Goal: Task Accomplishment & Management: Manage account settings

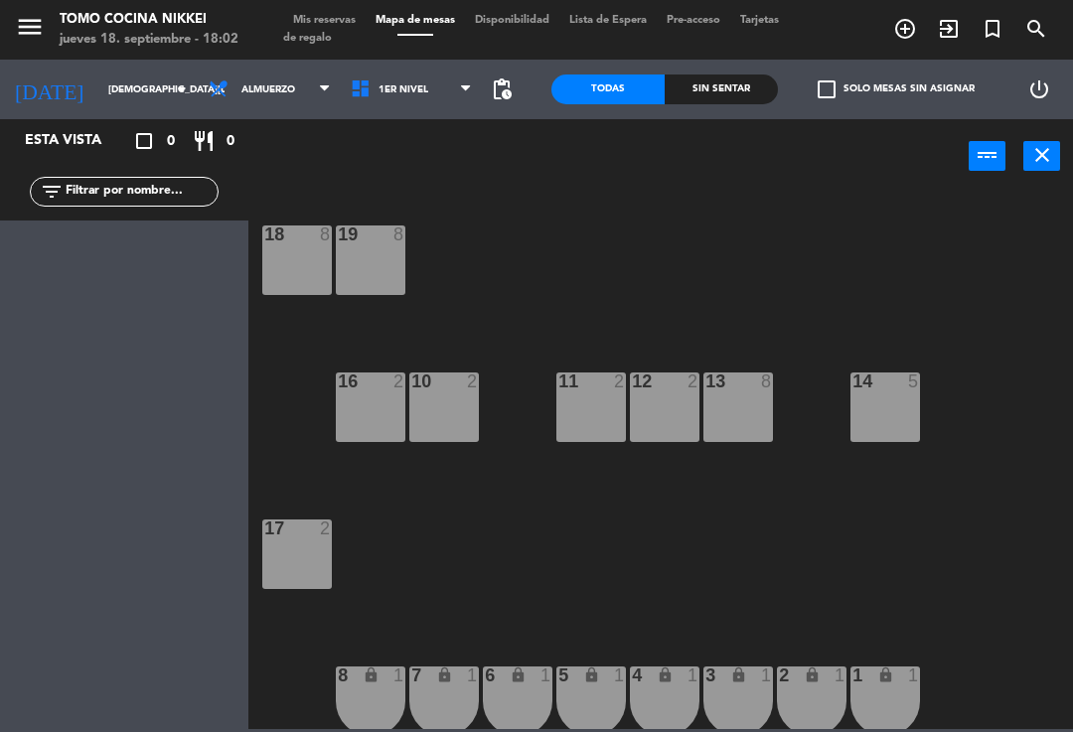
click at [208, 88] on icon at bounding box center [222, 89] width 29 height 22
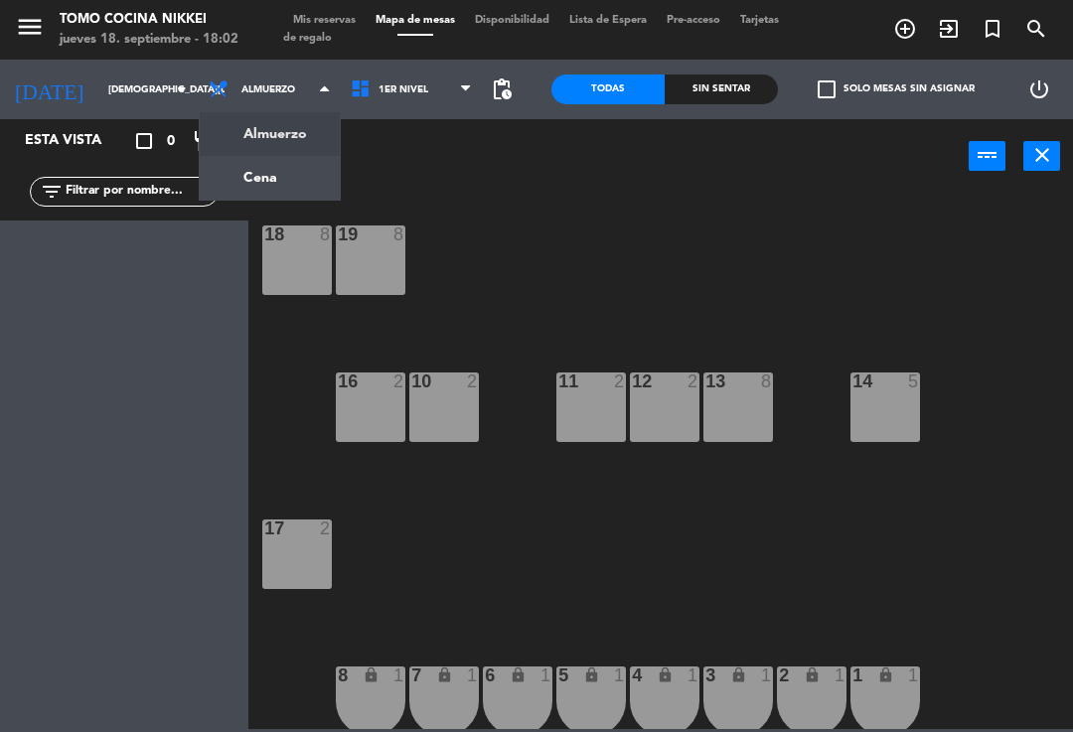
click at [222, 195] on ng-component "menu Tomo Cocina Nikkei jueves 18. septiembre - 18:02 Mis reservas Mapa de mesa…" at bounding box center [536, 364] width 1073 height 729
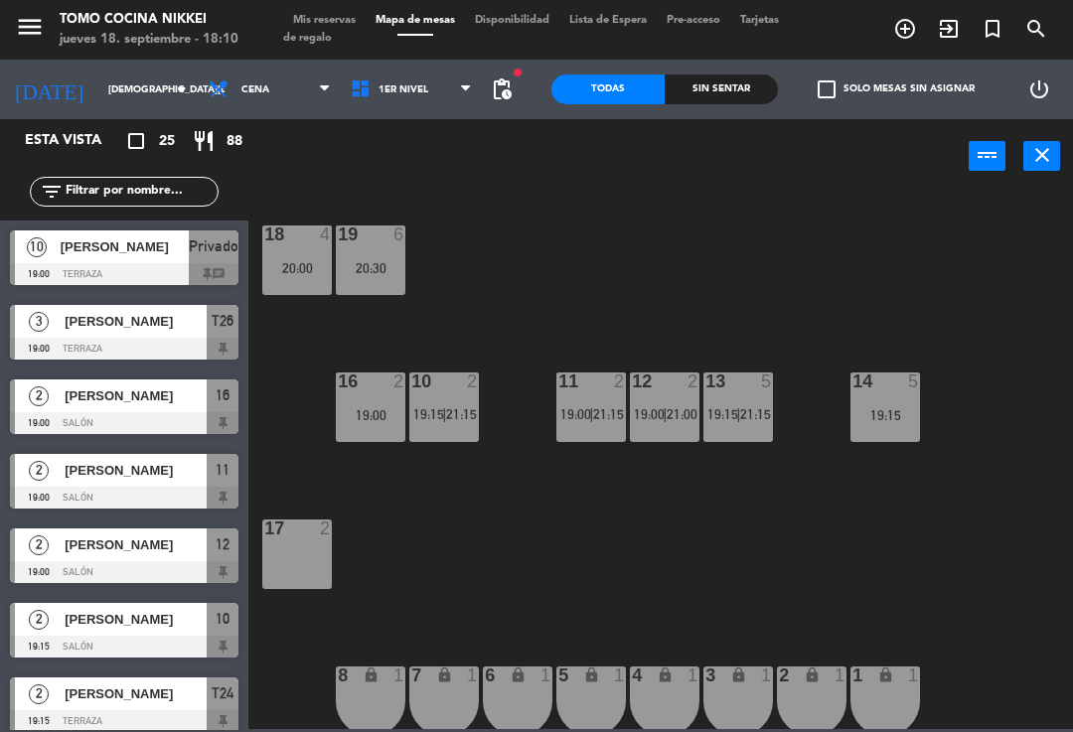
click at [234, 108] on span "Cena" at bounding box center [270, 90] width 142 height 44
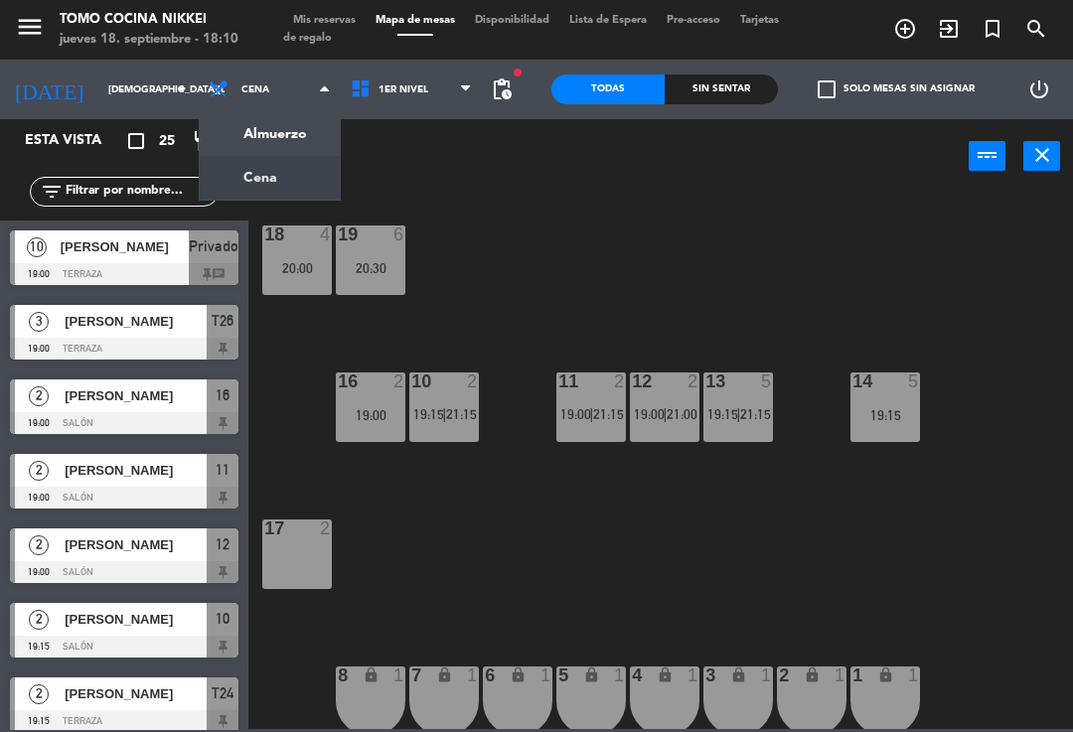
click at [203, 128] on ng-component "menu Tomo Cocina Nikkei jueves 18. septiembre - 18:10 Mis reservas Mapa de mesa…" at bounding box center [536, 364] width 1073 height 729
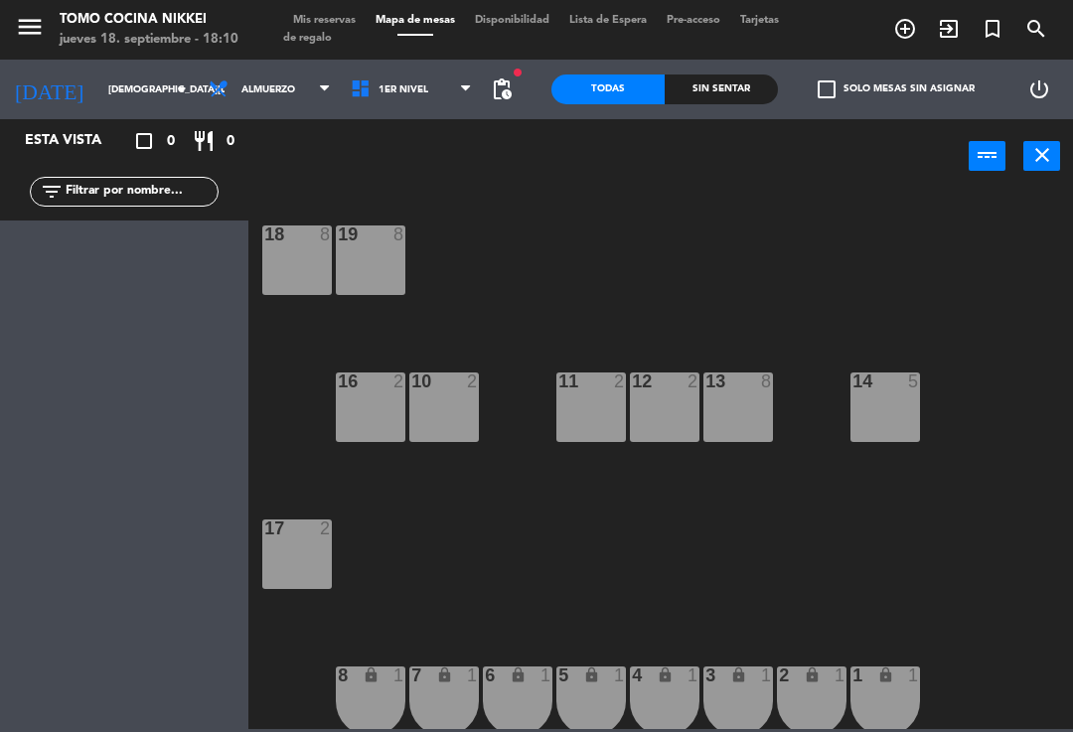
click at [241, 91] on span "Almuerzo" at bounding box center [268, 89] width 54 height 11
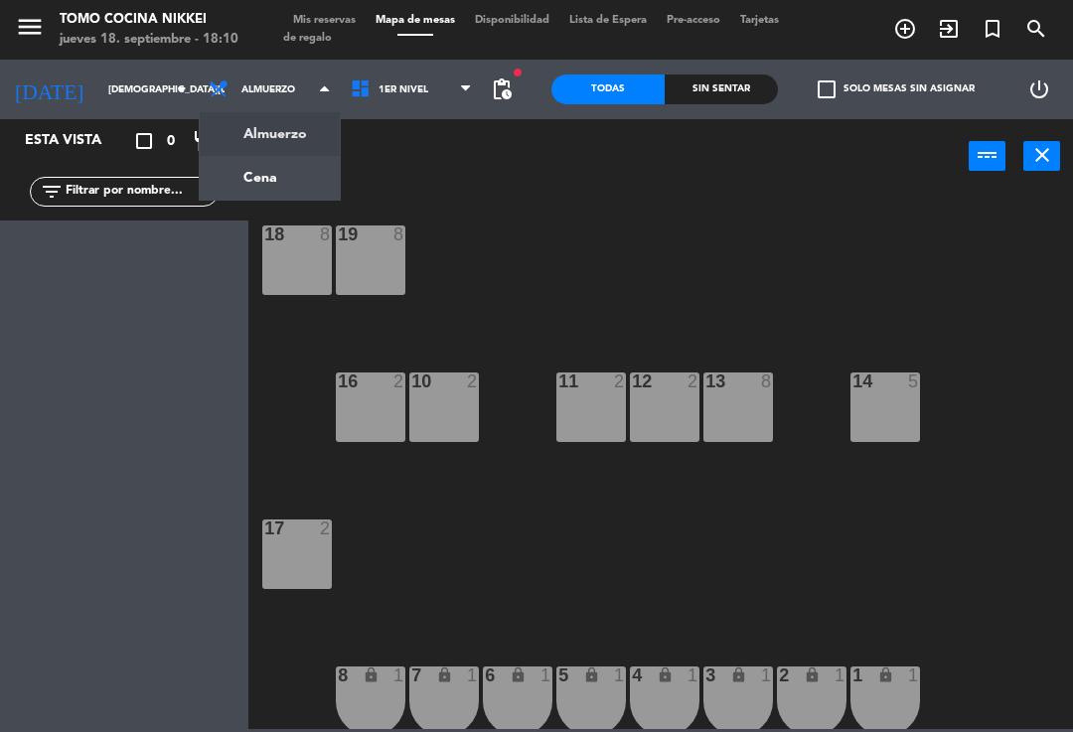
click at [214, 127] on ng-component "menu Tomo Cocina Nikkei jueves 18. septiembre - 18:10 Mis reservas Mapa de mesa…" at bounding box center [536, 364] width 1073 height 729
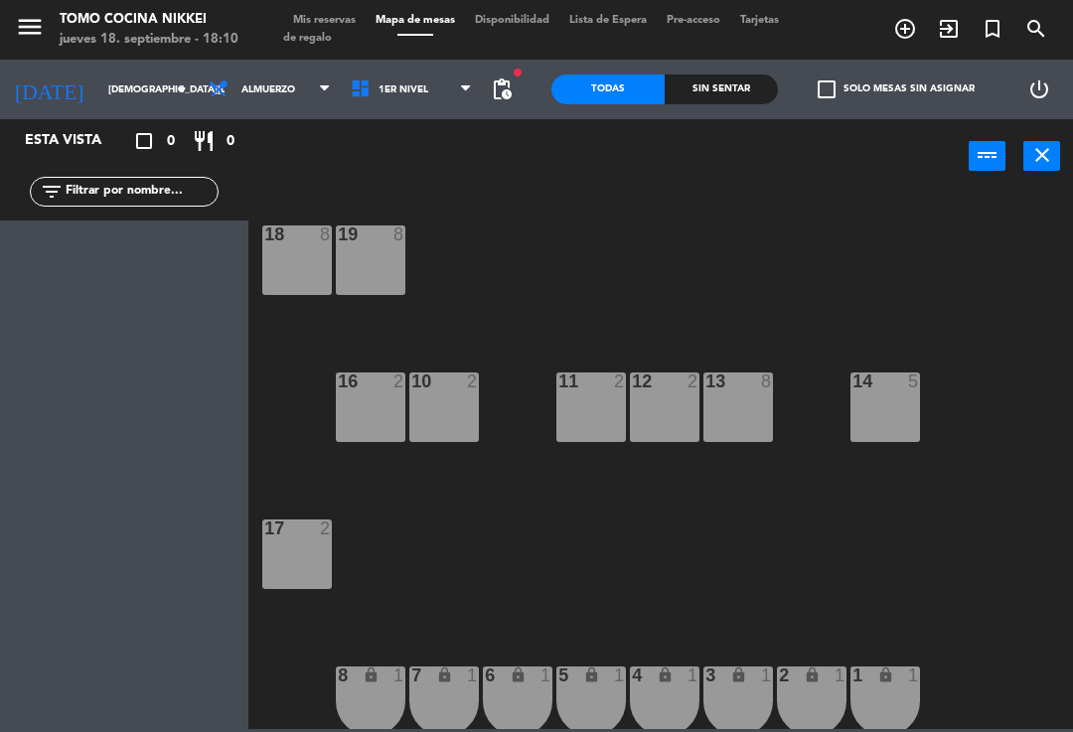
click at [199, 104] on span "Almuerzo" at bounding box center [270, 90] width 142 height 44
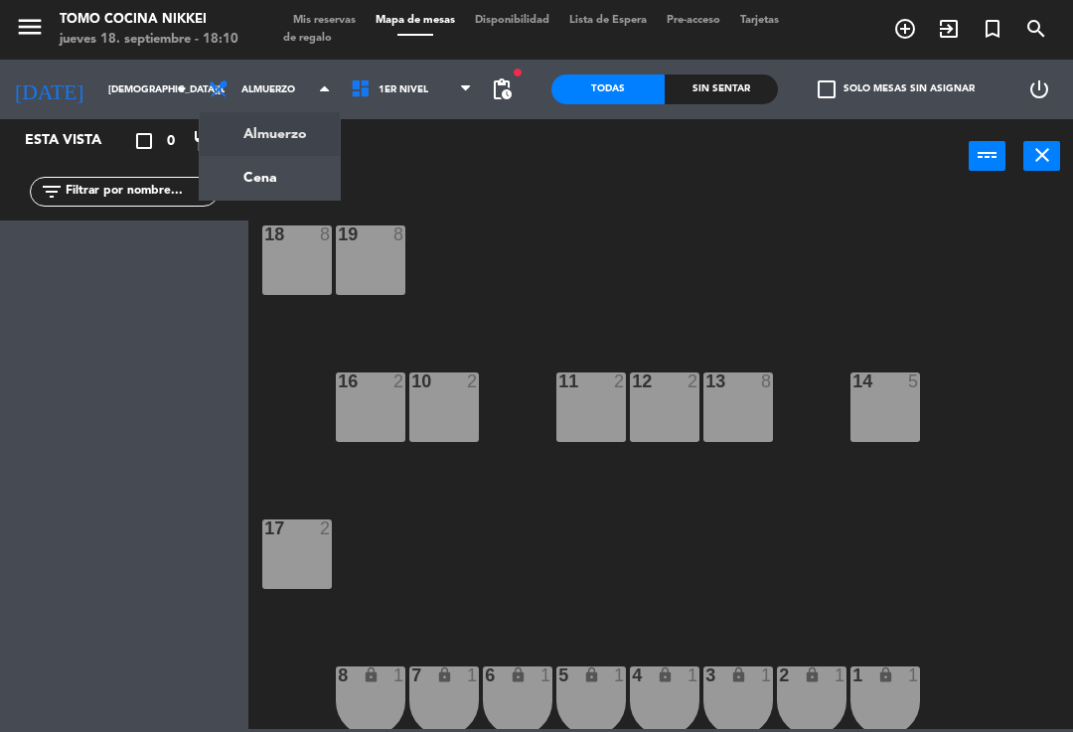
click at [232, 175] on ng-component "menu Tomo Cocina Nikkei jueves 18. septiembre - 18:10 Mis reservas Mapa de mesa…" at bounding box center [536, 364] width 1073 height 729
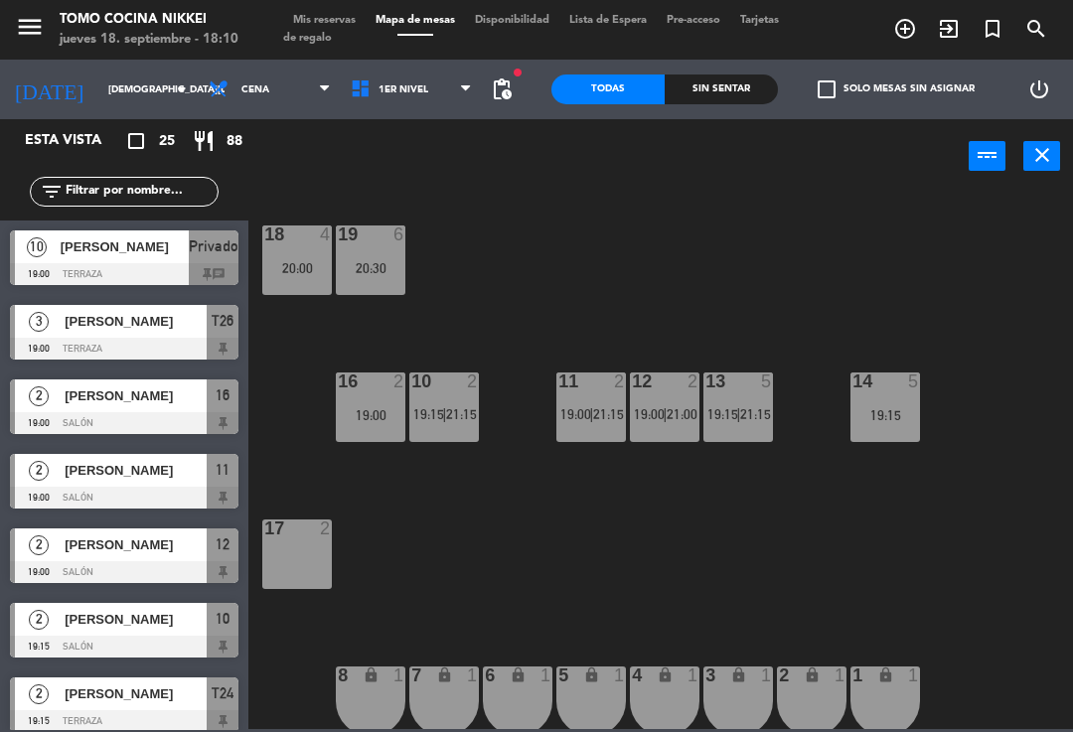
click at [98, 78] on input "[DEMOGRAPHIC_DATA][DATE]" at bounding box center [166, 90] width 136 height 31
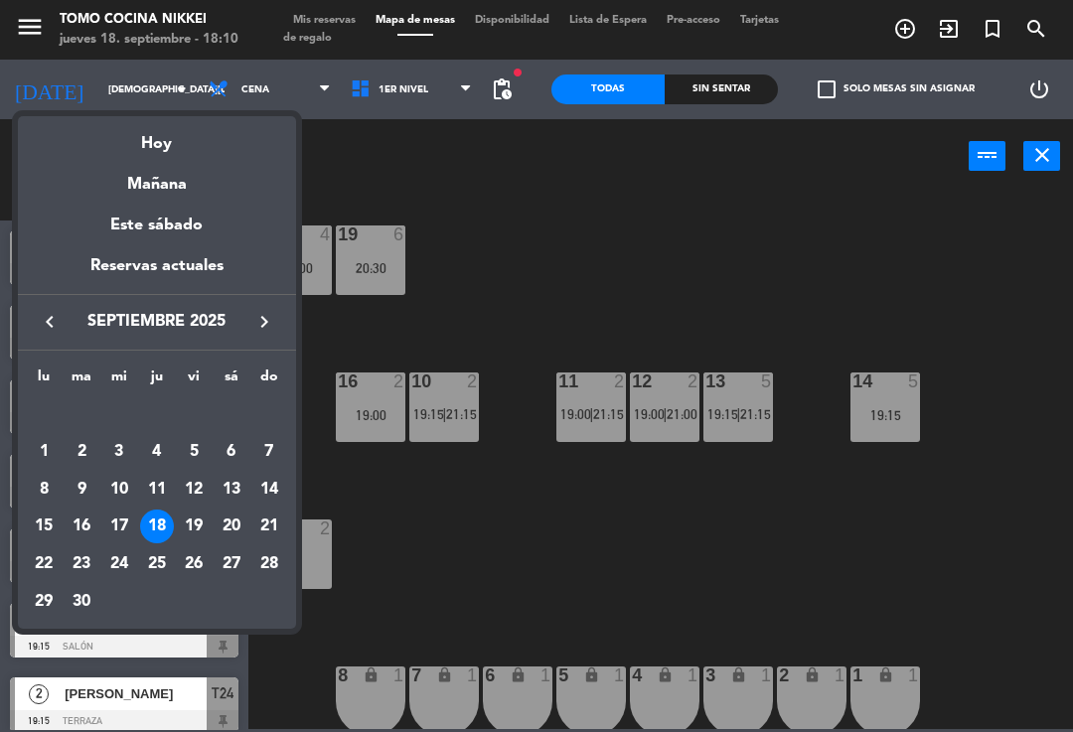
click at [345, 238] on div at bounding box center [536, 366] width 1073 height 732
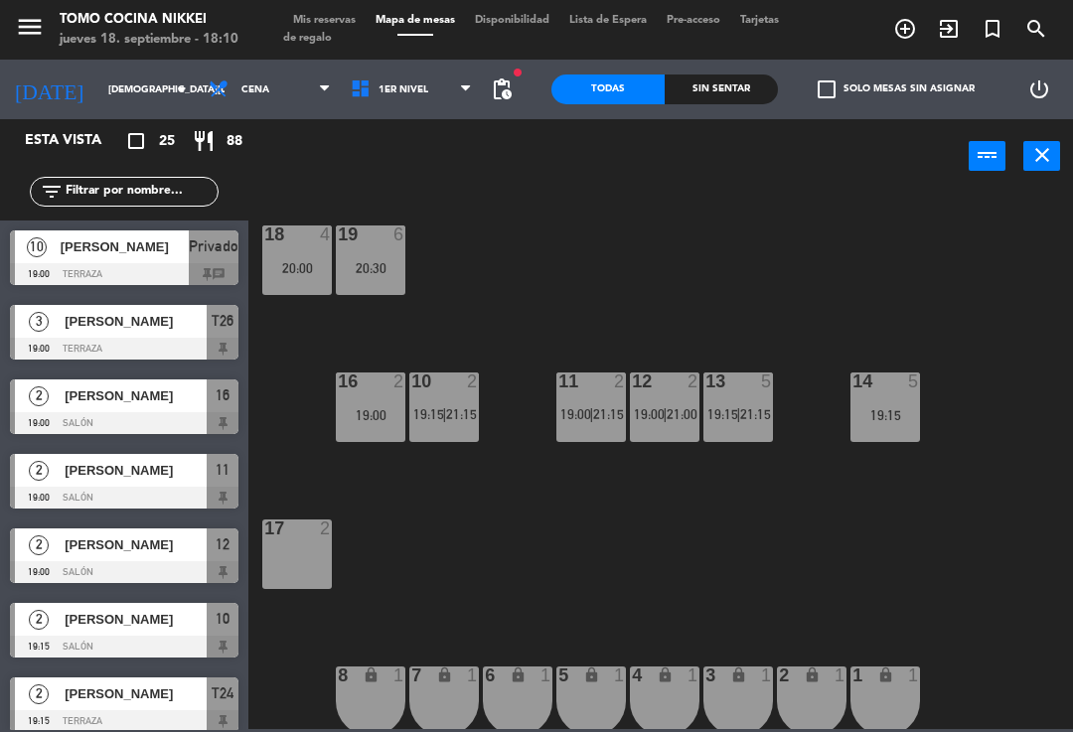
click at [307, 26] on span "Mis reservas" at bounding box center [324, 20] width 82 height 11
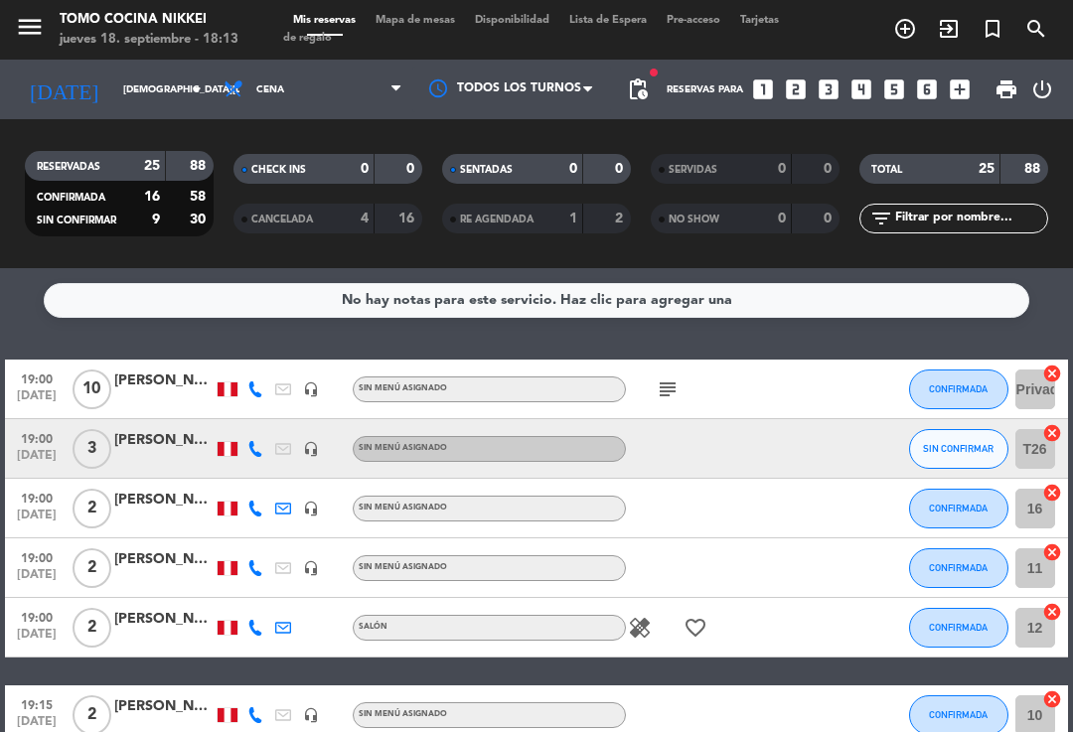
scroll to position [15, 0]
click at [422, 15] on span "Mapa de mesas" at bounding box center [415, 20] width 99 height 11
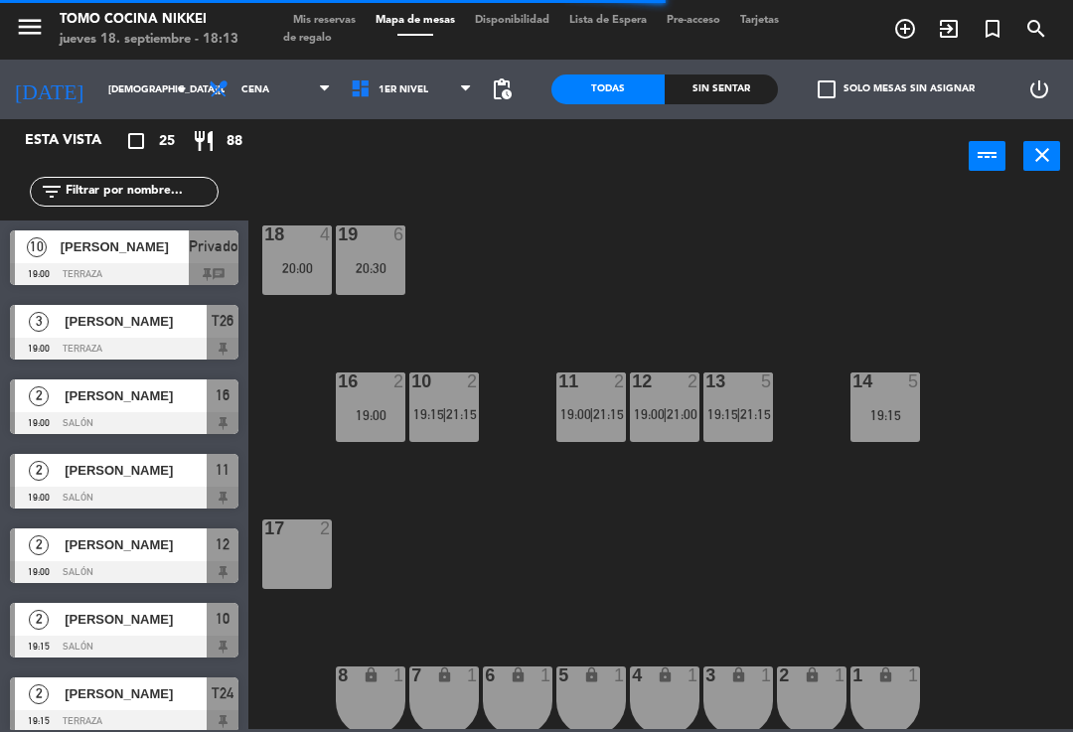
click at [513, 81] on span "pending_actions" at bounding box center [502, 90] width 24 height 24
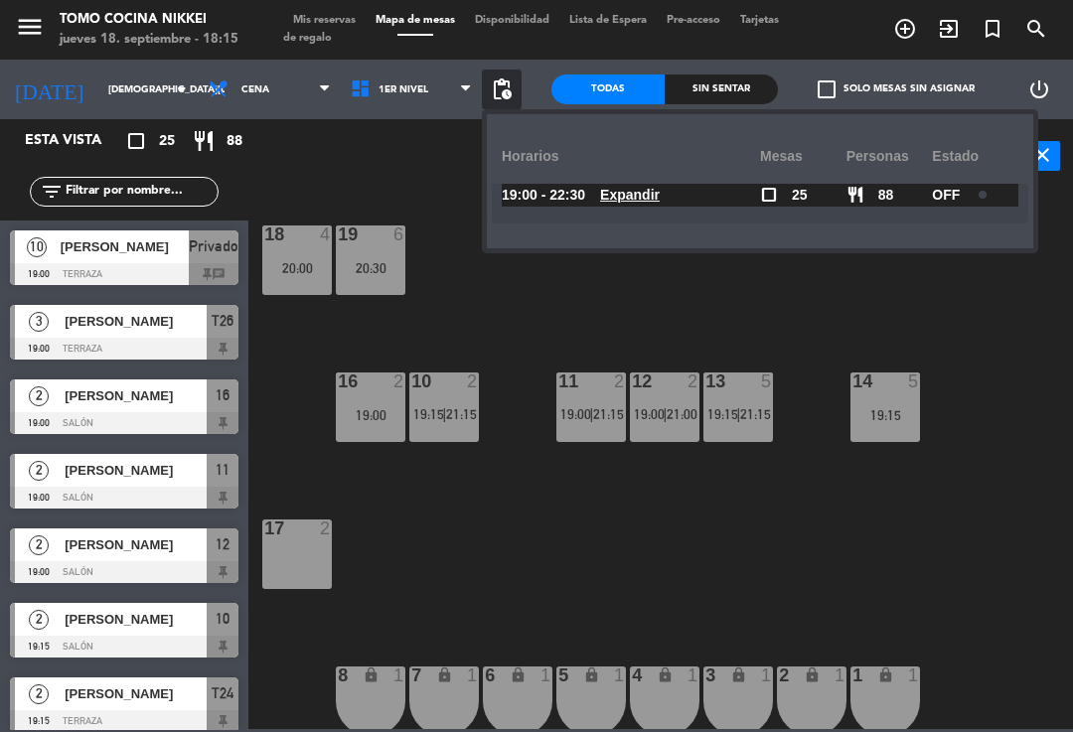
click at [383, 285] on div "19 6 20:30" at bounding box center [371, 261] width 70 height 70
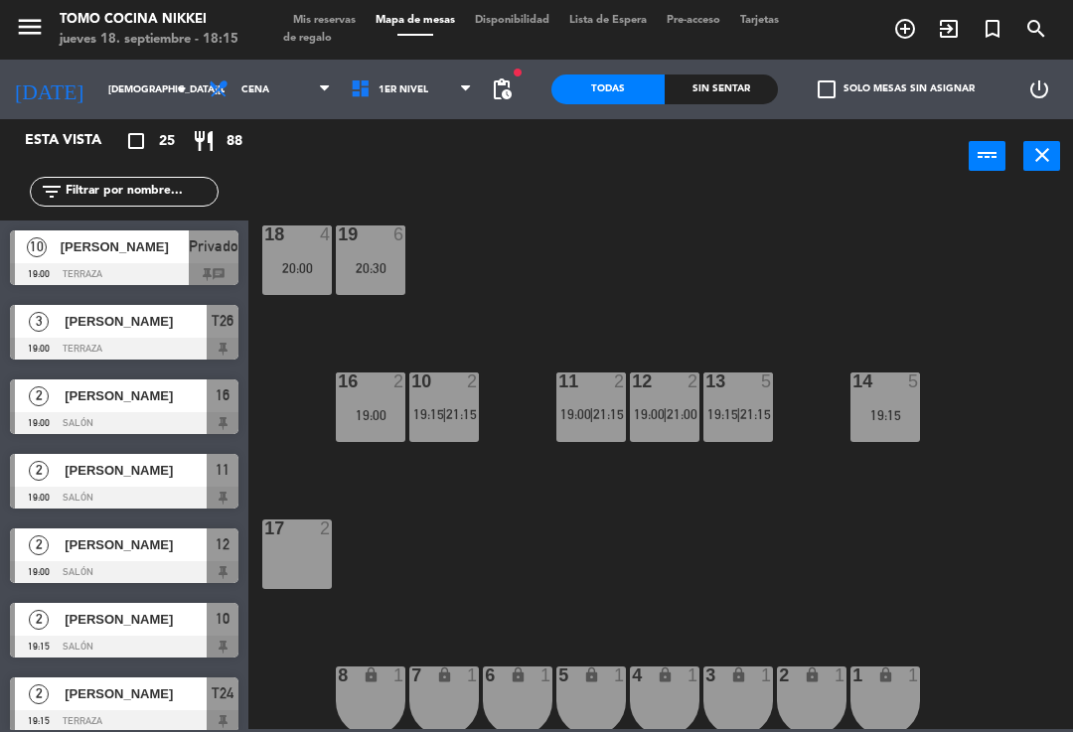
click at [301, 359] on div "18 4 20:00 19 6 20:30 16 2 19:00 10 2 19:15 | 21:15 11 2 19:00 | 21:15 12 2 19:…" at bounding box center [666, 460] width 814 height 539
click at [759, 412] on span "21:15" at bounding box center [755, 414] width 31 height 16
click at [670, 247] on div "18 4 20:00 19 6 20:30 16 2 19:00 10 2 19:15 | 21:15 11 2 19:00 | 21:15 12 2 19:…" at bounding box center [666, 460] width 814 height 539
click at [448, 108] on span "1er Nivel" at bounding box center [412, 90] width 142 height 44
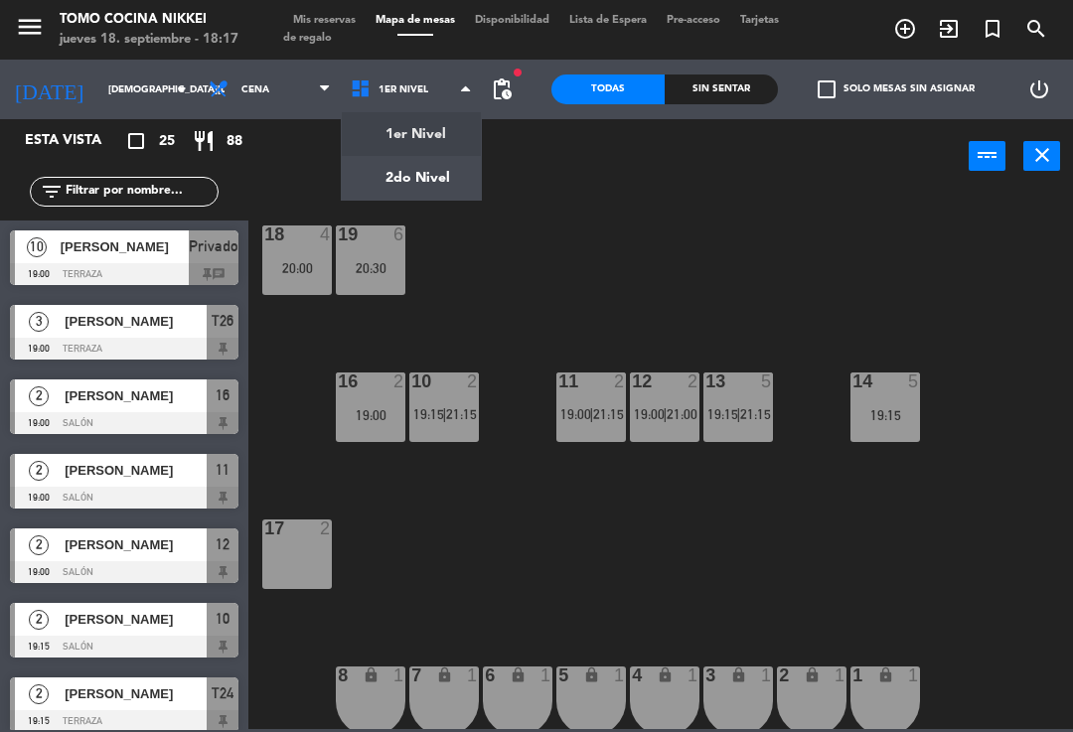
click at [458, 99] on span "1er Nivel" at bounding box center [412, 90] width 142 height 44
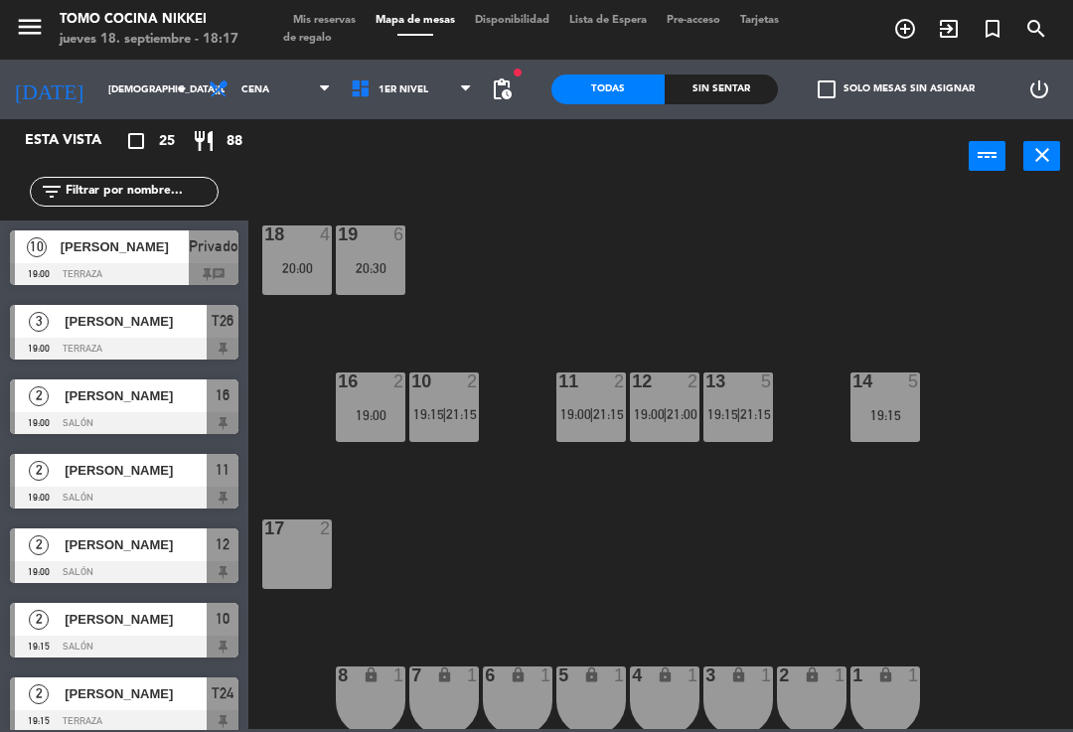
click at [445, 98] on span "1er Nivel" at bounding box center [412, 90] width 142 height 44
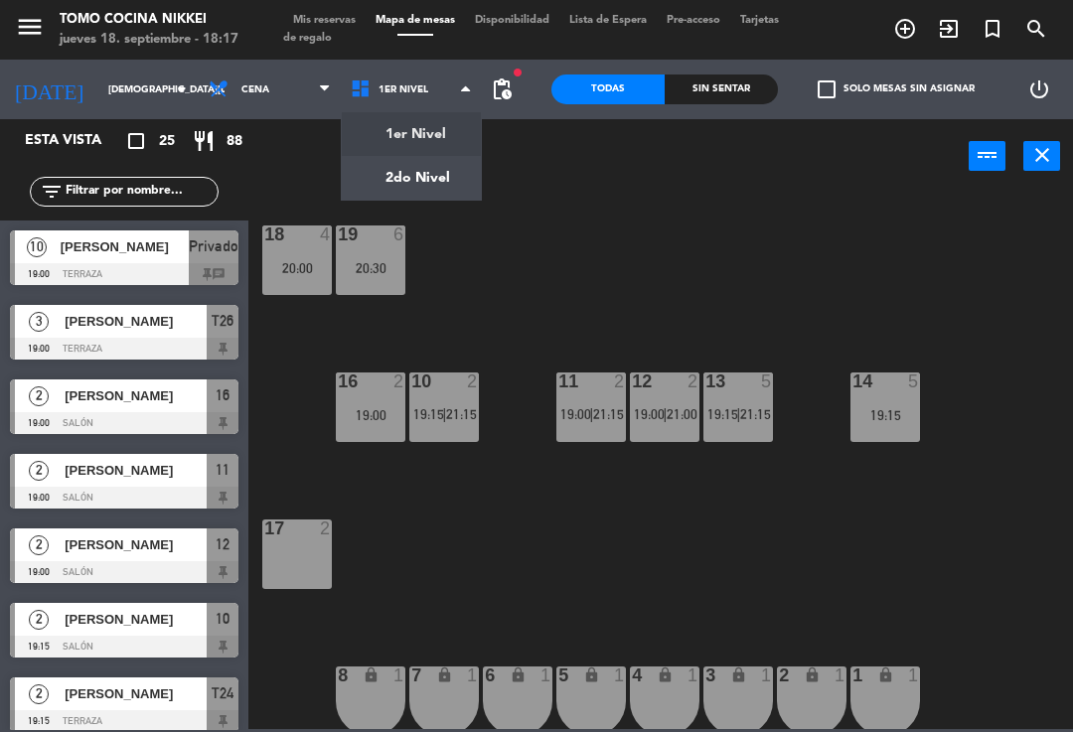
click at [432, 181] on ng-component "menu Tomo Cocina Nikkei jueves 18. septiembre - 18:17 Mis reservas Mapa de mesa…" at bounding box center [536, 364] width 1073 height 729
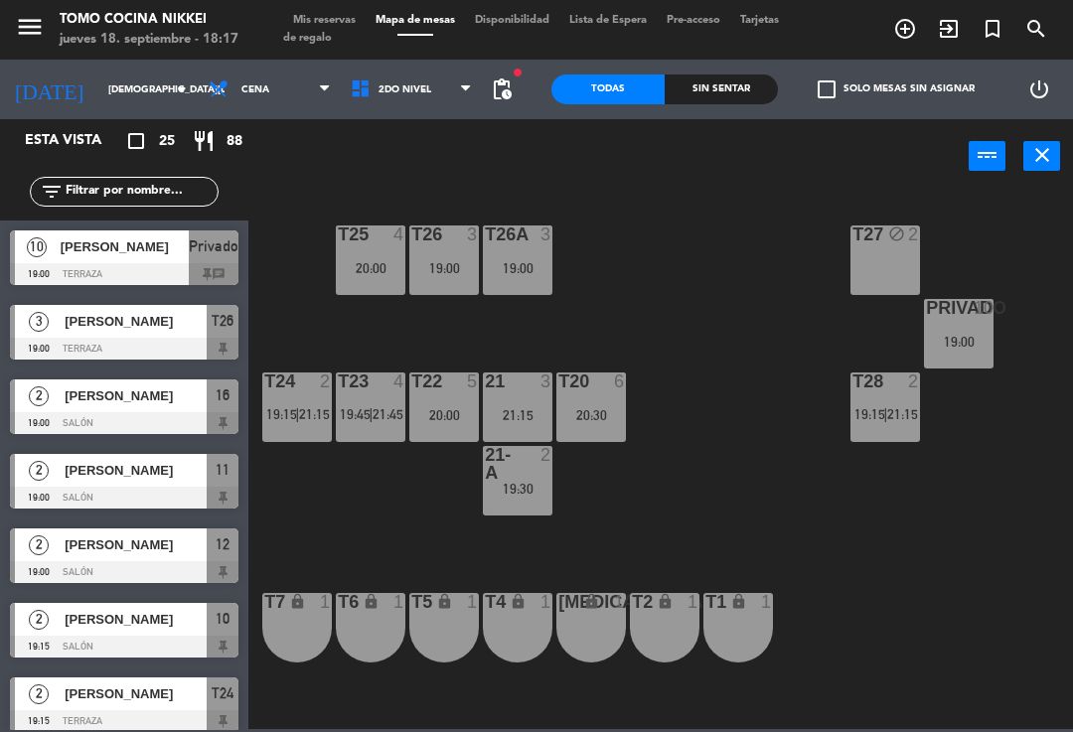
click at [744, 508] on div "T27 block 2 T25 4 20:00 T26A 3 19:00 T26 3 19:00 Privado 10 19:00 T24 2 19:15 |…" at bounding box center [666, 460] width 814 height 539
click at [378, 398] on div "T23 4 19:45 | 21:45" at bounding box center [371, 408] width 70 height 70
click at [654, 357] on div "T27 block 2 T25 4 20:00 T26A 3 19:00 T26 3 19:00 Privado 10 19:00 T24 2 19:15 |…" at bounding box center [666, 460] width 814 height 539
click at [452, 391] on div at bounding box center [444, 382] width 33 height 18
click at [683, 335] on div "T27 block 2 T25 4 20:00 T26A 3 19:00 T26 3 19:00 Privado 10 19:00 T24 2 19:15 |…" at bounding box center [666, 460] width 814 height 539
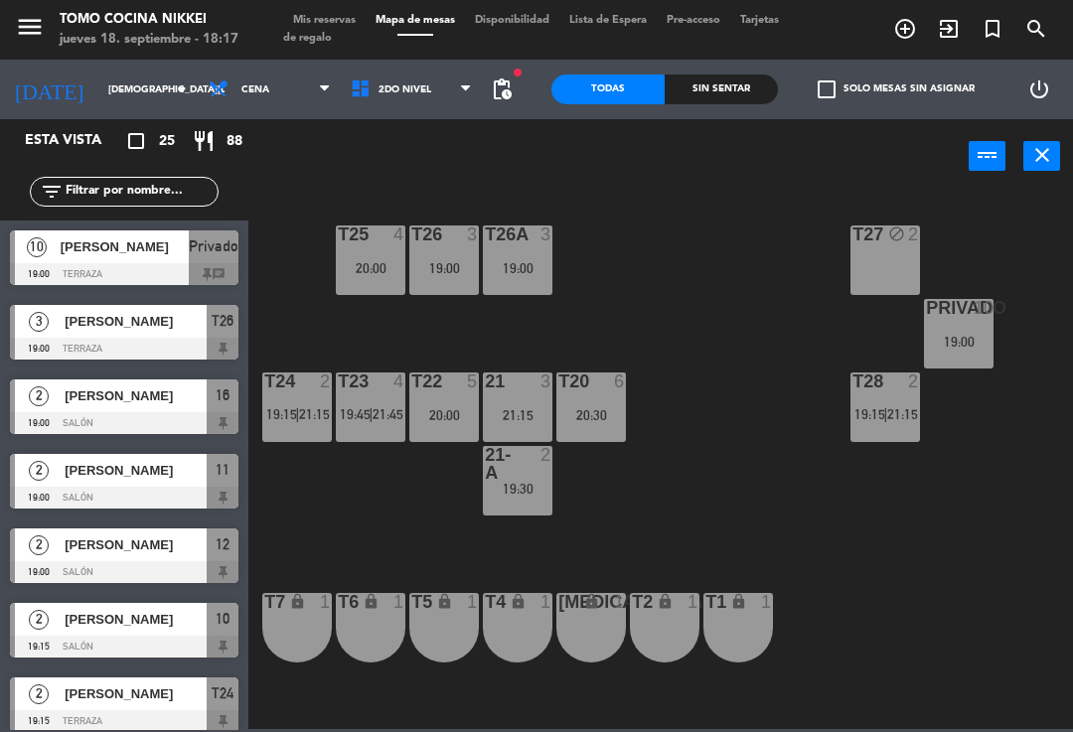
click at [593, 403] on div "T20 6 20:30" at bounding box center [591, 408] width 70 height 70
click at [739, 341] on div "T27 block 2 T25 4 20:00 T26A 3 19:00 T26 3 19:00 Privado 10 19:00 T24 2 19:15 |…" at bounding box center [666, 460] width 814 height 539
click at [971, 345] on div "19:00" at bounding box center [959, 342] width 70 height 14
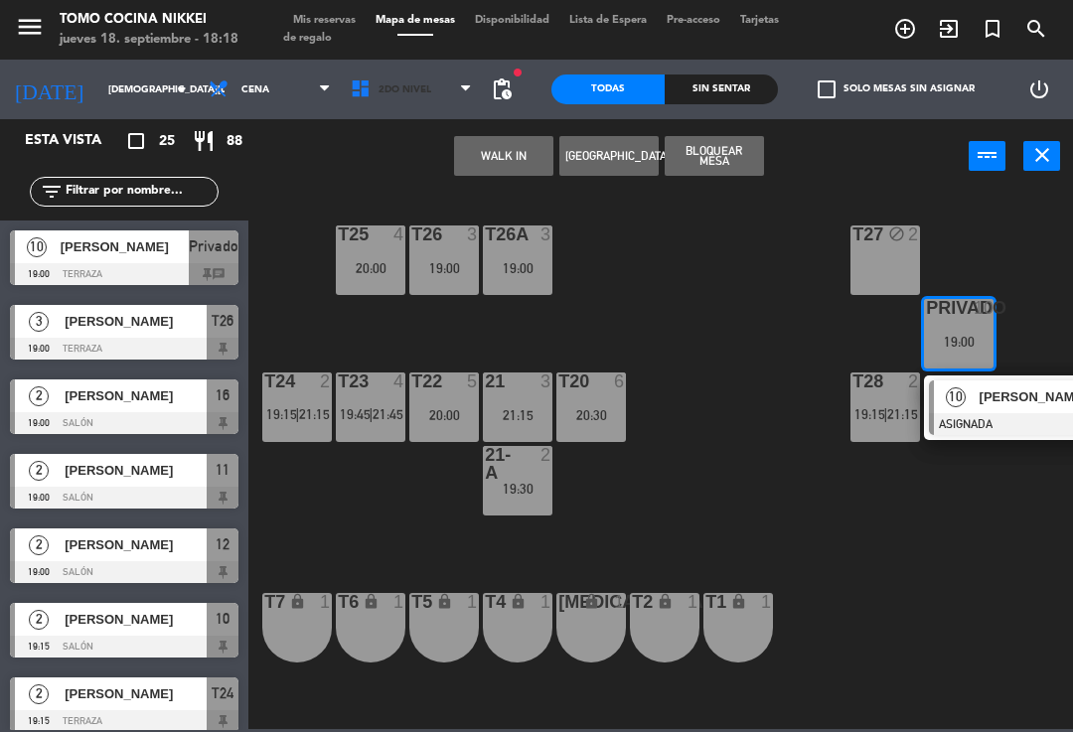
click at [437, 99] on span "2do Nivel" at bounding box center [412, 90] width 142 height 44
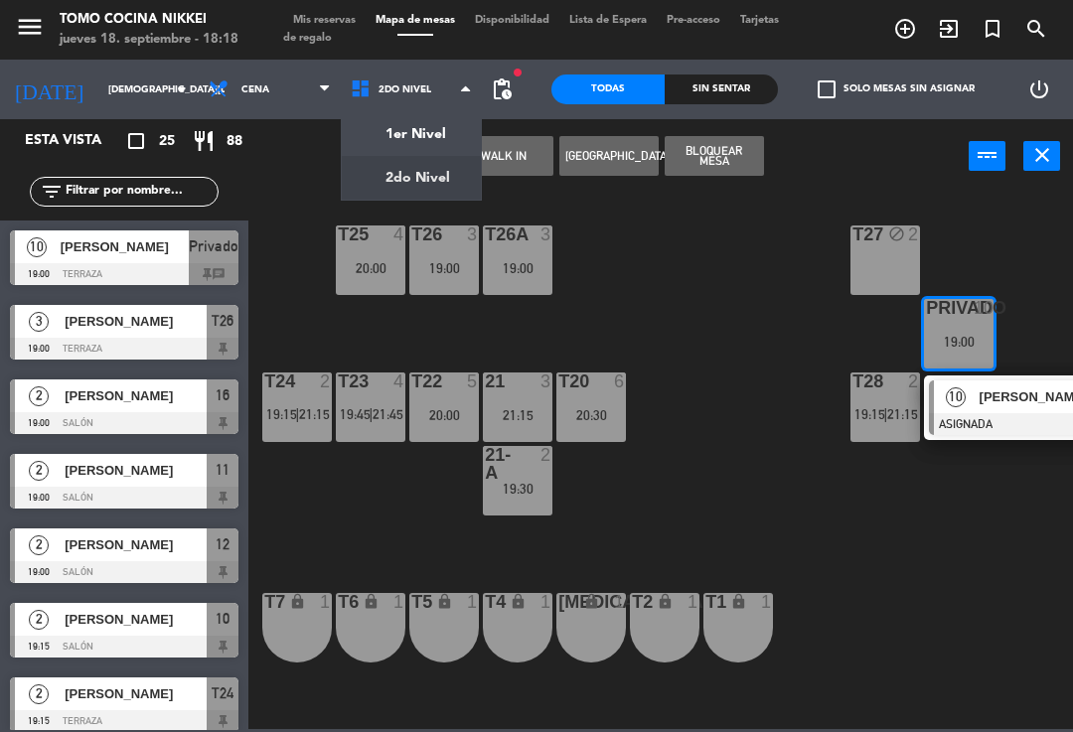
click at [459, 129] on ng-component "menu Tomo Cocina Nikkei jueves 18. septiembre - 18:18 Mis reservas Mapa de mesa…" at bounding box center [536, 364] width 1073 height 729
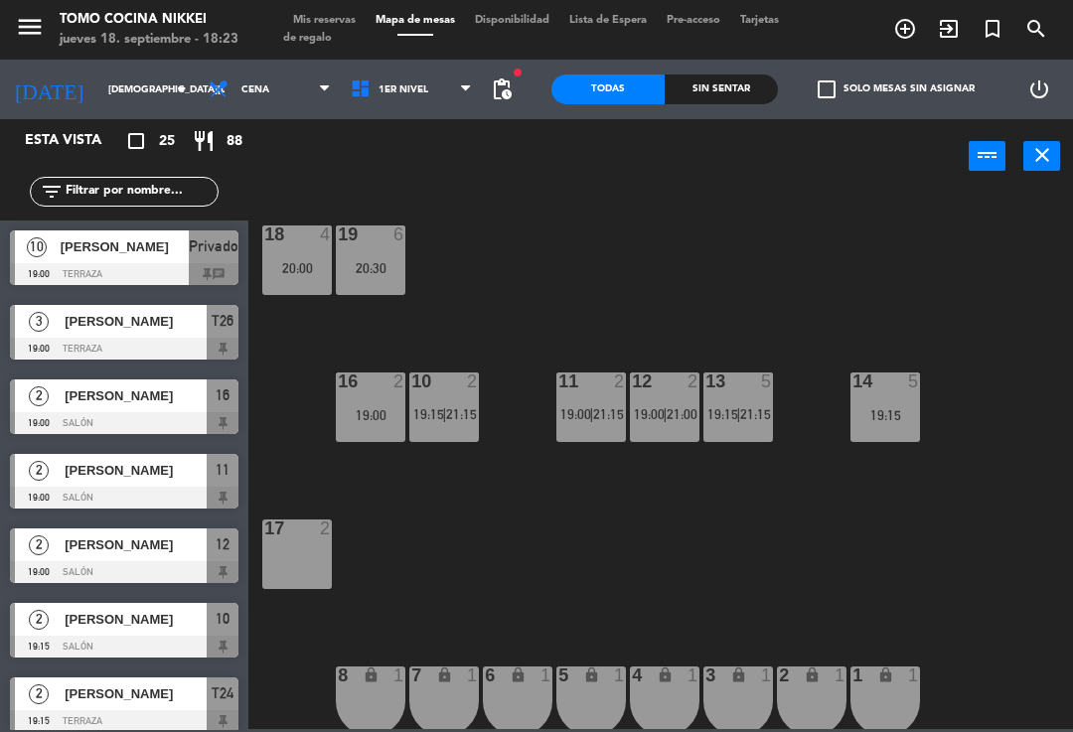
click at [432, 140] on div "power_input close" at bounding box center [608, 157] width 720 height 76
click at [461, 96] on icon at bounding box center [465, 89] width 9 height 16
click at [441, 171] on ng-component "menu Tomo Cocina Nikkei jueves 18. septiembre - 18:23 Mis reservas Mapa de mesa…" at bounding box center [536, 364] width 1073 height 729
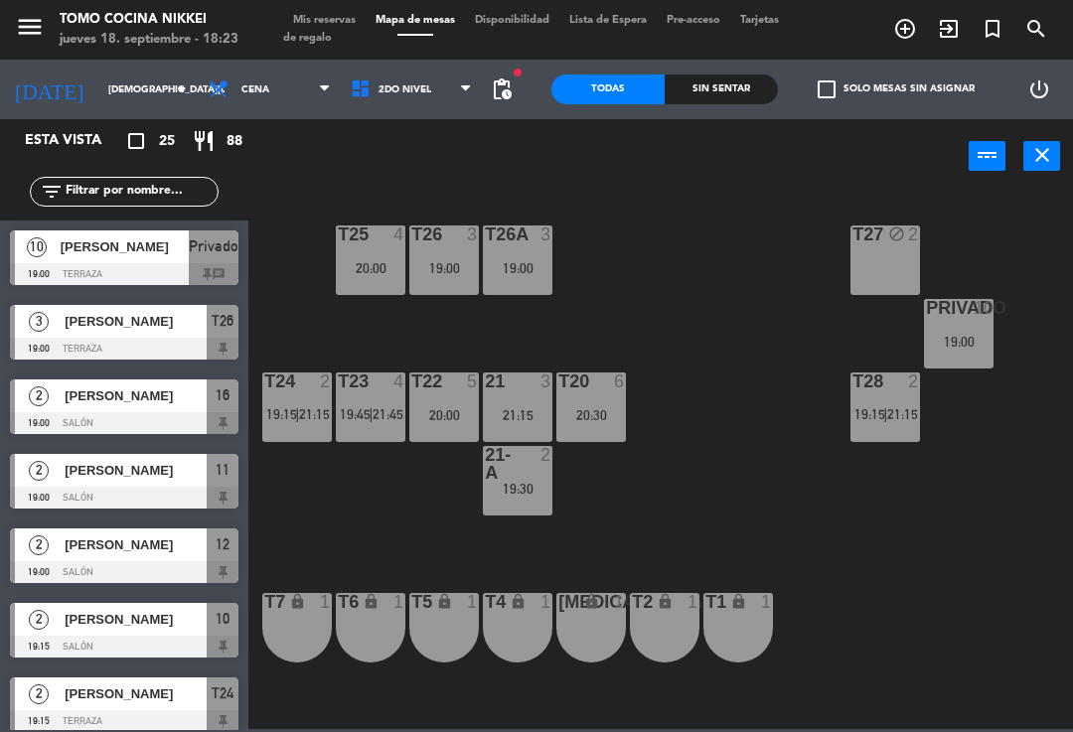
click at [531, 285] on div "T26A 3 19:00" at bounding box center [518, 261] width 70 height 70
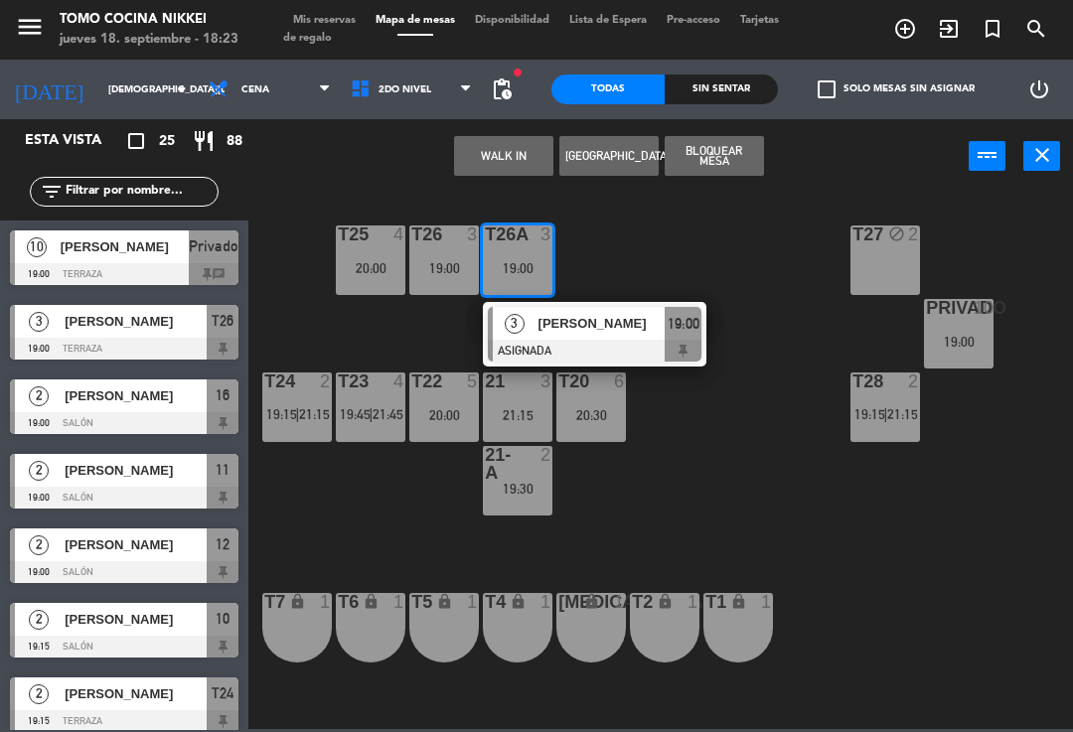
click at [702, 239] on div "T27 block 2 T25 4 20:00 T26A 3 19:00 3 [PERSON_NAME] ASIGNADA 19:00 T26 3 19:00…" at bounding box center [666, 460] width 814 height 539
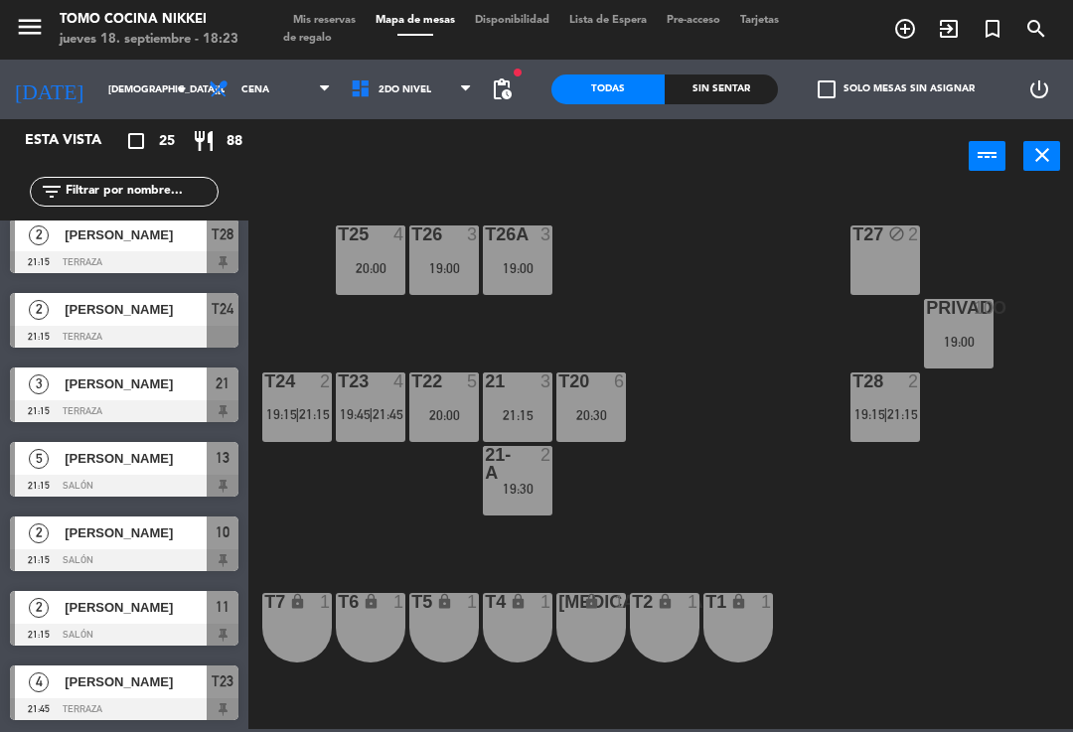
scroll to position [1353, 0]
click at [98, 88] on input "[DEMOGRAPHIC_DATA][DATE]" at bounding box center [166, 90] width 136 height 31
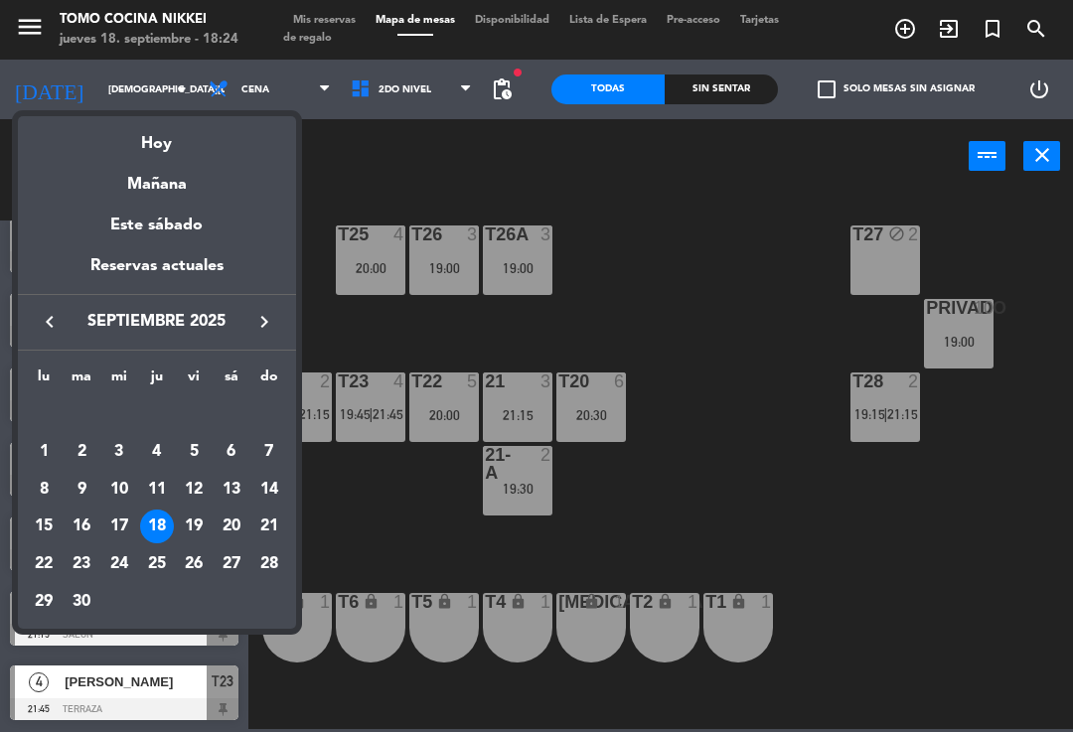
click at [131, 566] on div "24" at bounding box center [119, 564] width 34 height 34
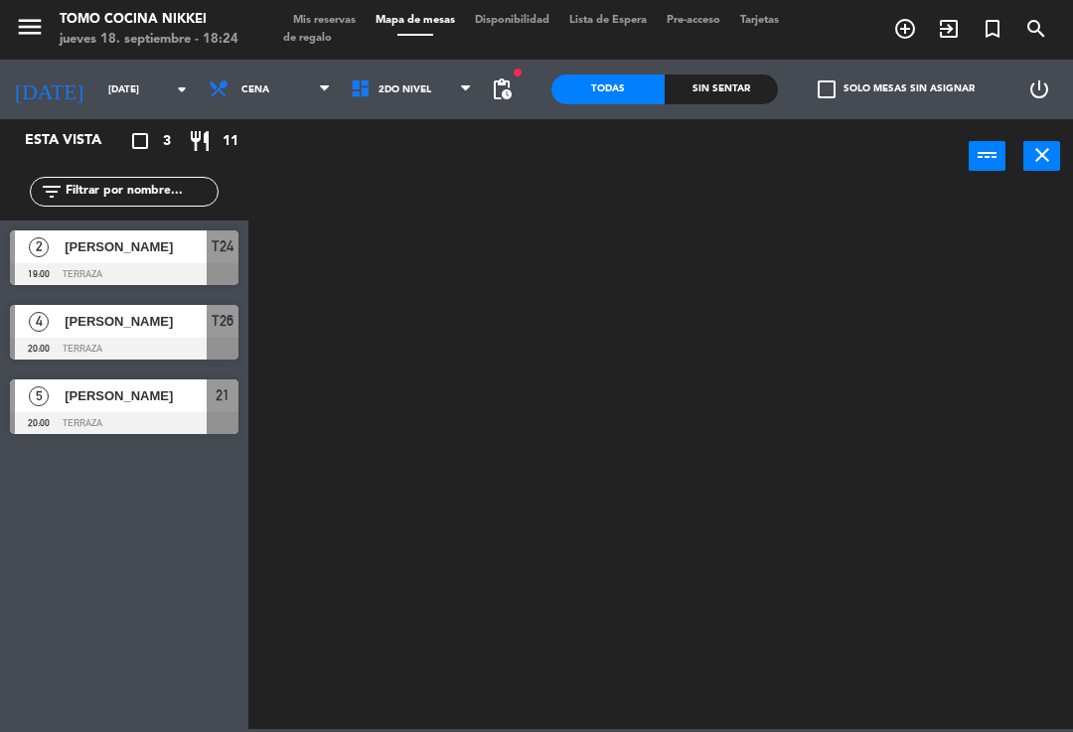
scroll to position [0, 0]
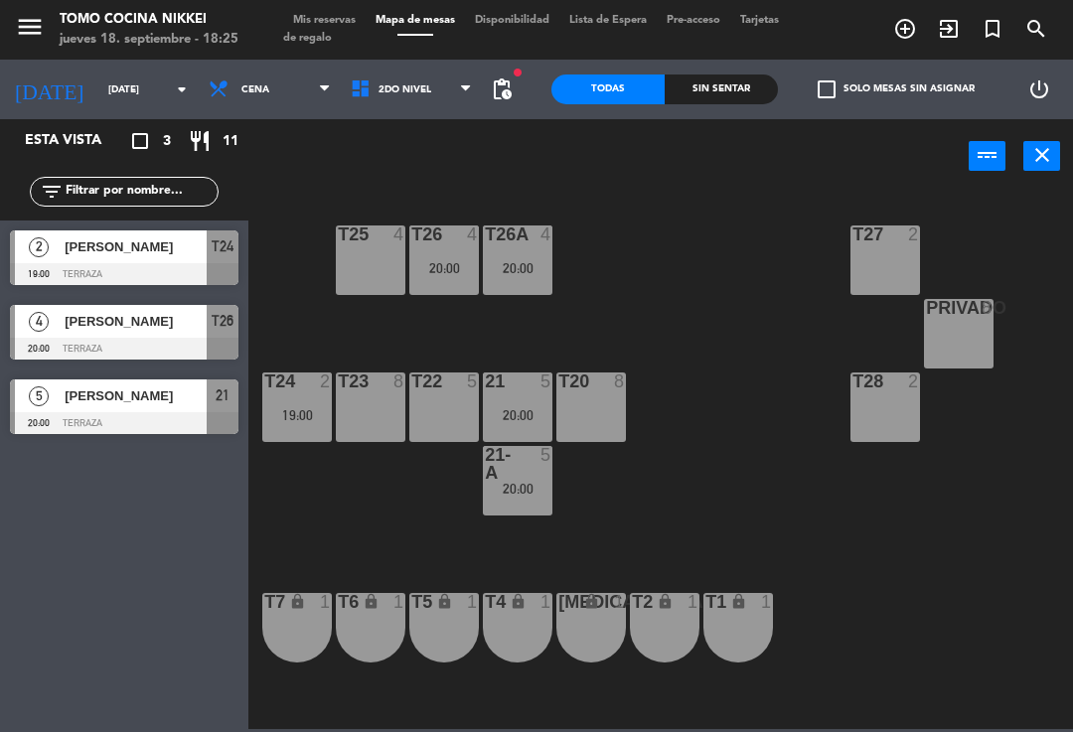
click at [241, 95] on span "Cena" at bounding box center [255, 89] width 28 height 11
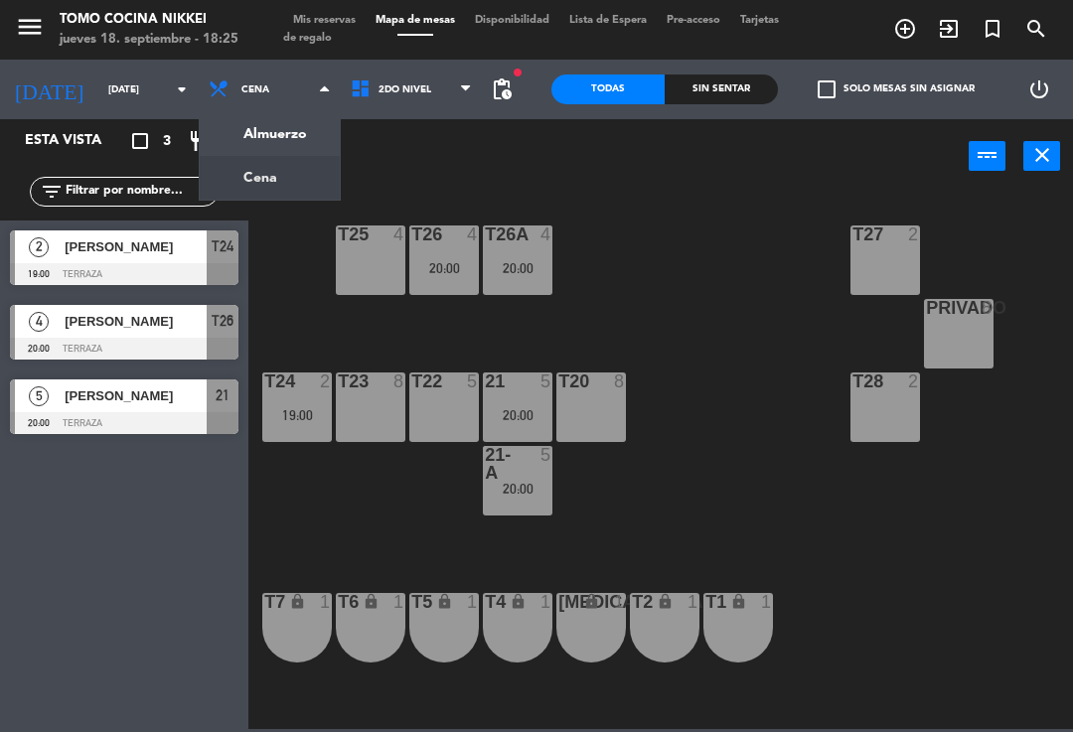
click at [198, 129] on ng-component "menu Tomo Cocina Nikkei jueves 18. septiembre - 18:25 Mis reservas Mapa de mesa…" at bounding box center [536, 364] width 1073 height 729
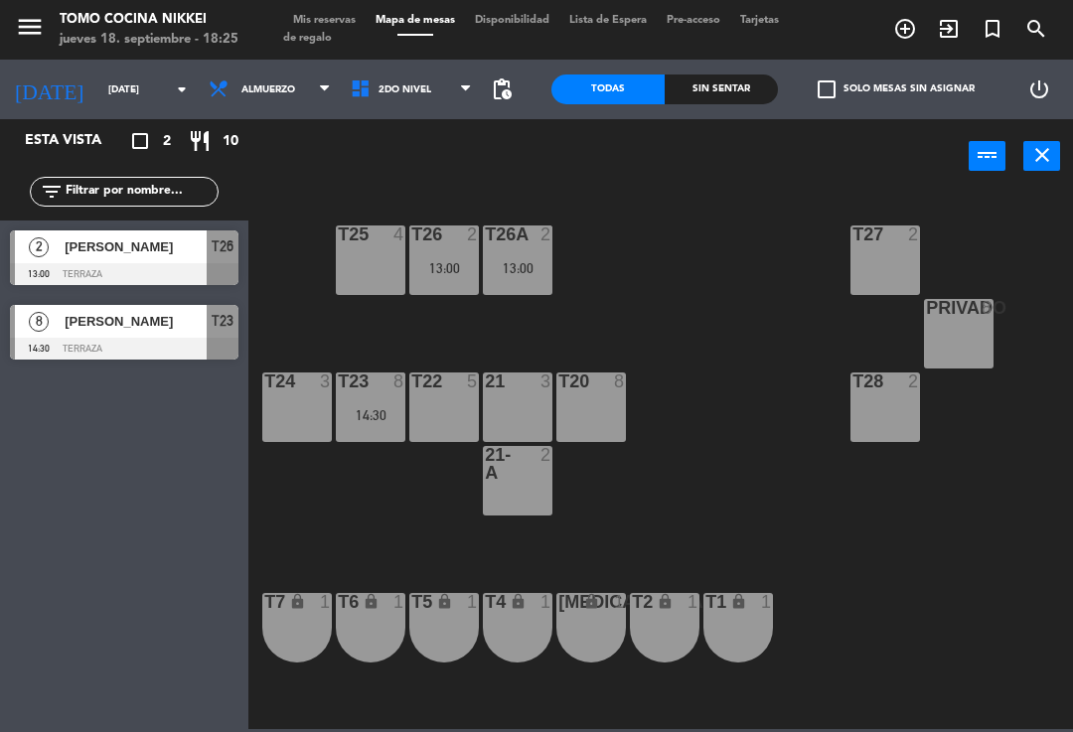
click at [98, 100] on input "[DATE]" at bounding box center [166, 90] width 136 height 31
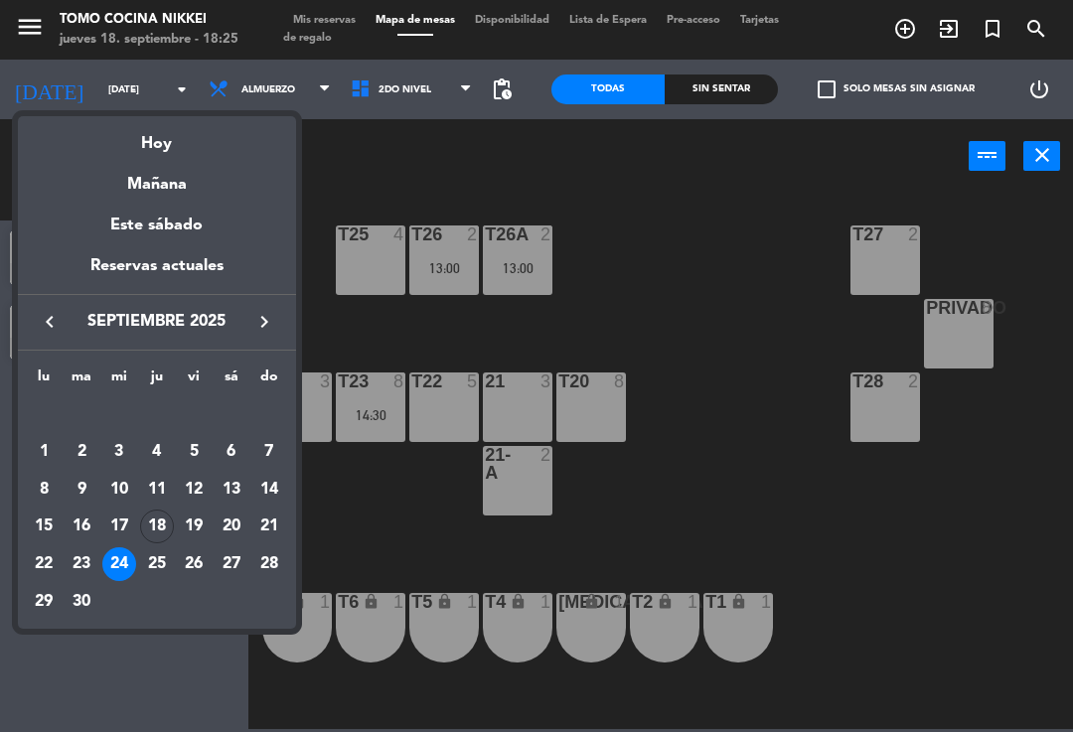
click at [209, 527] on div "19" at bounding box center [194, 527] width 34 height 34
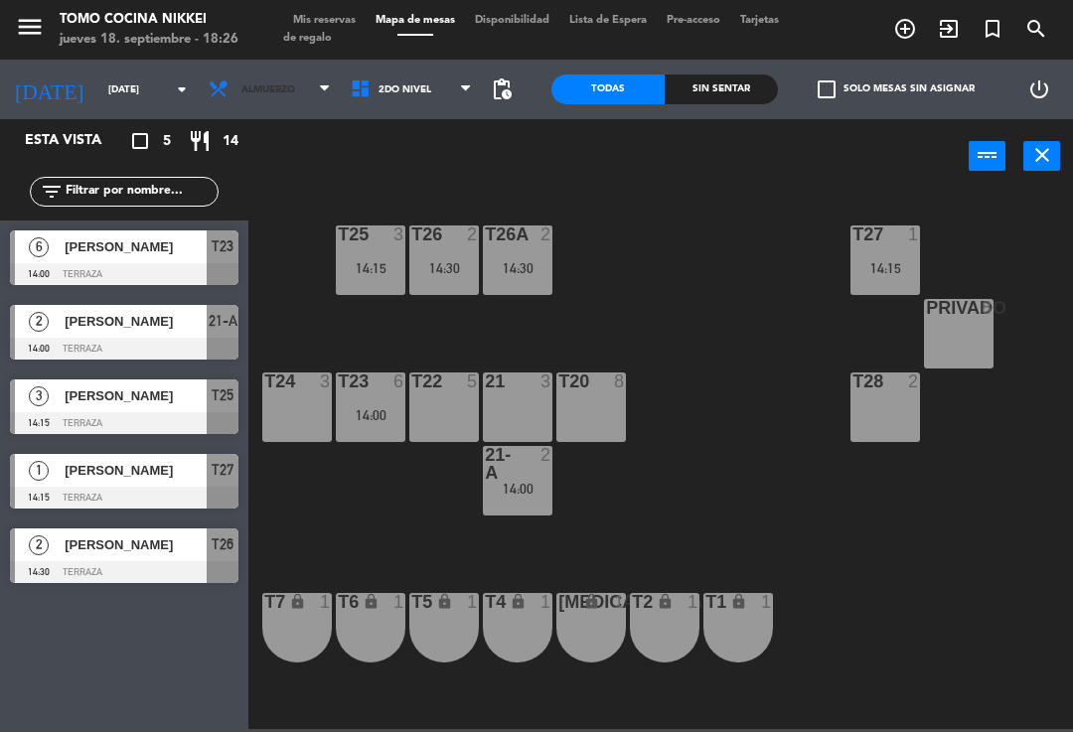
click at [289, 104] on span "Almuerzo" at bounding box center [270, 90] width 142 height 44
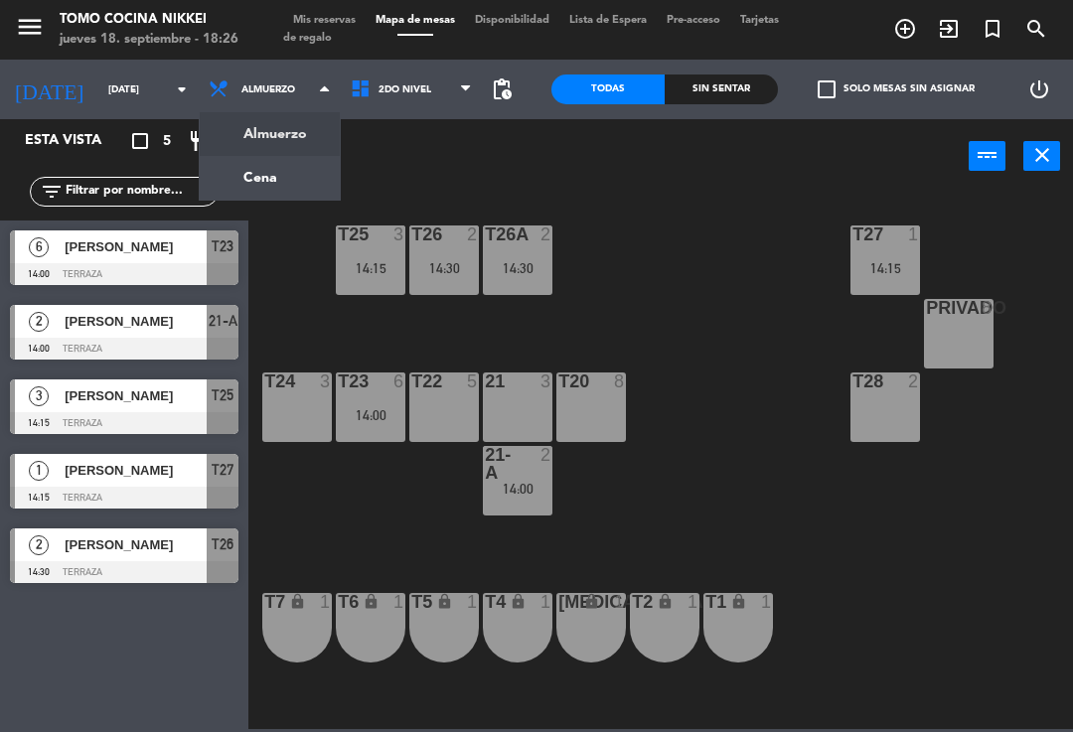
click at [138, 77] on input "[DATE]" at bounding box center [166, 90] width 136 height 31
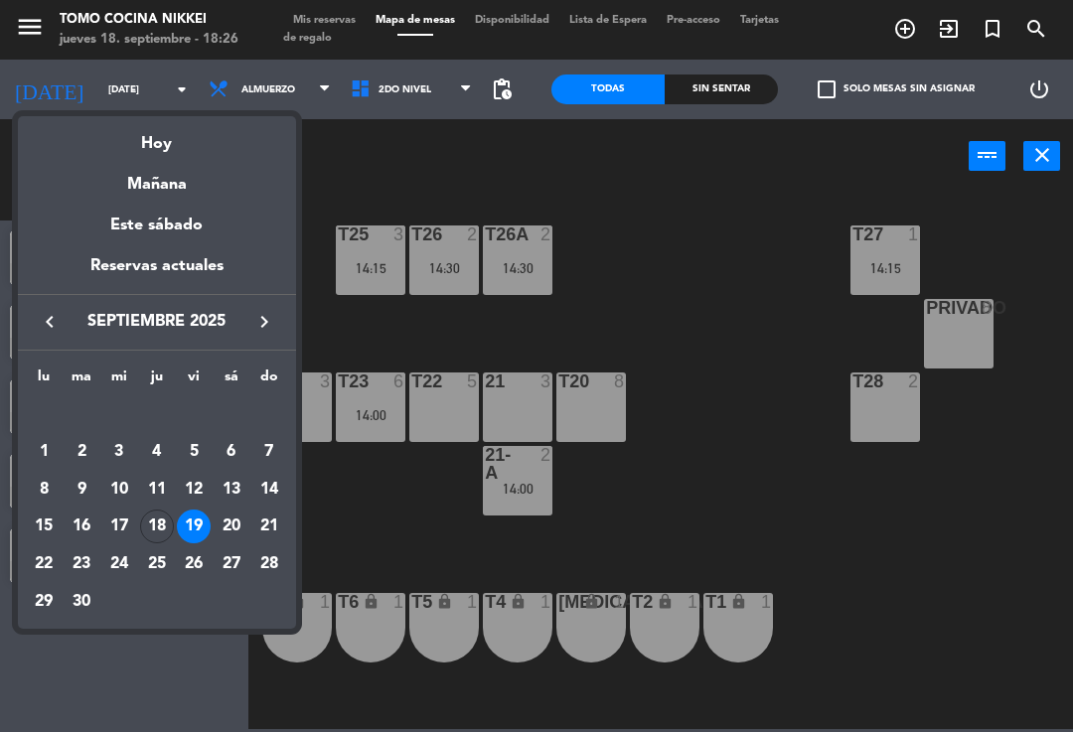
click at [137, 87] on div at bounding box center [536, 366] width 1073 height 732
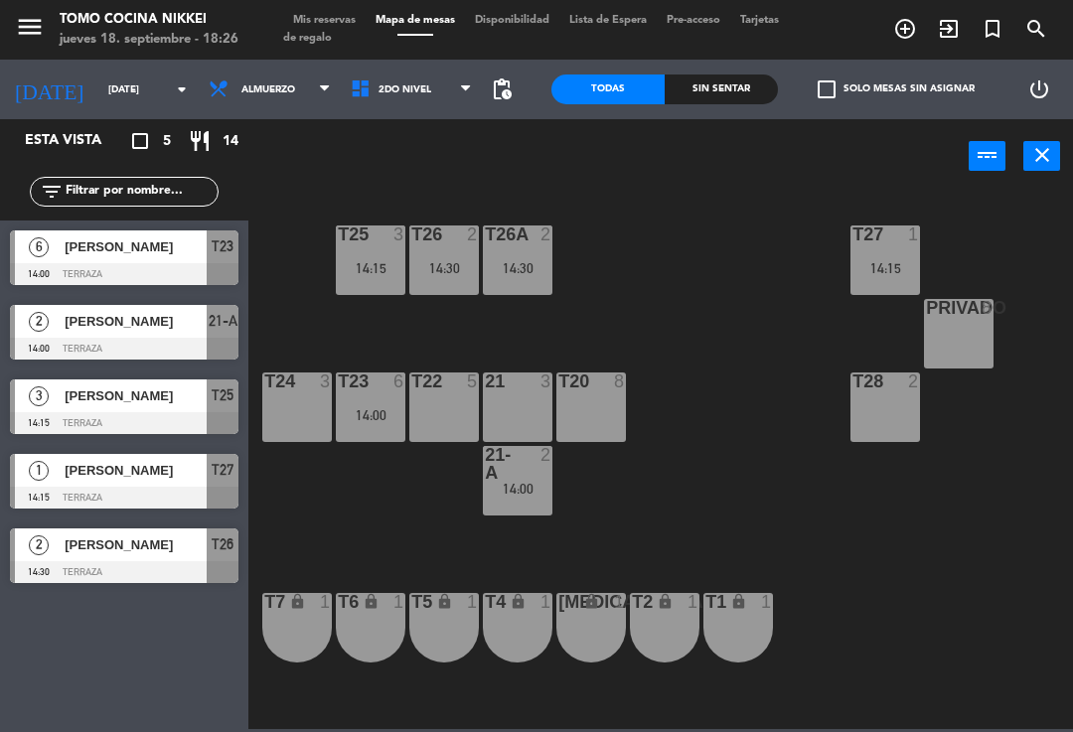
click at [137, 98] on input "[DATE]" at bounding box center [166, 90] width 136 height 31
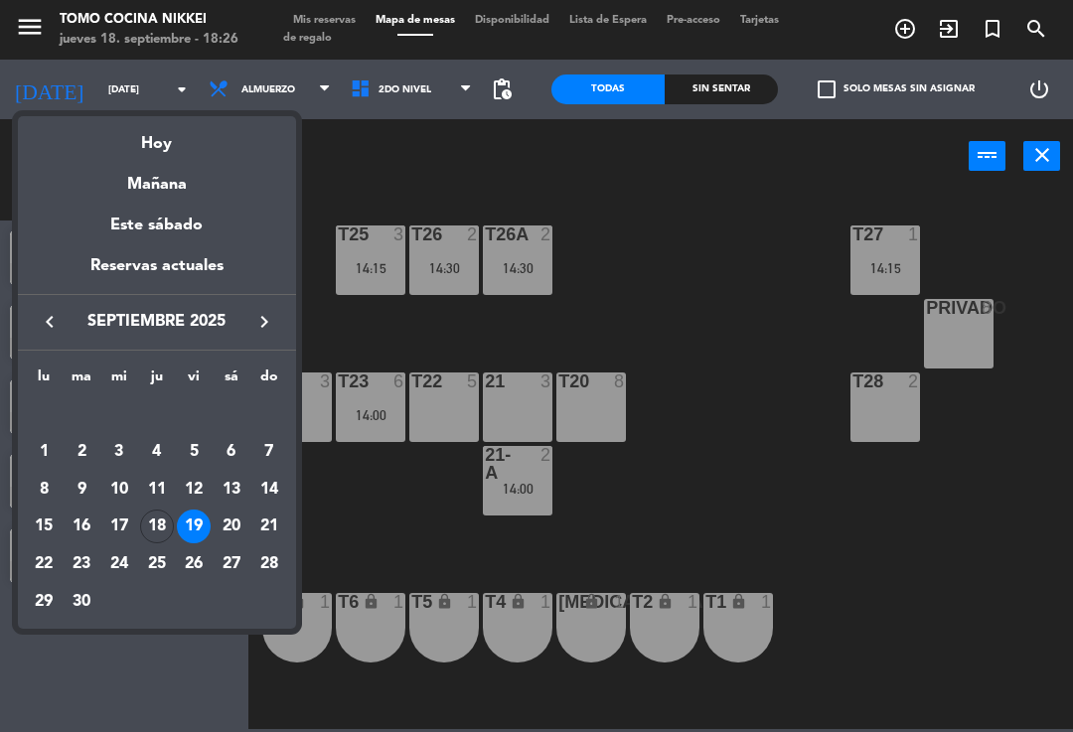
click at [213, 139] on div "Hoy" at bounding box center [157, 136] width 278 height 41
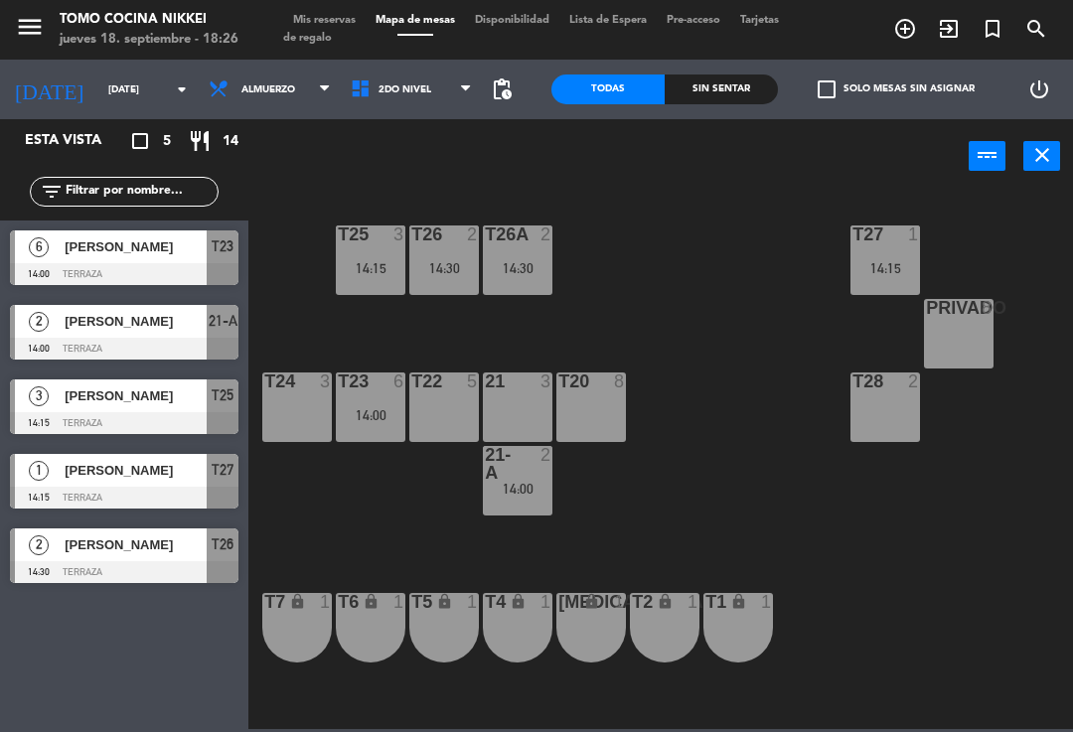
type input "[DEMOGRAPHIC_DATA][DATE]"
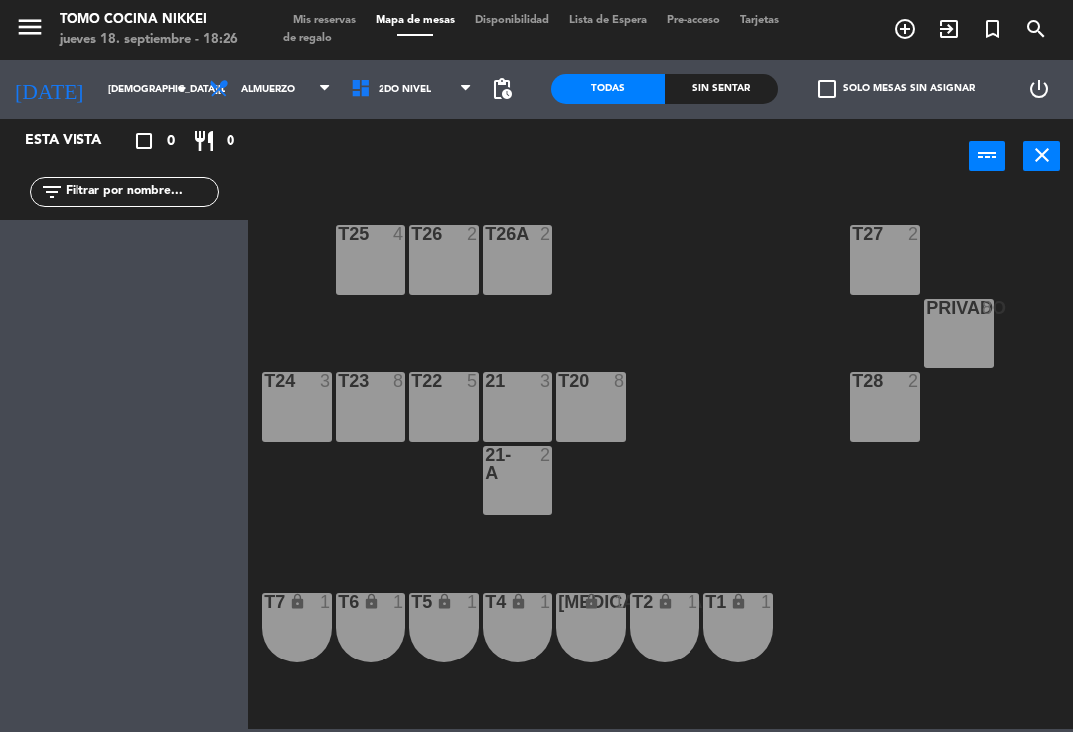
click at [247, 81] on span "Almuerzo" at bounding box center [270, 90] width 142 height 44
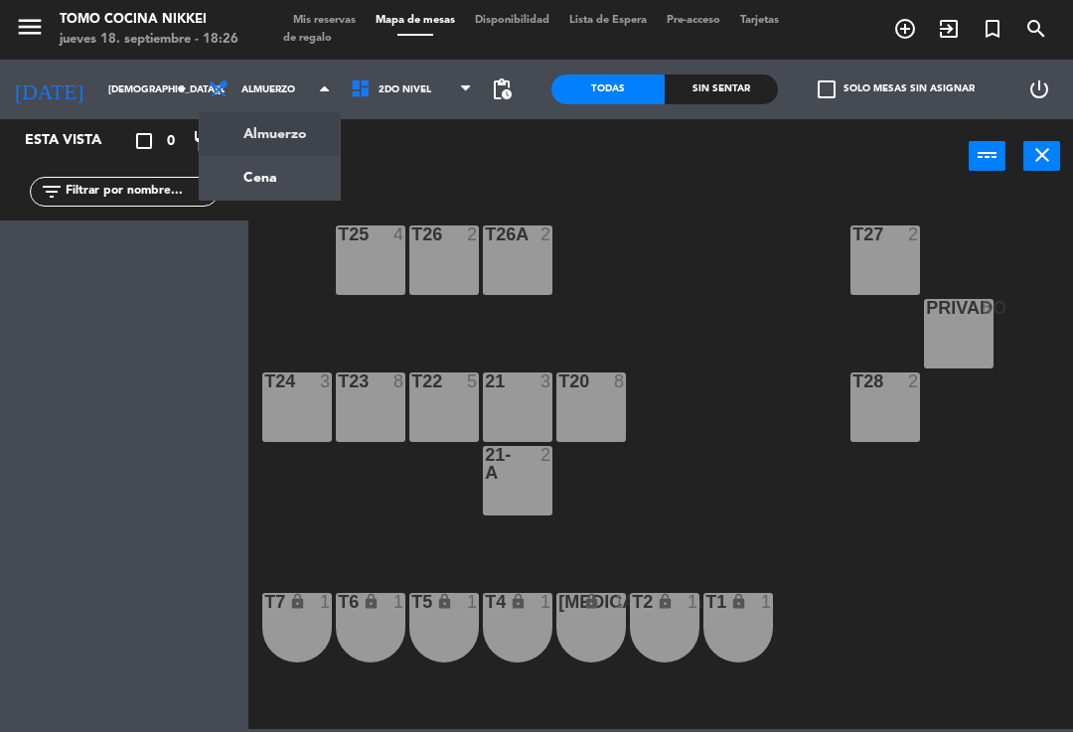
click at [291, 157] on ng-component "menu Tomo Cocina Nikkei jueves 18. septiembre - 18:26 Mis reservas Mapa de mesa…" at bounding box center [536, 364] width 1073 height 729
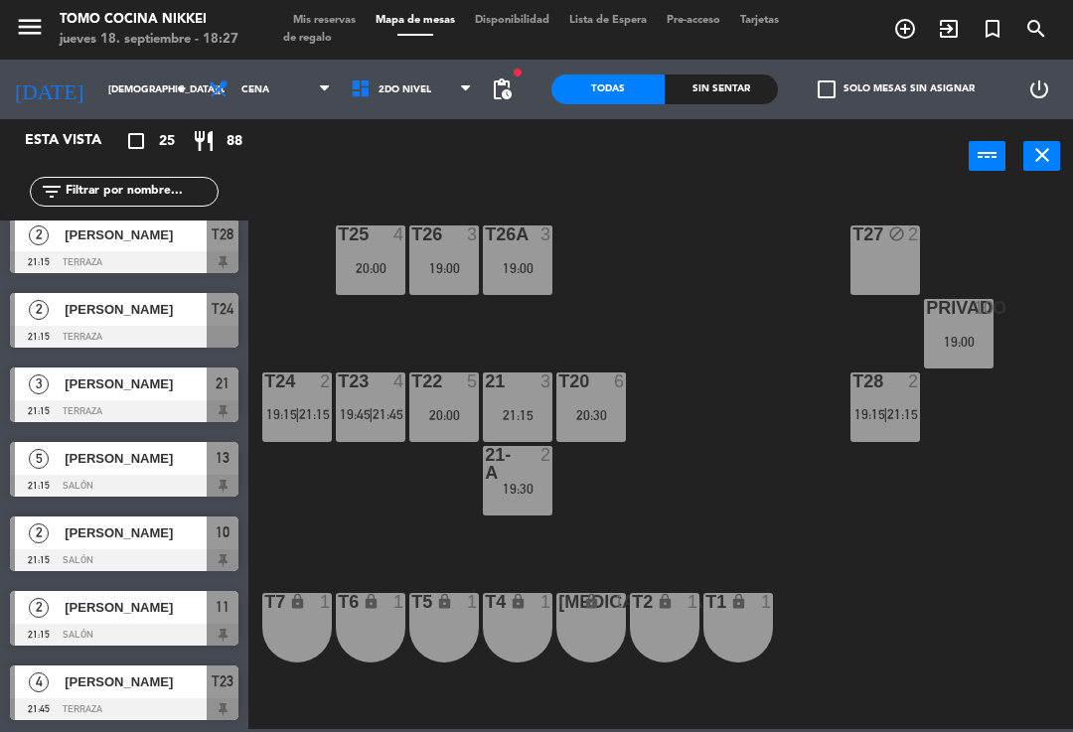
scroll to position [1353, 0]
click at [669, 398] on div "T27 block 2 T25 4 20:00 T26A 3 19:00 T26 3 19:00 Privado 10 19:00 T24 2 19:15 |…" at bounding box center [666, 460] width 814 height 539
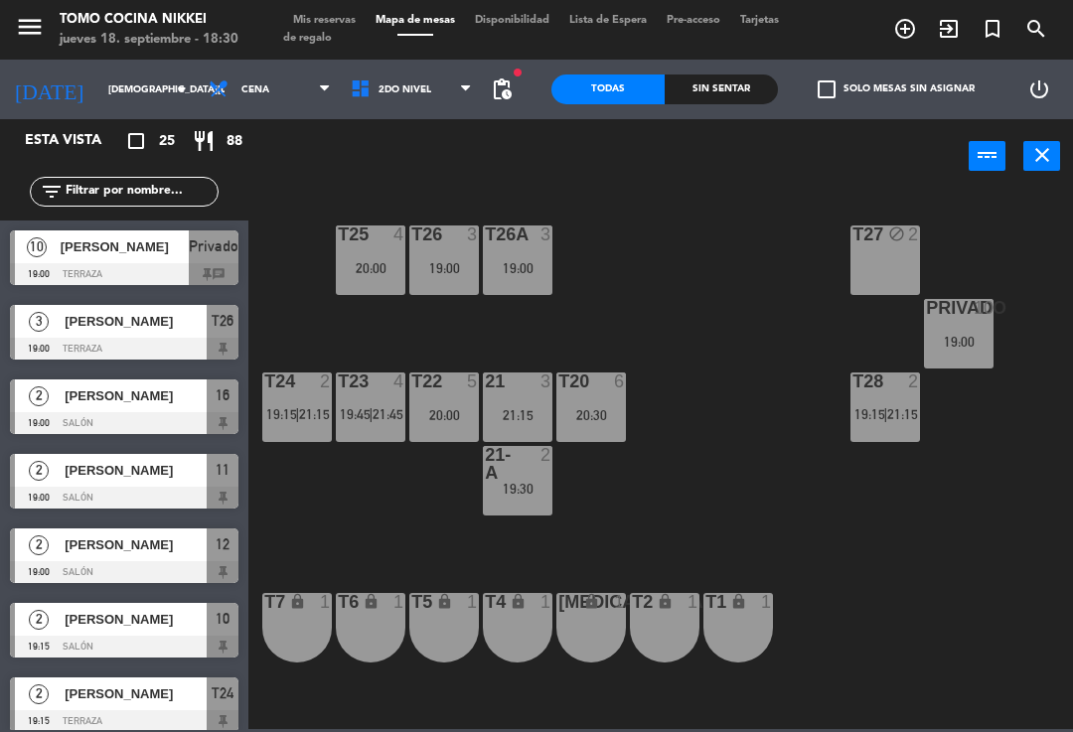
click at [704, 353] on div "T27 block 2 T25 4 20:00 T26A 3 19:00 T26 3 19:00 Privado 10 19:00 T24 2 19:15 |…" at bounding box center [666, 460] width 814 height 539
click at [460, 93] on span "2do Nivel" at bounding box center [412, 90] width 142 height 44
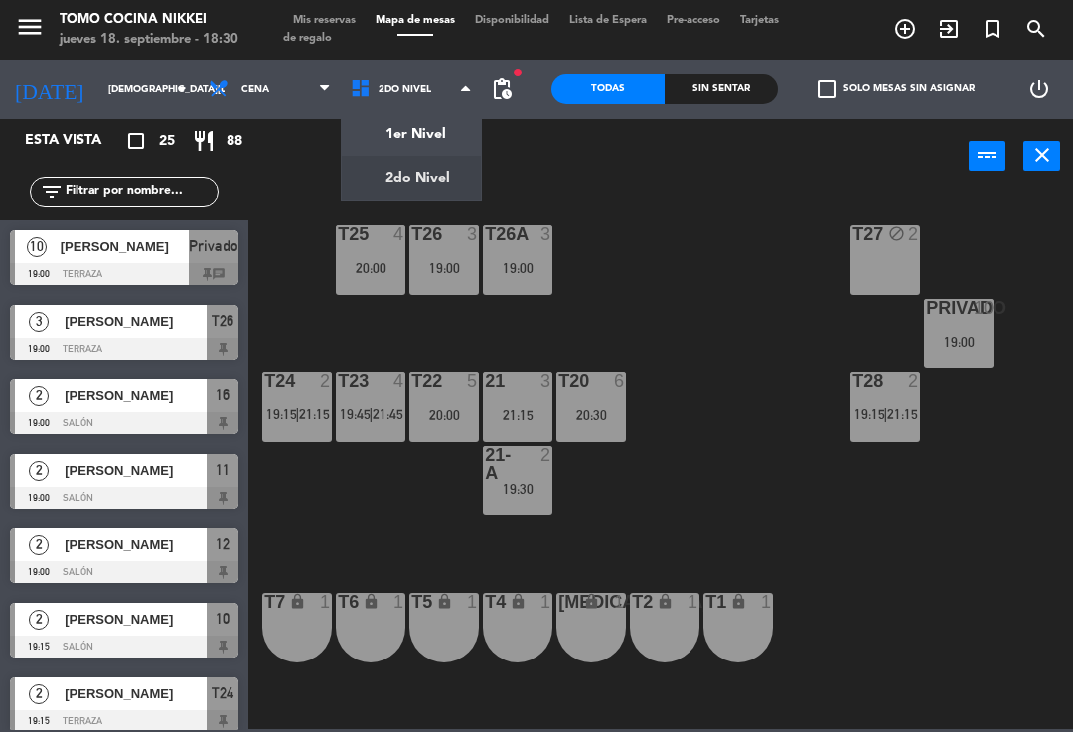
click at [441, 128] on ng-component "menu Tomo Cocina Nikkei jueves 18. septiembre - 18:30 Mis reservas Mapa de mesa…" at bounding box center [536, 364] width 1073 height 729
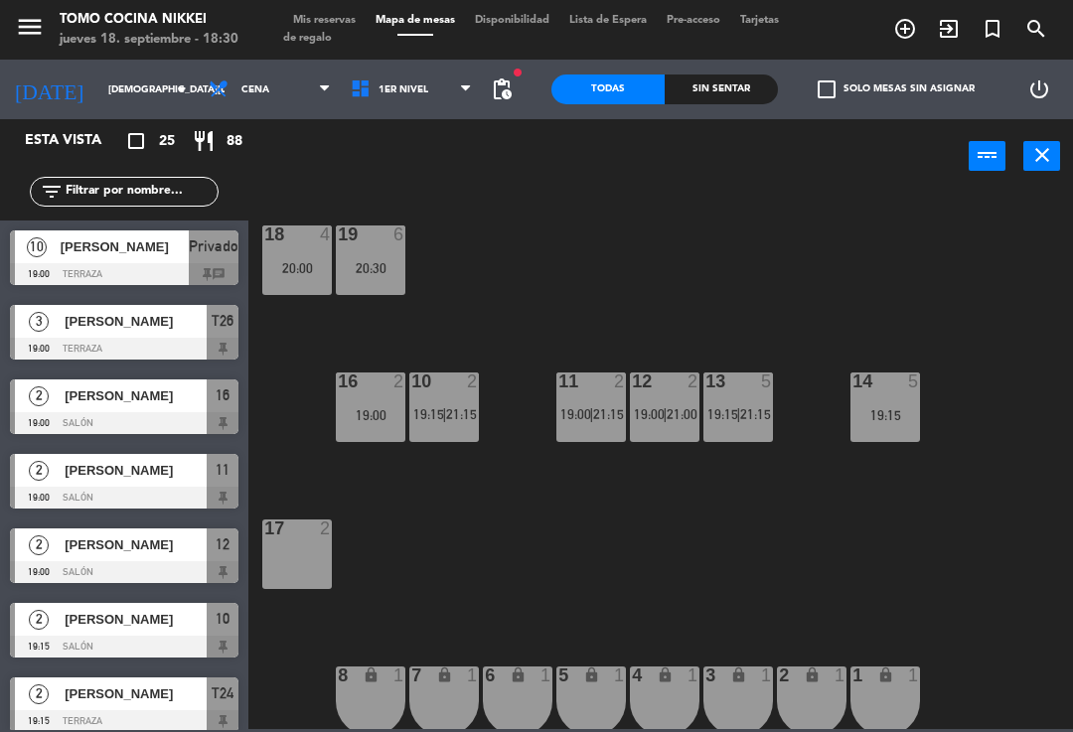
click at [263, 549] on div "17 2" at bounding box center [297, 555] width 70 height 70
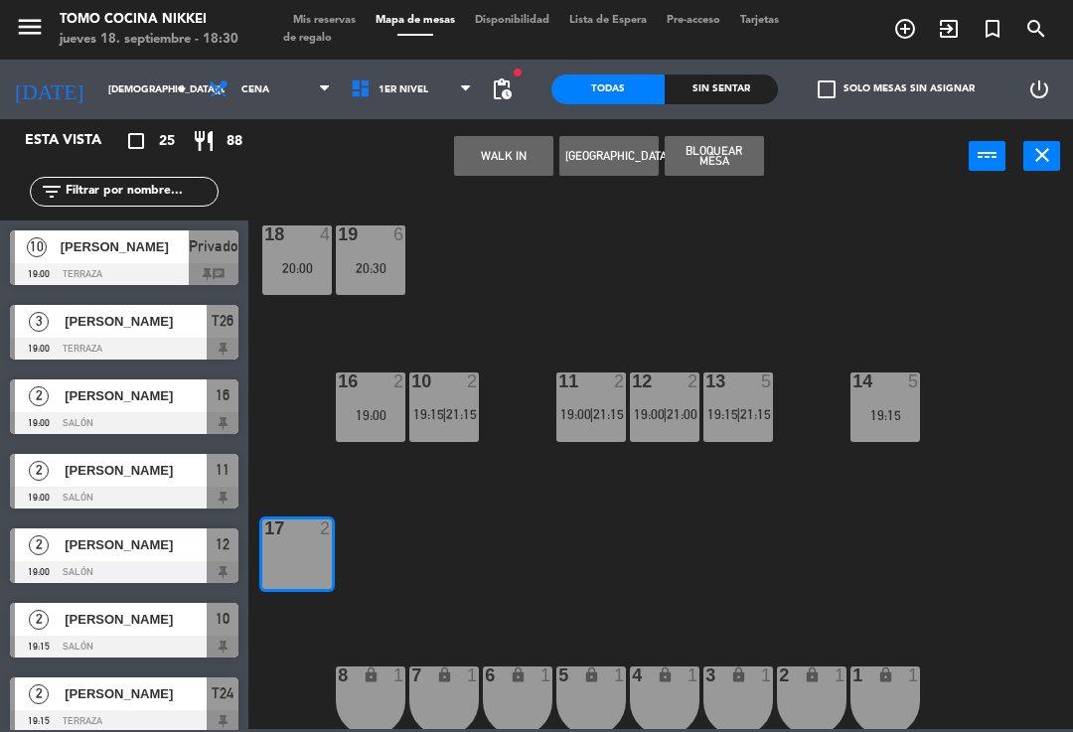
click at [311, 559] on div "17 2" at bounding box center [297, 555] width 70 height 70
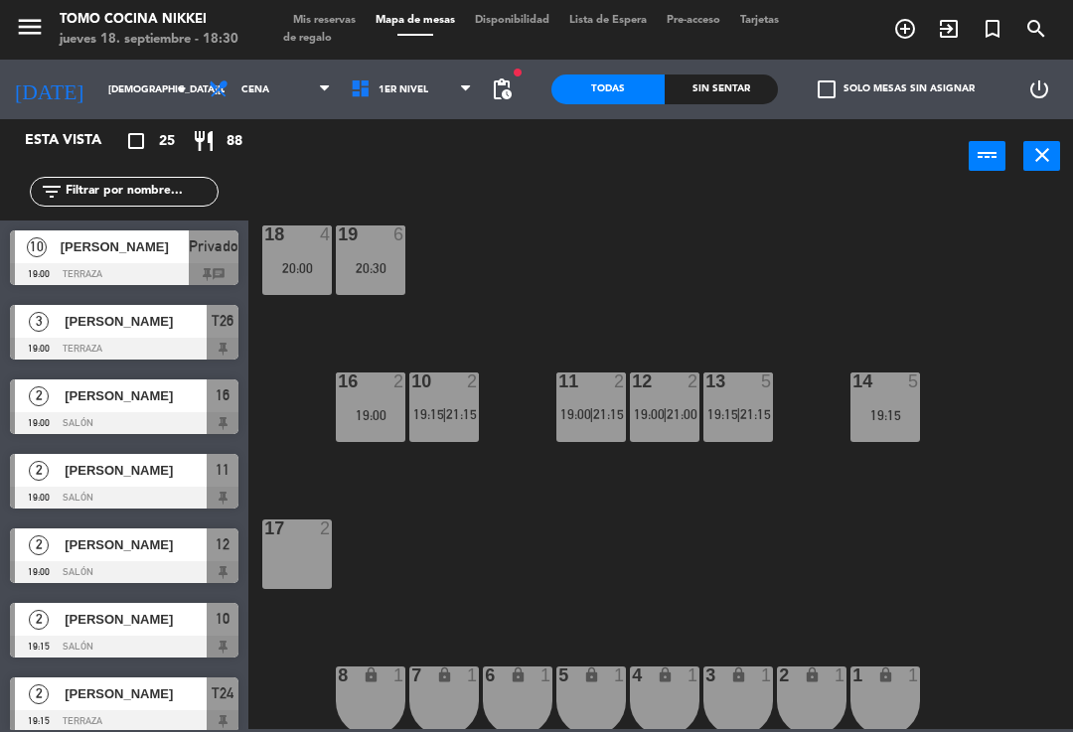
click at [445, 587] on div "18 4 20:00 19 6 20:30 16 2 19:00 10 2 19:15 | 21:15 11 2 19:00 | 21:15 12 2 19:…" at bounding box center [666, 460] width 814 height 539
click at [323, 551] on div "17 2" at bounding box center [297, 555] width 70 height 70
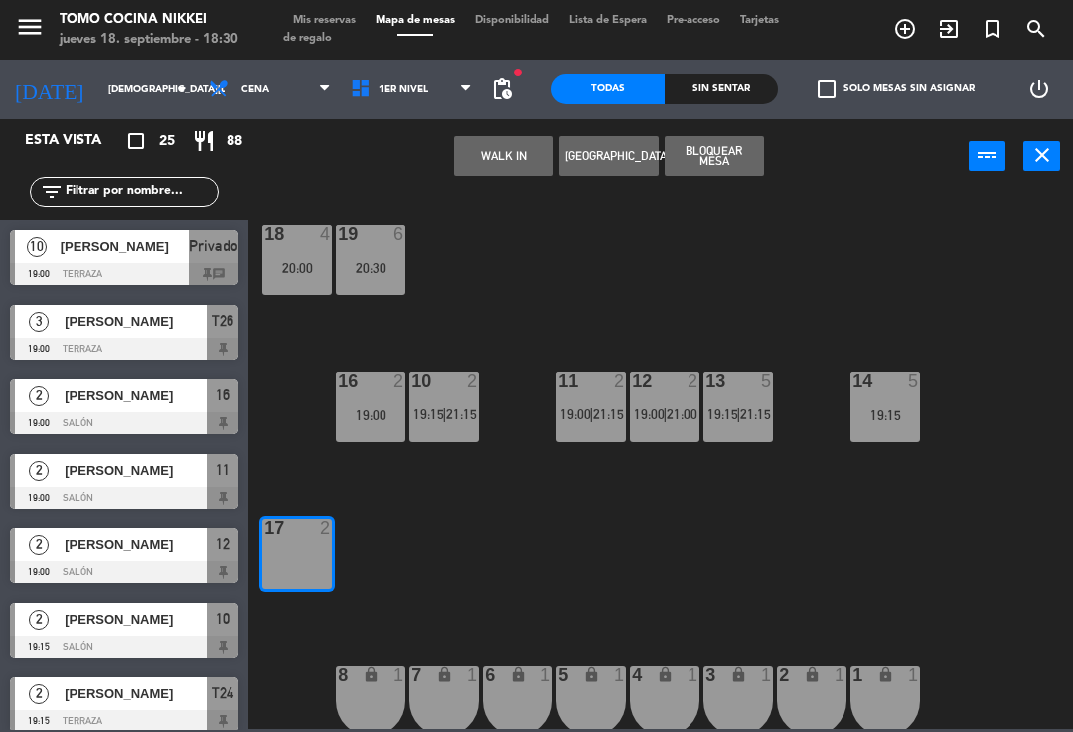
click at [717, 159] on button "Bloquear Mesa" at bounding box center [714, 156] width 99 height 40
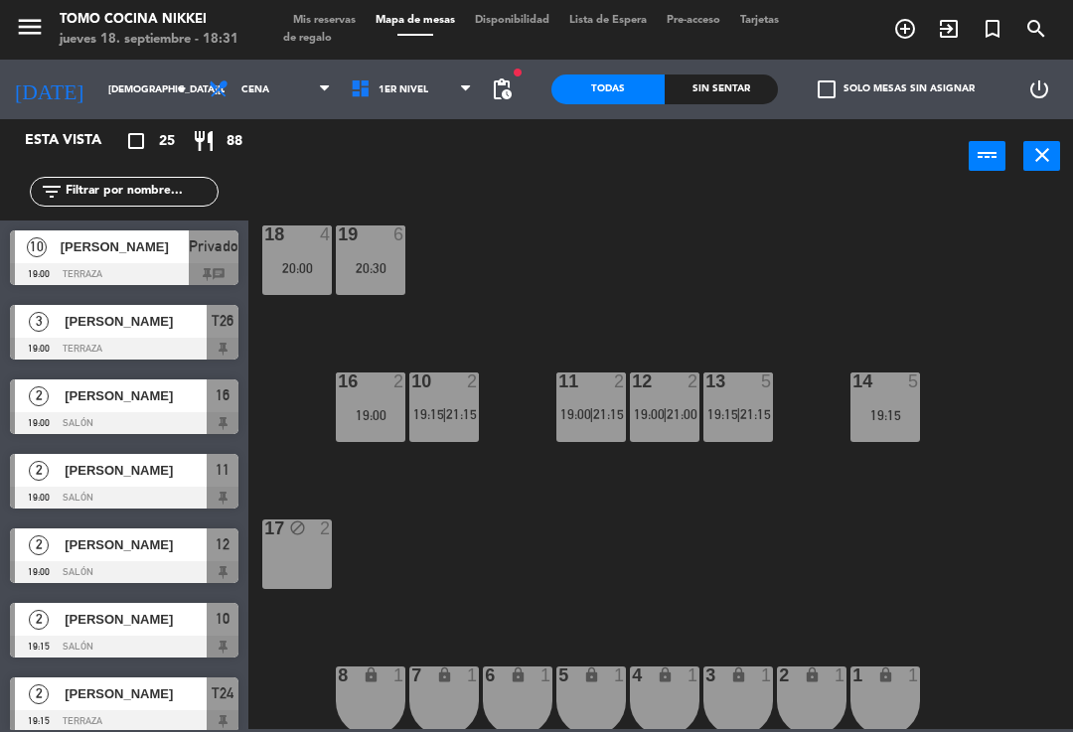
click at [320, 531] on div "2" at bounding box center [326, 529] width 12 height 18
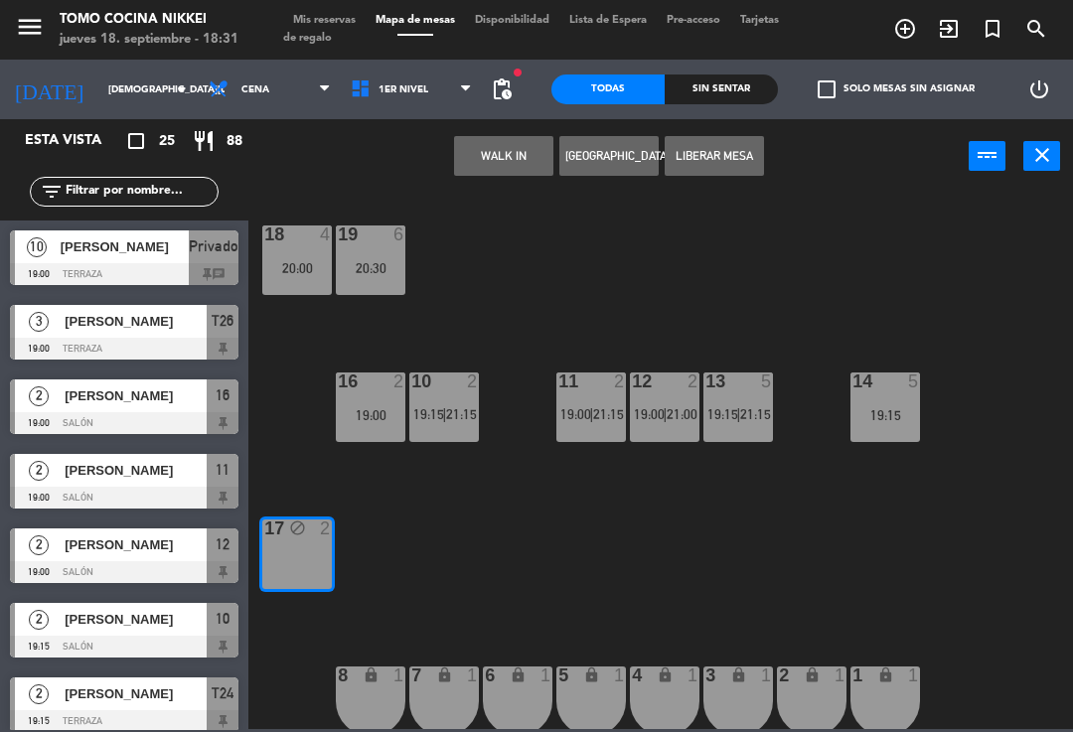
click at [517, 173] on button "WALK IN" at bounding box center [503, 156] width 99 height 40
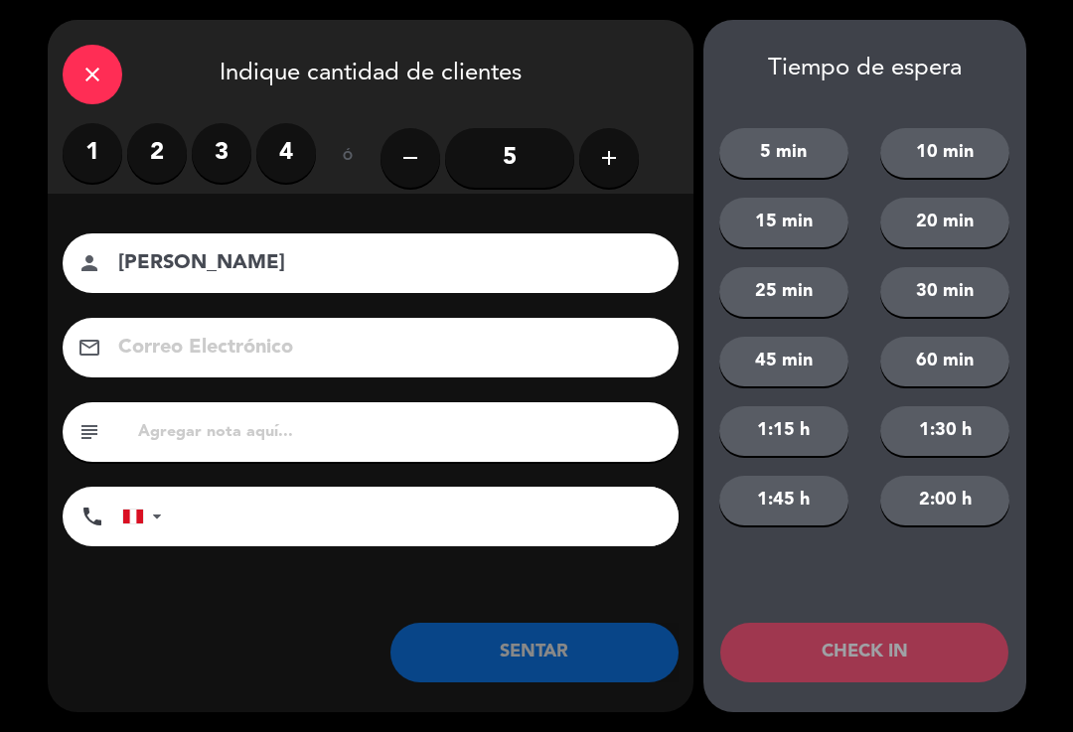
type input "[PERSON_NAME]"
click at [155, 160] on label "2" at bounding box center [157, 153] width 60 height 60
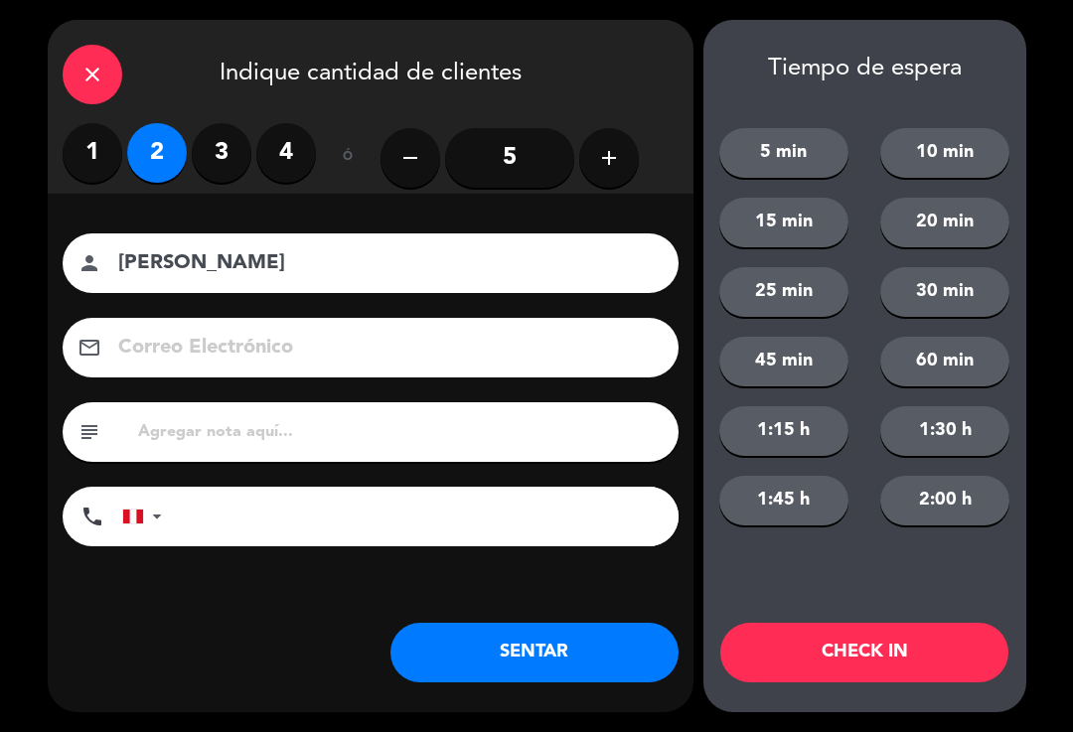
click at [195, 527] on input "tel" at bounding box center [430, 517] width 497 height 60
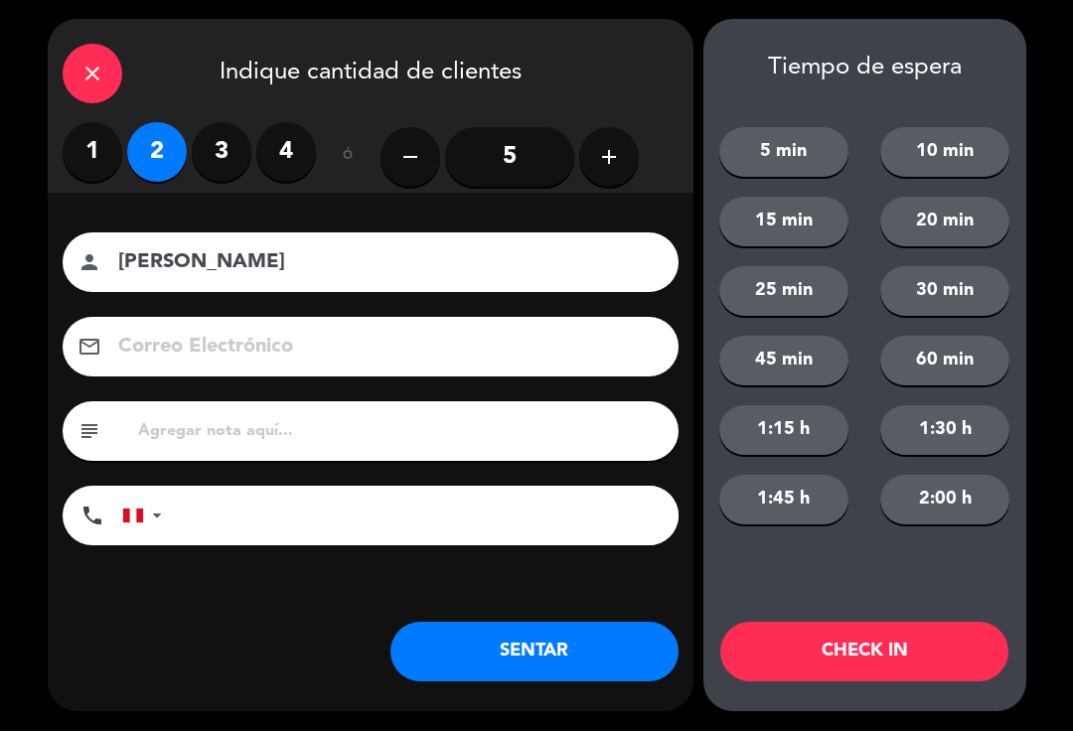
click at [968, 344] on button "60 min" at bounding box center [944, 362] width 129 height 50
click at [821, 629] on button "CHECK IN" at bounding box center [864, 653] width 288 height 60
click at [812, 425] on button "1:15 h" at bounding box center [783, 431] width 129 height 50
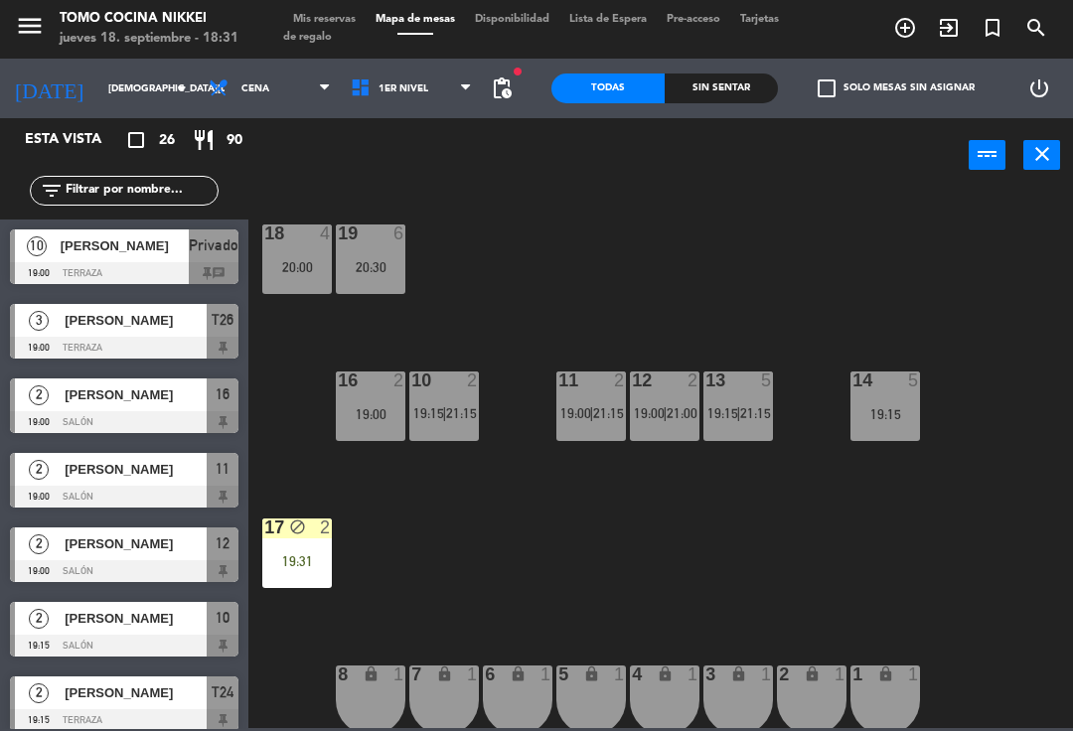
click at [275, 561] on div "19:31" at bounding box center [297, 562] width 70 height 14
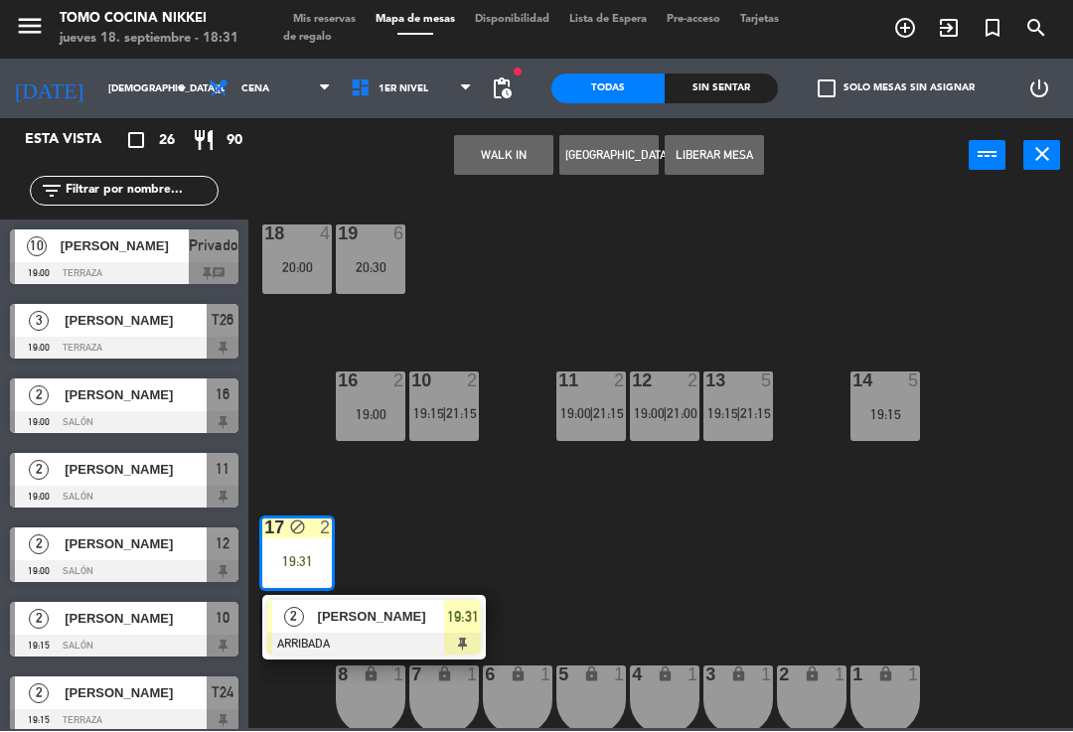
click at [742, 161] on button "Liberar Mesa" at bounding box center [714, 156] width 99 height 40
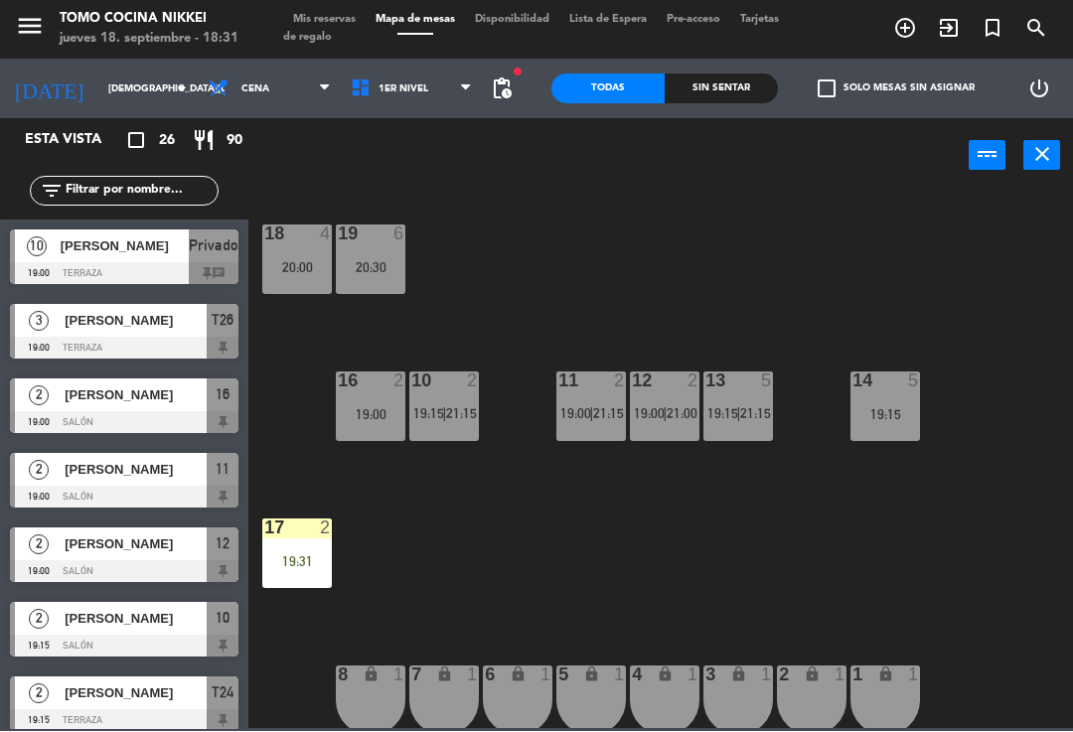
click at [815, 266] on div "18 4 20:00 19 6 20:30 16 2 19:00 10 2 19:15 | 21:15 11 2 19:00 | 21:15 12 2 19:…" at bounding box center [666, 460] width 814 height 539
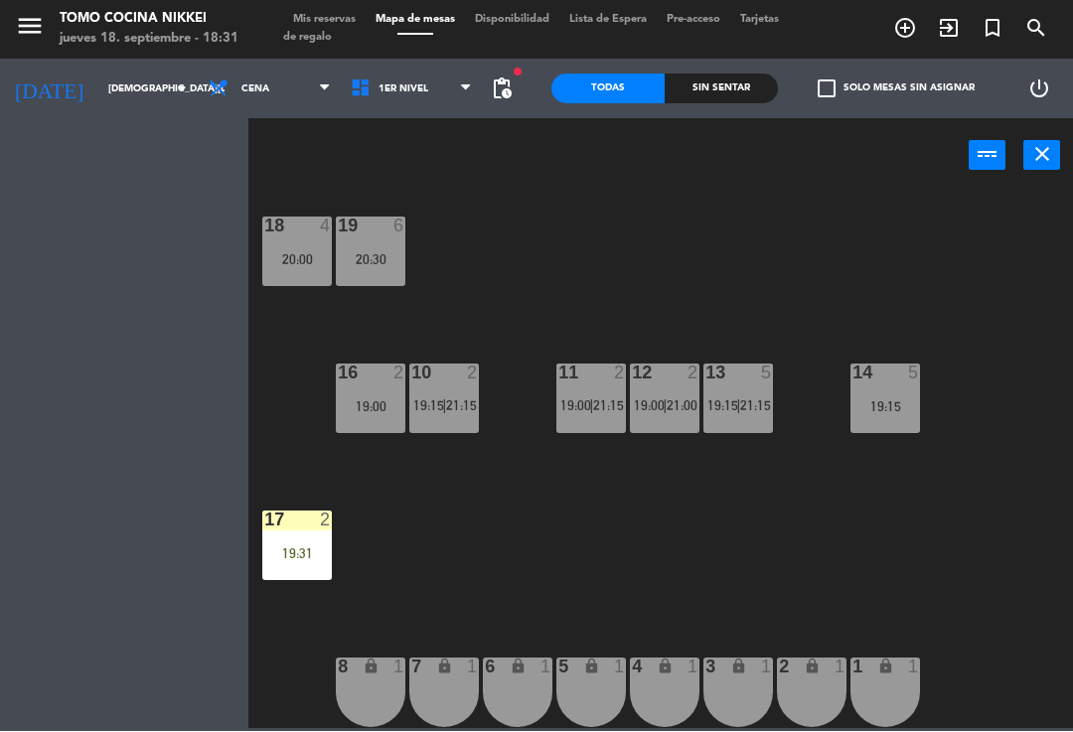
scroll to position [8, 0]
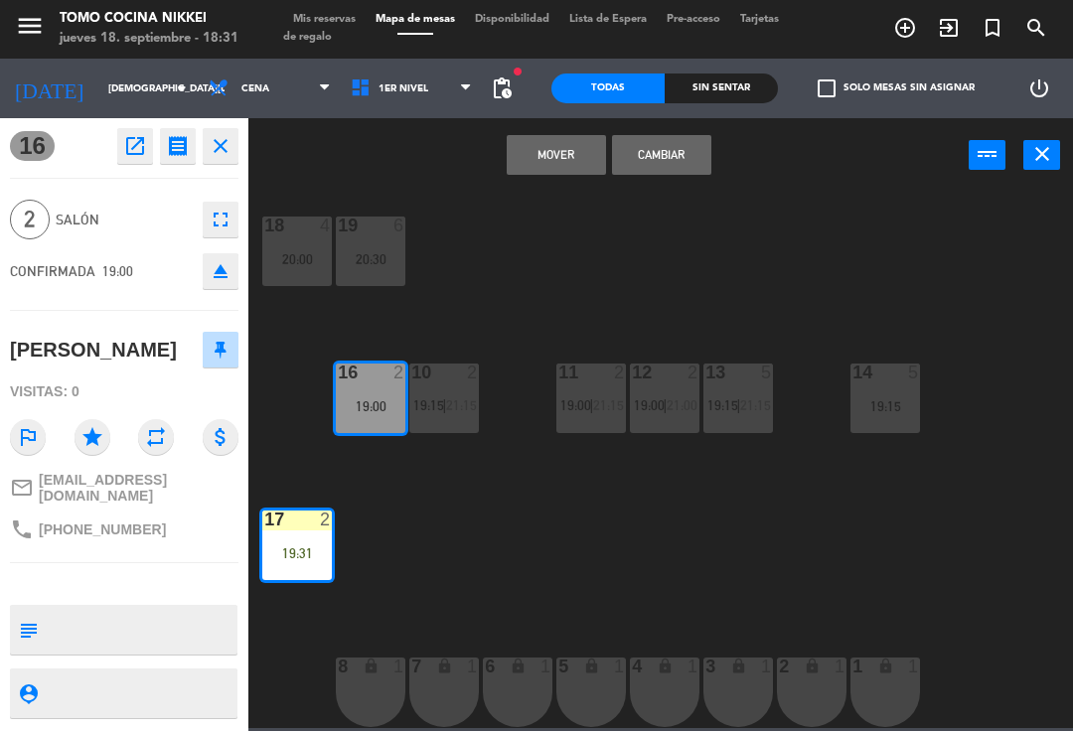
click at [680, 155] on button "Cambiar" at bounding box center [661, 156] width 99 height 40
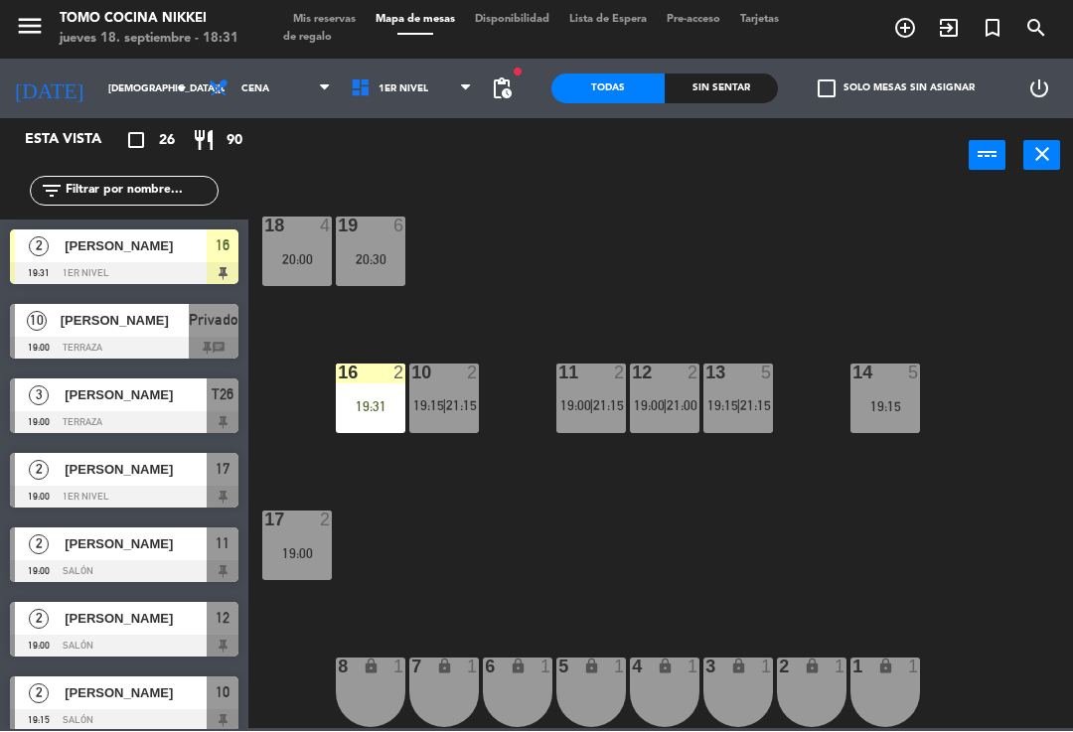
click at [716, 241] on div "18 4 20:00 19 6 20:30 16 2 19:31 10 2 19:15 | 21:15 11 2 19:00 | 21:15 12 2 19:…" at bounding box center [666, 460] width 814 height 539
click at [892, 29] on span "add_circle_outline" at bounding box center [905, 29] width 44 height 34
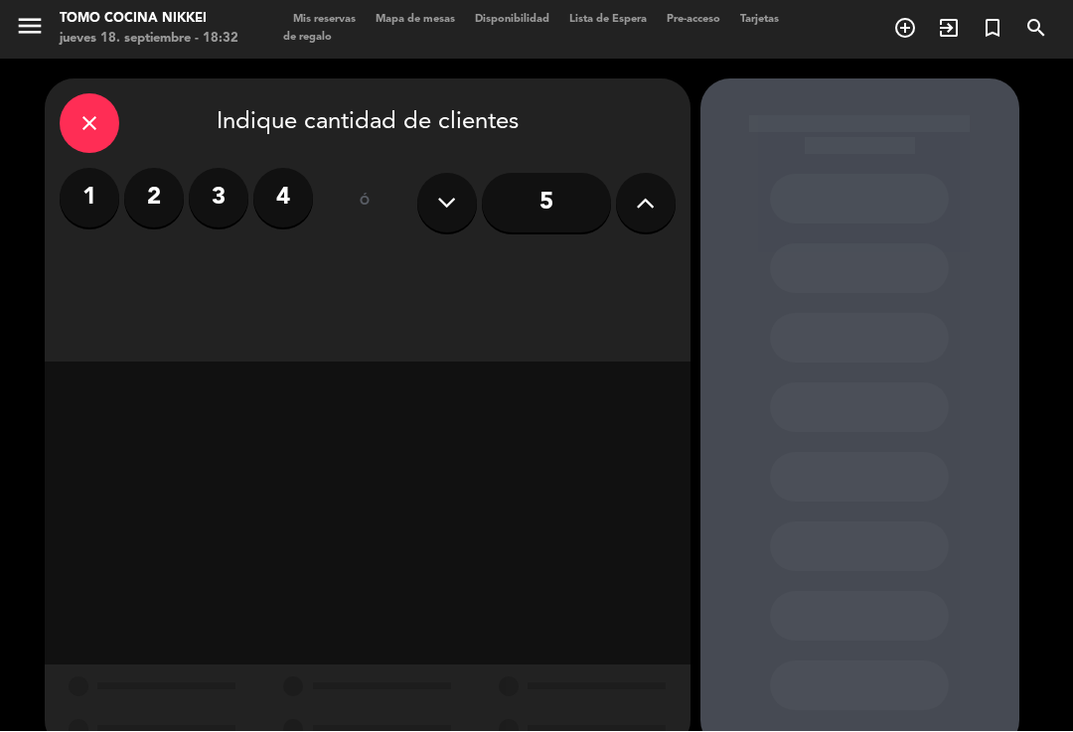
click at [564, 180] on input "5" at bounding box center [546, 204] width 129 height 60
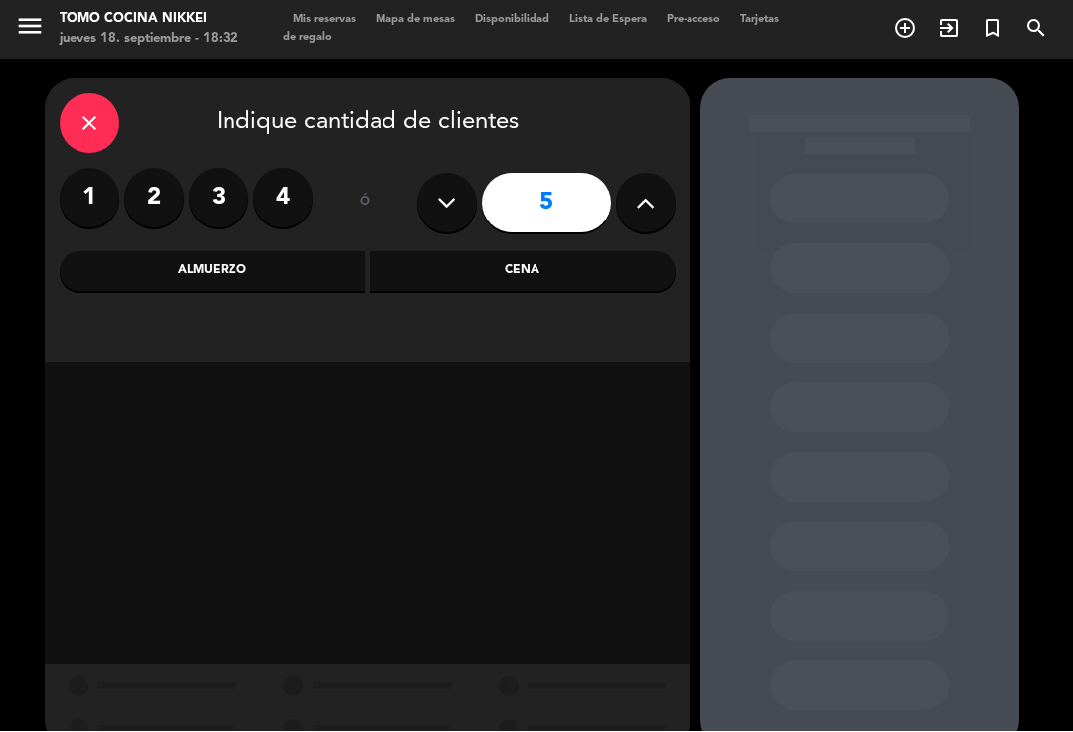
click at [296, 252] on div "Almuerzo" at bounding box center [213, 272] width 306 height 40
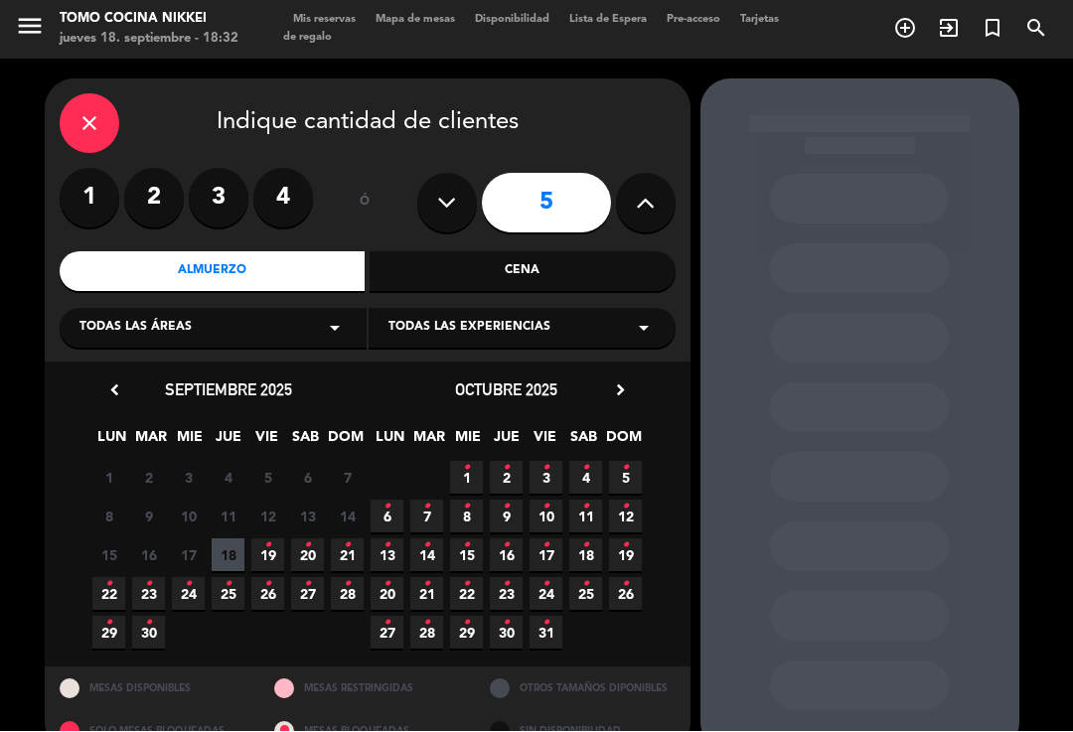
click at [187, 578] on icon "•" at bounding box center [188, 585] width 7 height 32
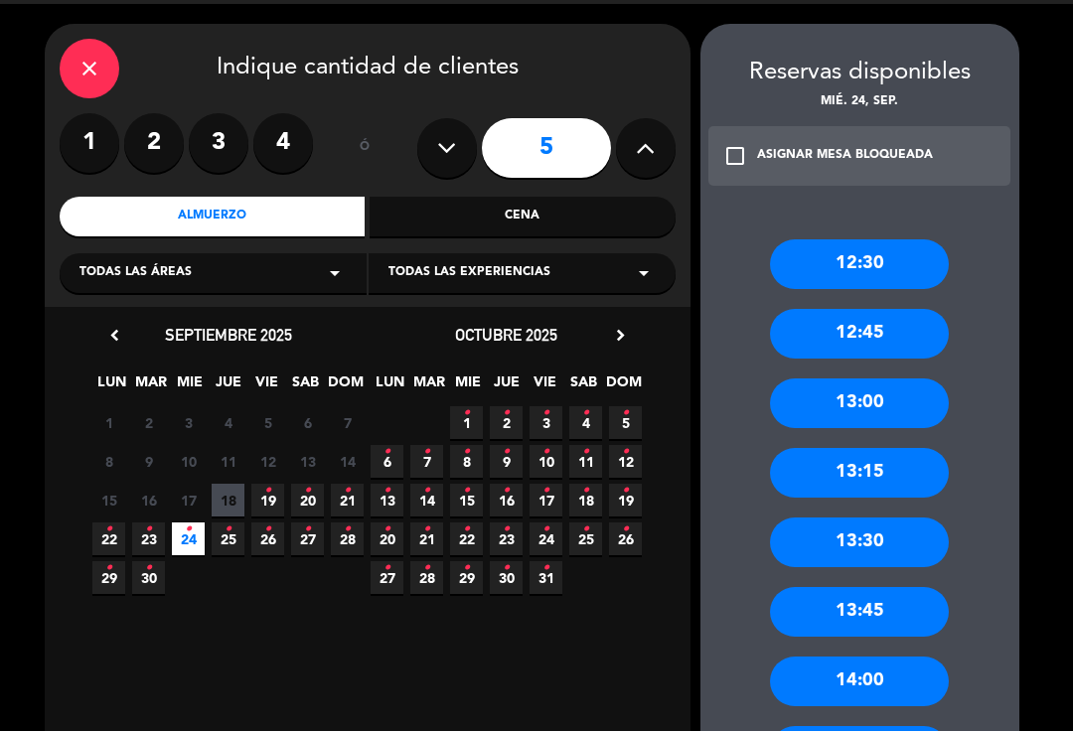
scroll to position [55, 0]
click at [877, 380] on div "13:00" at bounding box center [859, 405] width 179 height 50
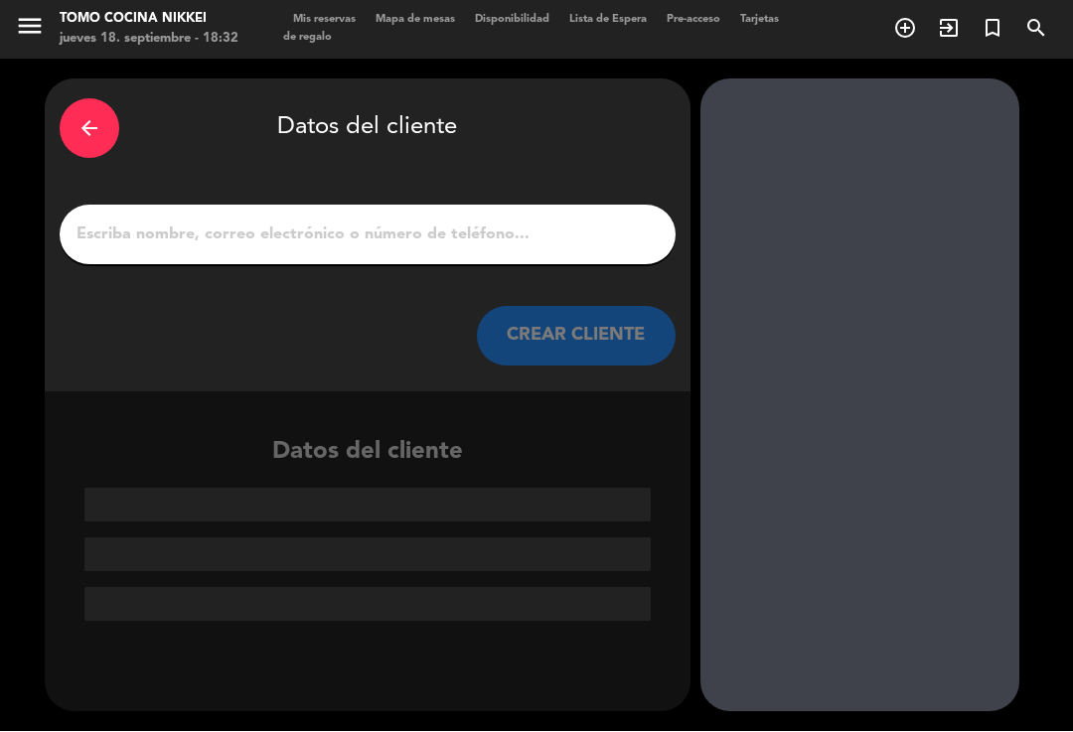
click at [534, 222] on input "1" at bounding box center [368, 236] width 586 height 28
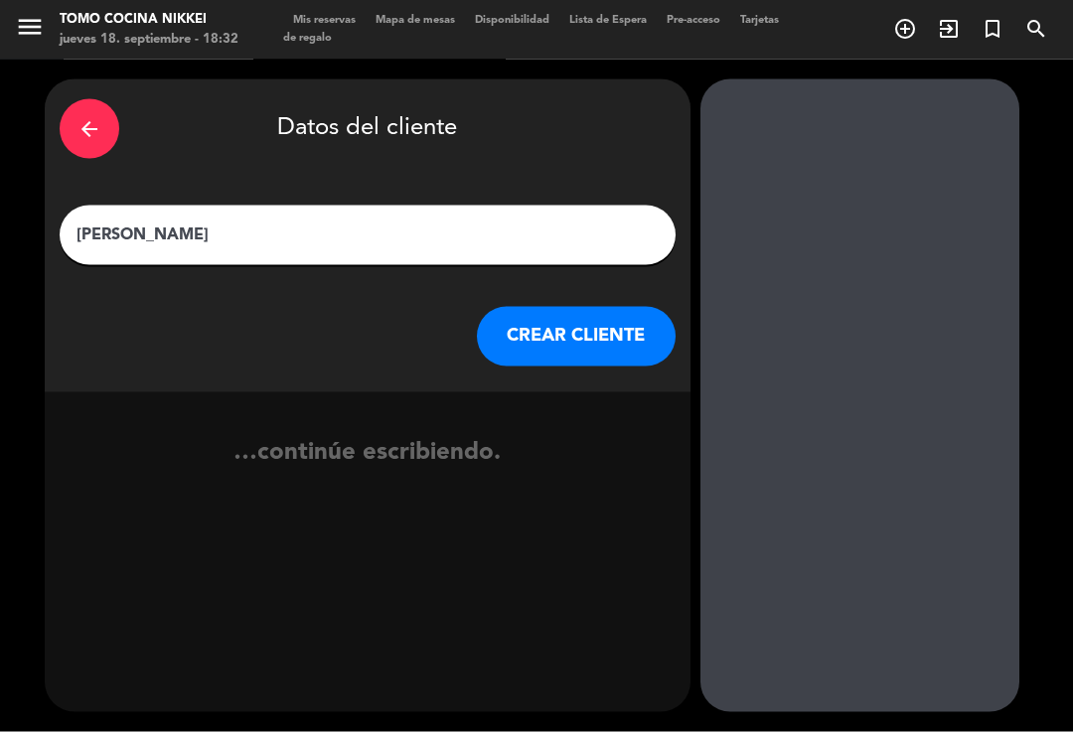
type input "[PERSON_NAME]"
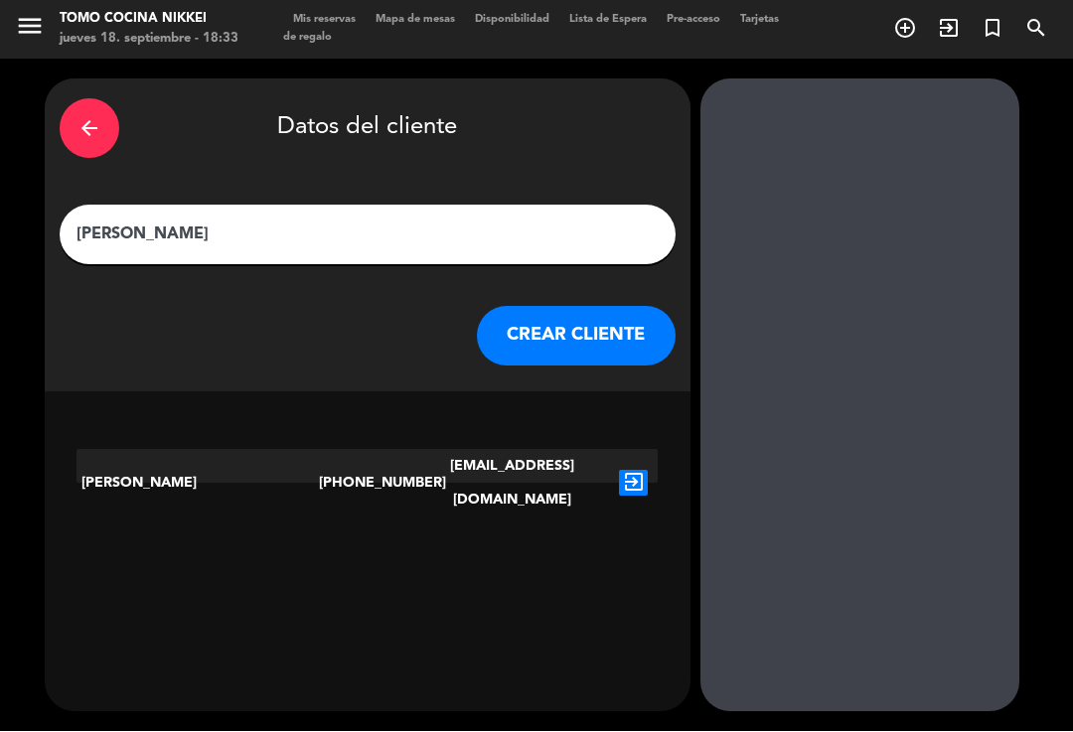
click at [638, 471] on icon "exit_to_app" at bounding box center [633, 484] width 29 height 26
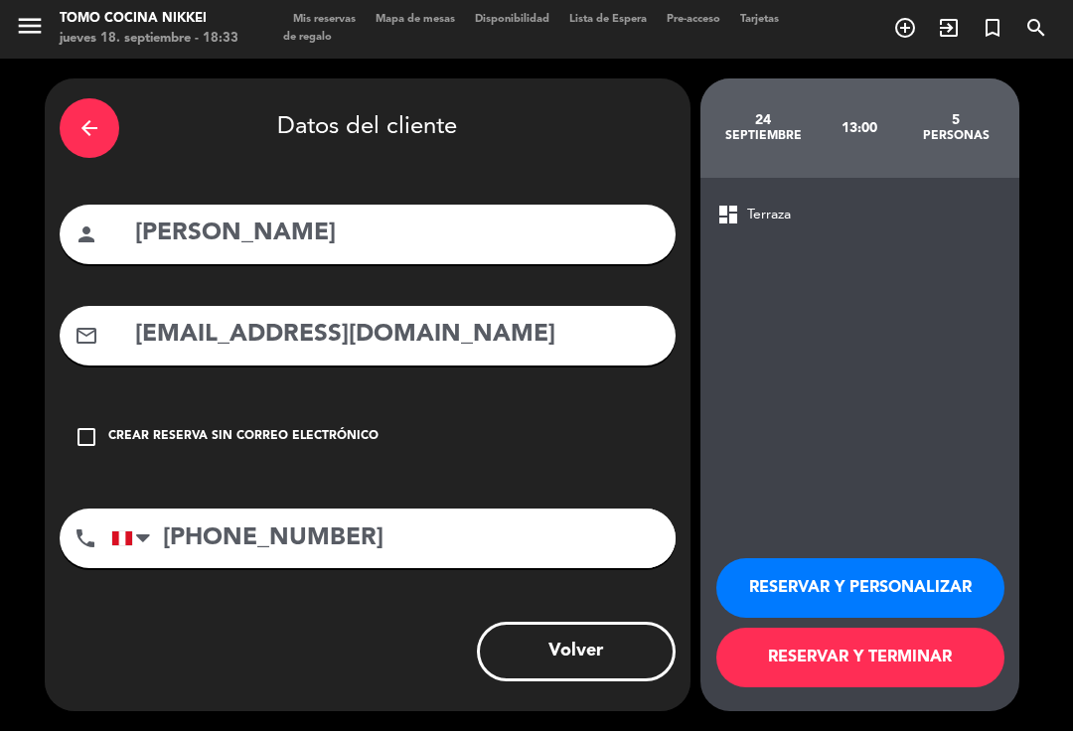
click at [869, 583] on button "RESERVAR Y PERSONALIZAR" at bounding box center [860, 589] width 288 height 60
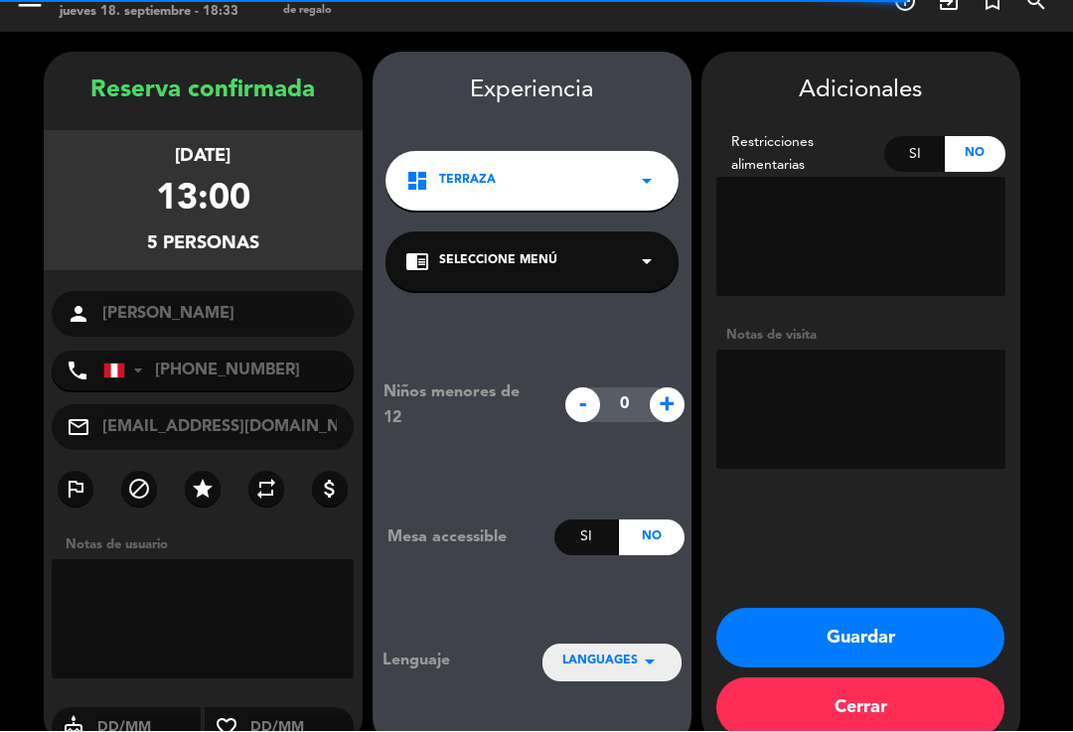
scroll to position [29, 0]
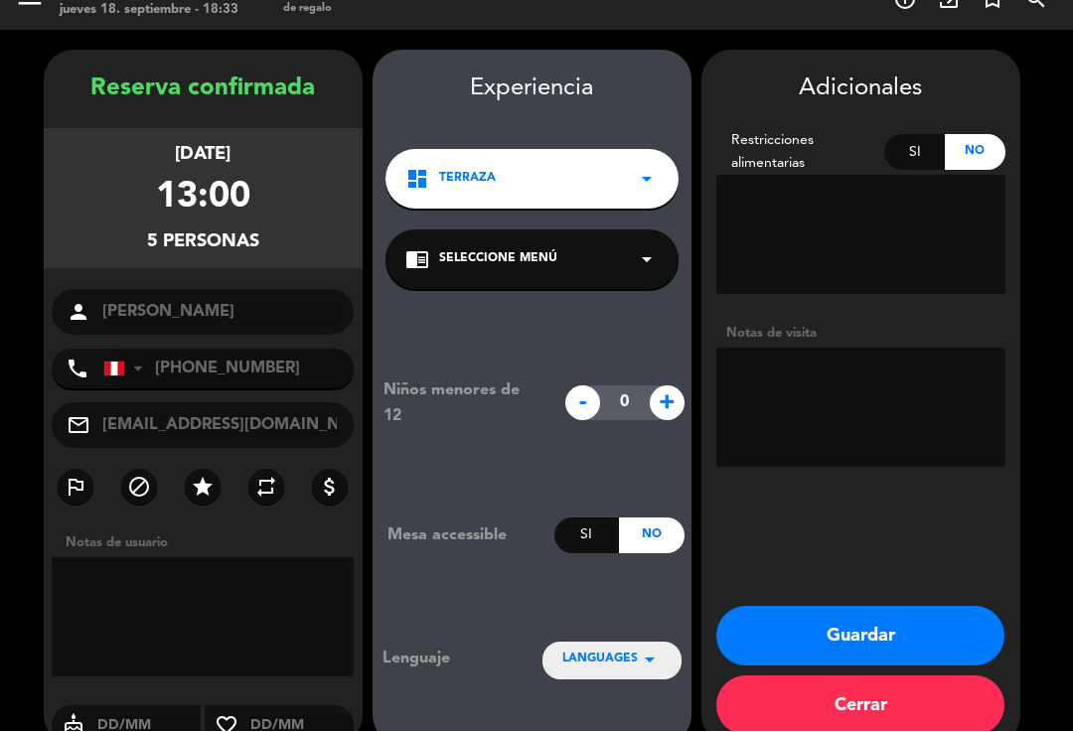
click at [911, 379] on textarea at bounding box center [860, 408] width 289 height 119
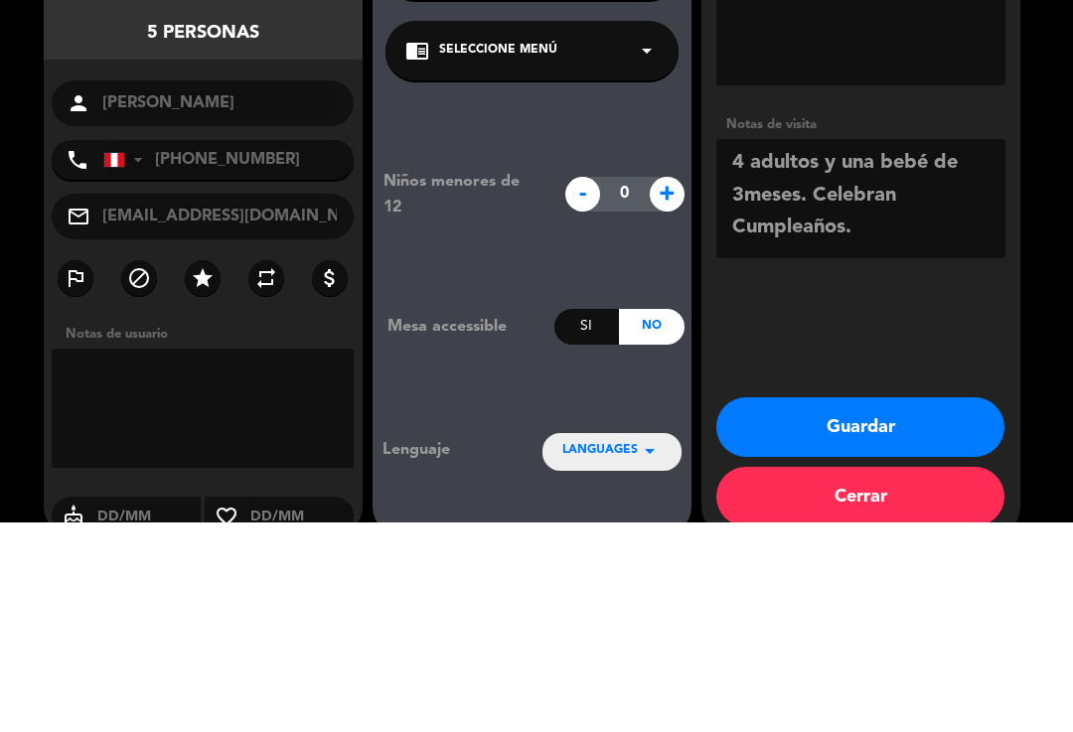
click at [798, 349] on textarea at bounding box center [860, 408] width 289 height 119
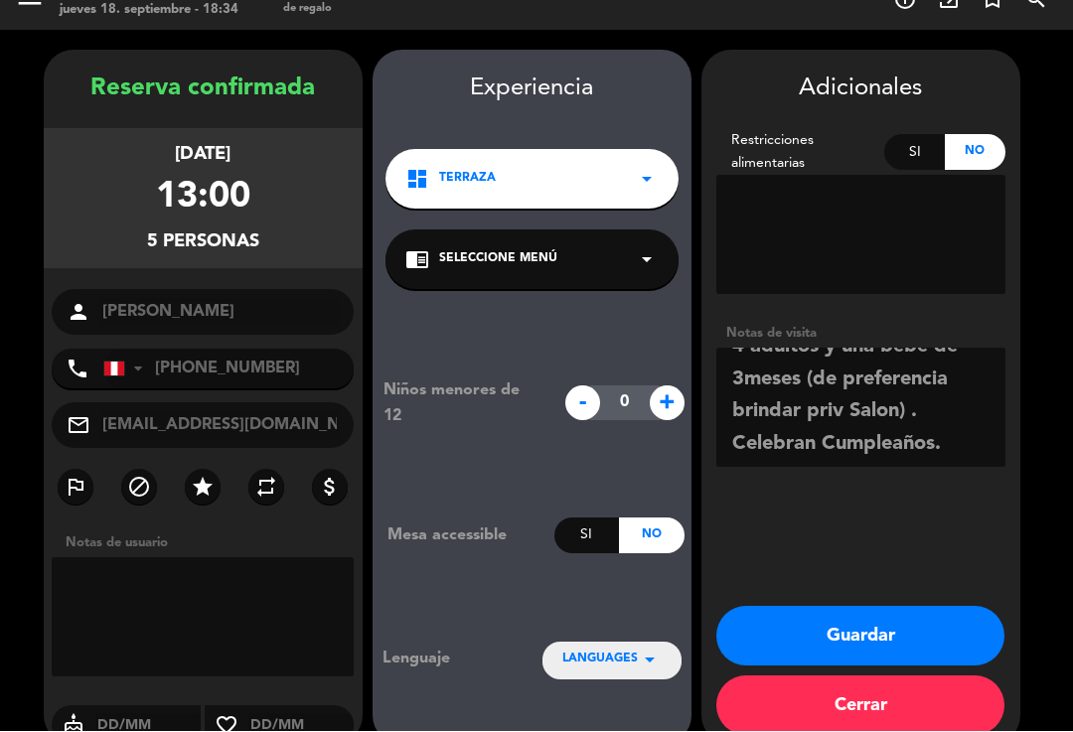
scroll to position [24, 0]
type textarea "4 adultos y una bebé de 3meses (de preferencia brindar priv Salon) . Celebran C…"
click at [868, 607] on button "Guardar" at bounding box center [860, 637] width 288 height 60
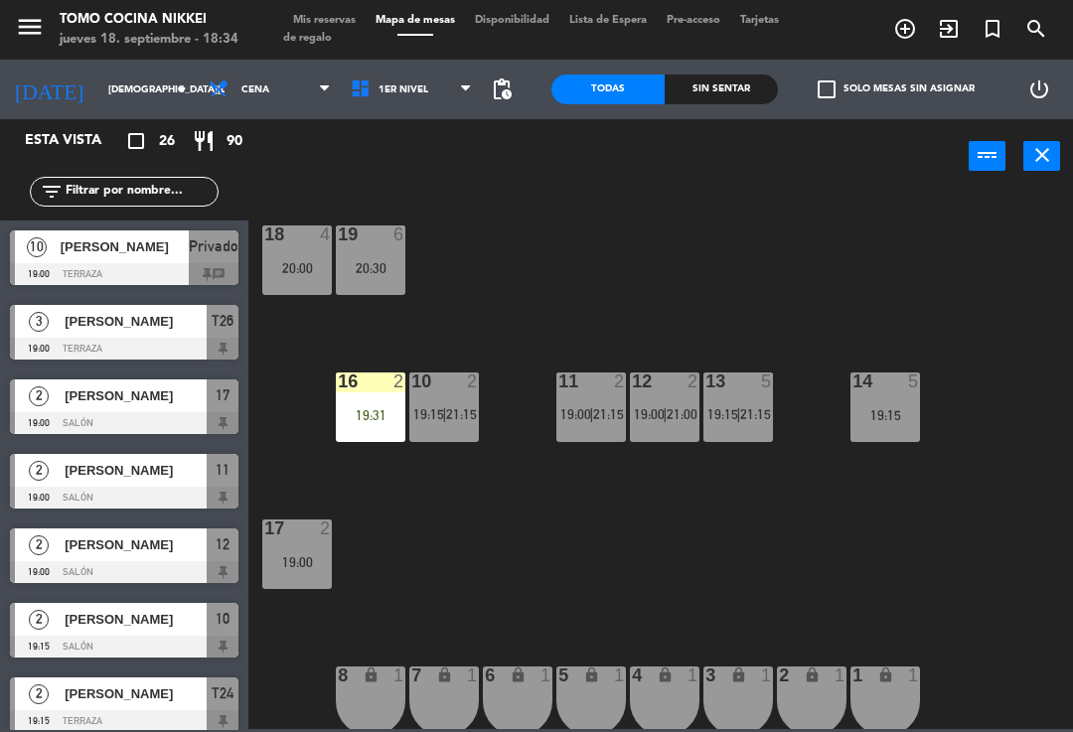
click at [138, 78] on input "[DEMOGRAPHIC_DATA][DATE]" at bounding box center [166, 90] width 136 height 31
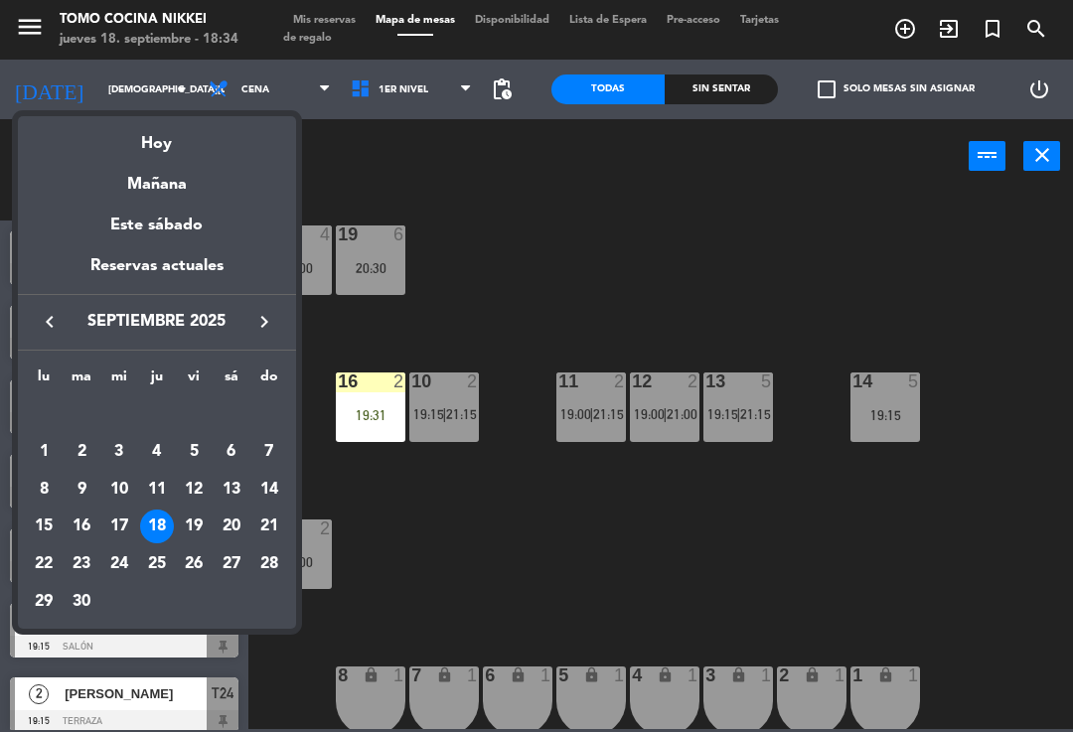
click at [121, 555] on div "24" at bounding box center [119, 564] width 34 height 34
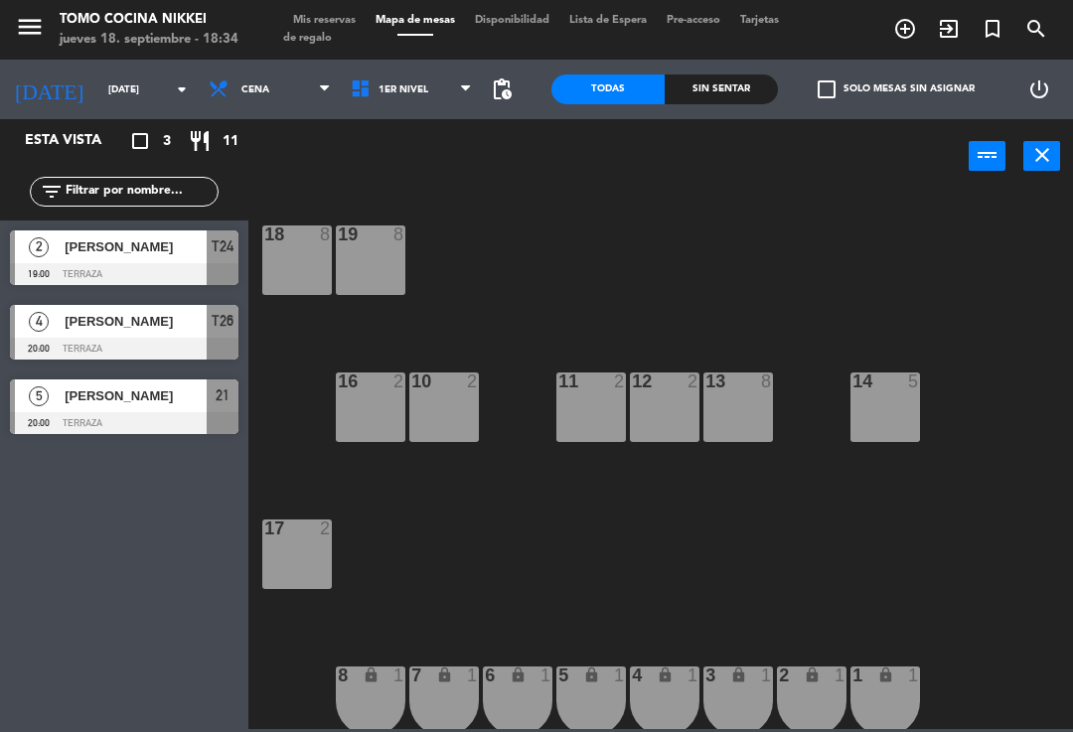
click at [294, 78] on span "Cena" at bounding box center [270, 90] width 142 height 44
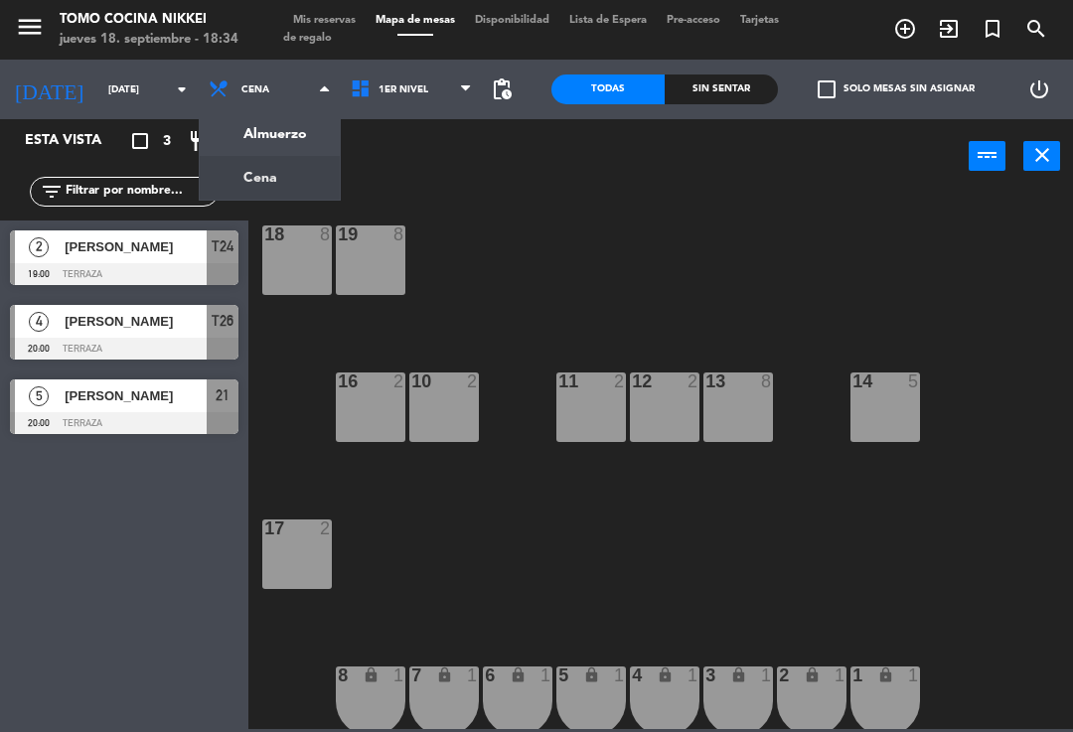
click at [296, 131] on ng-component "menu Tomo Cocina Nikkei jueves 18. septiembre - 18:34 Mis reservas Mapa de mesa…" at bounding box center [536, 364] width 1073 height 729
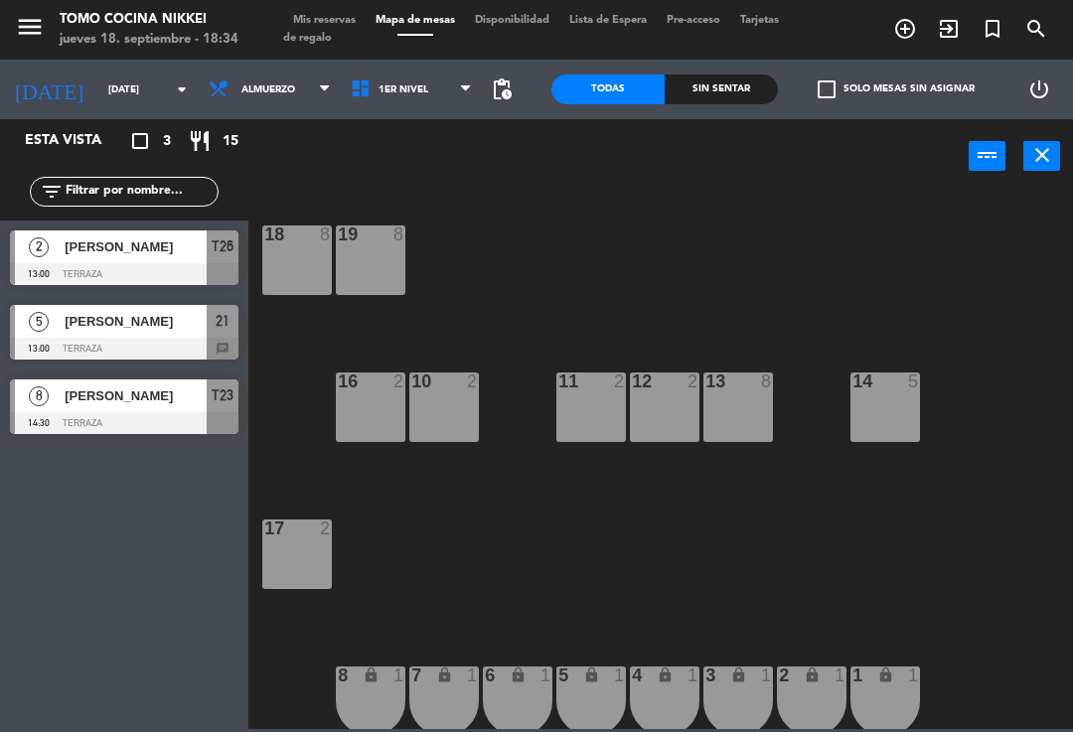
click at [98, 84] on input "[DATE]" at bounding box center [166, 90] width 136 height 31
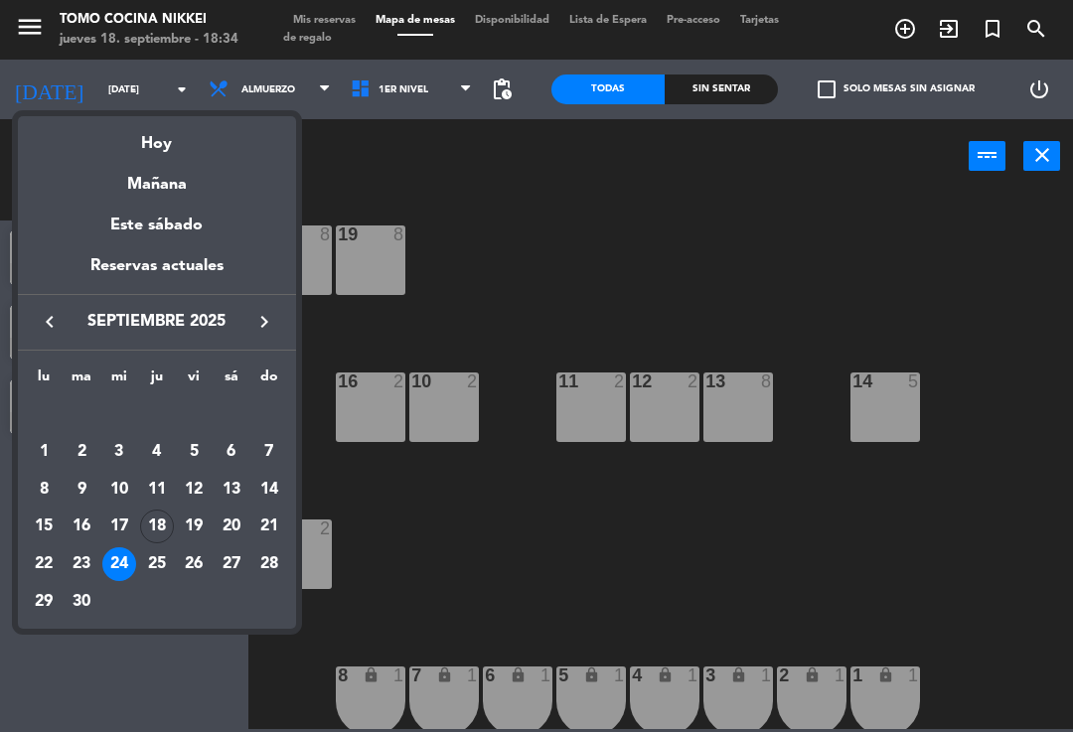
click at [119, 140] on div "Hoy" at bounding box center [157, 136] width 278 height 41
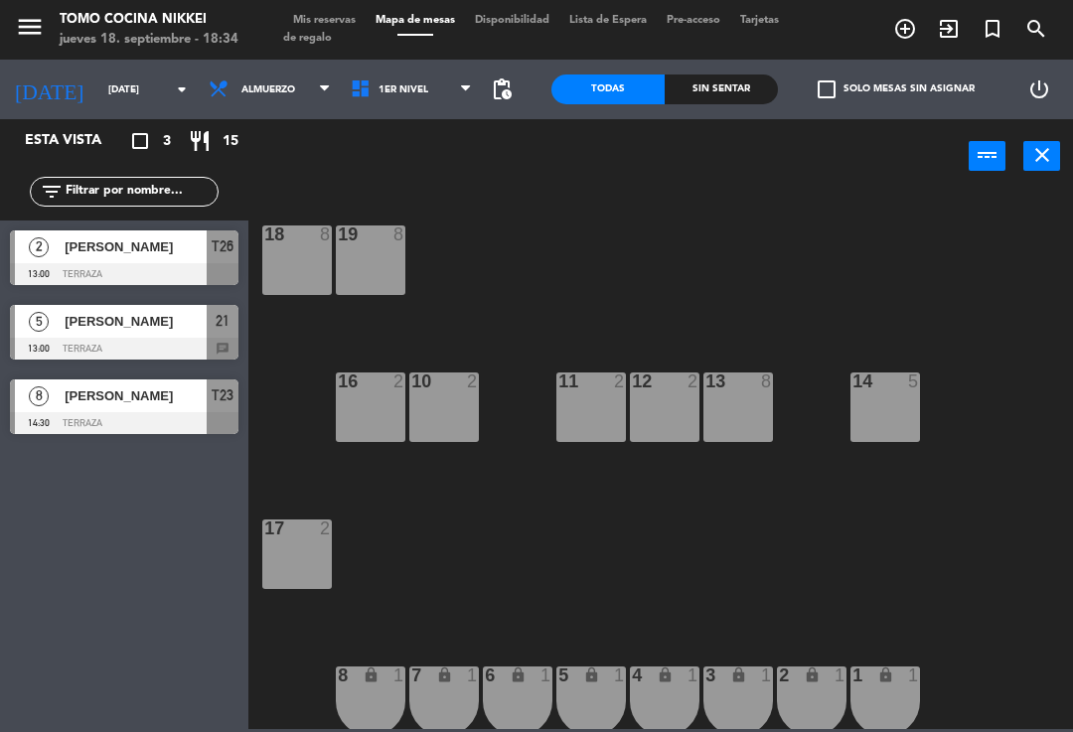
type input "[DEMOGRAPHIC_DATA][DATE]"
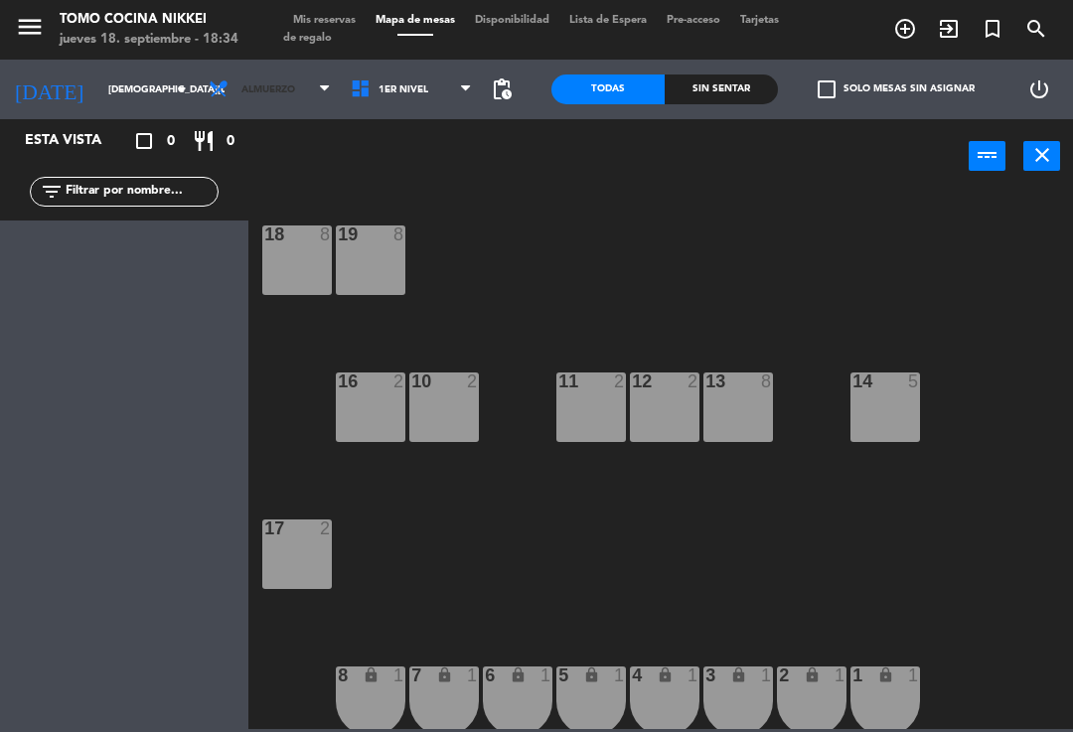
click at [268, 78] on span "Almuerzo" at bounding box center [270, 90] width 142 height 44
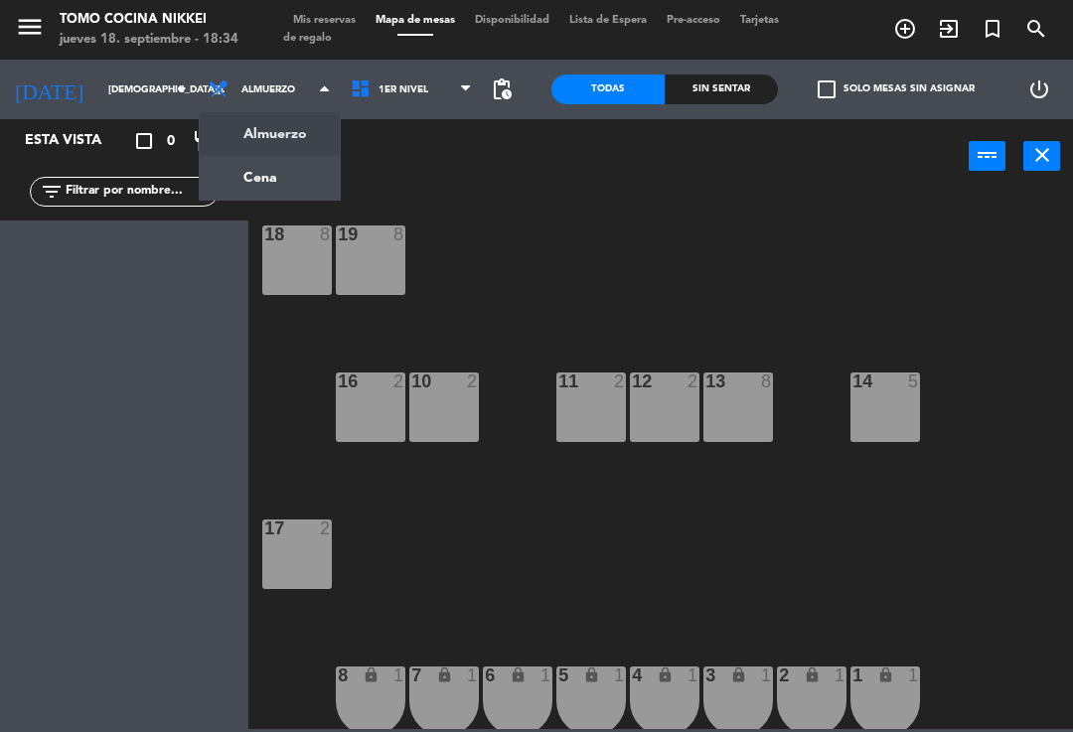
click at [298, 174] on ng-component "menu Tomo Cocina Nikkei jueves 18. septiembre - 18:34 Mis reservas Mapa de mesa…" at bounding box center [536, 364] width 1073 height 729
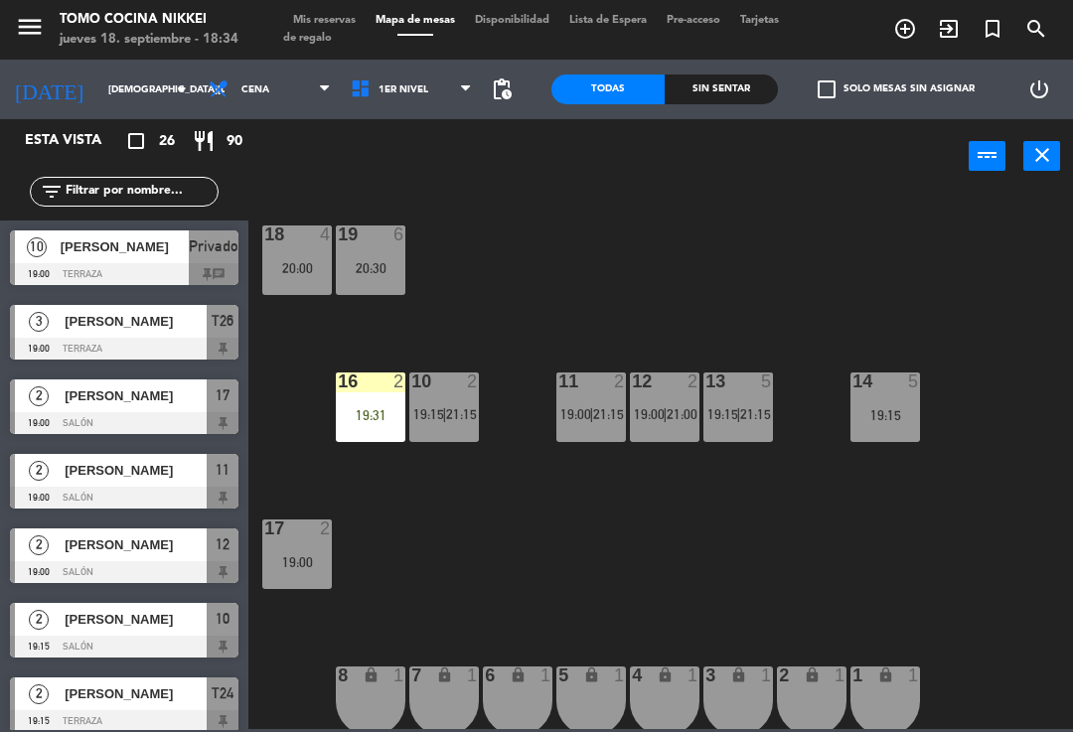
click at [481, 95] on span at bounding box center [471, 89] width 20 height 19
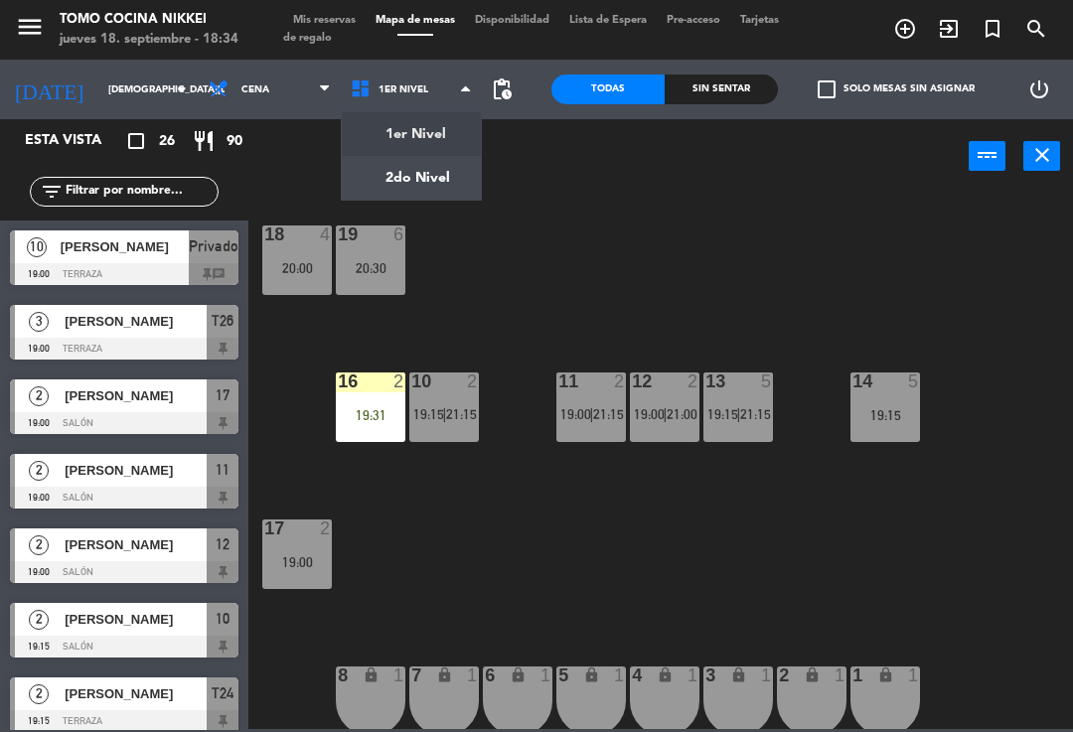
click at [555, 149] on div "power_input close" at bounding box center [608, 157] width 720 height 76
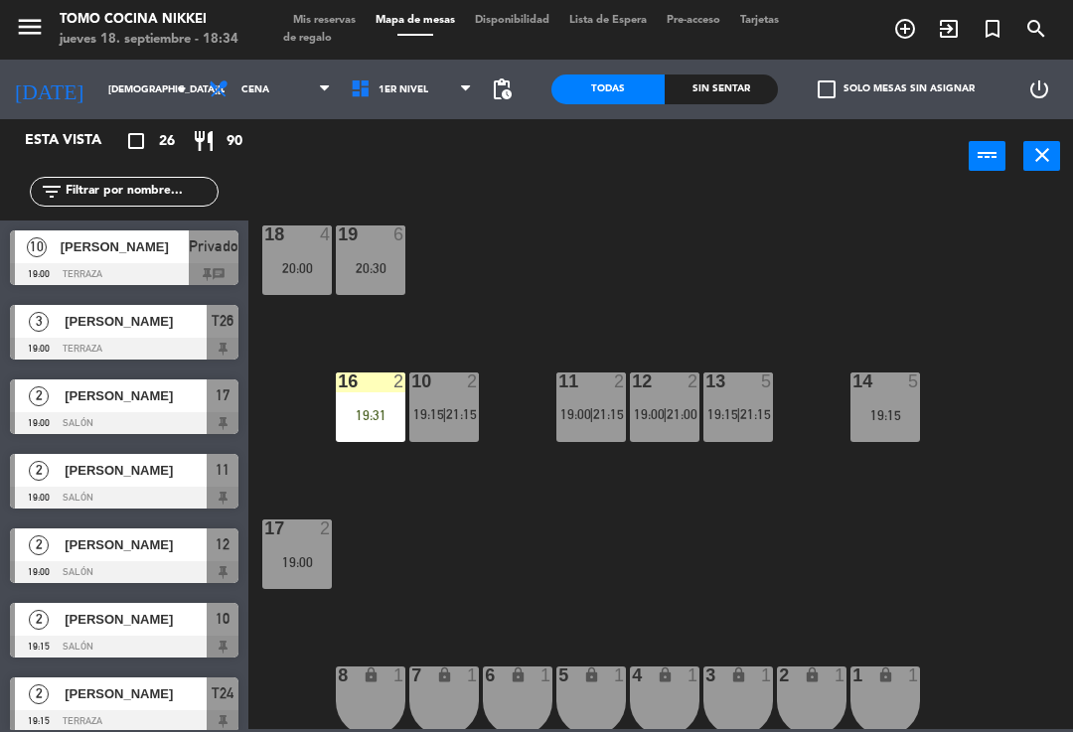
click at [524, 83] on div "[DATE] [DATE] arrow_drop_down Almuerzo Cena Cena Almuerzo Cena 1er Nivel 2do Ni…" at bounding box center [260, 90] width 551 height 60
click at [514, 88] on span "pending_actions" at bounding box center [502, 90] width 24 height 24
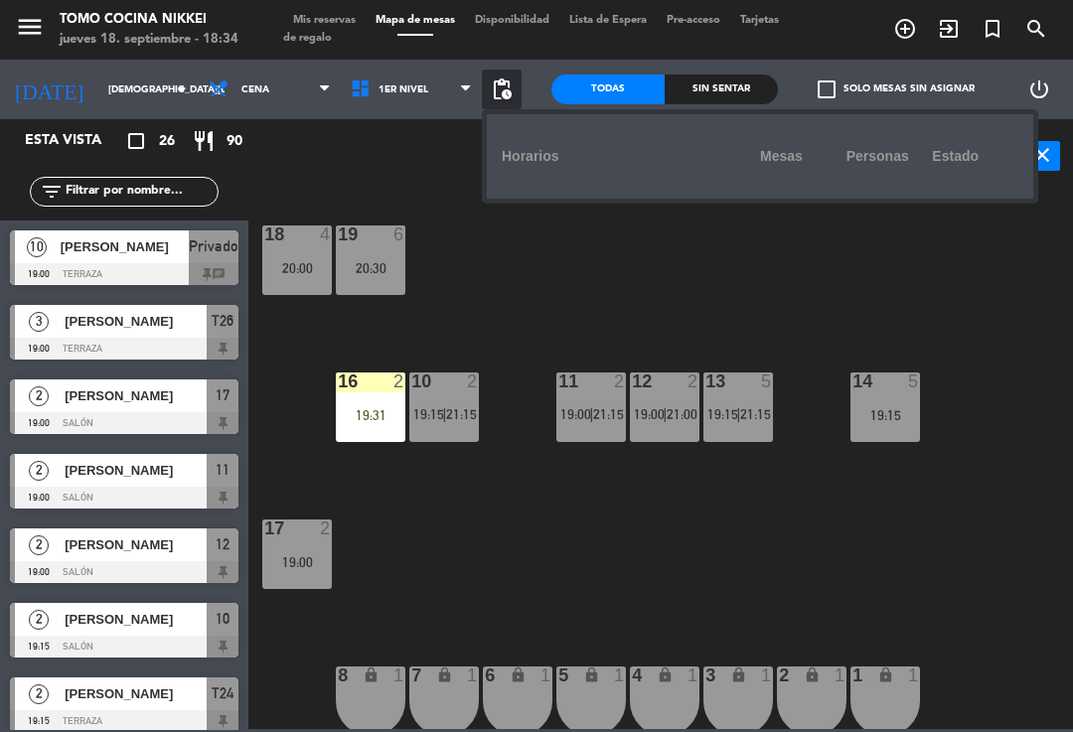
click at [832, 328] on div "18 4 20:00 19 6 20:30 16 2 19:31 10 2 19:15 | 21:15 11 2 19:00 | 21:15 12 2 19:…" at bounding box center [666, 460] width 814 height 539
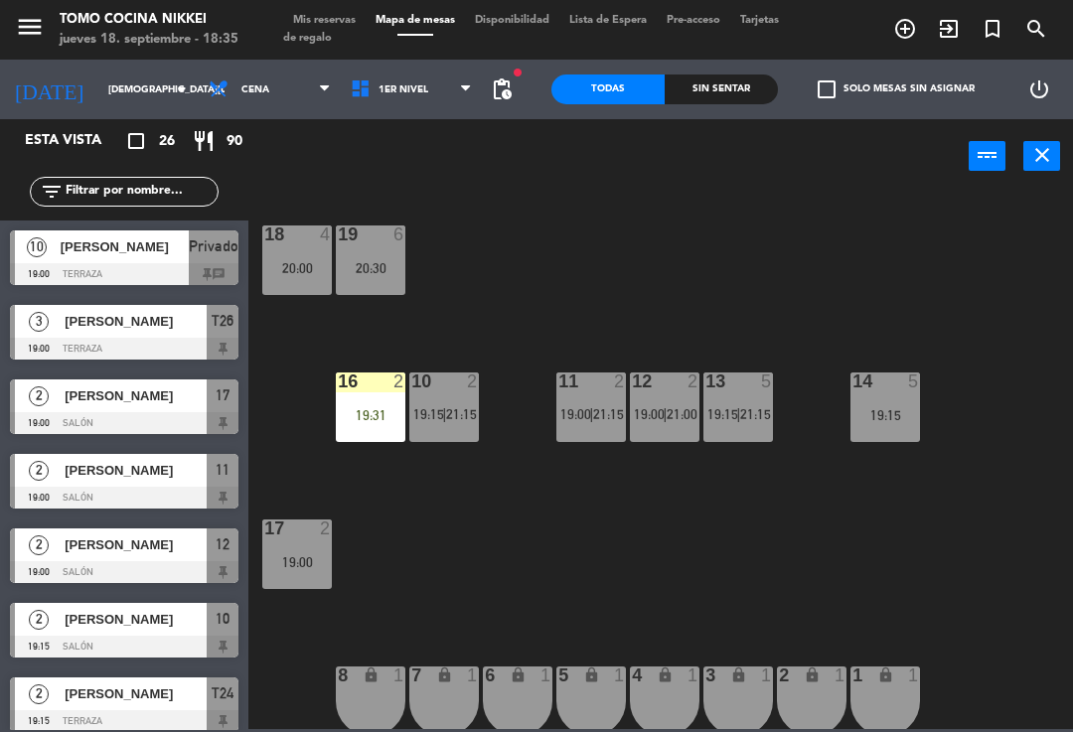
scroll to position [-1, 0]
click at [489, 73] on span "pending_actions" at bounding box center [502, 90] width 40 height 40
click at [493, 94] on span "pending_actions" at bounding box center [502, 90] width 24 height 24
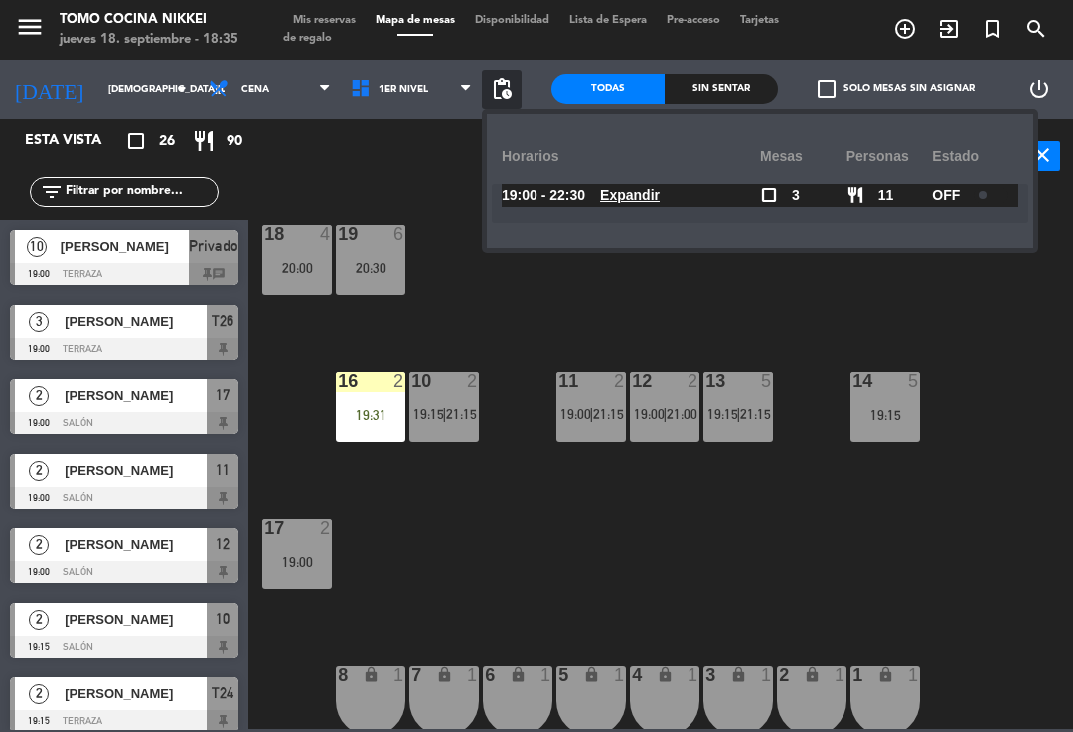
click at [579, 328] on div "18 4 20:00 19 6 20:30 16 2 19:31 10 2 19:15 | 21:15 11 2 19:00 | 21:15 12 2 19:…" at bounding box center [666, 460] width 814 height 539
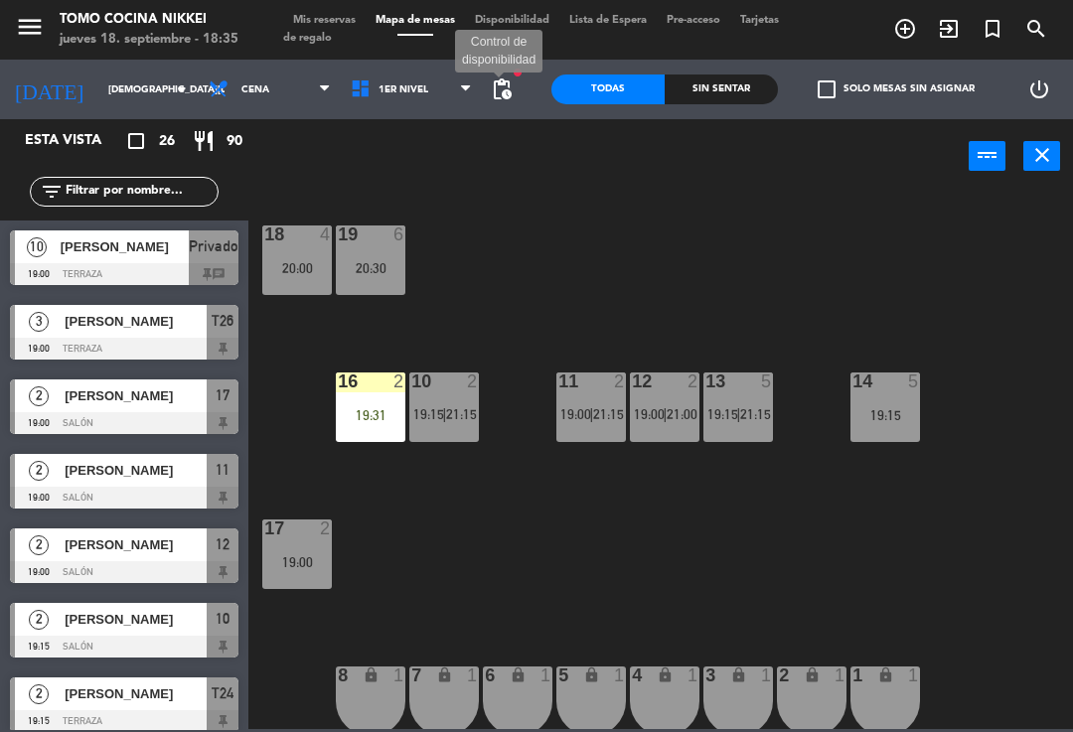
click at [512, 81] on span "pending_actions" at bounding box center [502, 90] width 24 height 24
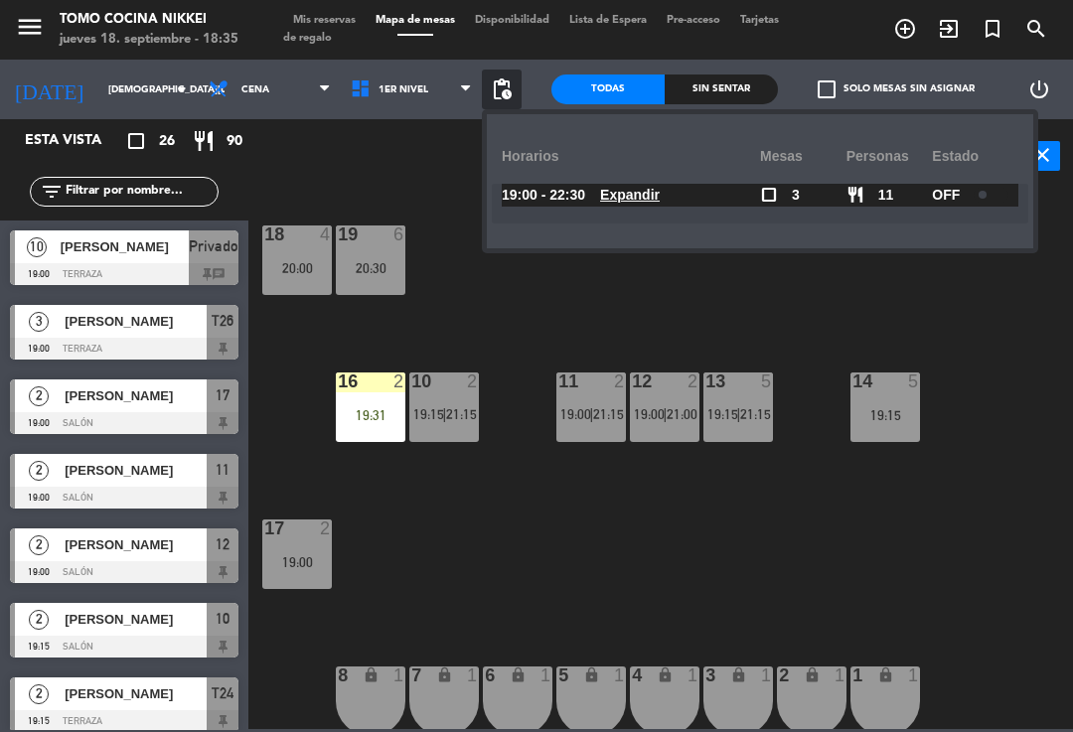
click at [466, 279] on div "18 4 20:00 19 6 20:30 16 2 19:31 10 2 19:15 | 21:15 11 2 19:00 | 21:15 12 2 19:…" at bounding box center [666, 460] width 814 height 539
click at [163, 201] on input "text" at bounding box center [141, 192] width 154 height 22
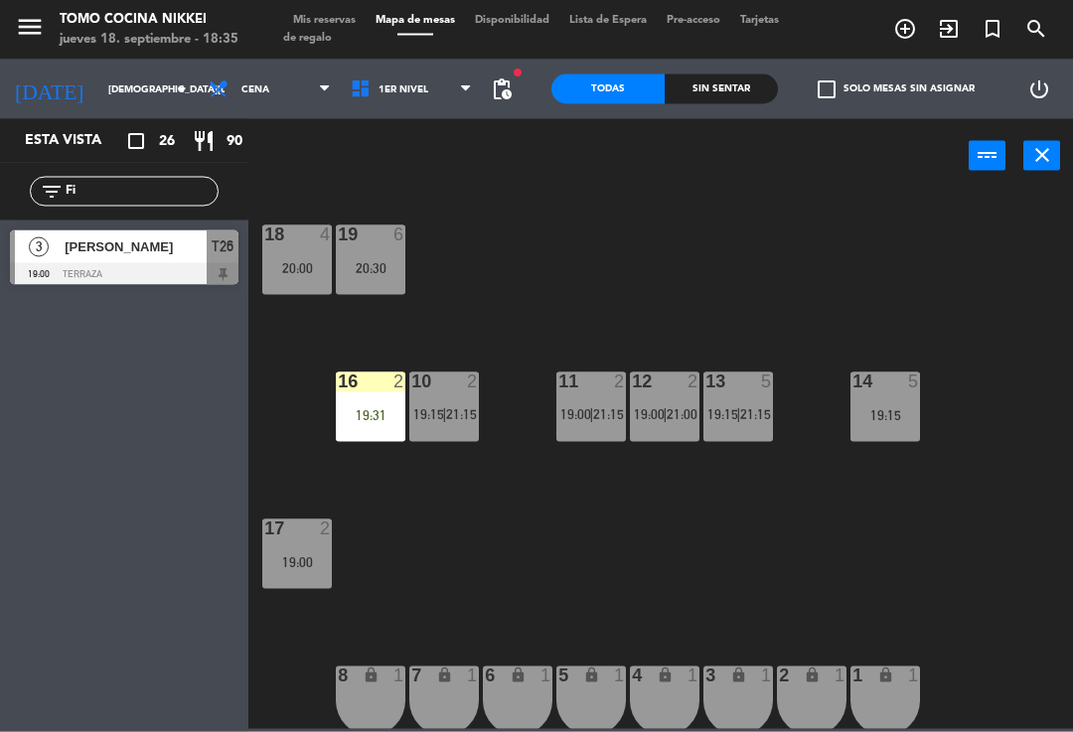
type input "F"
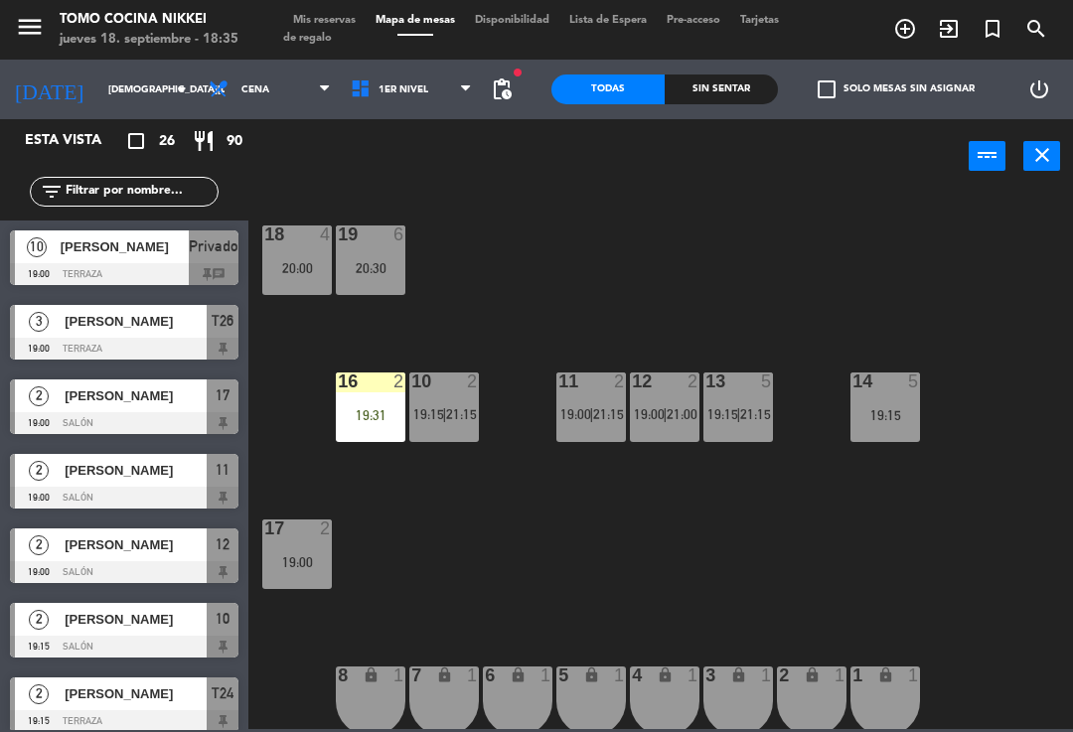
click at [738, 183] on div "power_input close" at bounding box center [608, 157] width 720 height 76
click at [495, 86] on span "pending_actions" at bounding box center [502, 90] width 24 height 24
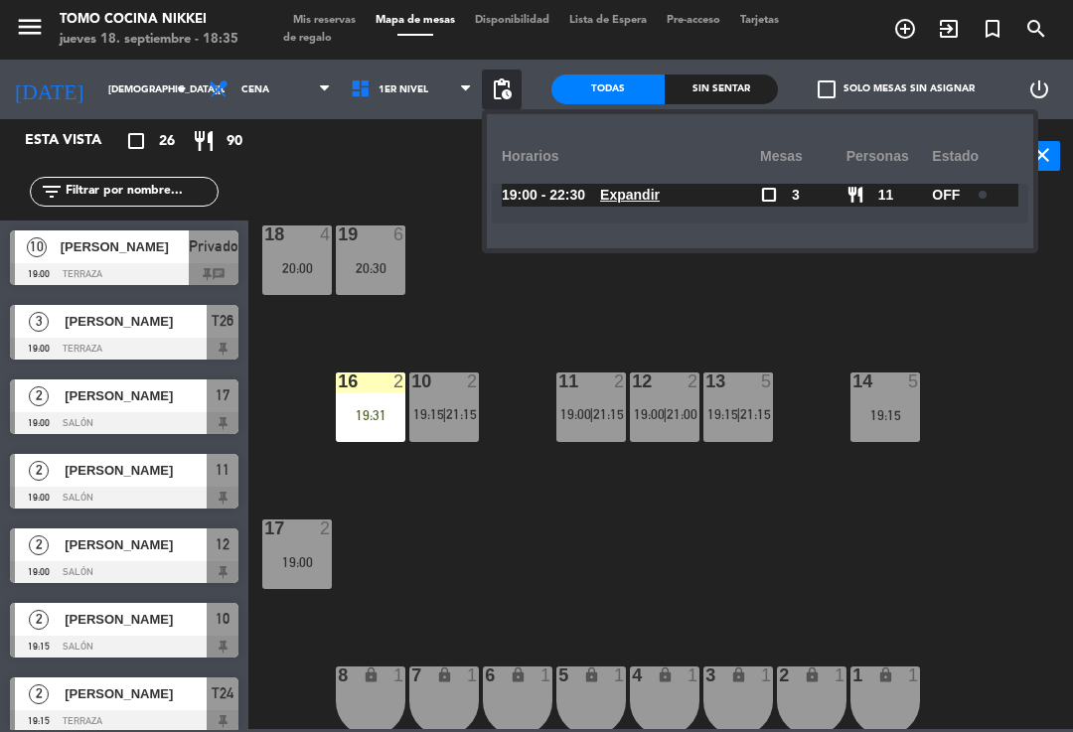
click at [787, 334] on div "18 4 20:00 19 6 20:30 16 2 19:31 10 2 19:15 | 21:15 11 2 19:00 | 21:15 12 2 19:…" at bounding box center [666, 460] width 814 height 539
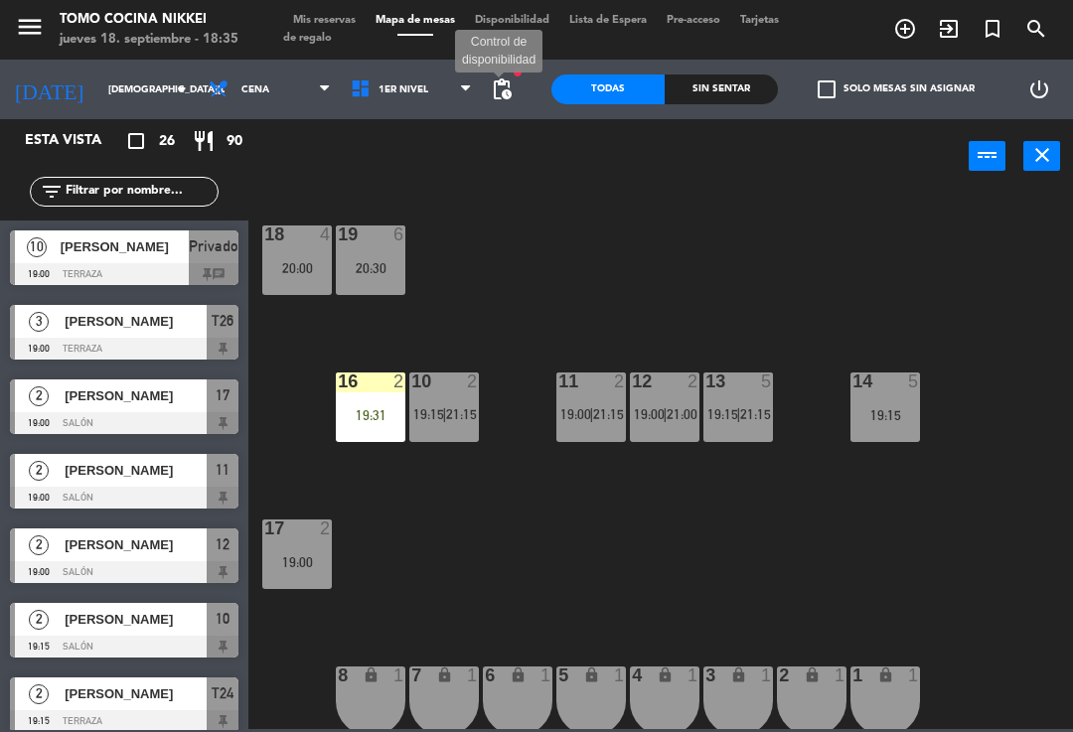
click at [512, 92] on span "pending_actions" at bounding box center [502, 90] width 24 height 24
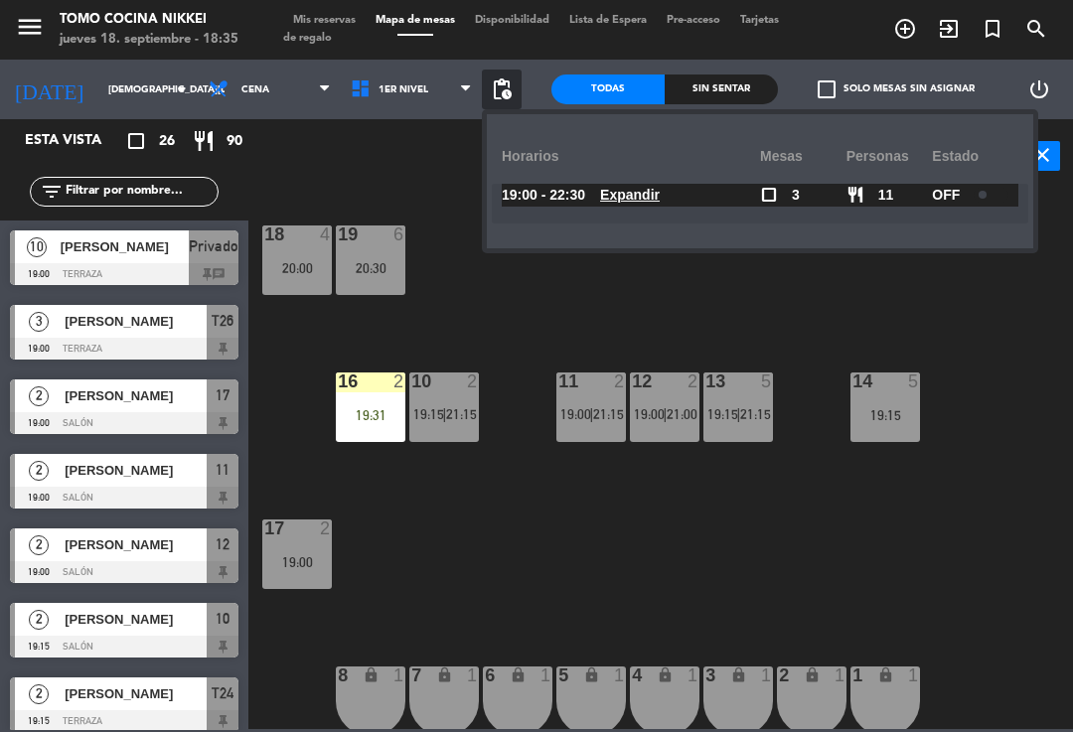
click at [605, 325] on div "18 4 20:00 19 6 20:30 16 2 19:31 10 2 19:15 | 21:15 11 2 19:00 | 21:15 12 2 19:…" at bounding box center [666, 460] width 814 height 539
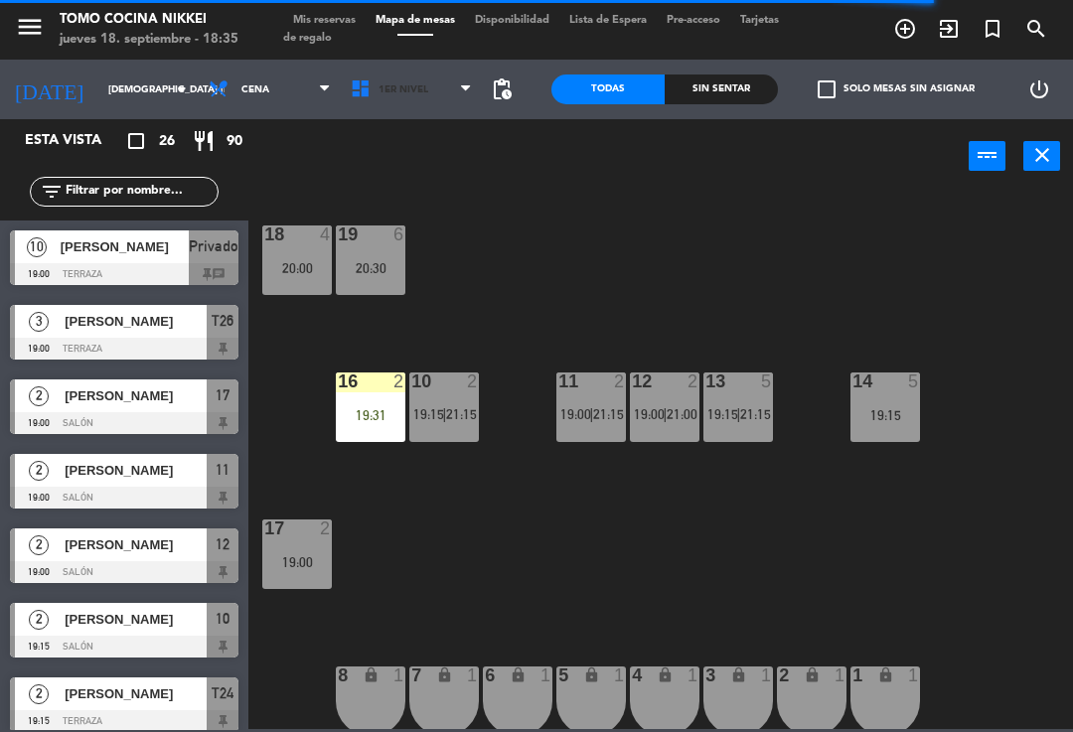
click at [388, 94] on span "1er Nivel" at bounding box center [404, 89] width 50 height 11
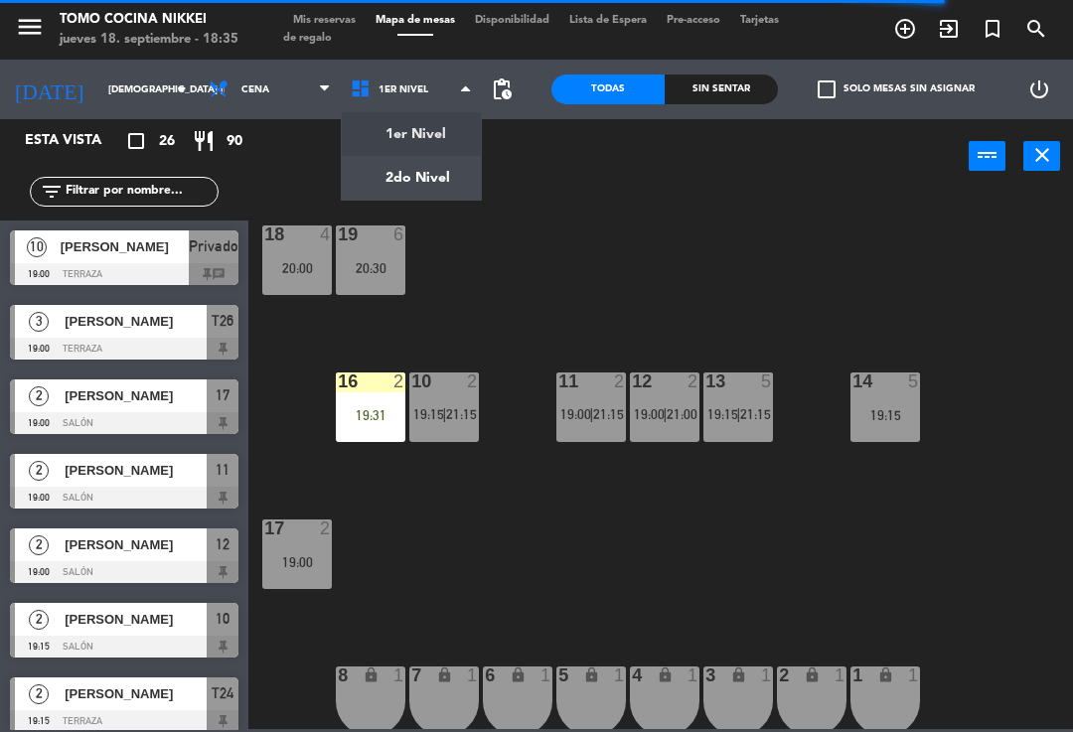
click at [357, 193] on ng-component "menu Tomo Cocina Nikkei jueves 18. septiembre - 18:35 Mis reservas Mapa de mesa…" at bounding box center [536, 364] width 1073 height 729
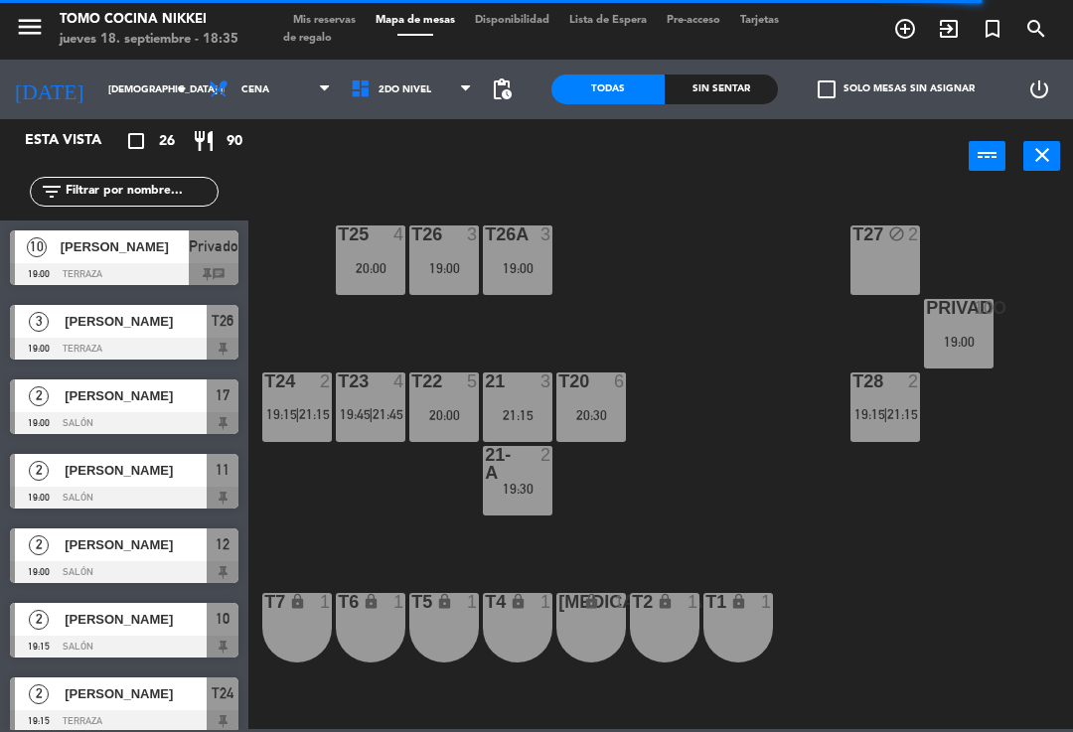
click at [981, 328] on div "Privado 10 19:00" at bounding box center [959, 334] width 70 height 70
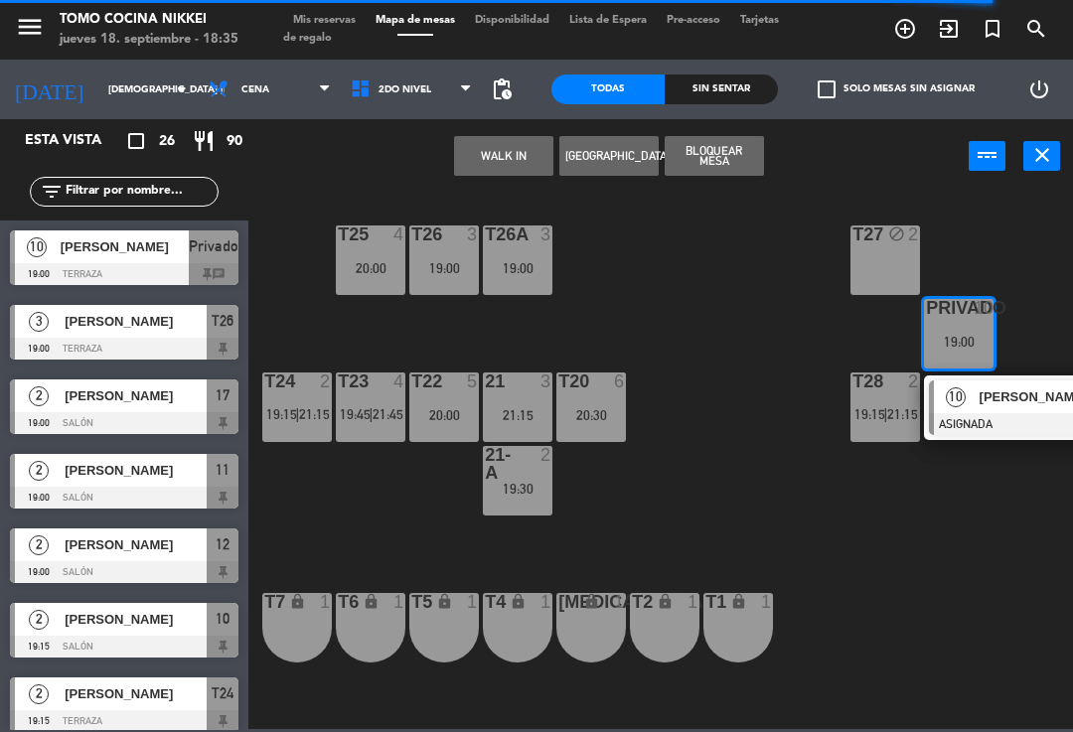
click at [986, 438] on div "10 Alonso ibarra ASIGNADA 19:00 chat" at bounding box center [1036, 408] width 224 height 65
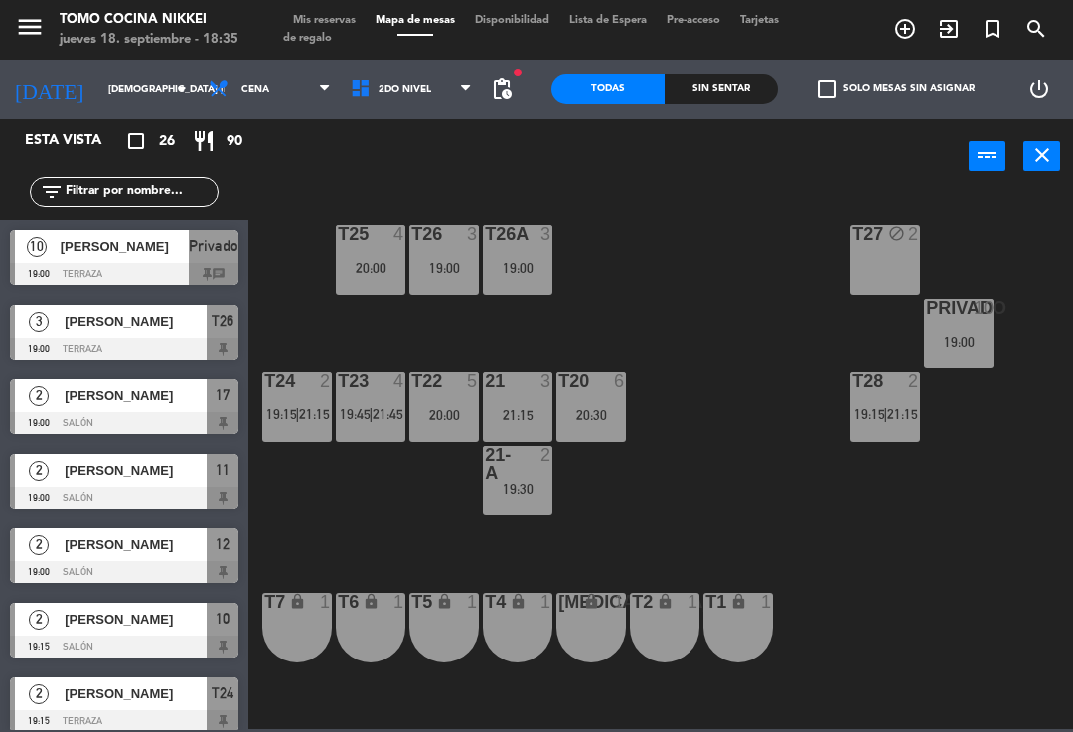
click at [478, 270] on div "19:00" at bounding box center [444, 268] width 70 height 14
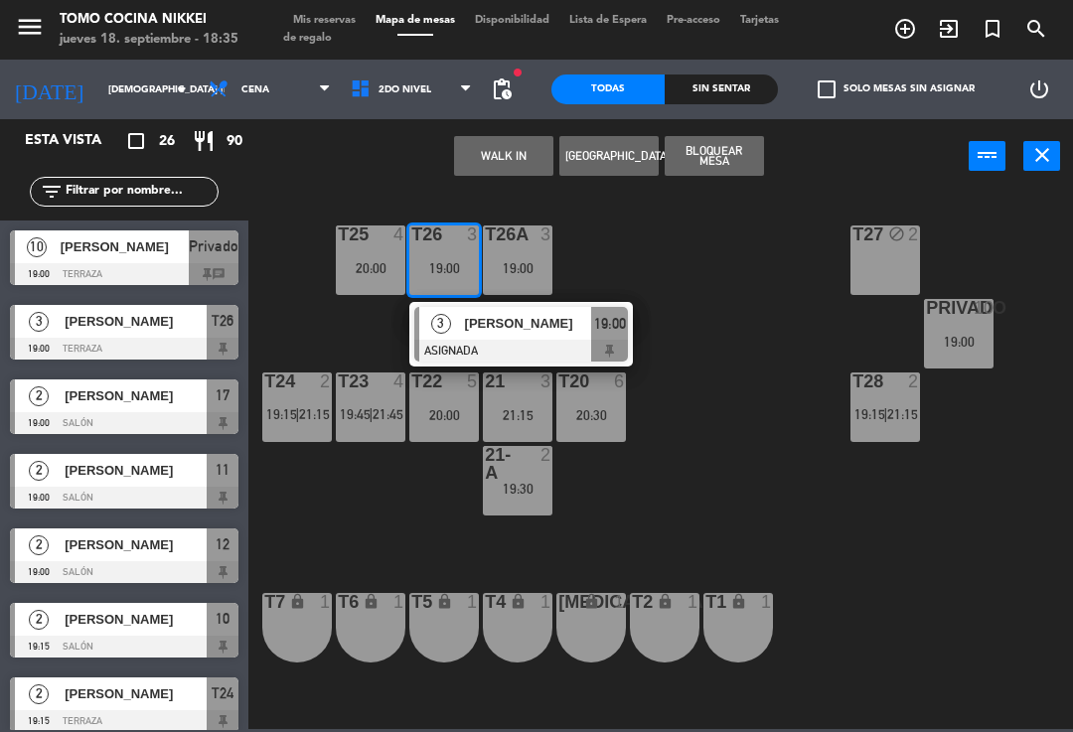
click at [744, 292] on div "T27 block 2 T25 4 20:00 T26A 3 19:00 T26 3 19:00 3 Fiorella Canseco ASIGNADA 19…" at bounding box center [666, 460] width 814 height 539
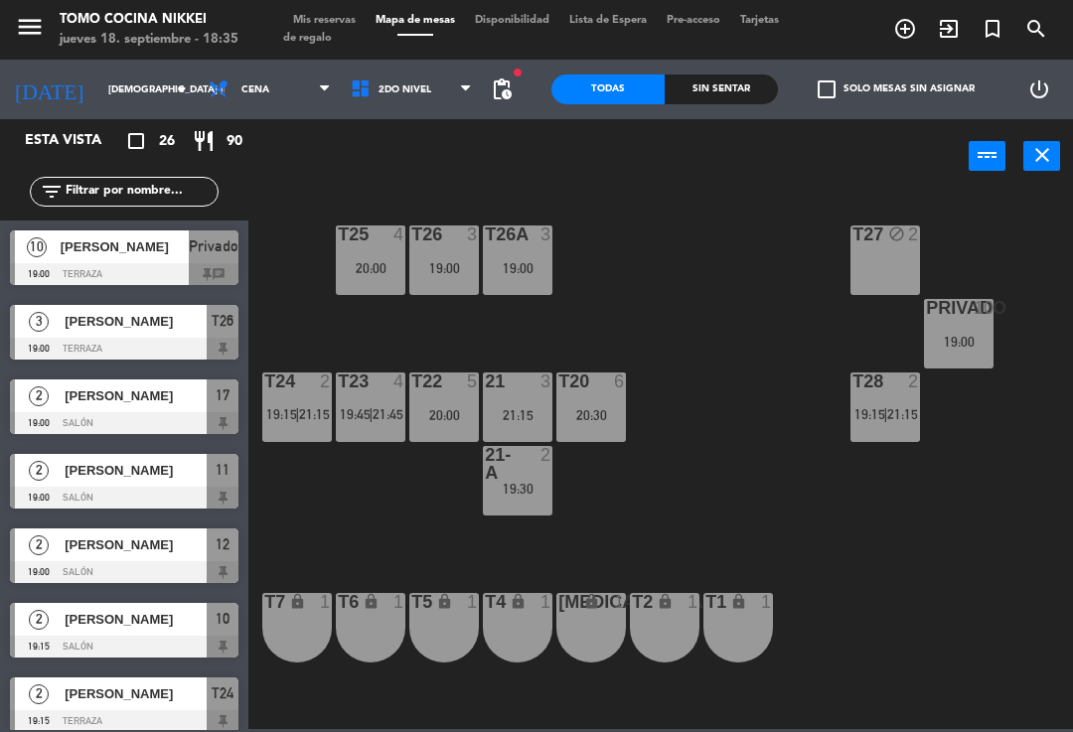
click at [384, 418] on span "21:45" at bounding box center [388, 414] width 31 height 16
click at [622, 496] on div "T27 block 2 T25 4 20:00 T26A 3 19:00 T26 3 19:00 Privado 10 19:00 T24 2 19:15 |…" at bounding box center [666, 460] width 814 height 539
click at [375, 418] on span "21:45" at bounding box center [388, 414] width 31 height 16
click at [646, 515] on div "T27 block 2 T25 4 20:00 T26A 3 19:00 T26 3 19:00 Privado 10 19:00 T24 2 19:15 |…" at bounding box center [666, 460] width 814 height 539
click at [378, 427] on div "T23 4 19:45 | 21:45" at bounding box center [371, 408] width 70 height 70
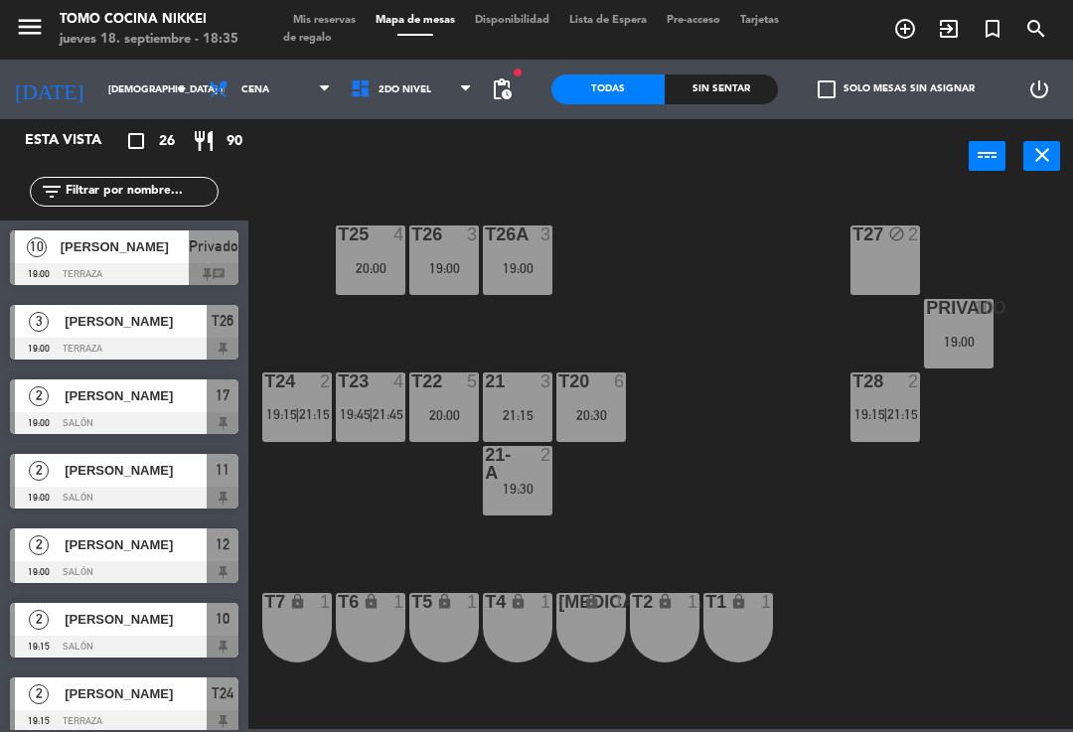
click at [660, 471] on div "T27 block 2 T25 4 20:00 T26A 3 19:00 T26 3 19:00 Privado 10 19:00 T24 2 19:15 |…" at bounding box center [666, 460] width 814 height 539
click at [403, 414] on span "21:45" at bounding box center [388, 414] width 31 height 16
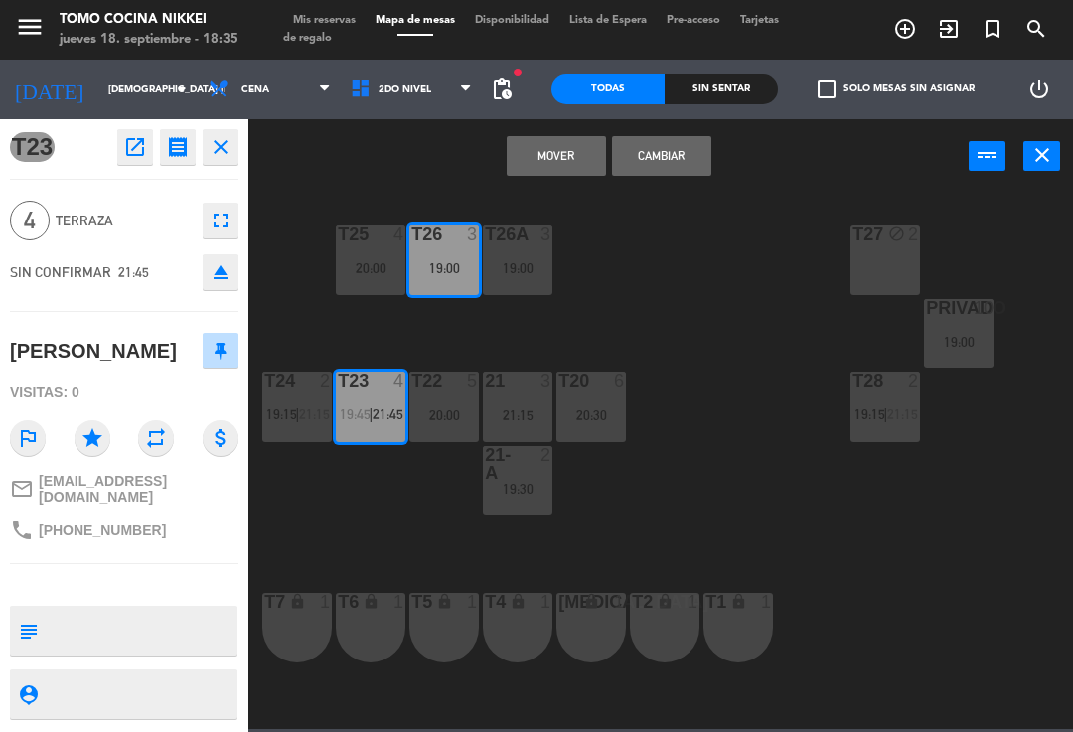
click at [560, 160] on button "Mover" at bounding box center [556, 156] width 99 height 40
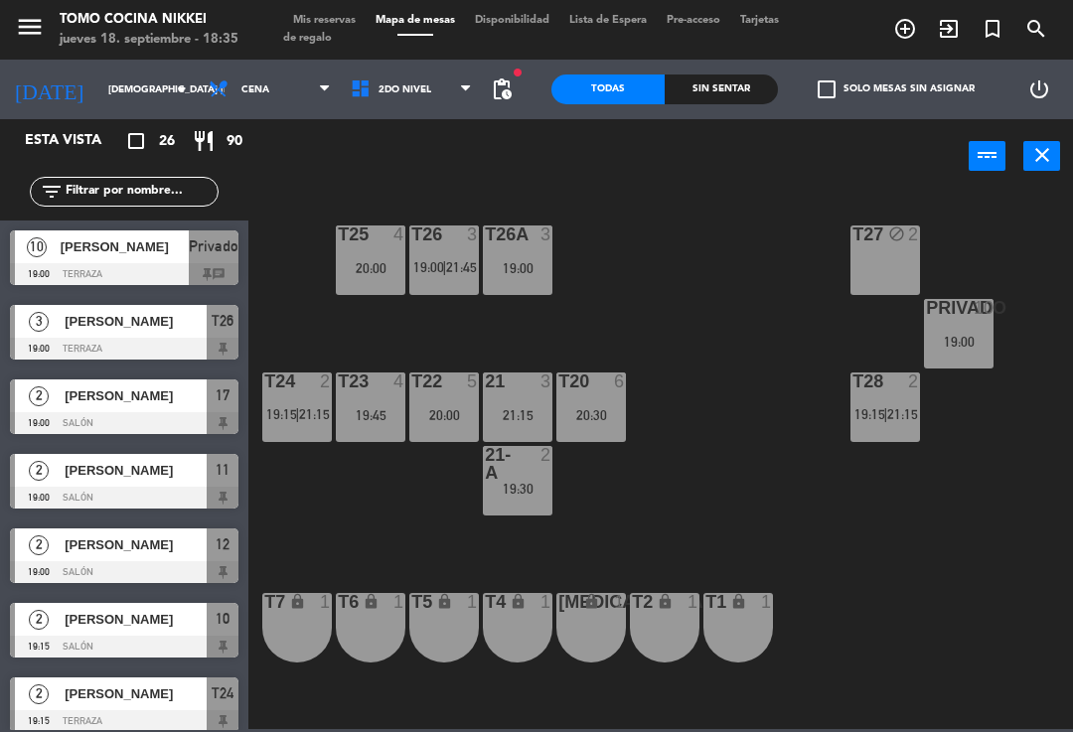
scroll to position [612, 0]
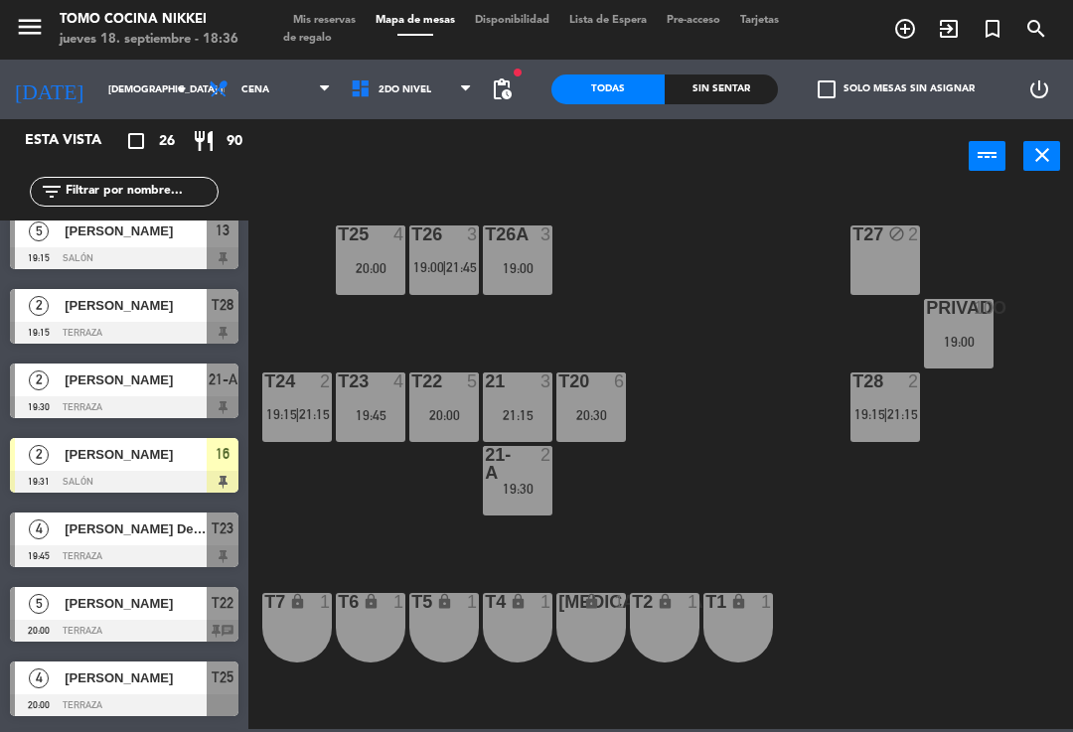
click at [668, 260] on div "T27 block 2 T25 4 20:00 T26A 3 19:00 T26 3 19:00 | 21:45 Privado 10 19:00 T24 2…" at bounding box center [666, 460] width 814 height 539
click at [450, 262] on span "21:45" at bounding box center [461, 267] width 31 height 16
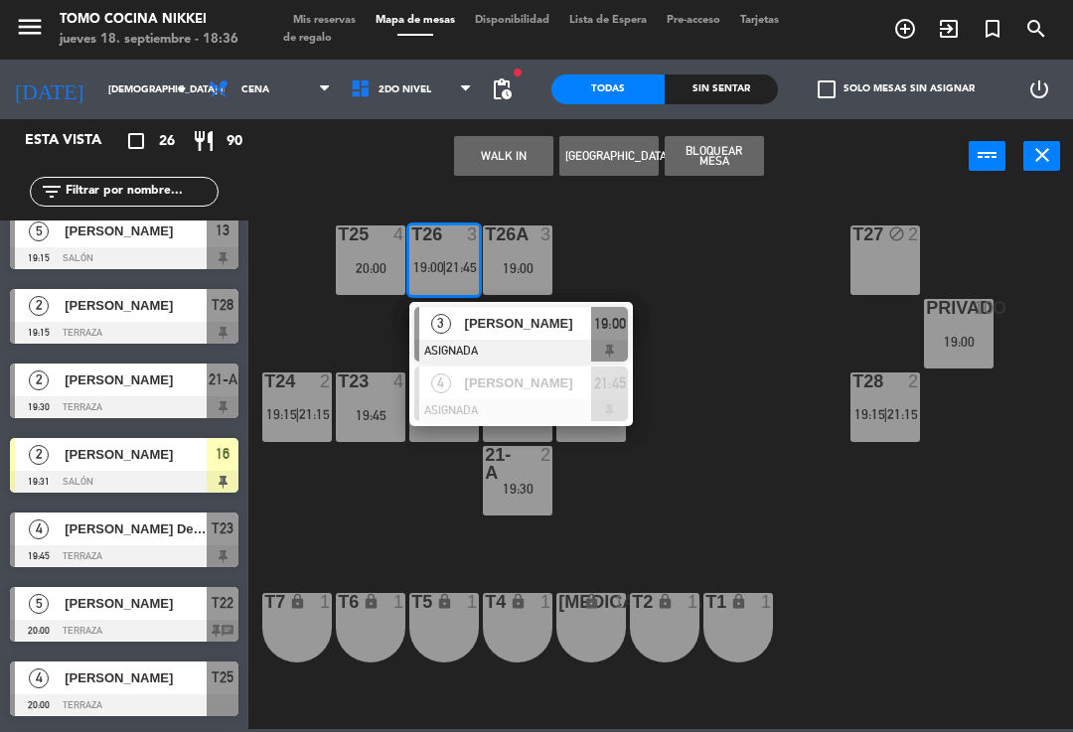
click at [547, 379] on span "[PERSON_NAME]" at bounding box center [528, 383] width 127 height 21
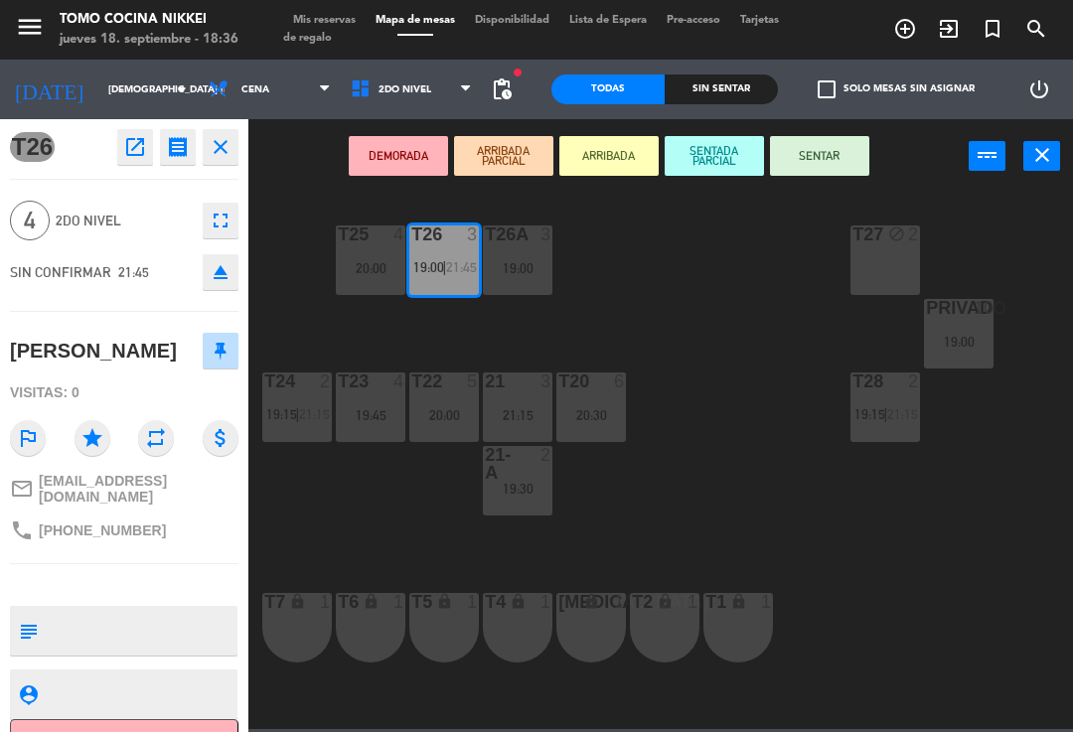
click at [515, 278] on div "T26A 3 19:00" at bounding box center [518, 261] width 70 height 70
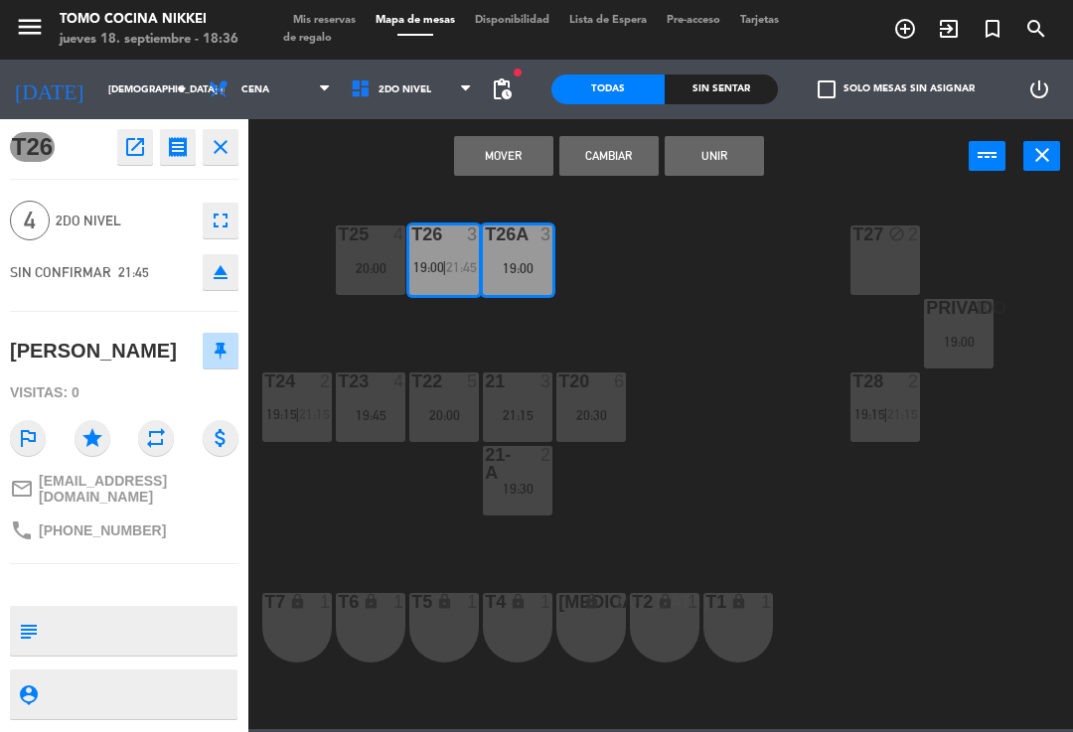
click at [733, 159] on button "Unir" at bounding box center [714, 156] width 99 height 40
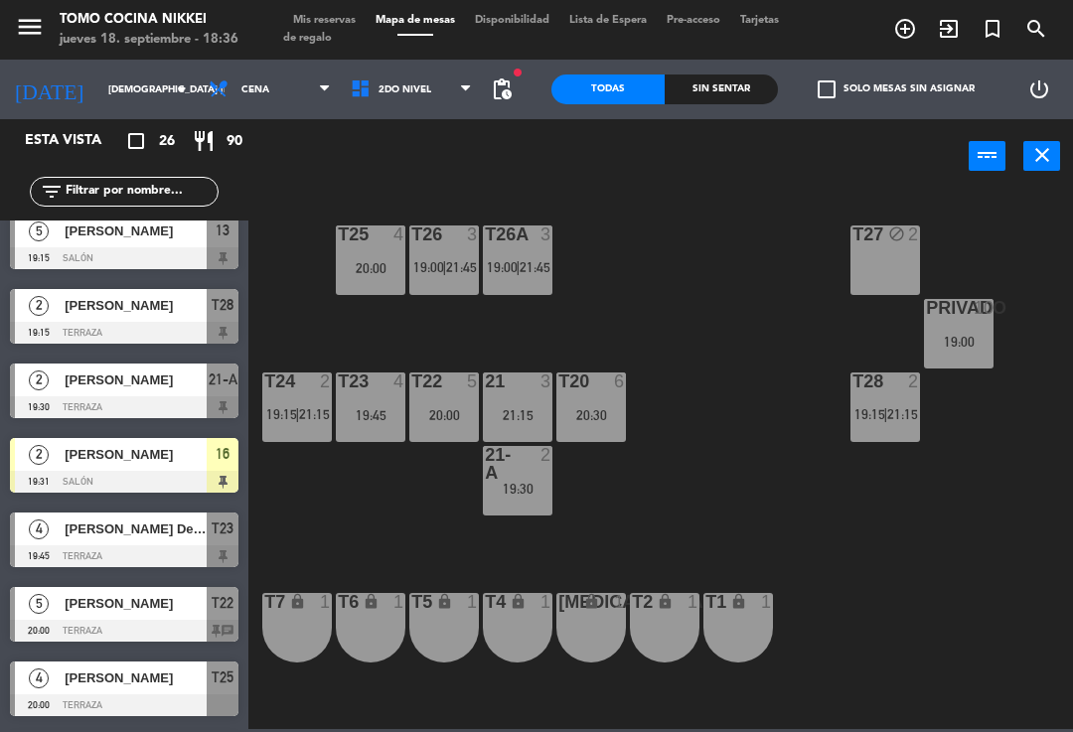
click at [711, 270] on div "T27 block 2 T25 4 20:00 T26A 3 19:00 | 21:45 T26 3 19:00 | 21:45 Privado 10 19:…" at bounding box center [666, 460] width 814 height 539
click at [311, 408] on span "21:15" at bounding box center [314, 414] width 31 height 16
click at [607, 538] on div "T27 block 2 T25 4 20:00 T26A 3 19:00 | 21:45 T26 3 19:00 | 21:45 Privado 10 19:…" at bounding box center [666, 460] width 814 height 539
click at [445, 77] on span "2do Nivel" at bounding box center [412, 90] width 142 height 44
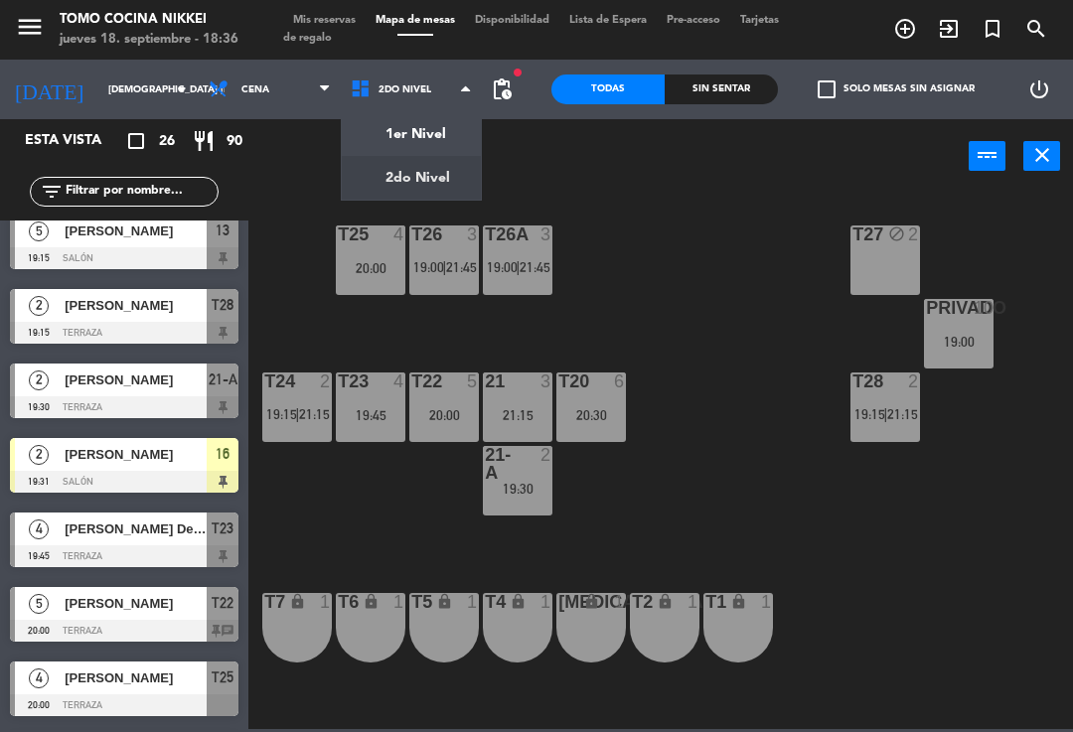
click at [413, 130] on ng-component "menu Tomo Cocina Nikkei jueves 18. septiembre - 18:36 Mis reservas Mapa de mesa…" at bounding box center [536, 364] width 1073 height 729
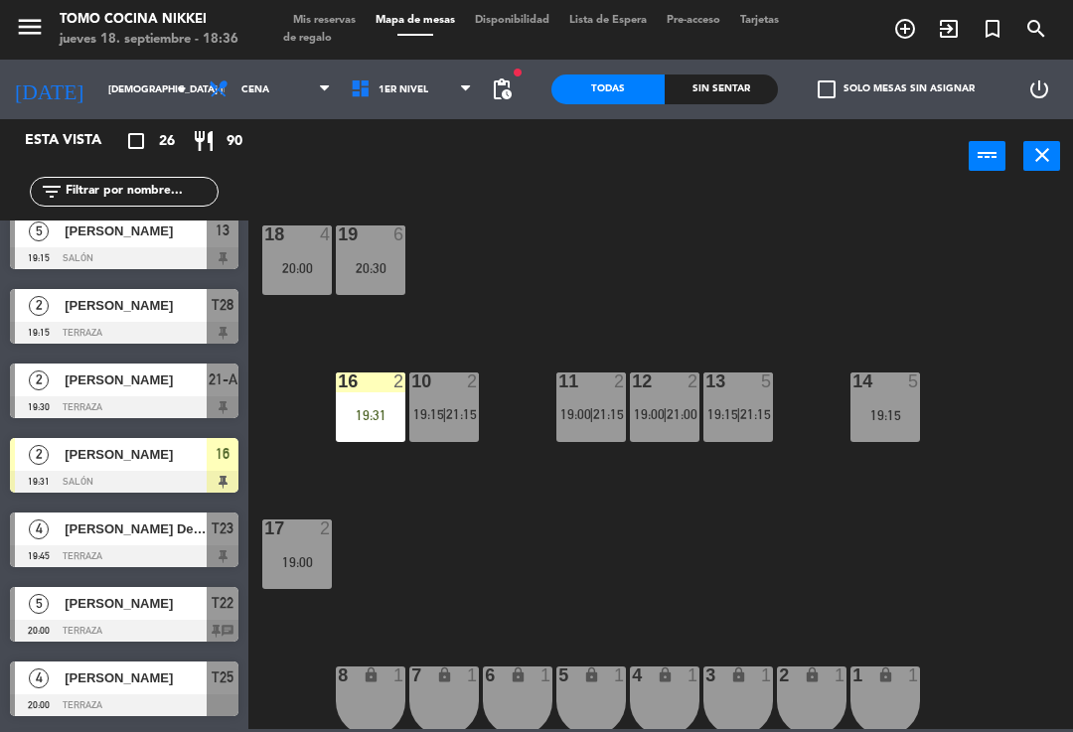
click at [686, 554] on div "18 4 20:00 19 6 20:30 16 2 19:31 10 2 19:15 | 21:15 11 2 19:00 | 21:15 12 2 19:…" at bounding box center [666, 460] width 814 height 539
click at [311, 545] on div "17 2 19:00" at bounding box center [297, 555] width 70 height 70
click at [406, 586] on div "18 4 20:00 19 6 20:30 16 2 19:31 10 2 19:15 | 21:15 11 2 19:00 | 21:15 12 2 19:…" at bounding box center [666, 460] width 814 height 539
click at [304, 555] on div "19:00" at bounding box center [297, 562] width 70 height 14
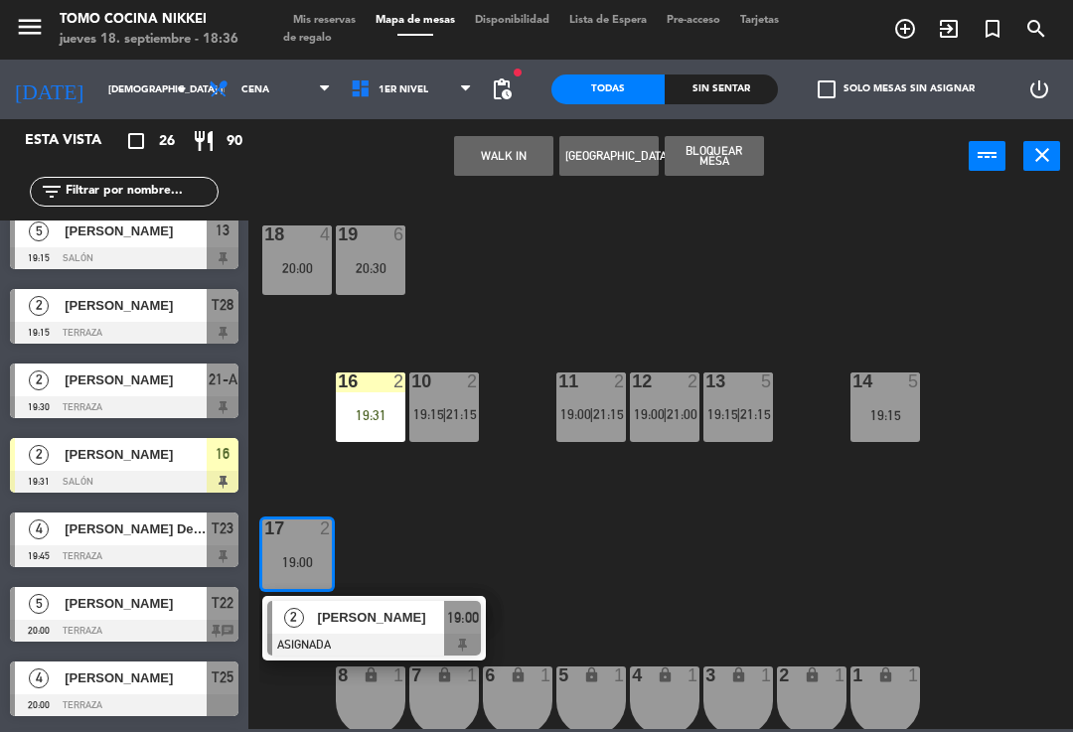
click at [391, 635] on div at bounding box center [374, 645] width 214 height 22
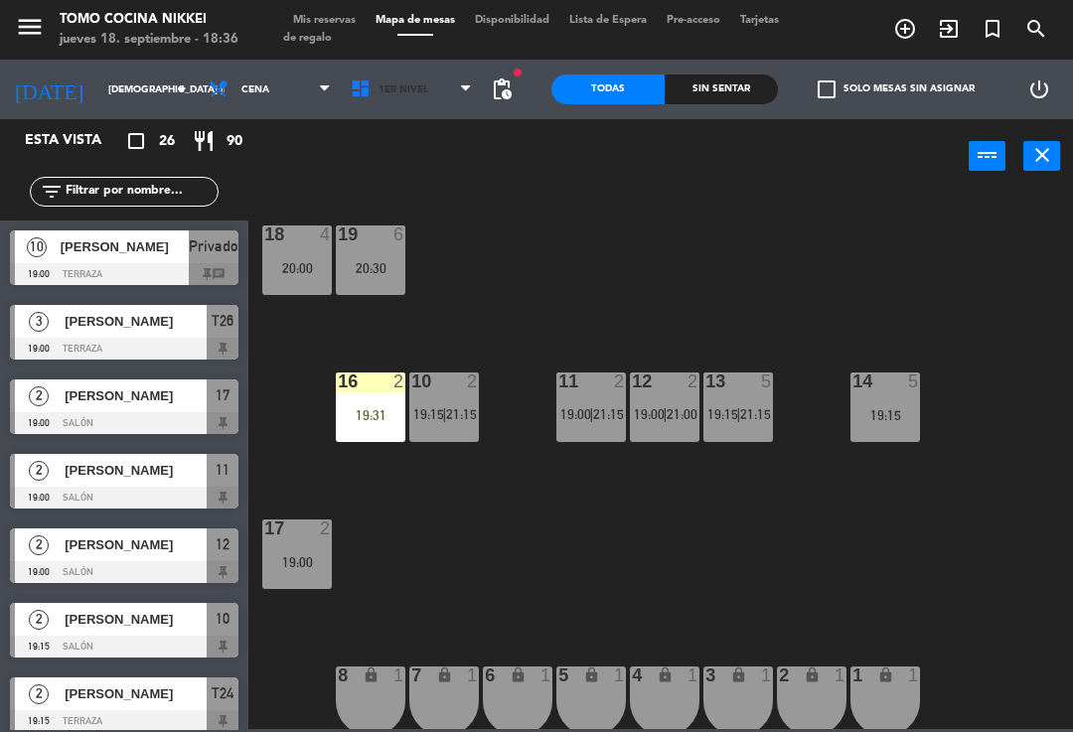
click at [430, 97] on span "1er Nivel" at bounding box center [412, 90] width 142 height 44
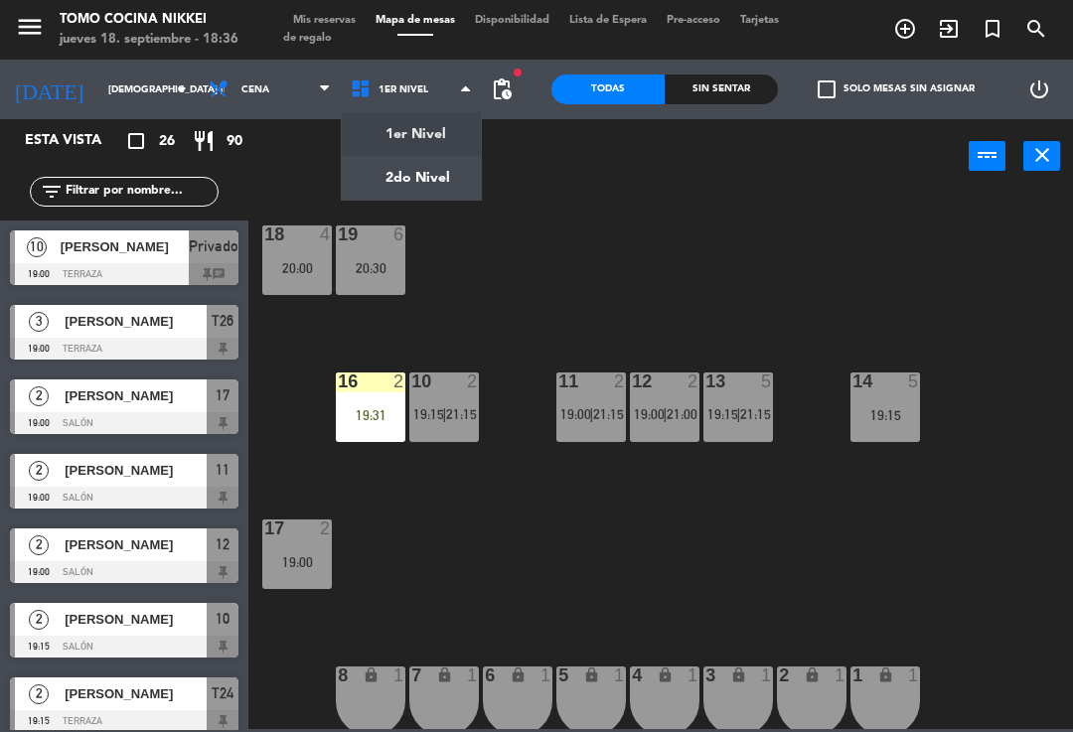
click at [436, 165] on ng-component "menu Tomo Cocina Nikkei jueves 18. septiembre - 18:36 Mis reservas Mapa de mesa…" at bounding box center [536, 364] width 1073 height 729
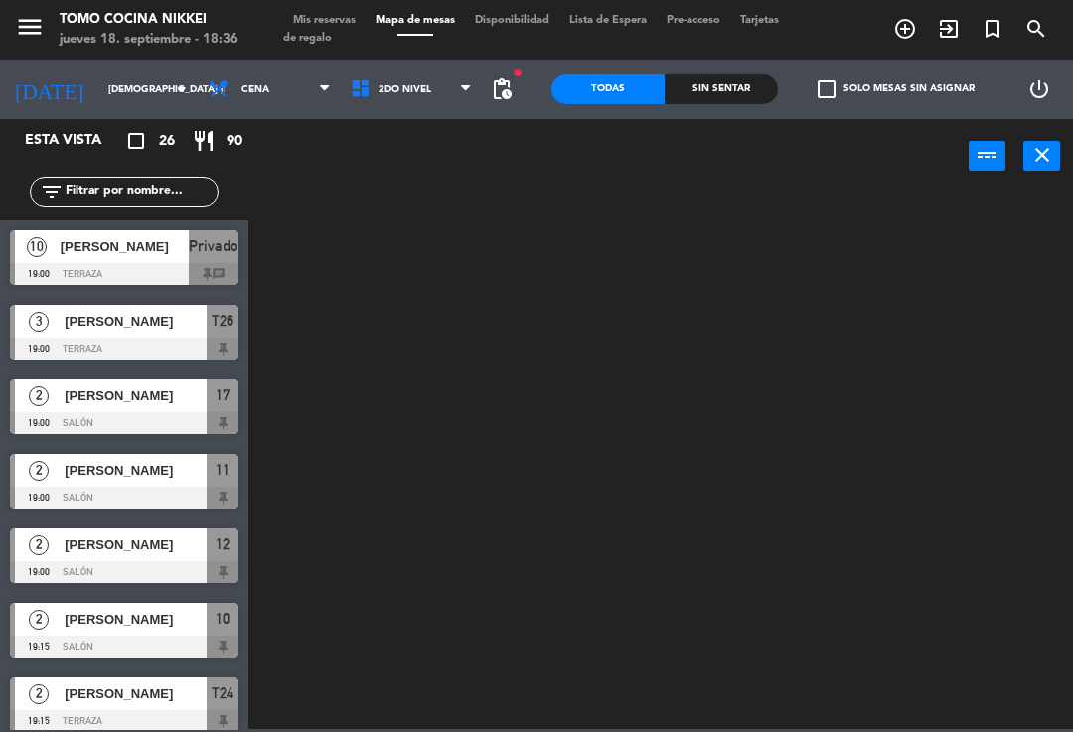
click at [169, 186] on input "text" at bounding box center [141, 192] width 154 height 22
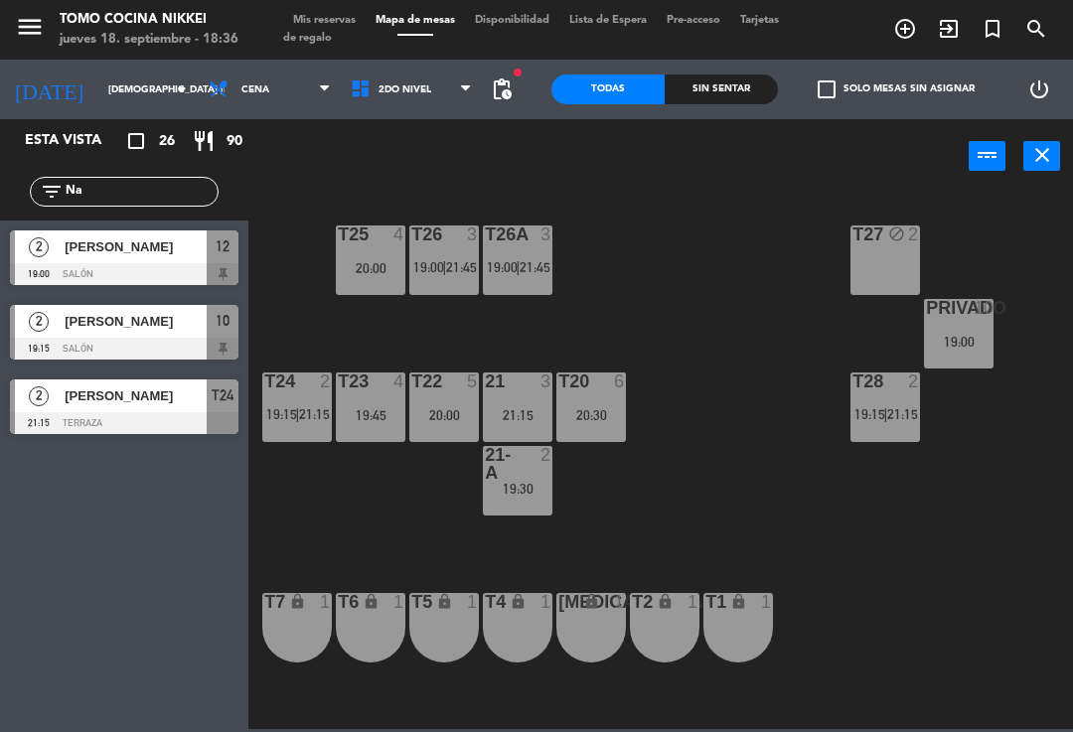
type input "N"
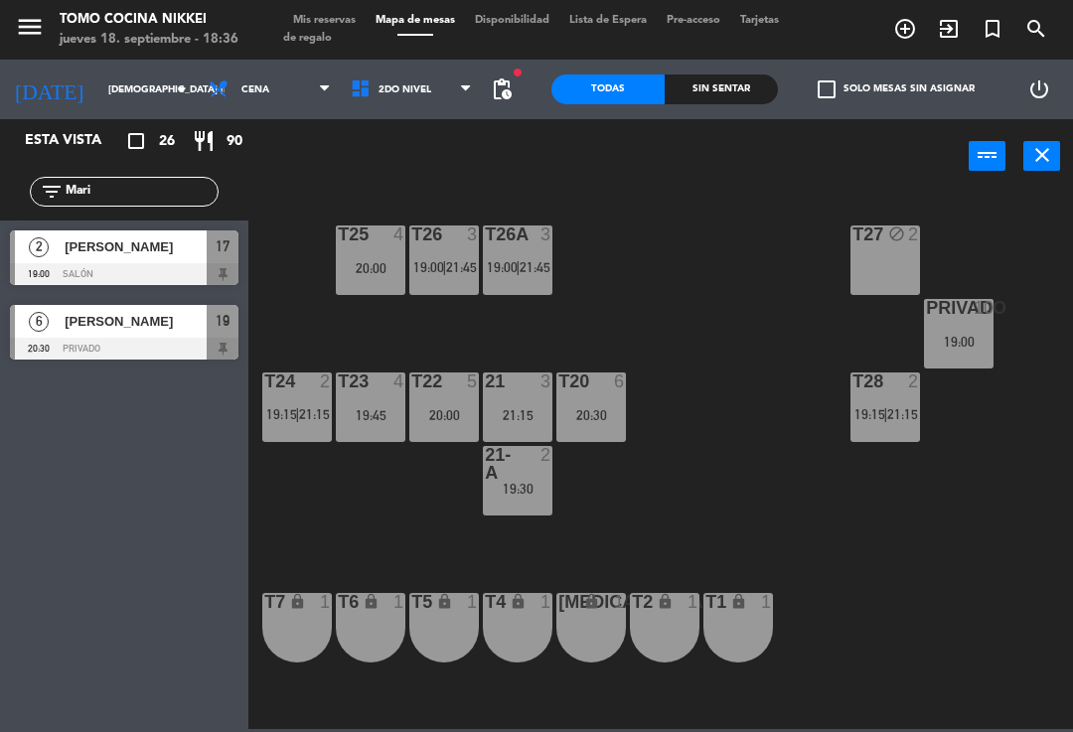
type input "Mari"
click at [725, 234] on div "T27 block 2 T25 4 20:00 T26A 3 19:00 | 21:45 T26 3 19:00 | 21:45 Privado 10 19:…" at bounding box center [666, 460] width 814 height 539
click at [511, 409] on div "21:15" at bounding box center [518, 415] width 70 height 14
click at [792, 405] on div "T27 block 2 T25 4 20:00 T26A 3 19:00 | 21:45 T26 3 19:00 | 21:45 Privado 10 19:…" at bounding box center [666, 460] width 814 height 539
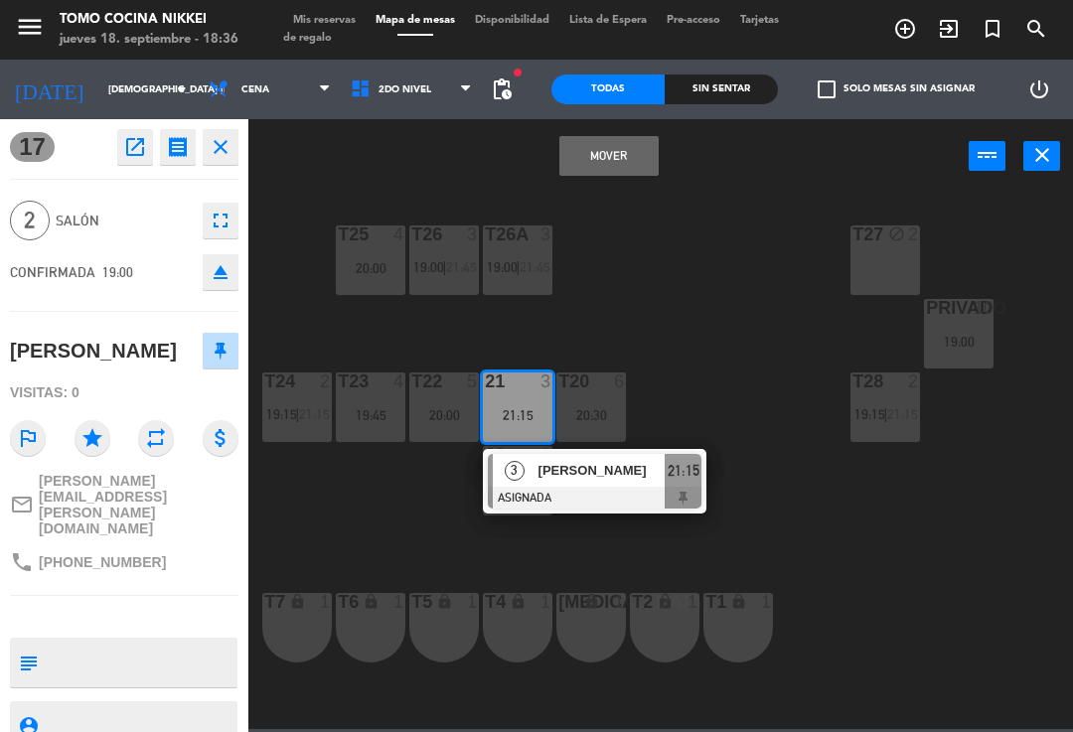
click at [634, 128] on div "Mover power_input close" at bounding box center [608, 157] width 720 height 76
click at [636, 146] on button "Mover" at bounding box center [608, 156] width 99 height 40
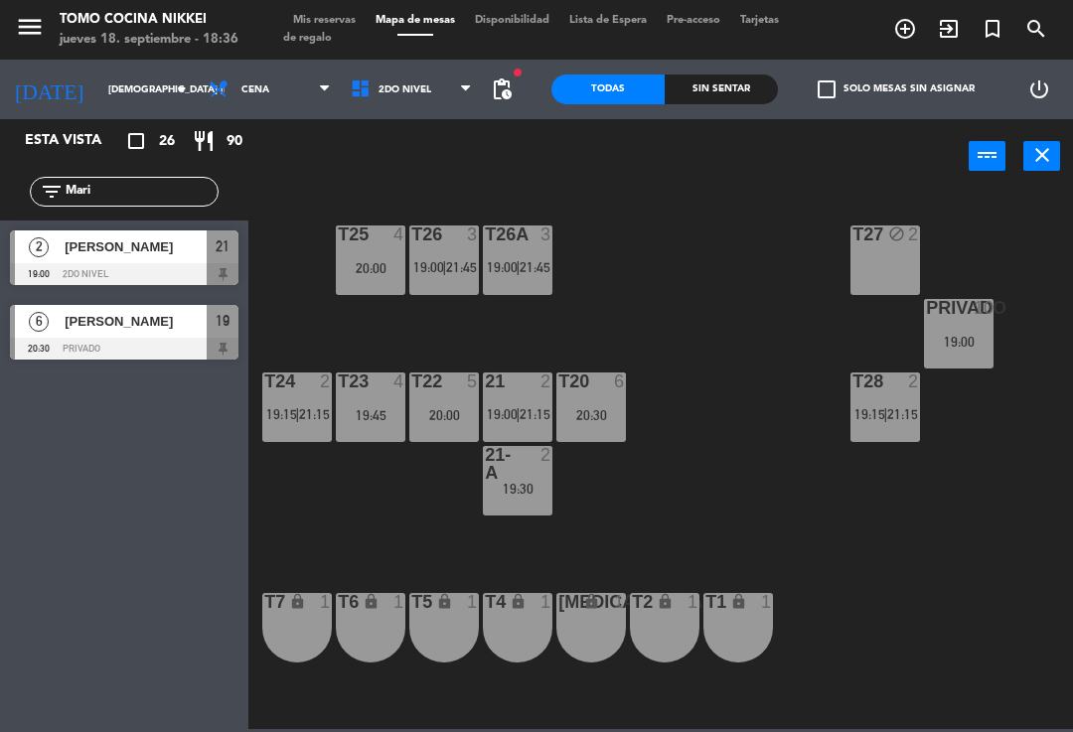
click at [710, 293] on div "T27 block 2 T25 4 20:00 T26A 3 19:00 | 21:45 T26 3 19:00 | 21:45 Privado 10 19:…" at bounding box center [666, 460] width 814 height 539
click at [106, 192] on input "Mari" at bounding box center [141, 192] width 154 height 22
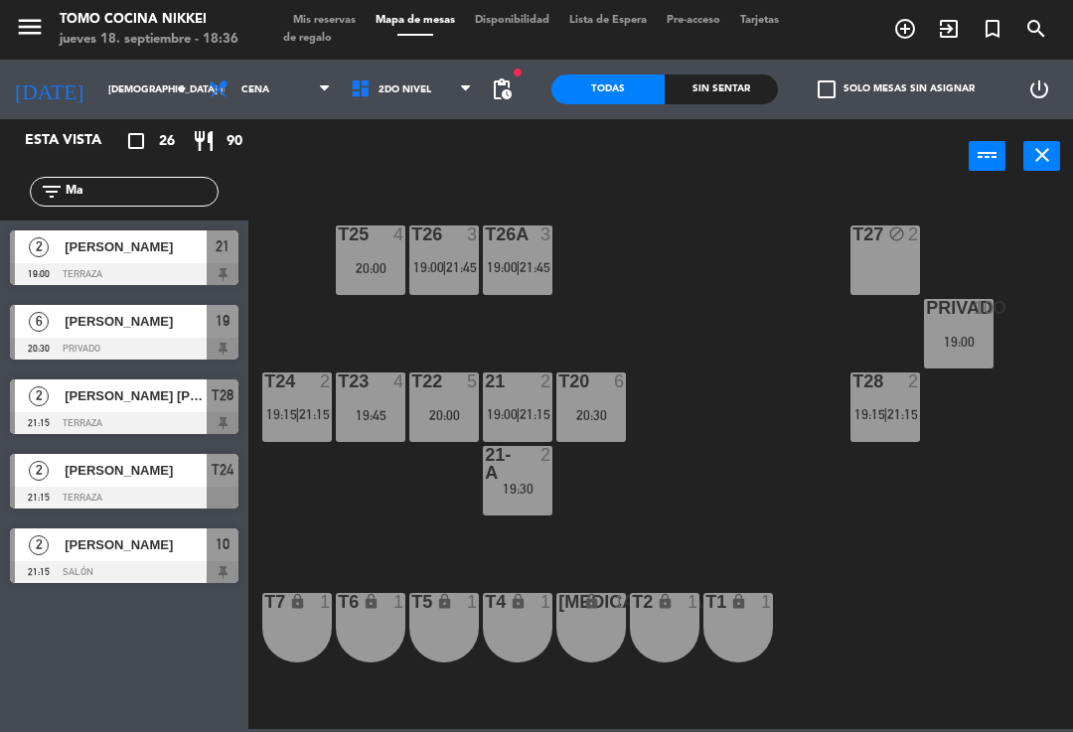
type input "M"
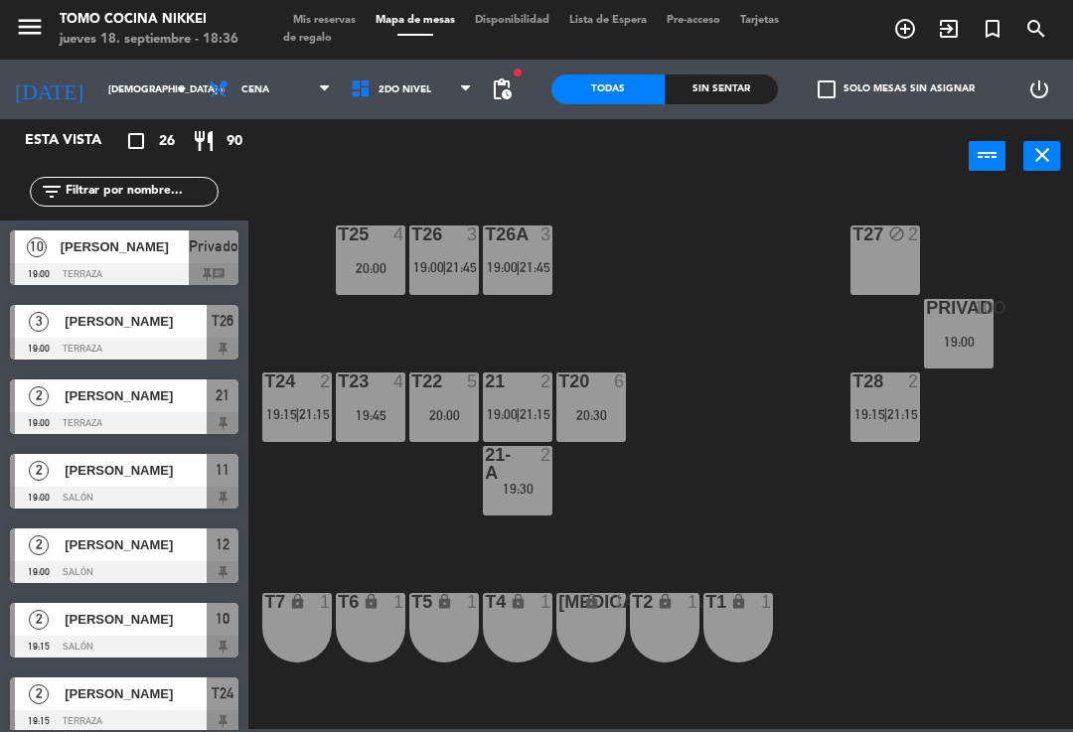
click at [722, 258] on div "T27 block 2 T25 4 20:00 T26A 3 19:00 | 21:45 T26 3 19:00 | 21:45 Privado 10 19:…" at bounding box center [666, 460] width 814 height 539
click at [787, 361] on div "T27 block 2 T25 4 20:00 T26A 3 19:00 | 21:45 T26 3 19:00 | 21:45 Privado 10 19:…" at bounding box center [666, 460] width 814 height 539
click at [784, 546] on div "T27 block 2 T25 4 20:00 T26A 3 19:00 | 21:45 T26 3 19:00 | 21:45 Privado 10 19:…" at bounding box center [666, 460] width 814 height 539
click at [449, 80] on span "2do Nivel" at bounding box center [412, 90] width 142 height 44
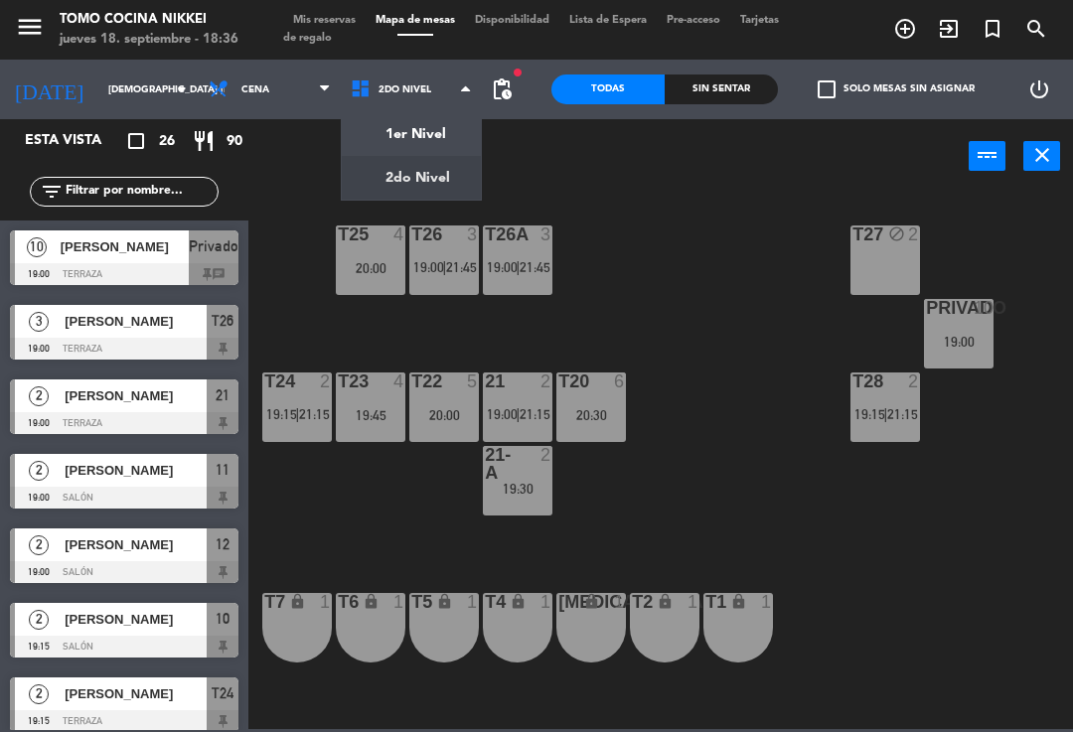
click at [710, 385] on div "T27 block 2 T25 4 20:00 T26A 3 19:00 | 21:45 T26 3 19:00 | 21:45 Privado 10 19:…" at bounding box center [666, 460] width 814 height 539
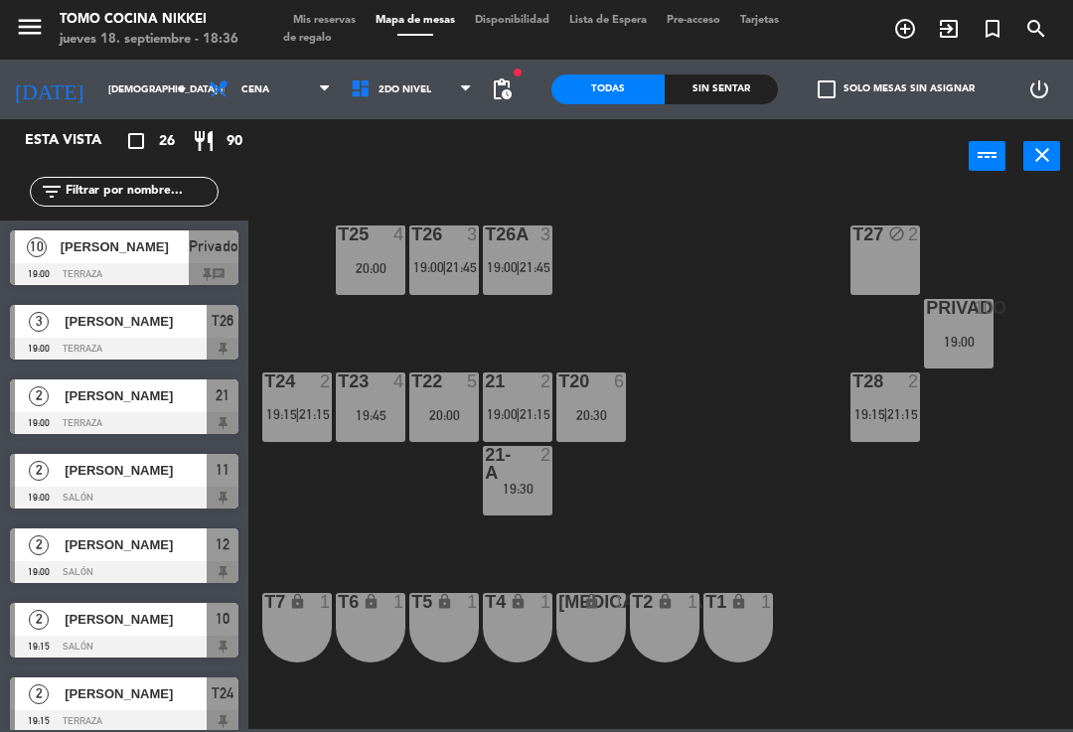
click at [432, 86] on span "2do Nivel" at bounding box center [412, 90] width 142 height 44
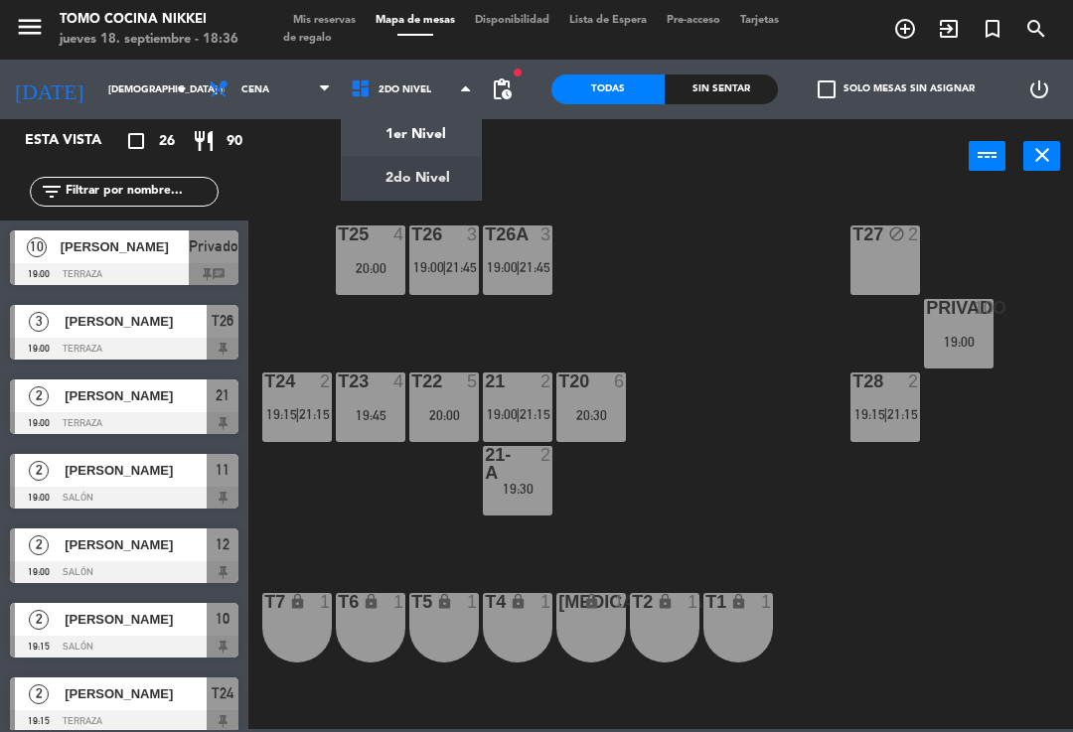
click at [435, 132] on ng-component "menu Tomo Cocina Nikkei jueves 18. septiembre - 18:36 Mis reservas Mapa de mesa…" at bounding box center [536, 364] width 1073 height 729
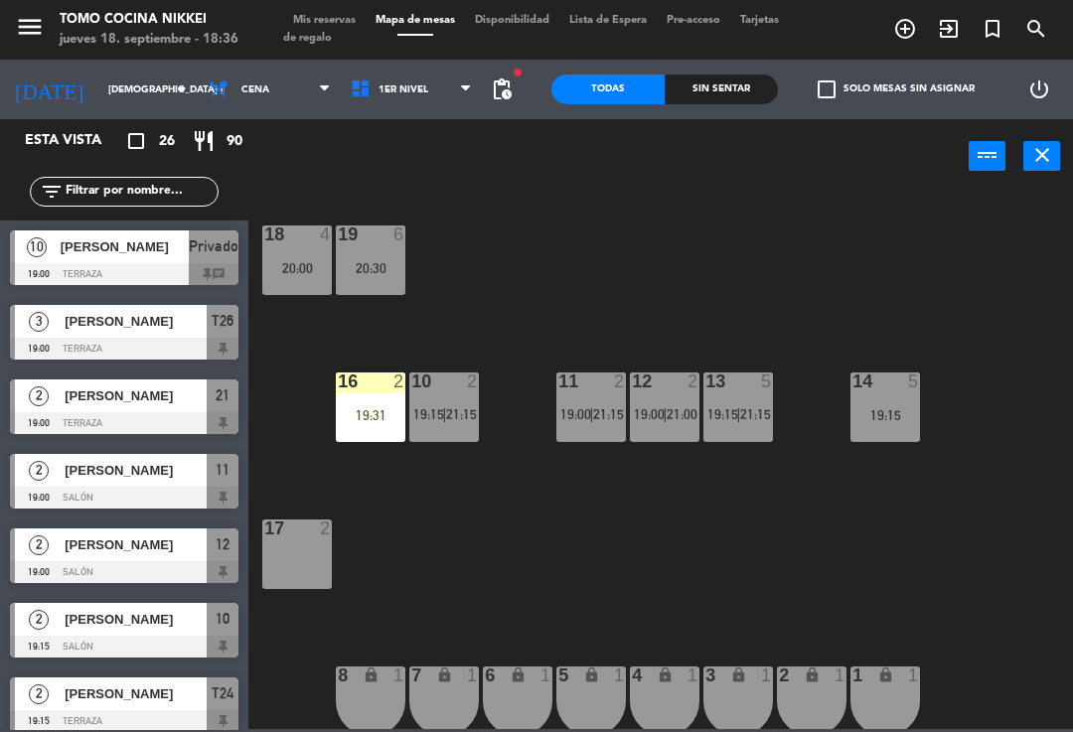
click at [578, 432] on div "11 2 19:00 | 21:15" at bounding box center [591, 408] width 70 height 70
click at [513, 589] on div "18 4 20:00 19 6 20:30 16 2 19:31 10 2 19:15 | 21:15 11 2 19:00 | 21:15 12 2 19:…" at bounding box center [666, 460] width 814 height 539
click at [661, 409] on span "19:00" at bounding box center [649, 414] width 31 height 16
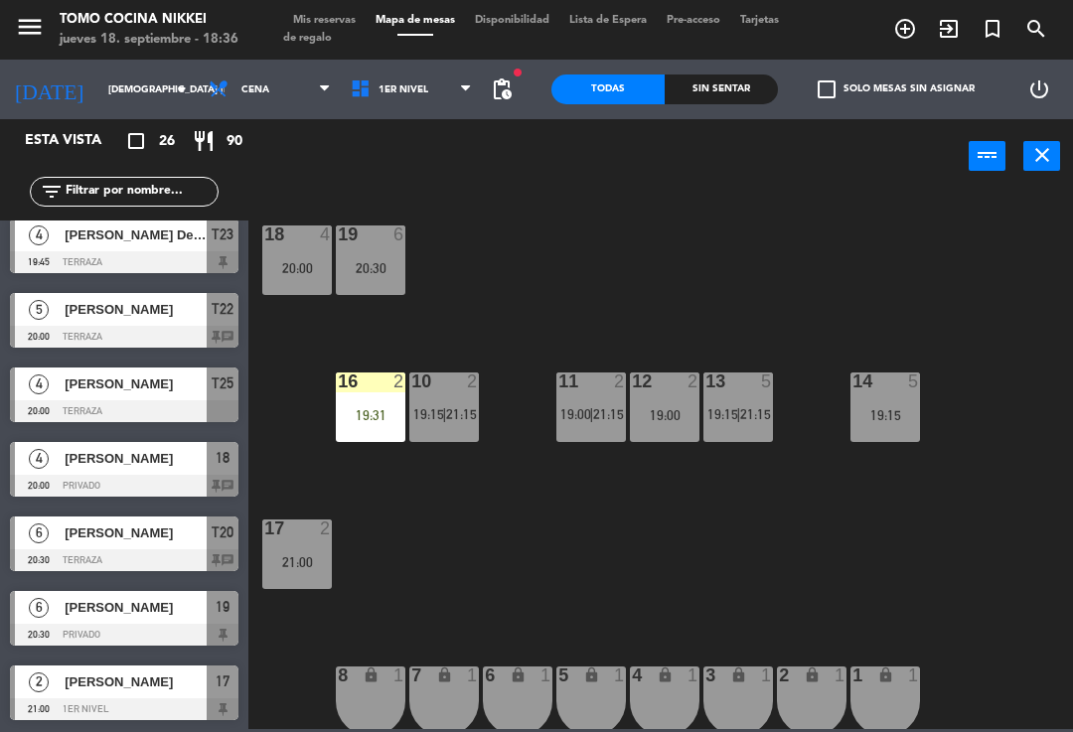
click at [469, 523] on div "18 4 20:00 19 6 20:30 16 2 19:31 10 2 19:15 | 21:15 11 2 19:00 | 21:15 12 2 19:…" at bounding box center [666, 460] width 814 height 539
click at [575, 425] on div "11 2 19:00 | 21:15" at bounding box center [591, 408] width 70 height 70
click at [610, 622] on div "18 4 20:00 19 6 20:30 16 2 19:31 10 2 19:15 | 21:15 11 2 19:00 | 21:15 12 2 19:…" at bounding box center [666, 460] width 814 height 539
click at [764, 395] on div "13 5 19:15 | 21:15" at bounding box center [738, 408] width 70 height 70
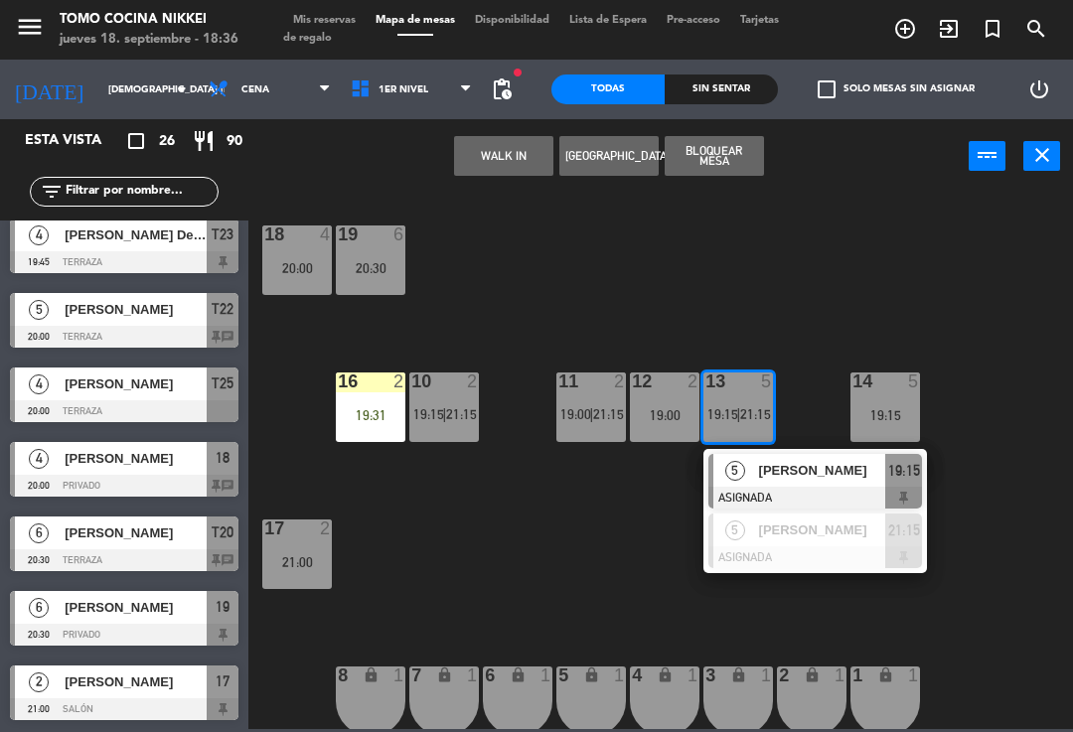
click at [820, 552] on div at bounding box center [815, 558] width 214 height 22
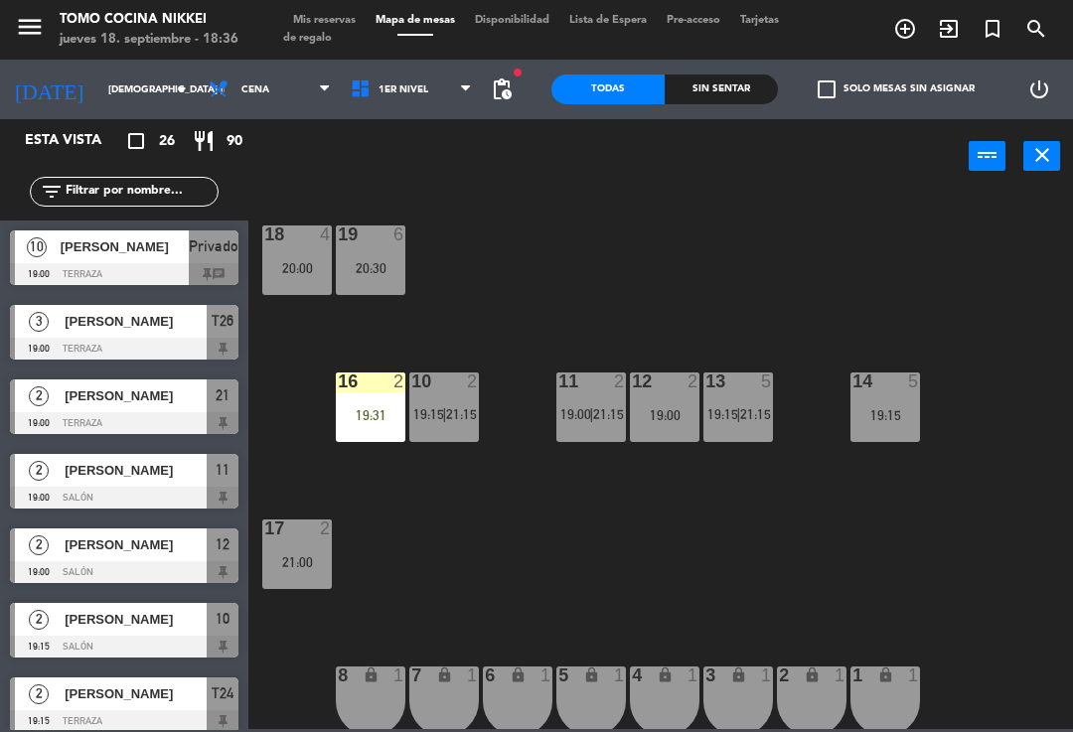
scroll to position [389, 0]
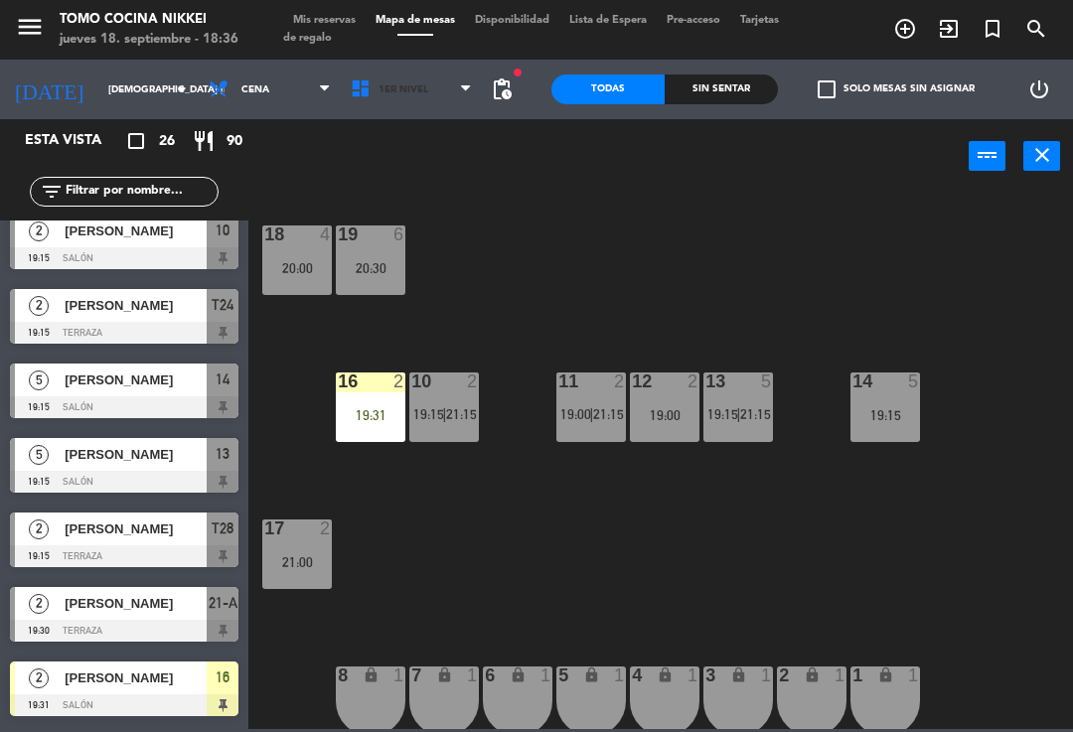
click at [424, 97] on span "1er Nivel" at bounding box center [412, 90] width 142 height 44
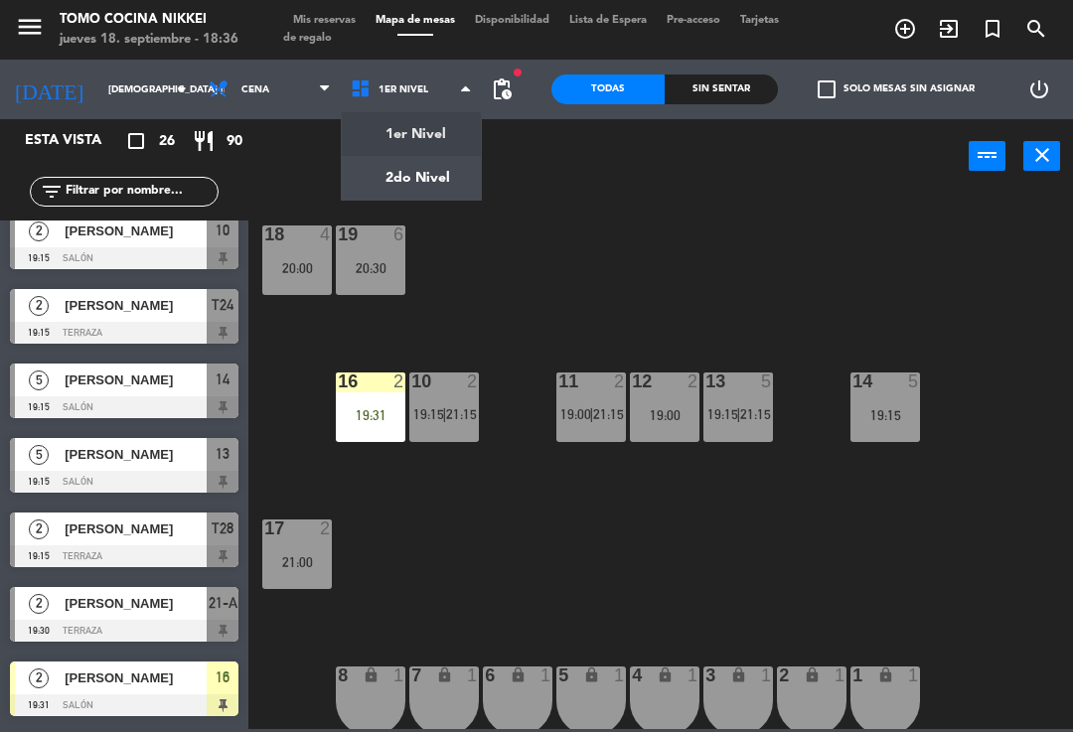
click at [439, 176] on ng-component "menu Tomo Cocina Nikkei jueves 18. septiembre - 18:36 Mis reservas Mapa de mesa…" at bounding box center [536, 364] width 1073 height 729
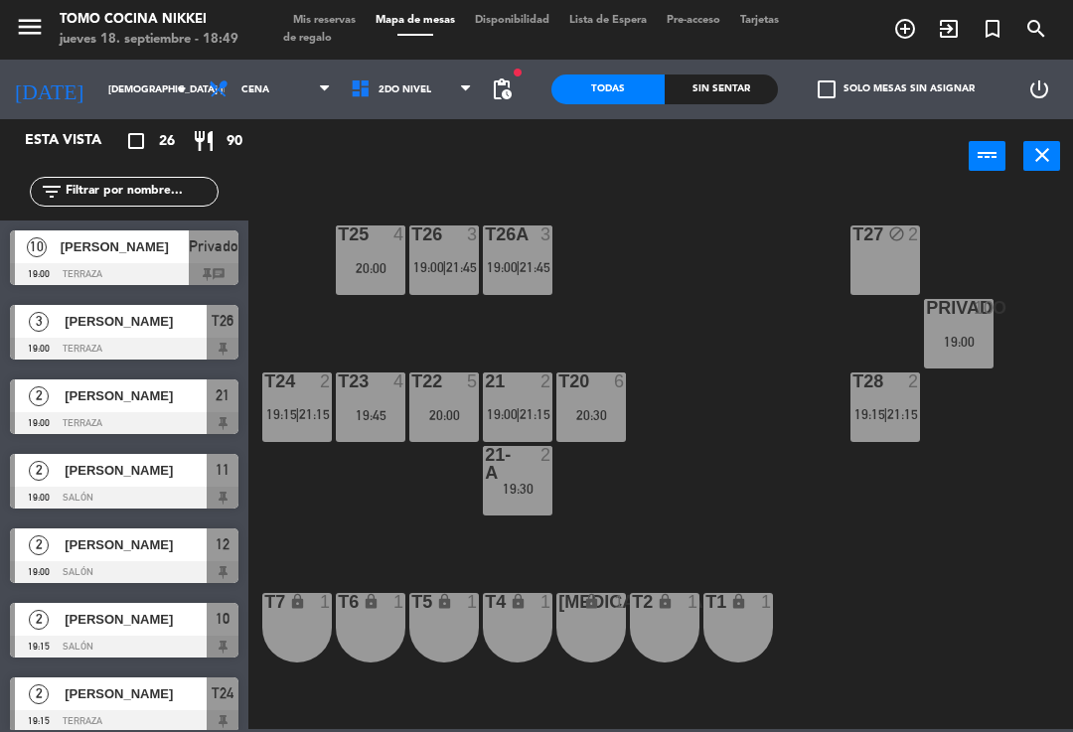
scroll to position [0, 0]
click at [159, 255] on span "[PERSON_NAME]" at bounding box center [125, 246] width 128 height 21
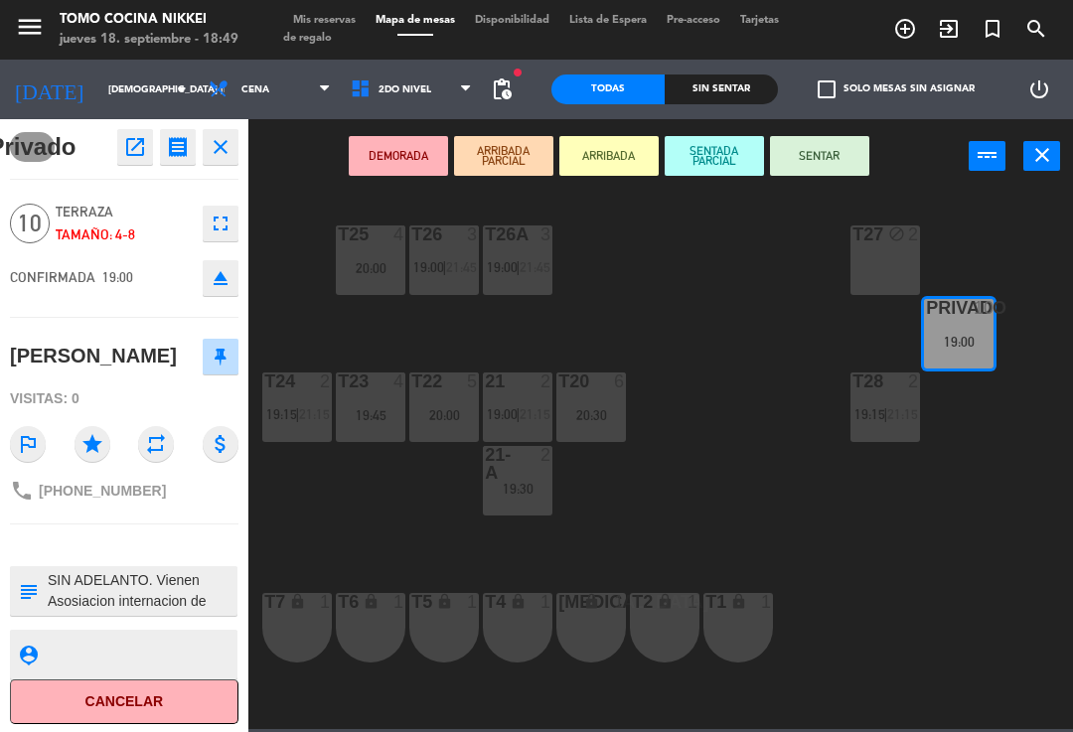
click at [409, 144] on button "DEMORADA" at bounding box center [398, 156] width 99 height 40
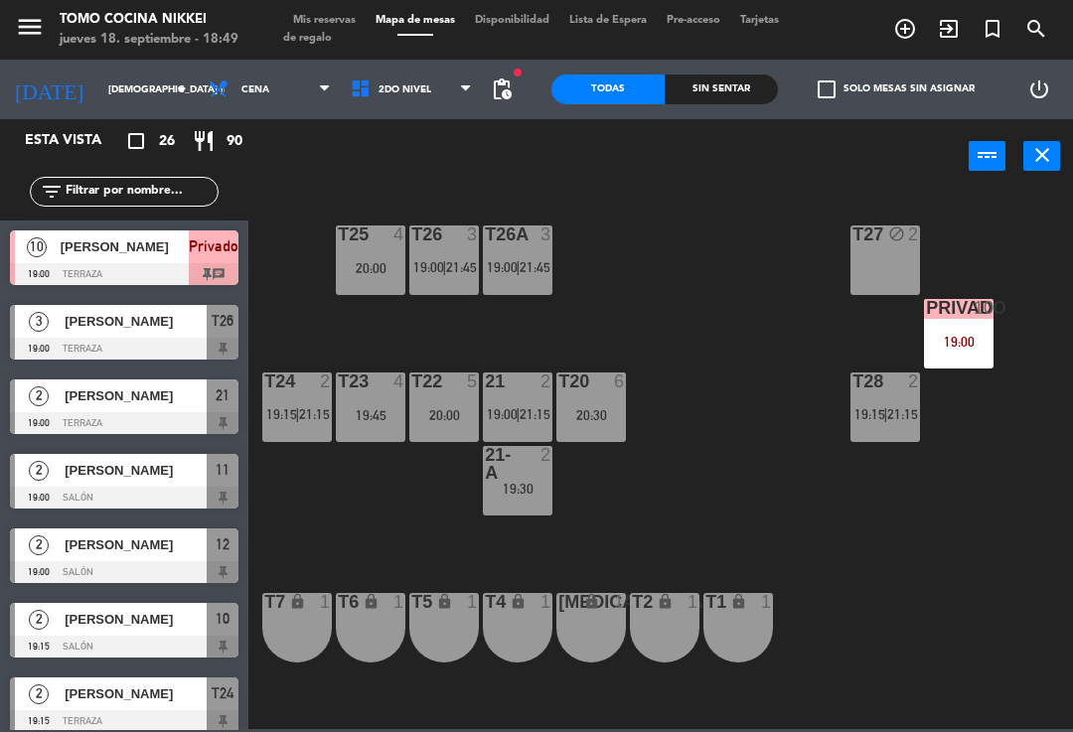
click at [656, 261] on div "T27 block 2 T25 4 20:00 T26A 3 19:00 | 21:45 T26 3 19:00 | 21:45 Privado 10 19:…" at bounding box center [666, 460] width 814 height 539
click at [420, 103] on span "2do Nivel" at bounding box center [412, 90] width 142 height 44
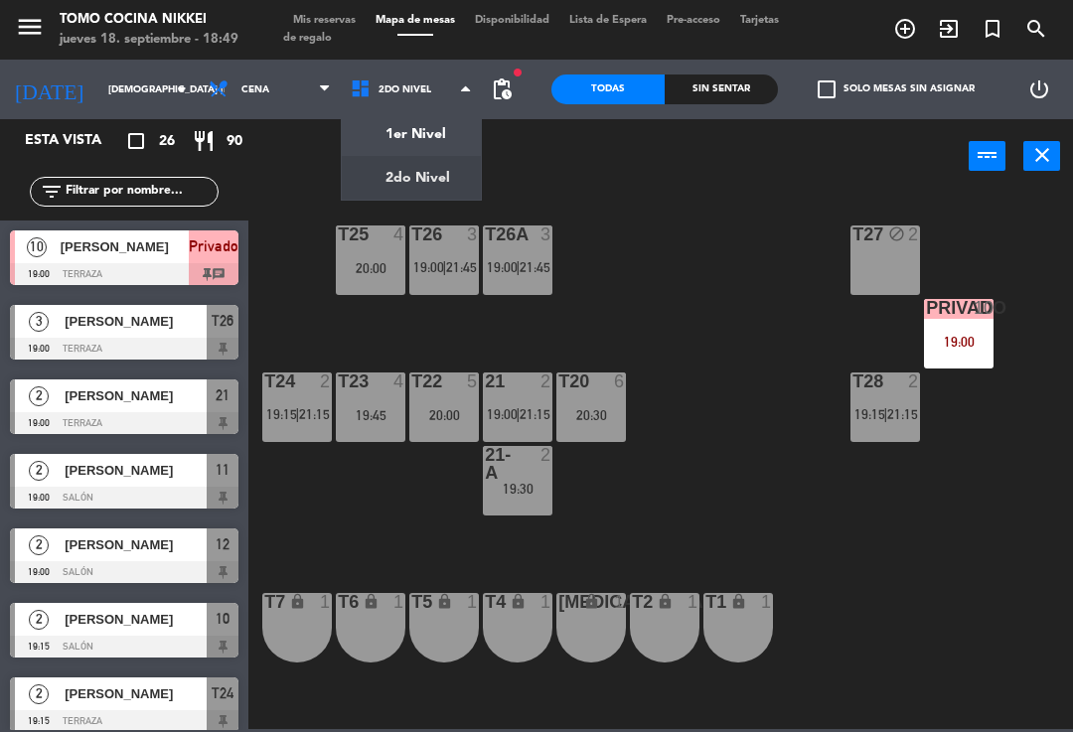
click at [445, 125] on ng-component "menu Tomo Cocina Nikkei jueves 18. septiembre - 18:49 Mis reservas Mapa de mesa…" at bounding box center [536, 364] width 1073 height 729
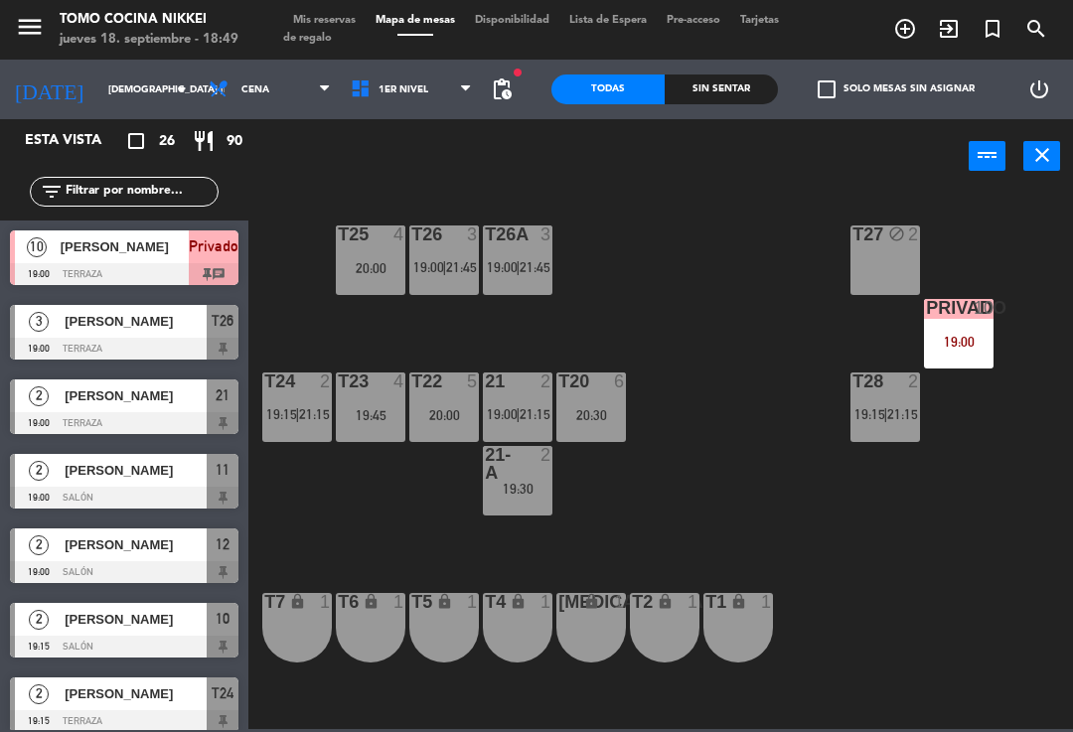
click at [336, 17] on span "Mis reservas" at bounding box center [324, 20] width 82 height 11
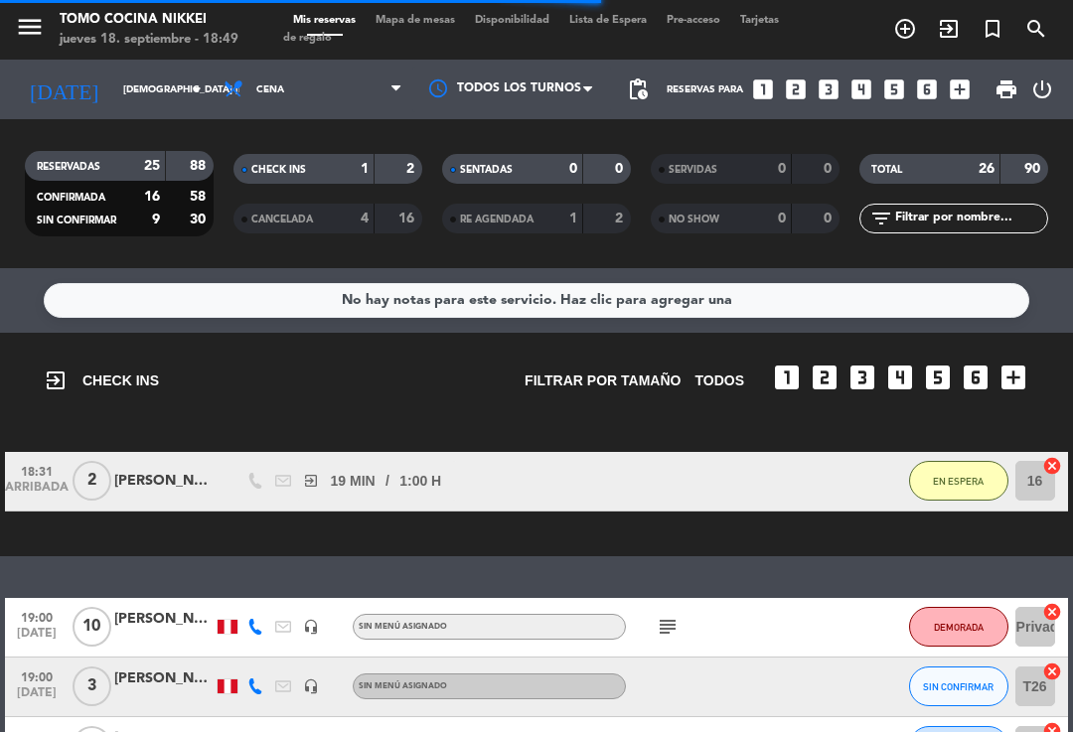
click at [652, 628] on div "subject" at bounding box center [709, 627] width 167 height 59
click at [671, 624] on icon "subject" at bounding box center [668, 627] width 24 height 24
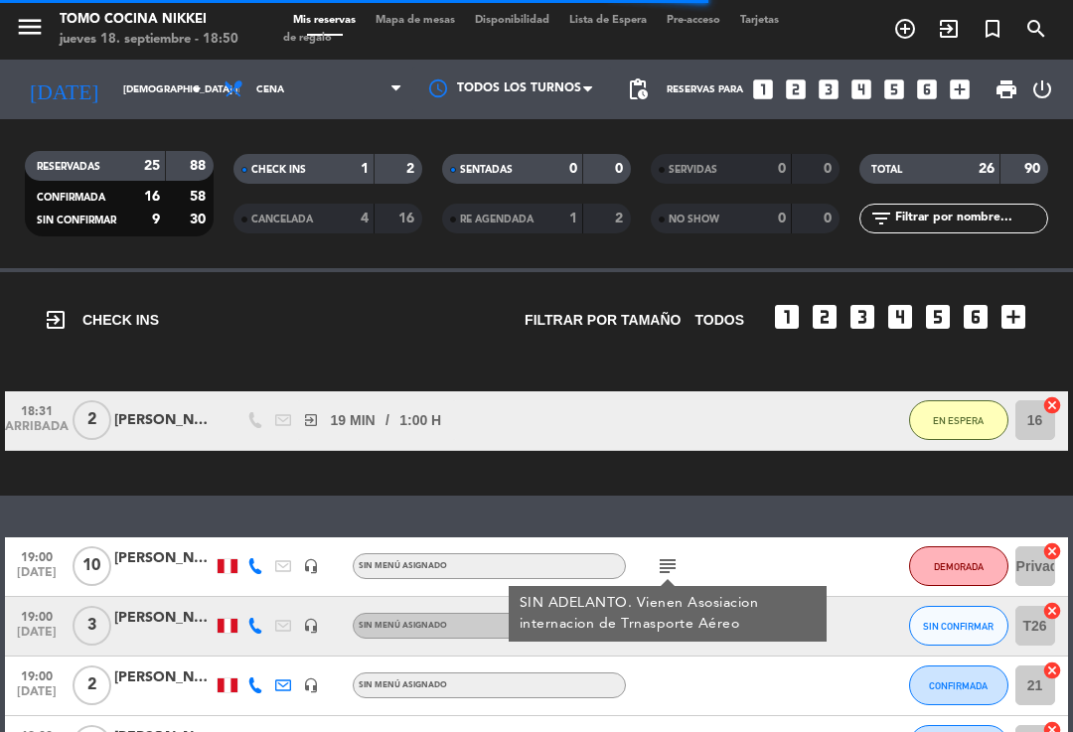
scroll to position [75, 0]
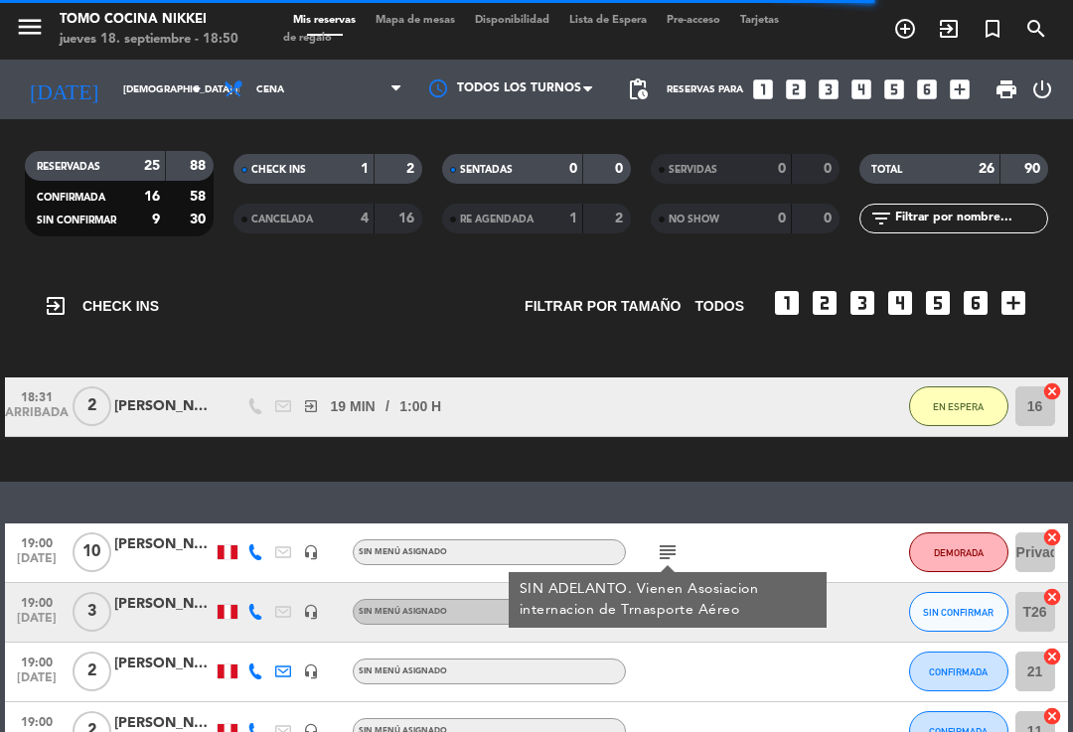
click at [162, 93] on input "[DEMOGRAPHIC_DATA][DATE]" at bounding box center [181, 90] width 136 height 31
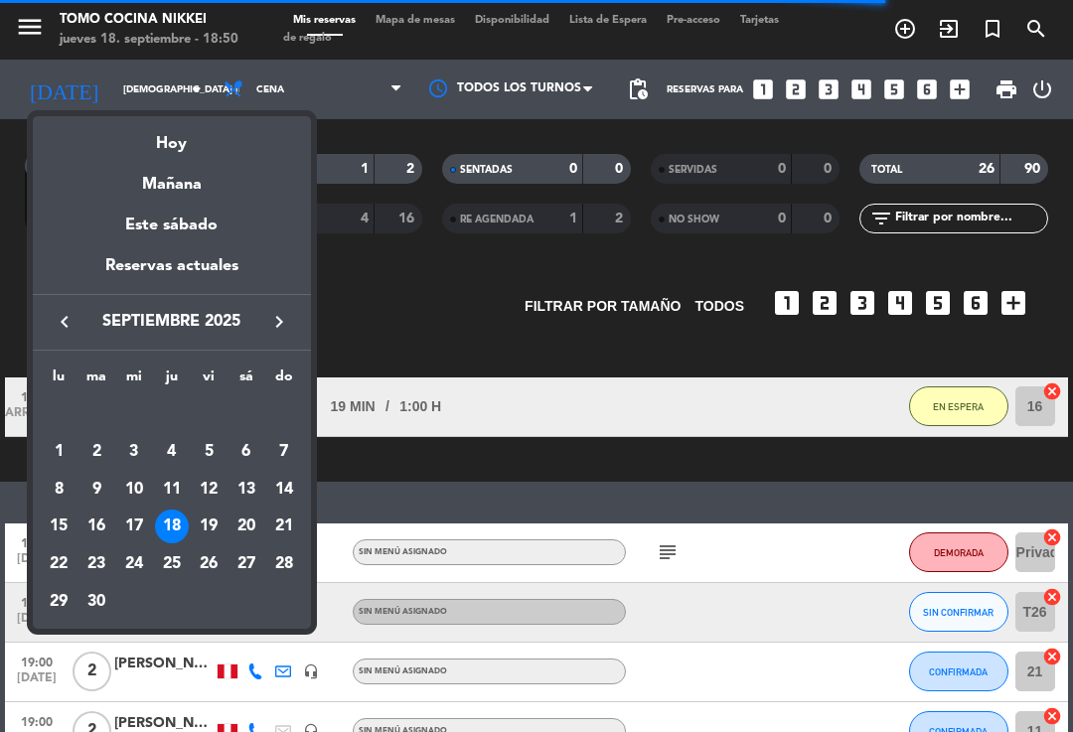
click at [198, 183] on div "Mañana" at bounding box center [172, 177] width 278 height 41
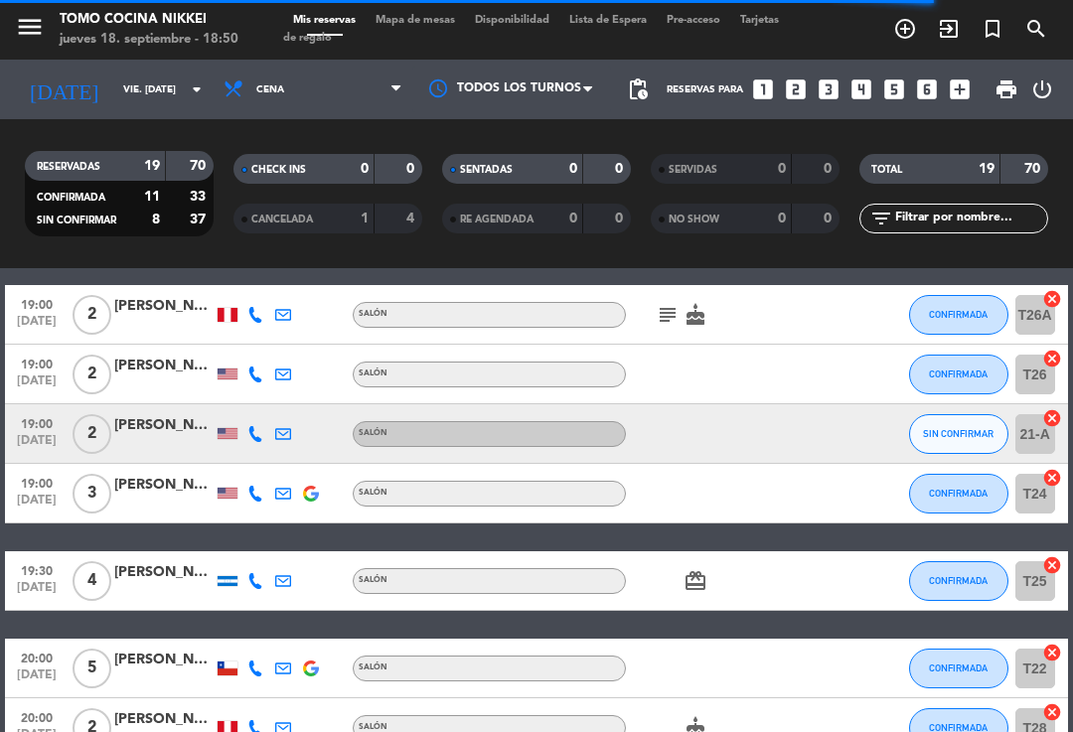
click at [180, 81] on input "[DATE]" at bounding box center [181, 90] width 136 height 31
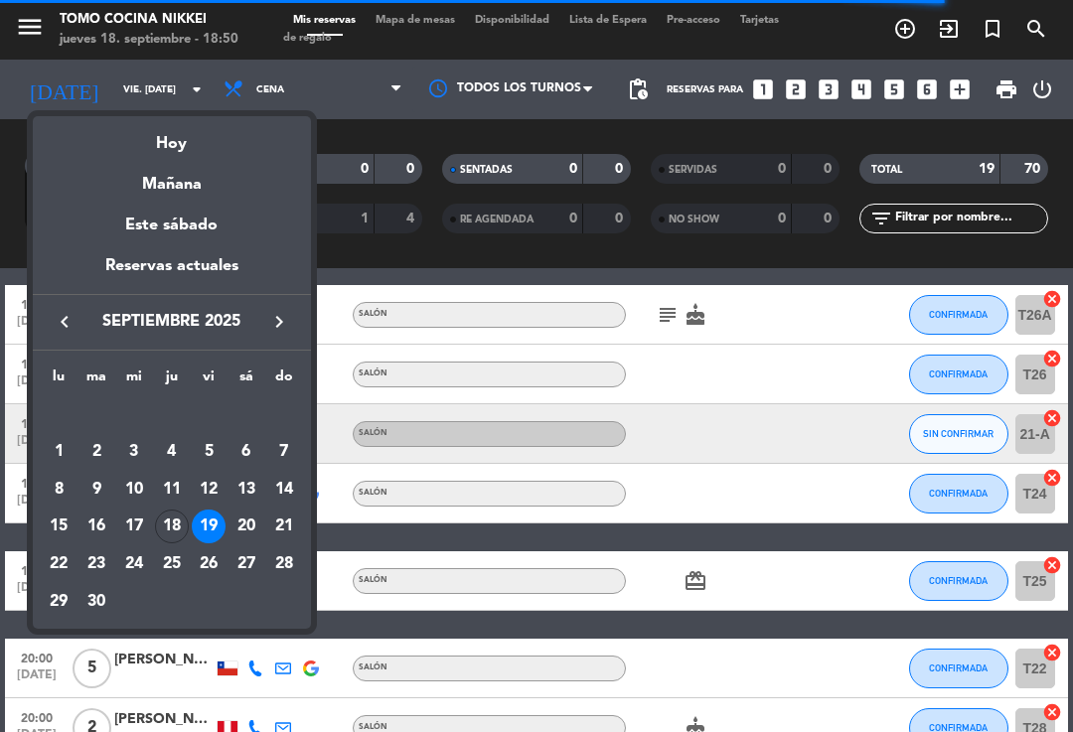
click at [193, 121] on div "Hoy" at bounding box center [172, 136] width 278 height 41
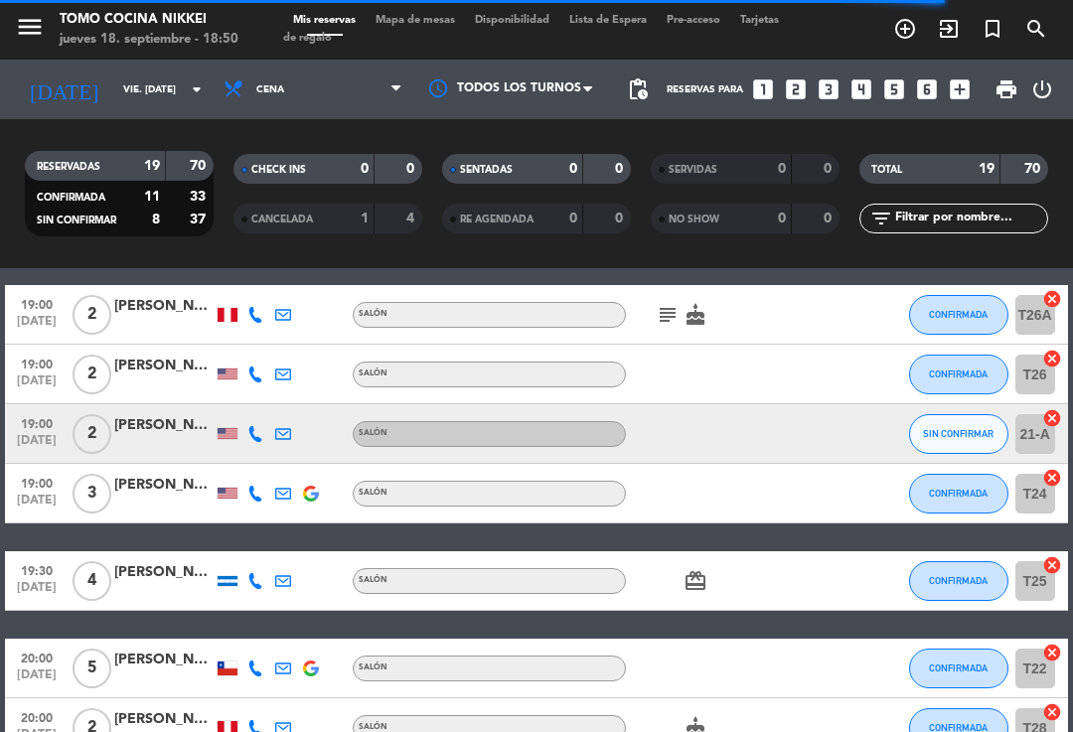
type input "[DEMOGRAPHIC_DATA][DATE]"
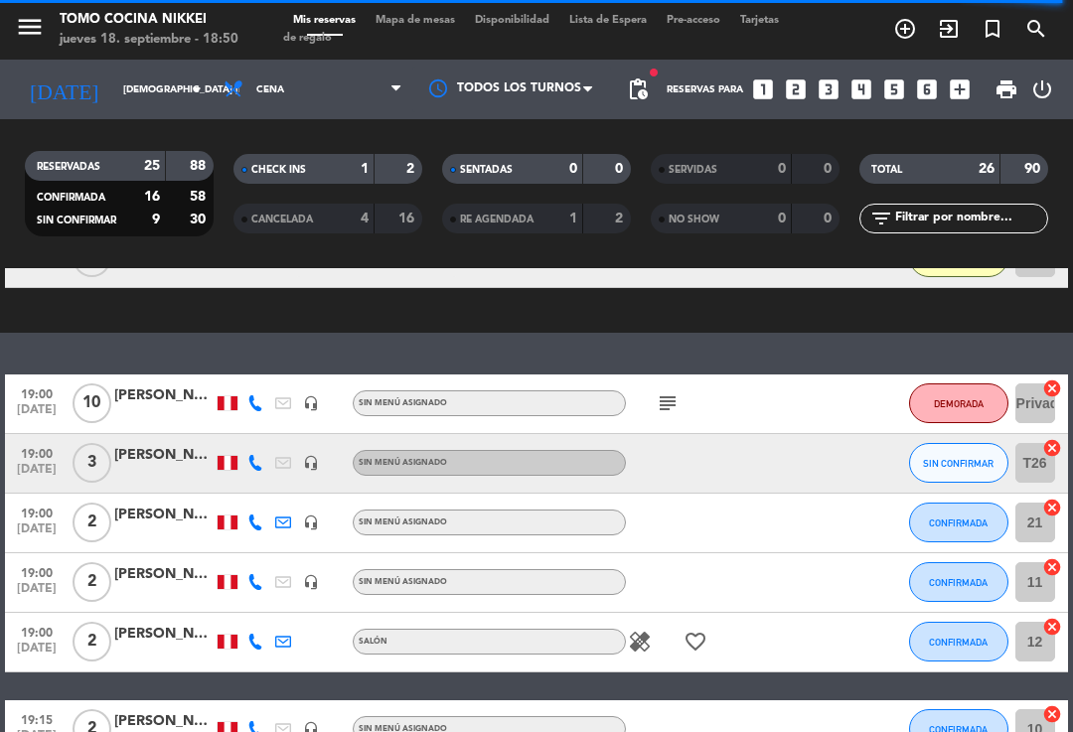
scroll to position [265, 0]
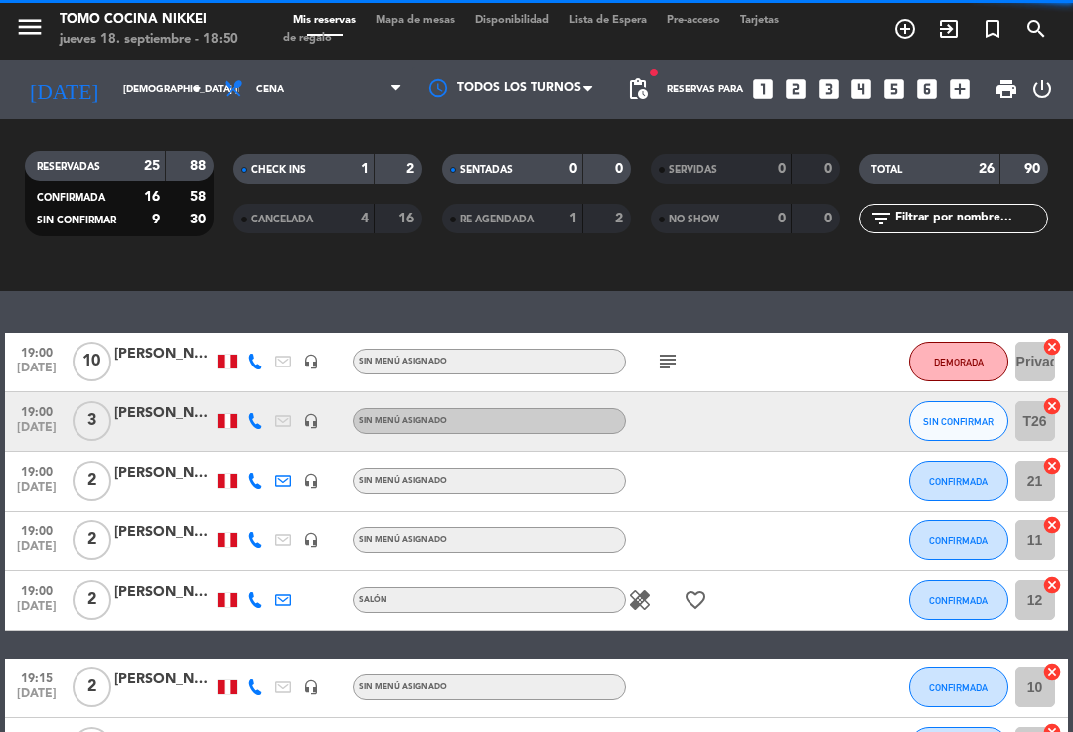
click at [695, 600] on icon "favorite_border" at bounding box center [696, 600] width 24 height 24
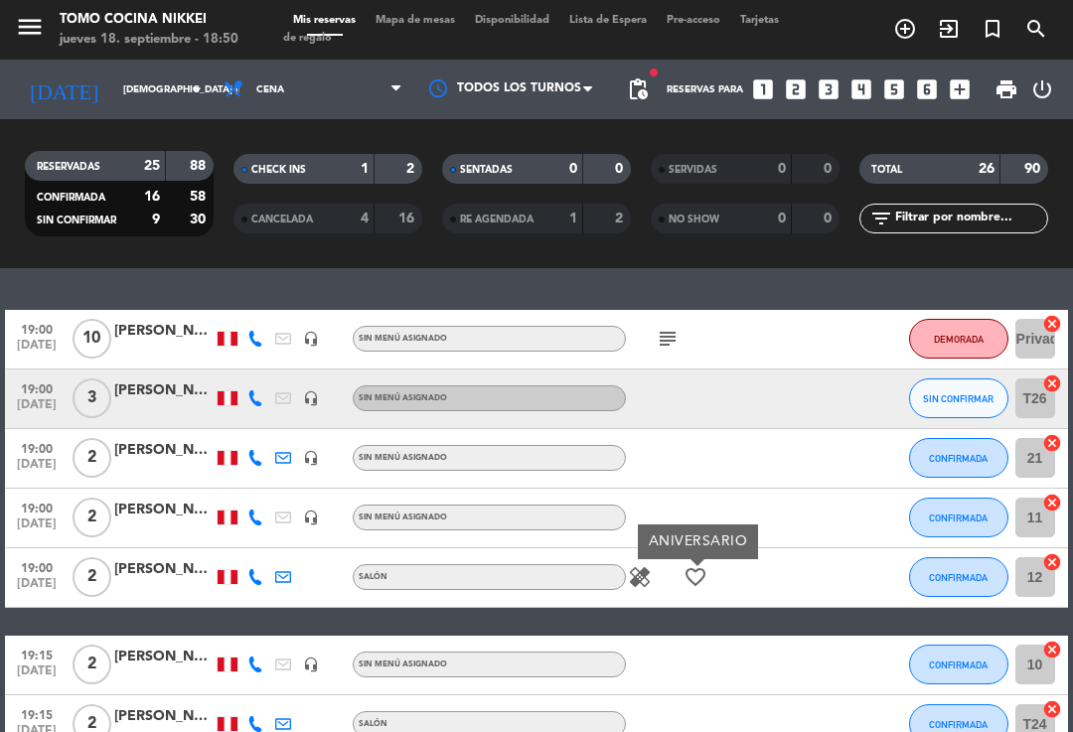
scroll to position [285, 0]
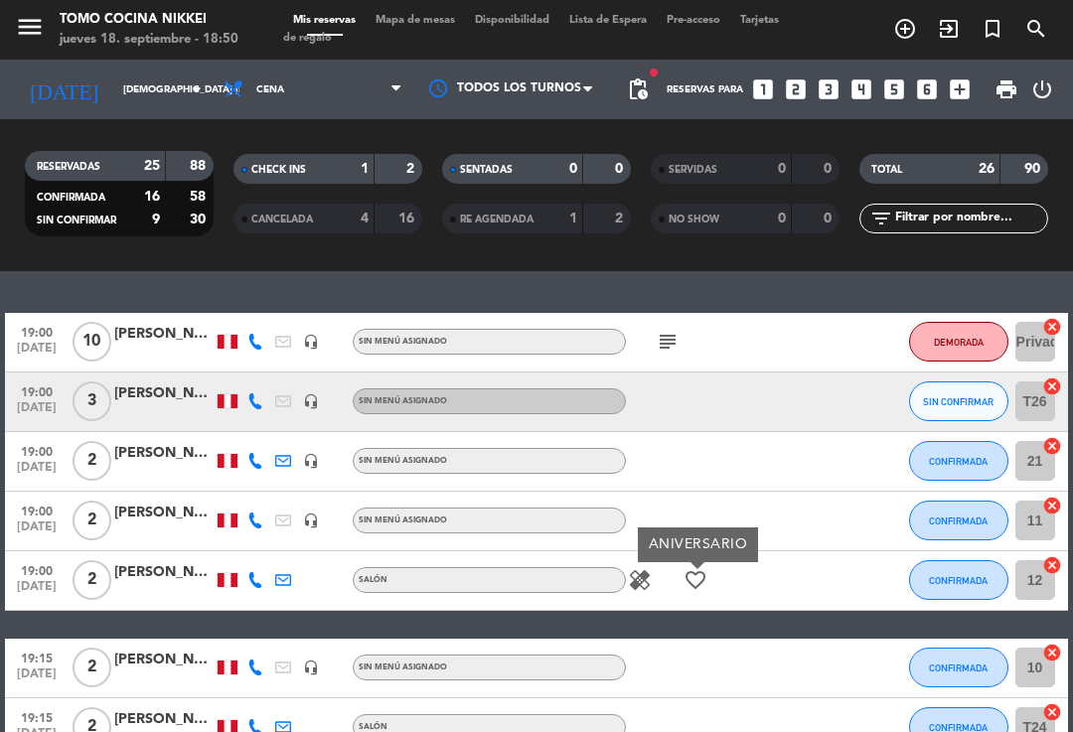
click at [666, 348] on icon "subject" at bounding box center [668, 342] width 24 height 24
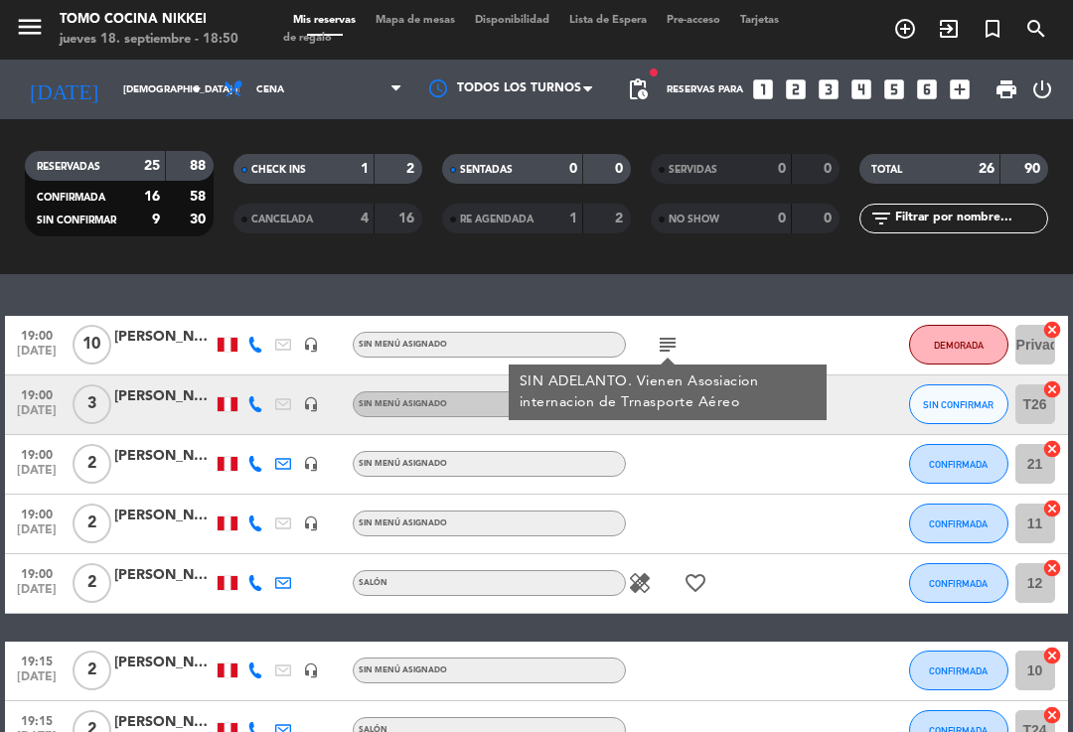
scroll to position [281, 0]
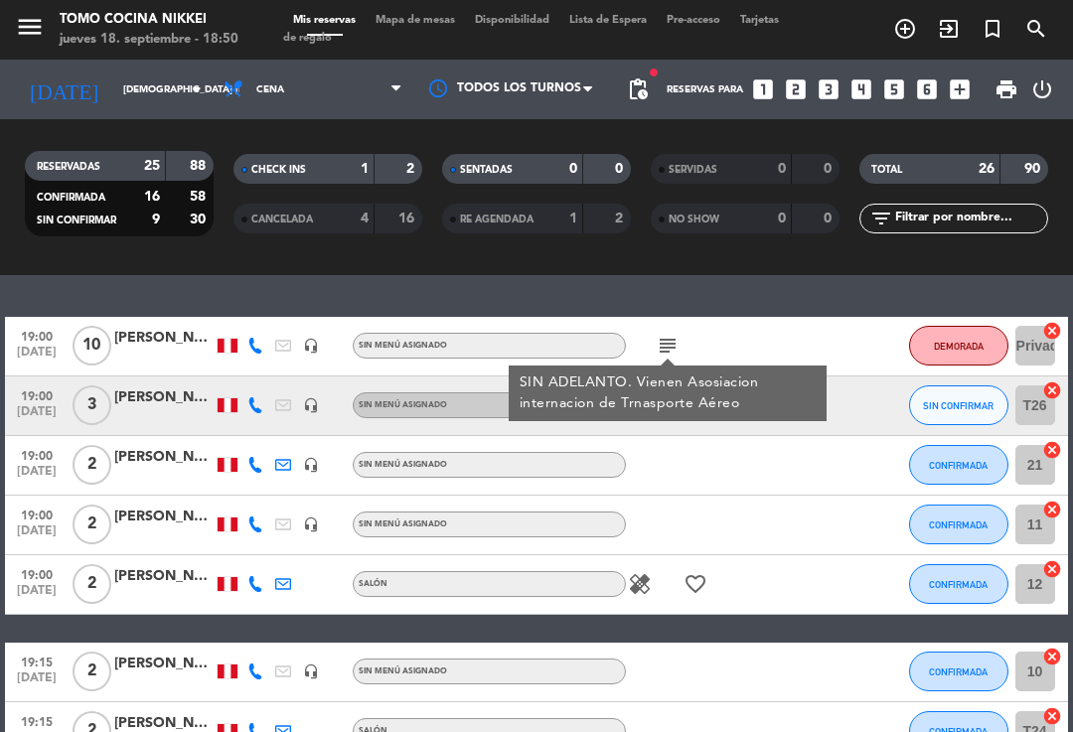
click at [666, 353] on icon "subject" at bounding box center [668, 346] width 24 height 24
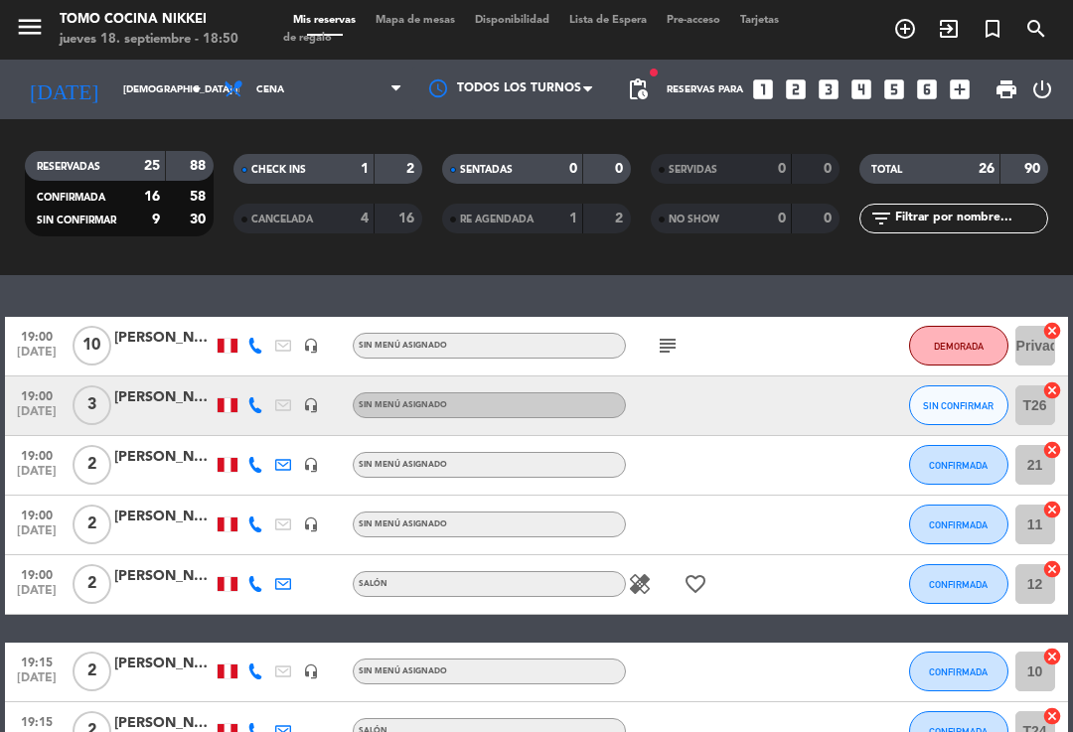
click at [661, 348] on icon "subject" at bounding box center [668, 346] width 24 height 24
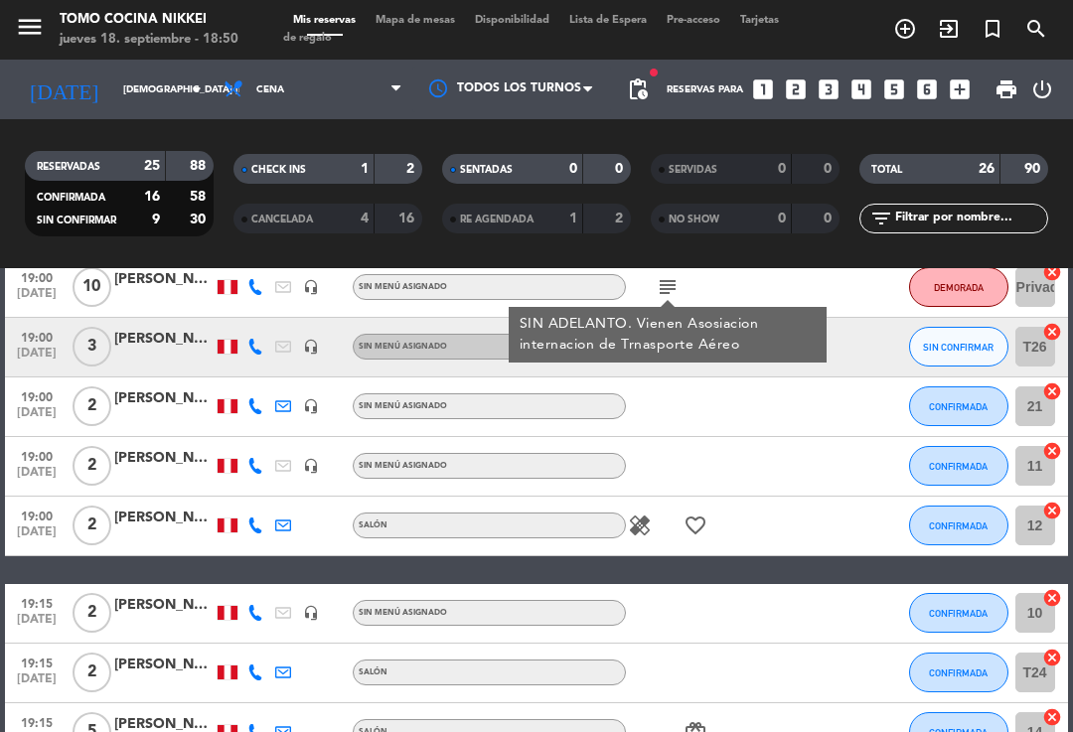
scroll to position [338, 0]
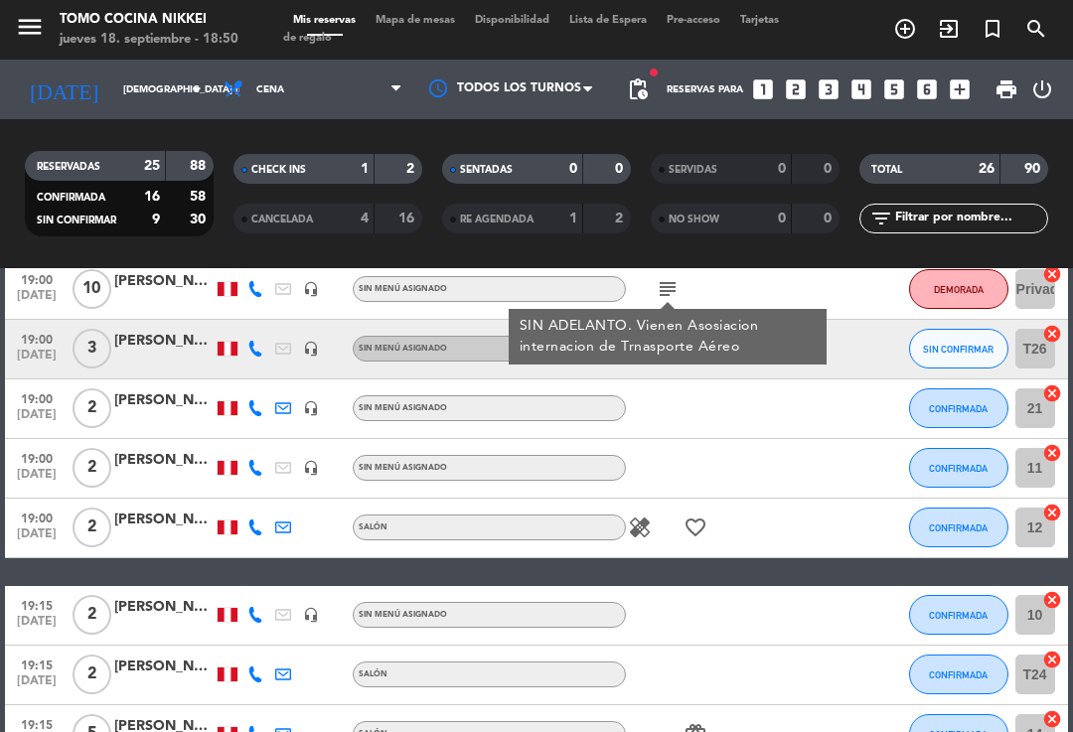
click at [697, 529] on icon "favorite_border" at bounding box center [696, 528] width 24 height 24
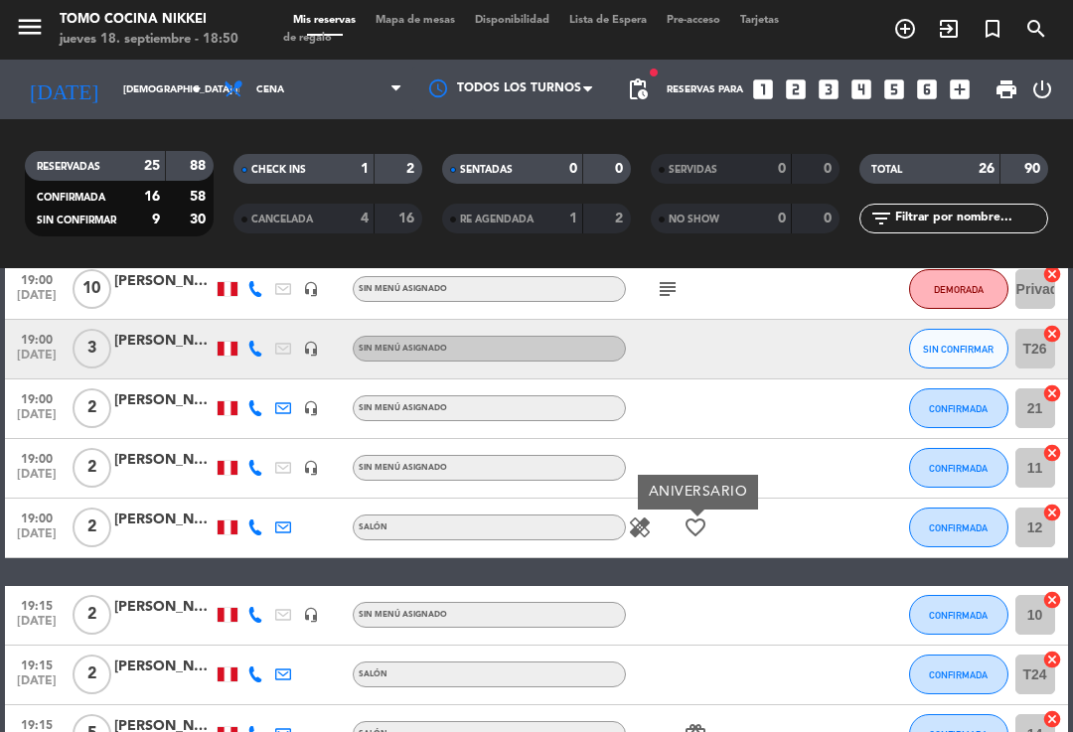
scroll to position [420, 0]
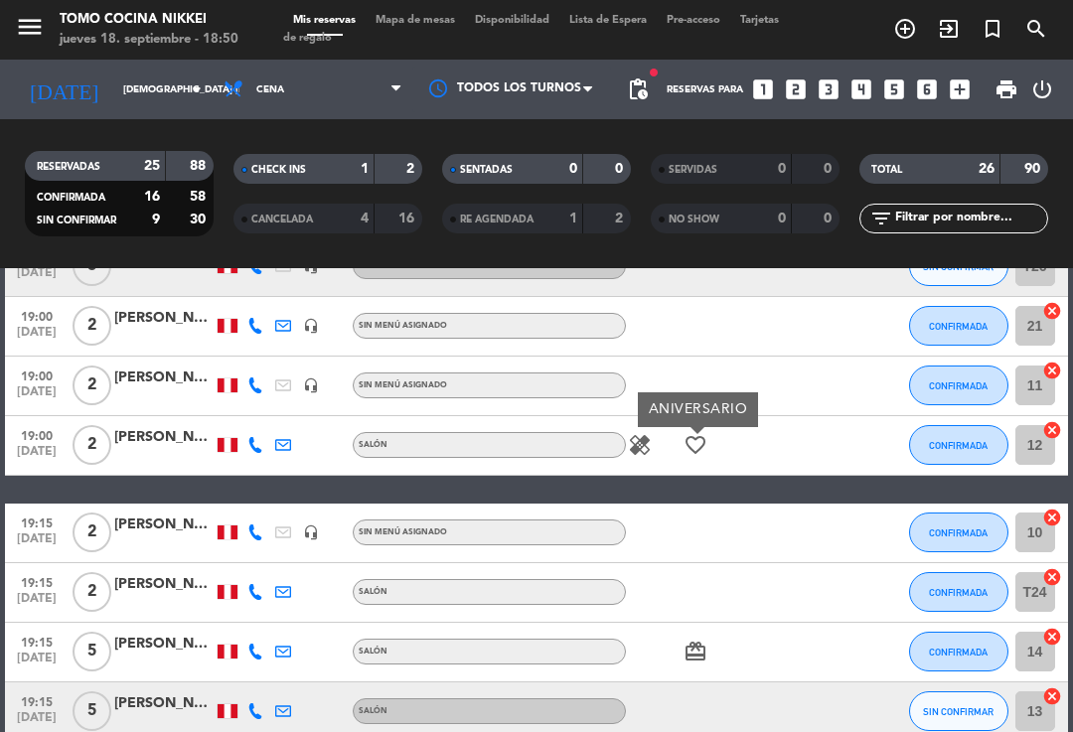
click at [636, 453] on icon "healing" at bounding box center [640, 445] width 24 height 24
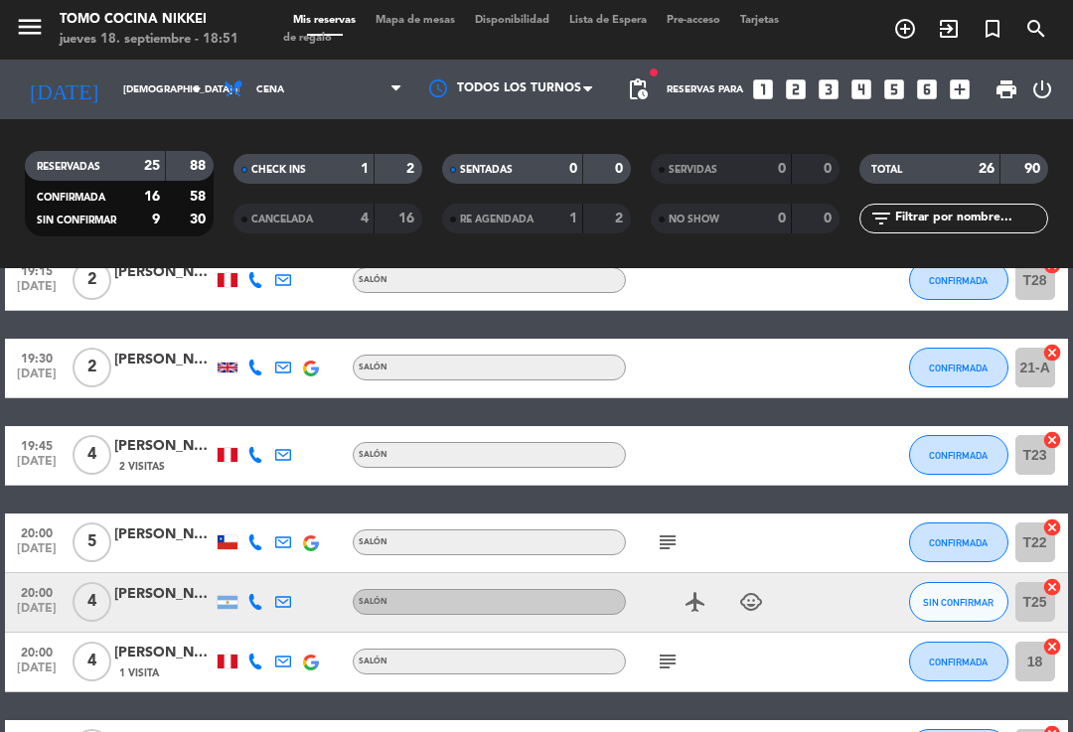
scroll to position [943, 0]
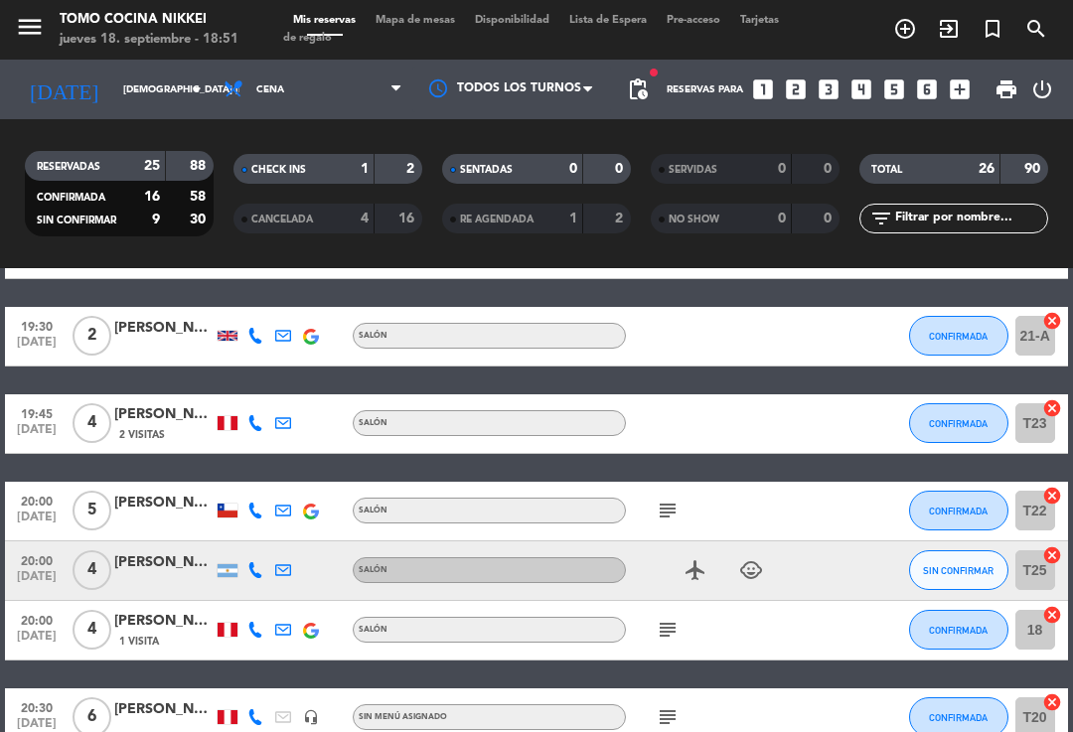
click at [667, 519] on icon "subject" at bounding box center [668, 511] width 24 height 24
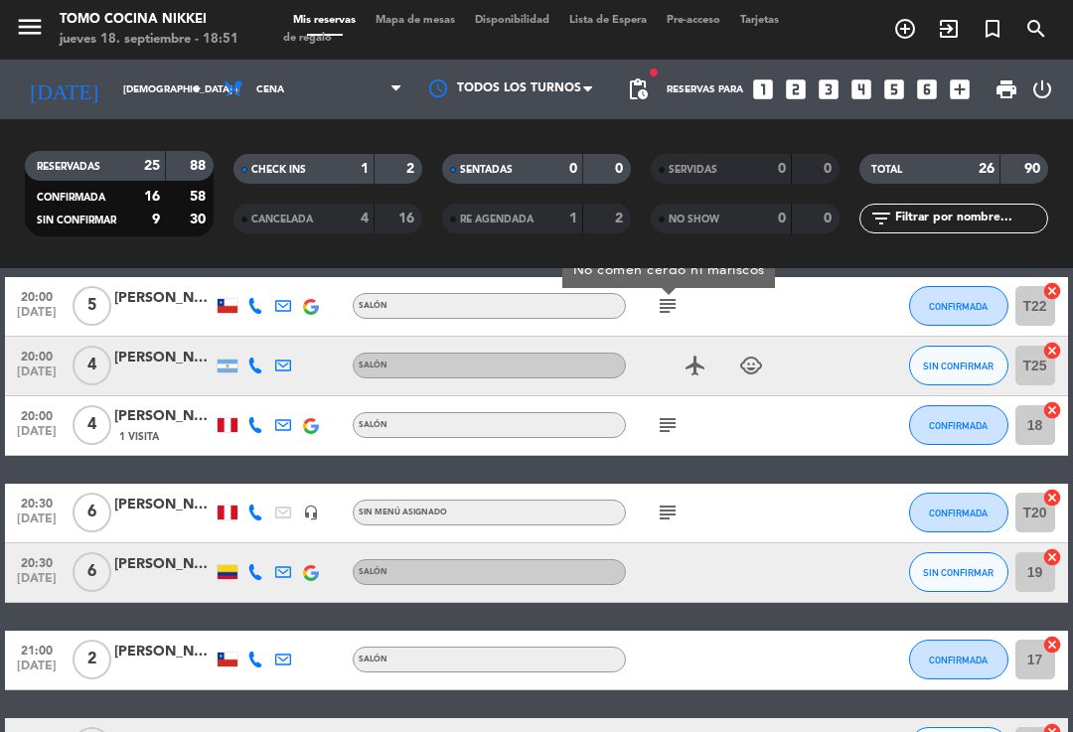
scroll to position [1152, 0]
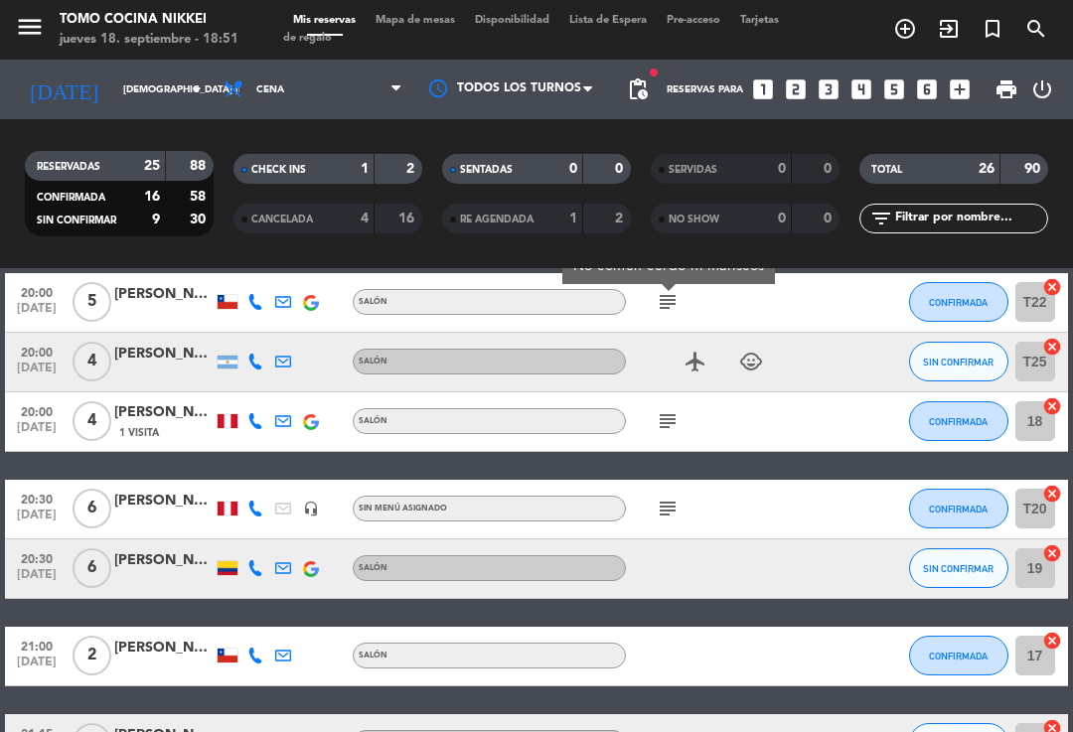
click at [670, 428] on icon "subject" at bounding box center [668, 421] width 24 height 24
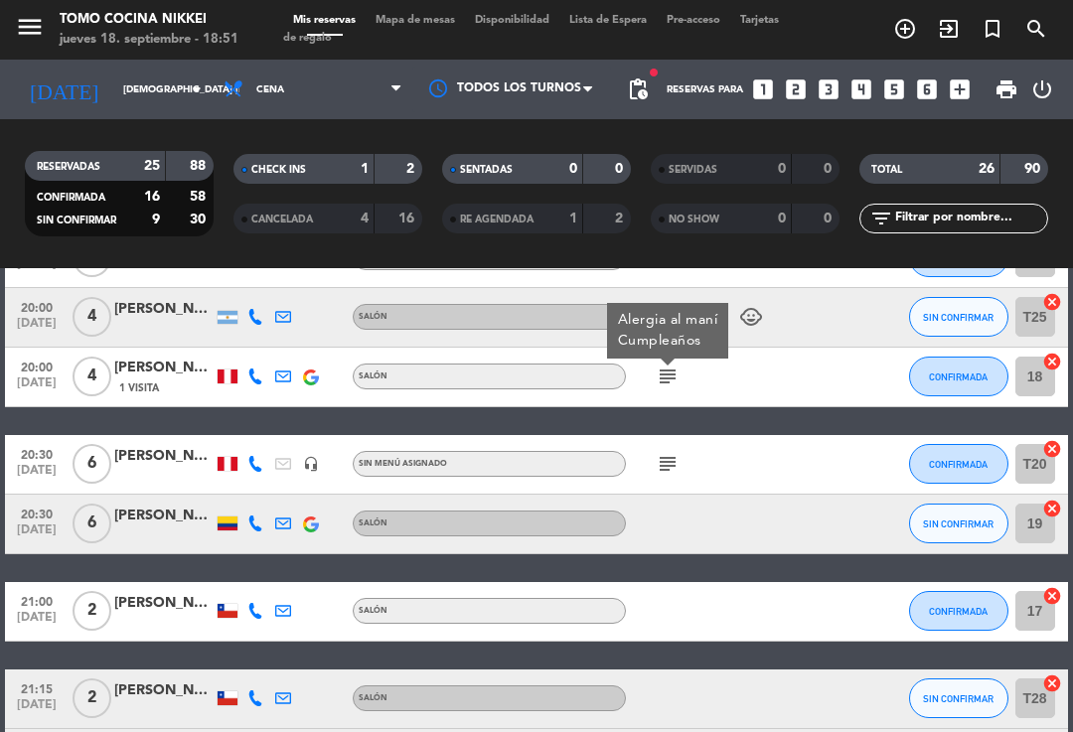
scroll to position [1211, 0]
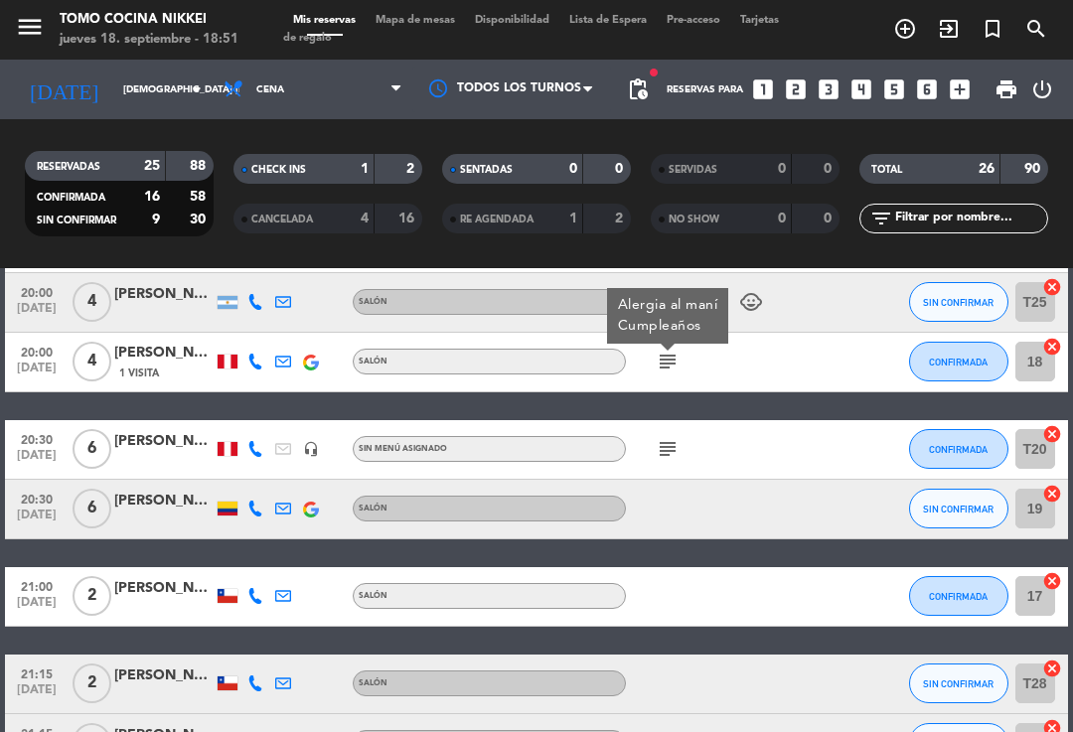
click at [672, 457] on icon "subject" at bounding box center [668, 449] width 24 height 24
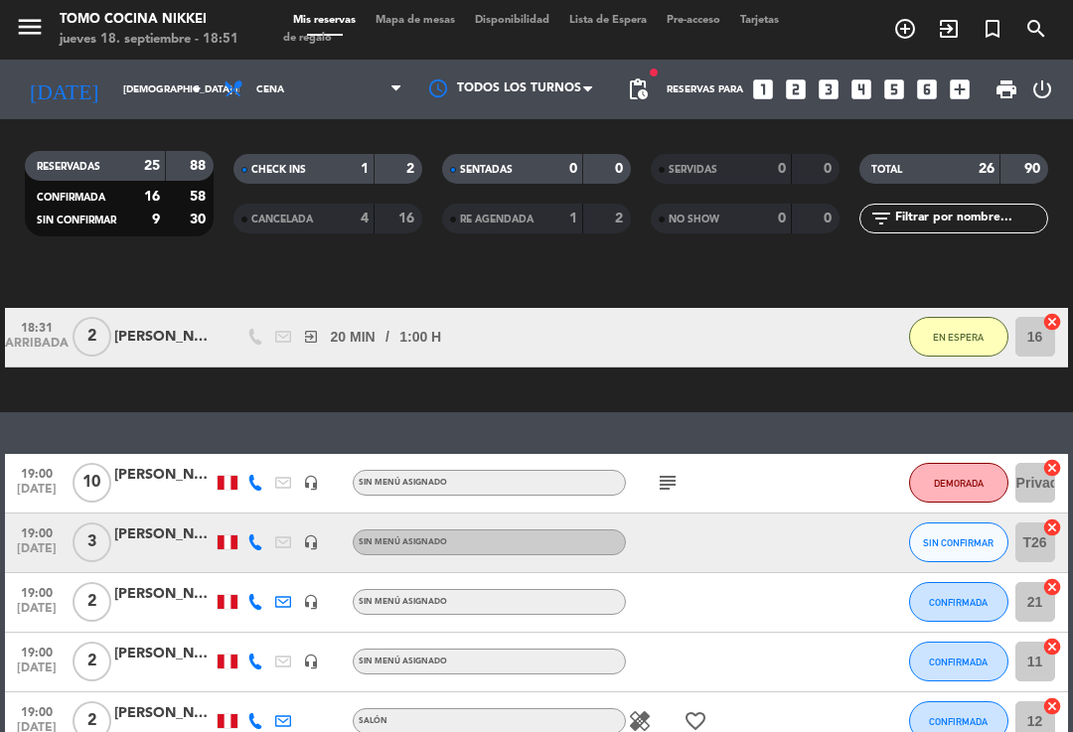
scroll to position [136, 0]
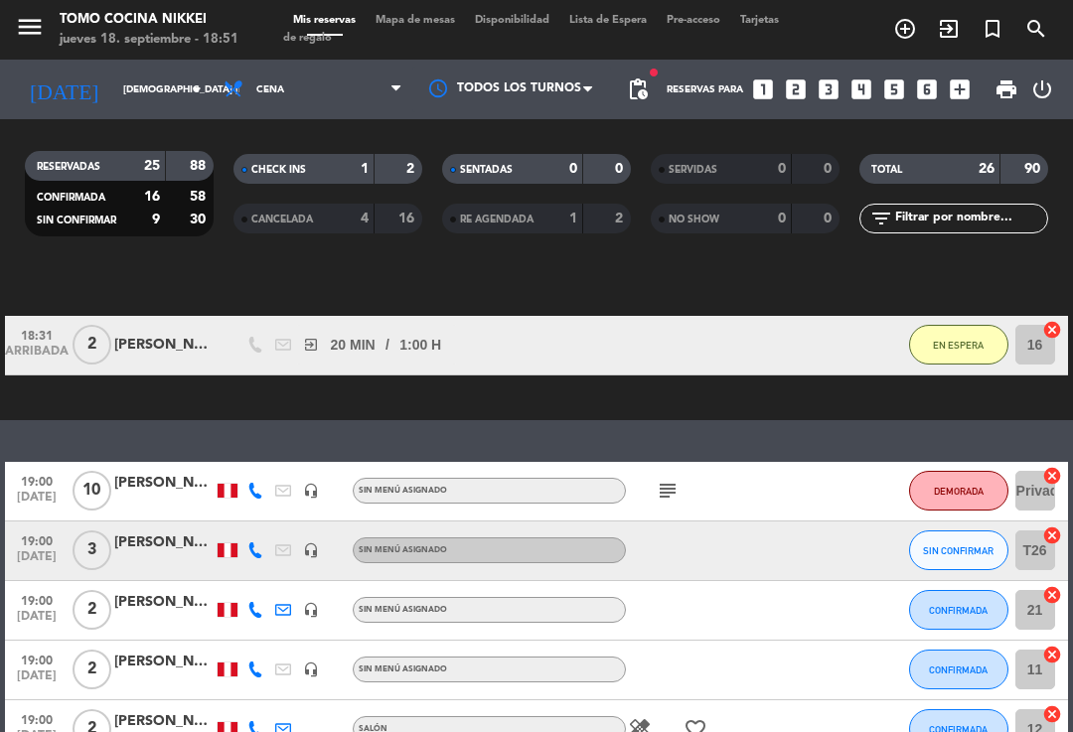
click at [392, 31] on span "Tarjetas de regalo" at bounding box center [531, 29] width 496 height 29
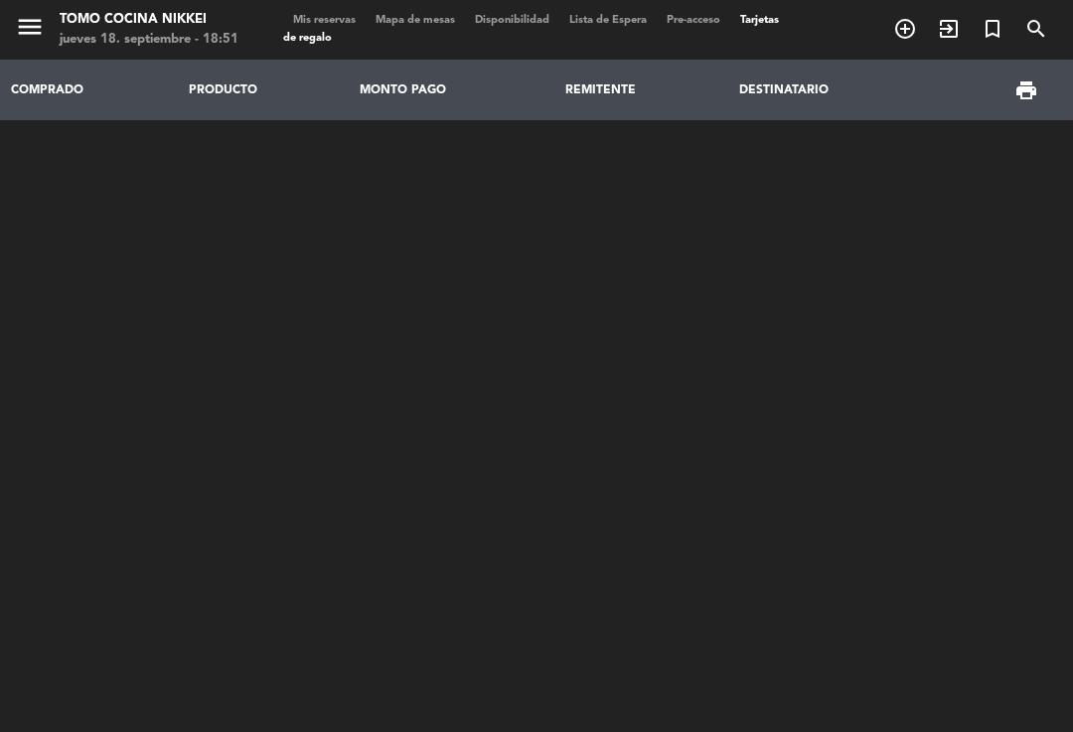
click at [308, 33] on span "Tarjetas de regalo" at bounding box center [531, 29] width 496 height 29
click at [288, 15] on span "Mis reservas" at bounding box center [324, 20] width 82 height 11
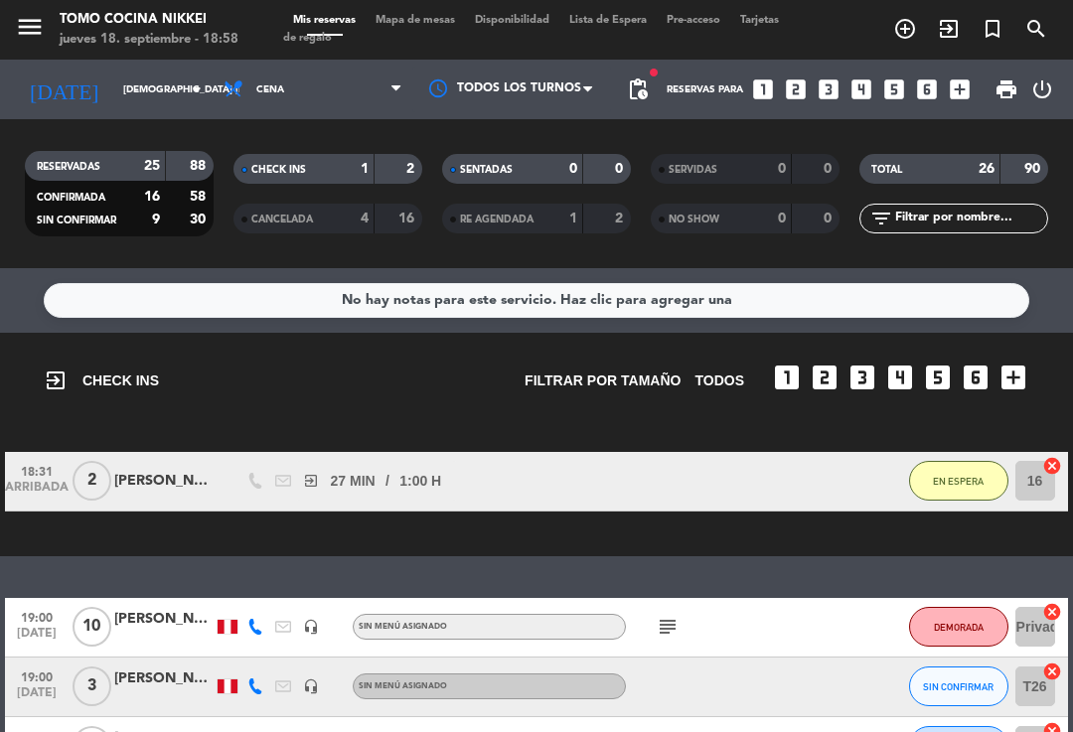
click at [917, 12] on span "add_circle_outline" at bounding box center [905, 29] width 44 height 34
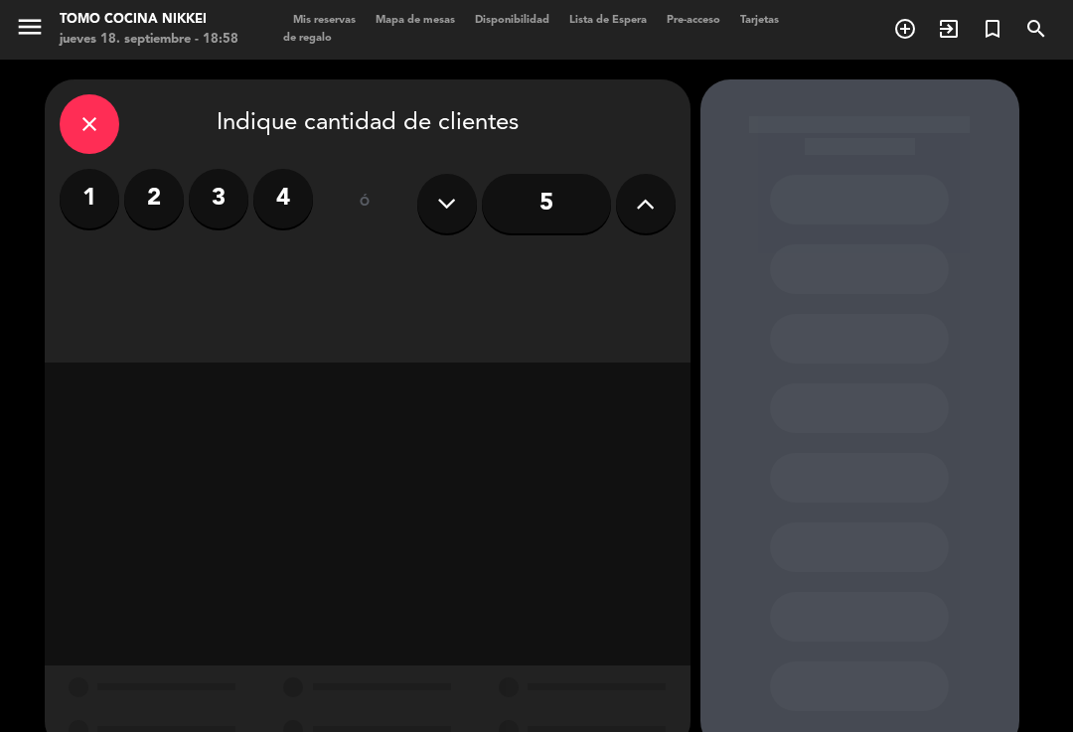
click at [206, 220] on label "3" at bounding box center [219, 199] width 60 height 60
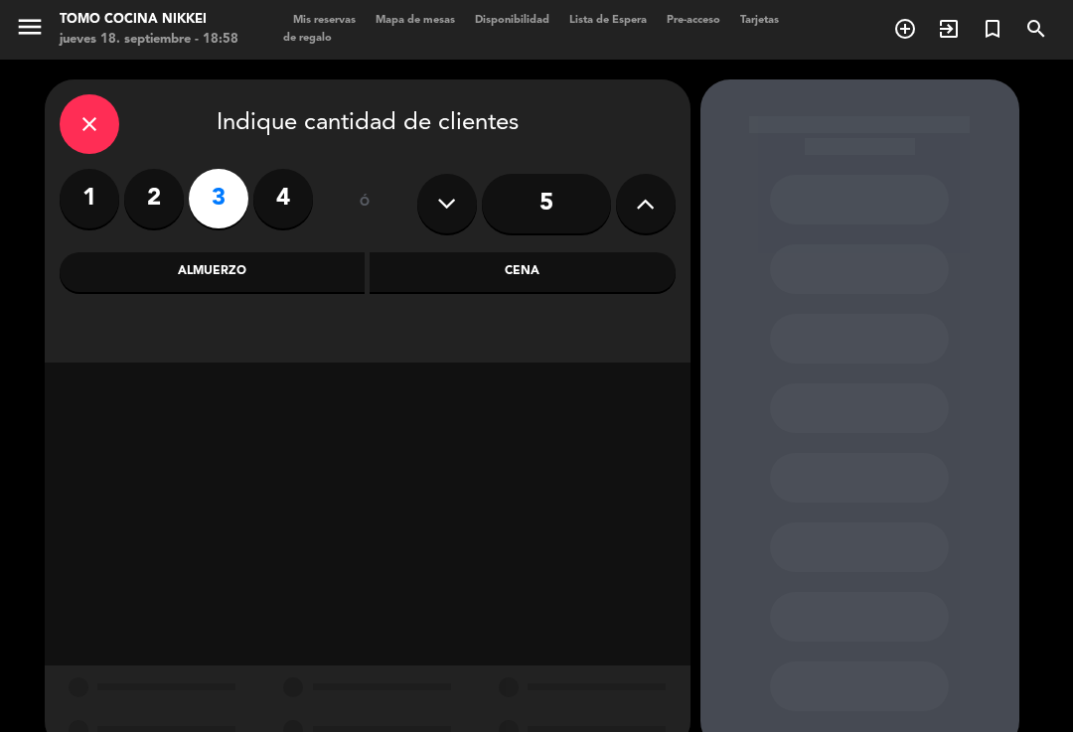
click at [463, 274] on div "Cena" at bounding box center [523, 272] width 306 height 40
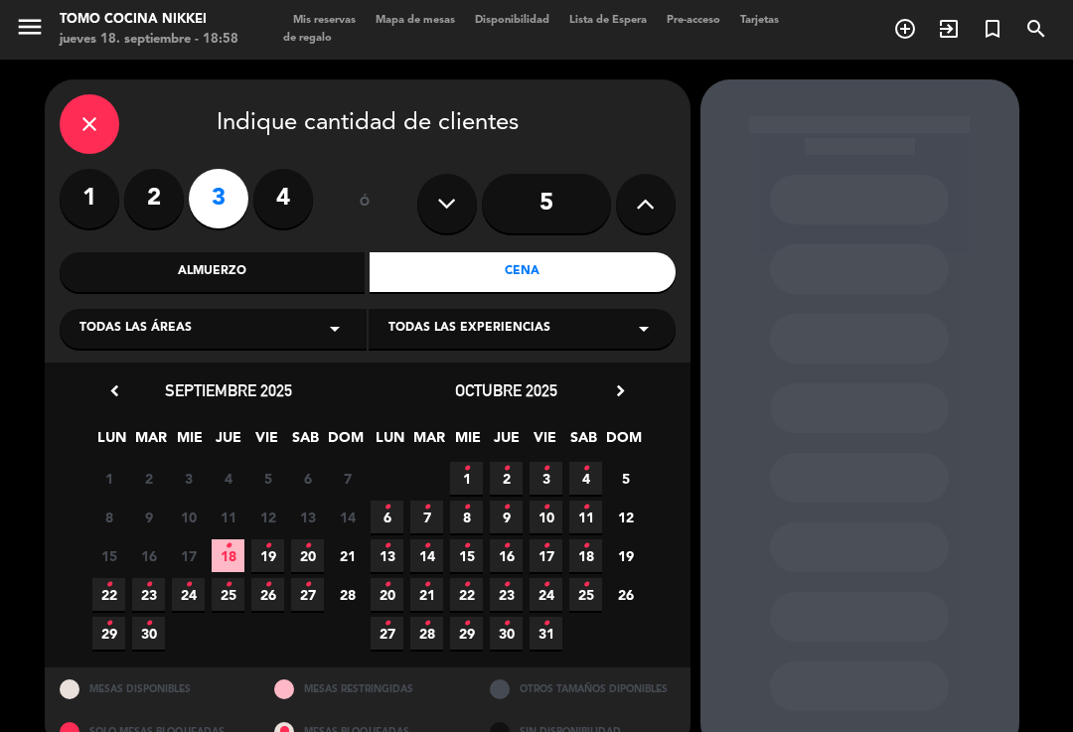
click at [263, 555] on span "19 •" at bounding box center [267, 556] width 33 height 33
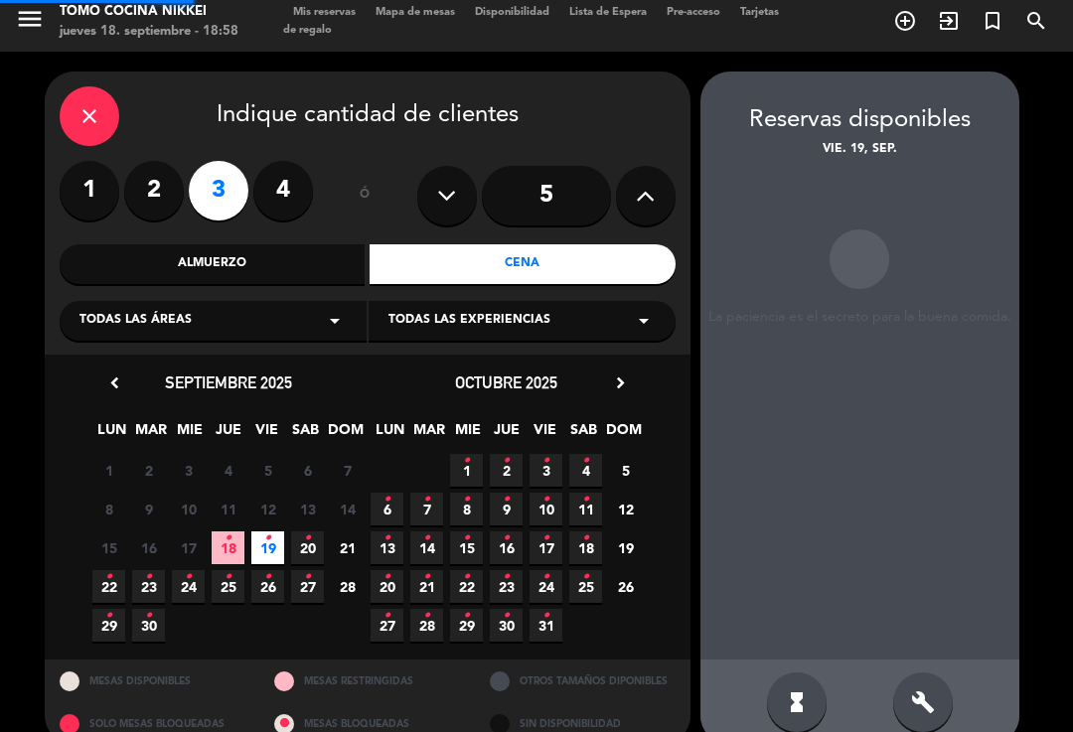
scroll to position [33, 0]
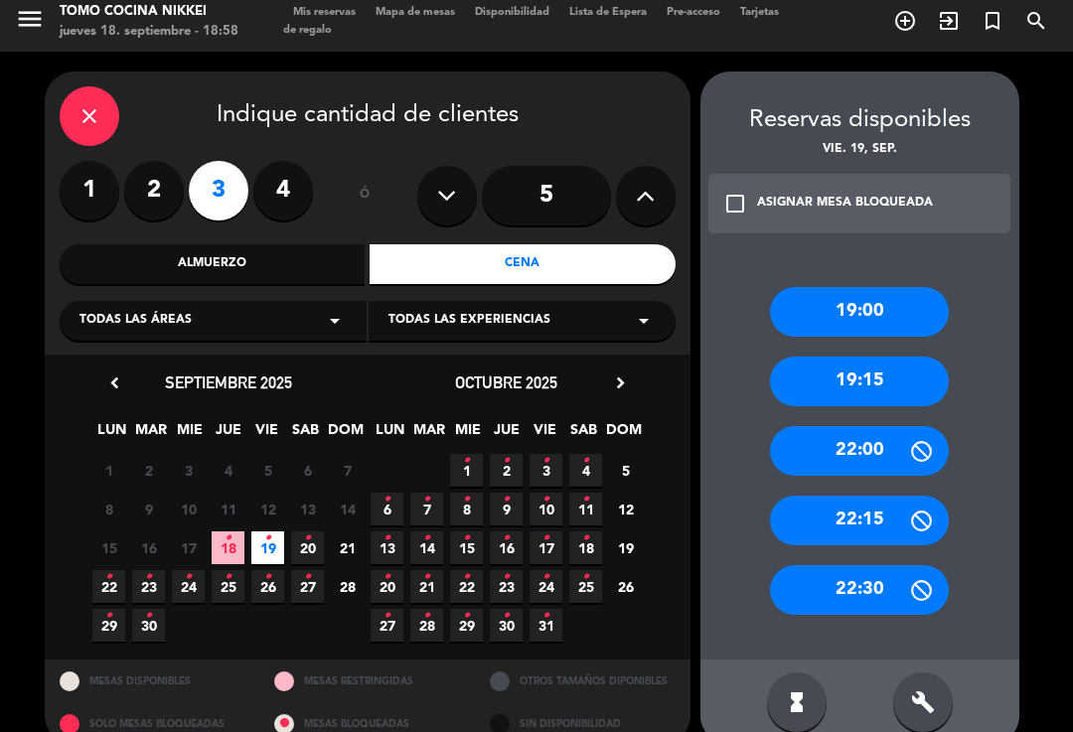
click at [910, 183] on div "check_box_outline_blank ASIGNAR MESA BLOQUEADA" at bounding box center [859, 204] width 303 height 60
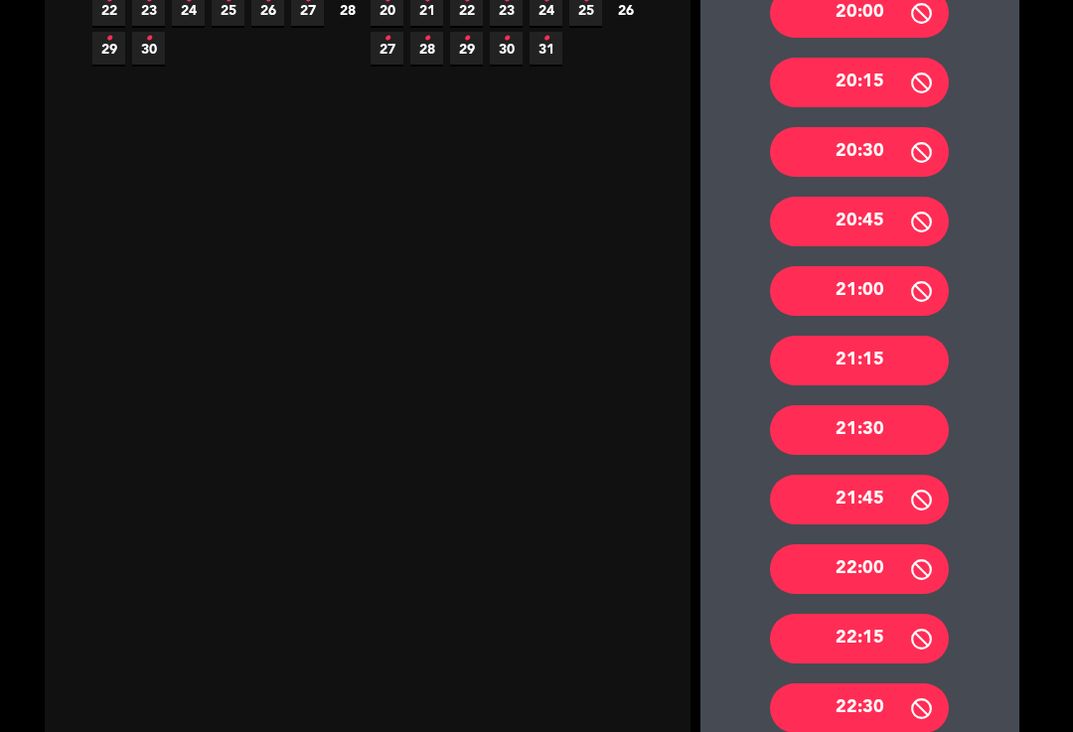
scroll to position [591, 0]
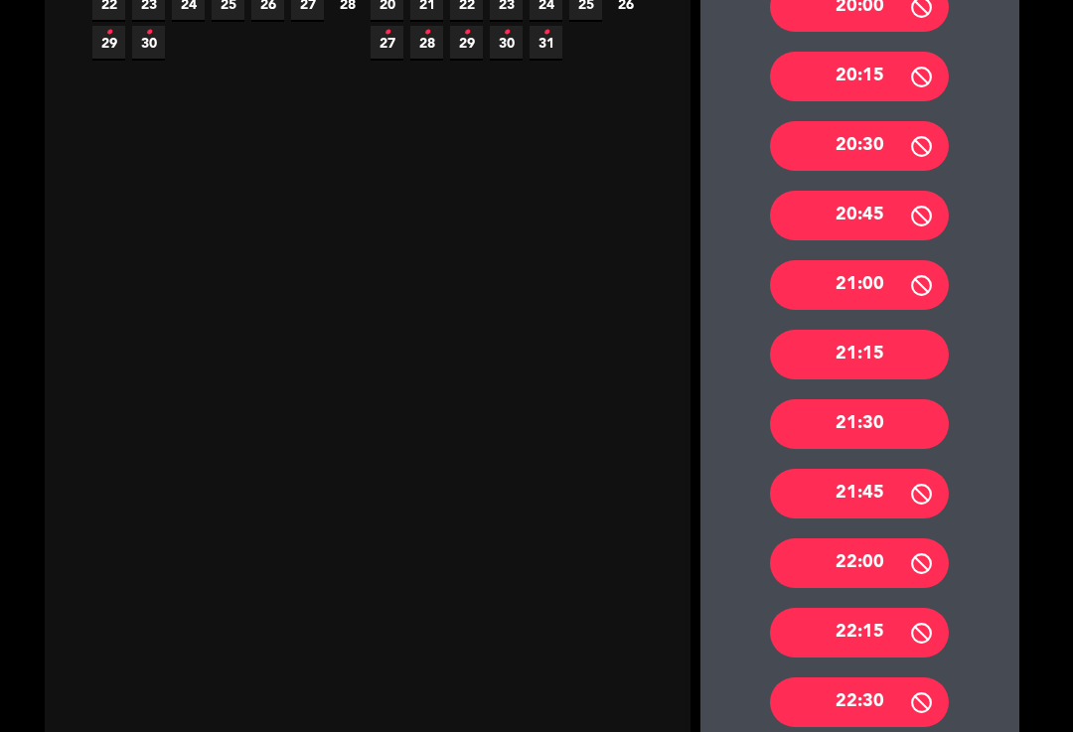
click at [897, 410] on div "21:30" at bounding box center [859, 424] width 179 height 50
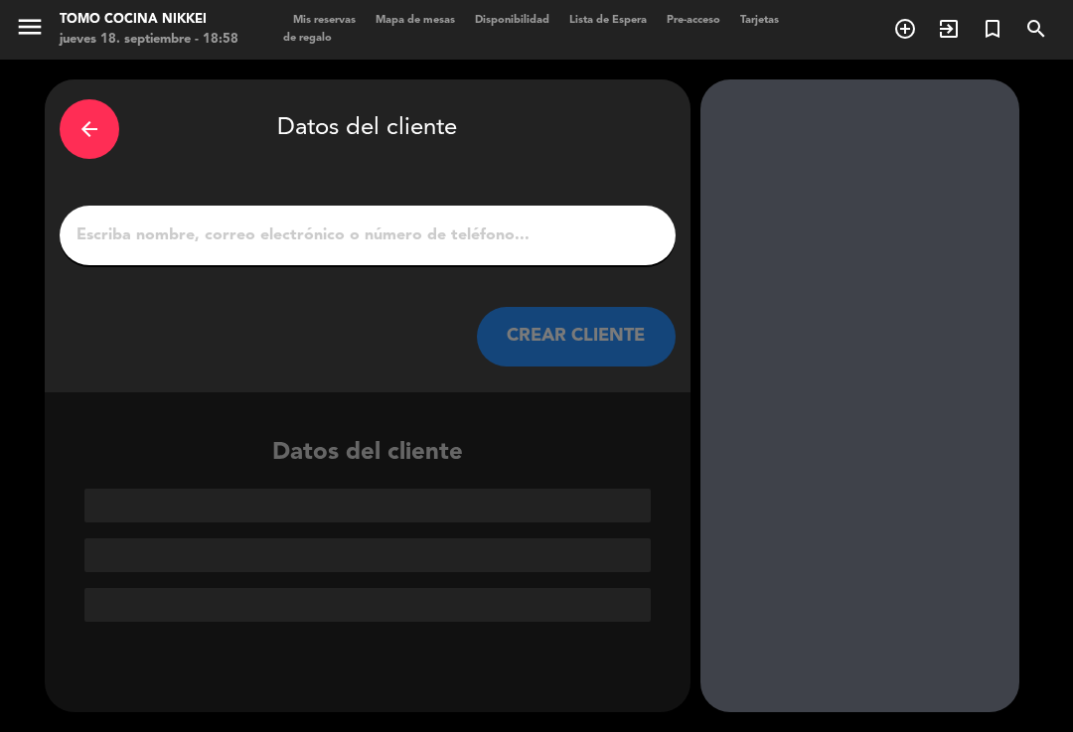
scroll to position [0, 0]
click at [165, 234] on div "arrow_back Datos del cliente CREAR CLIENTE" at bounding box center [368, 235] width 646 height 313
click at [154, 222] on input "1" at bounding box center [368, 236] width 586 height 28
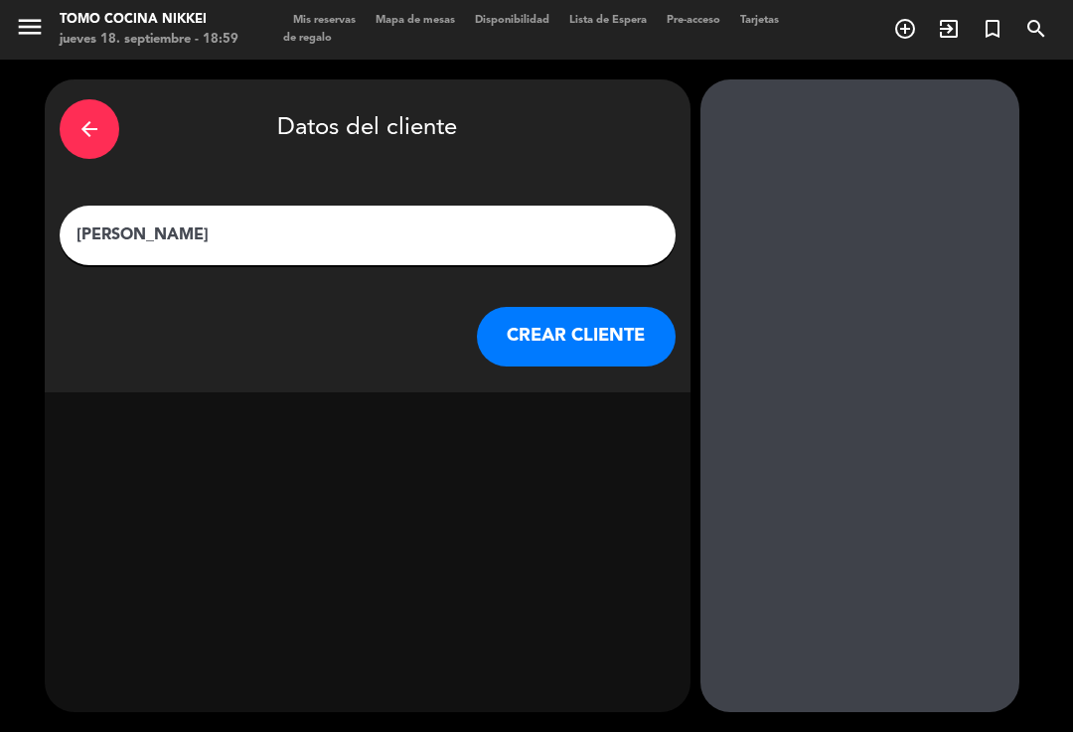
type input "Jordi Perez Pujol"
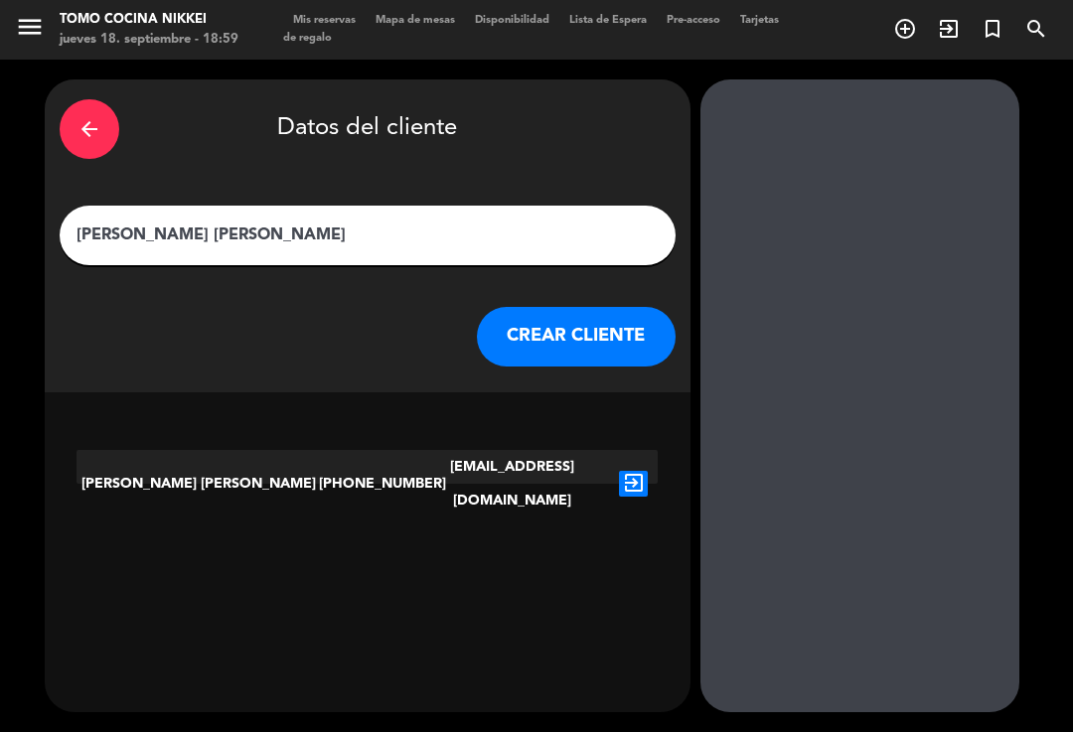
click at [640, 471] on icon "exit_to_app" at bounding box center [633, 484] width 29 height 26
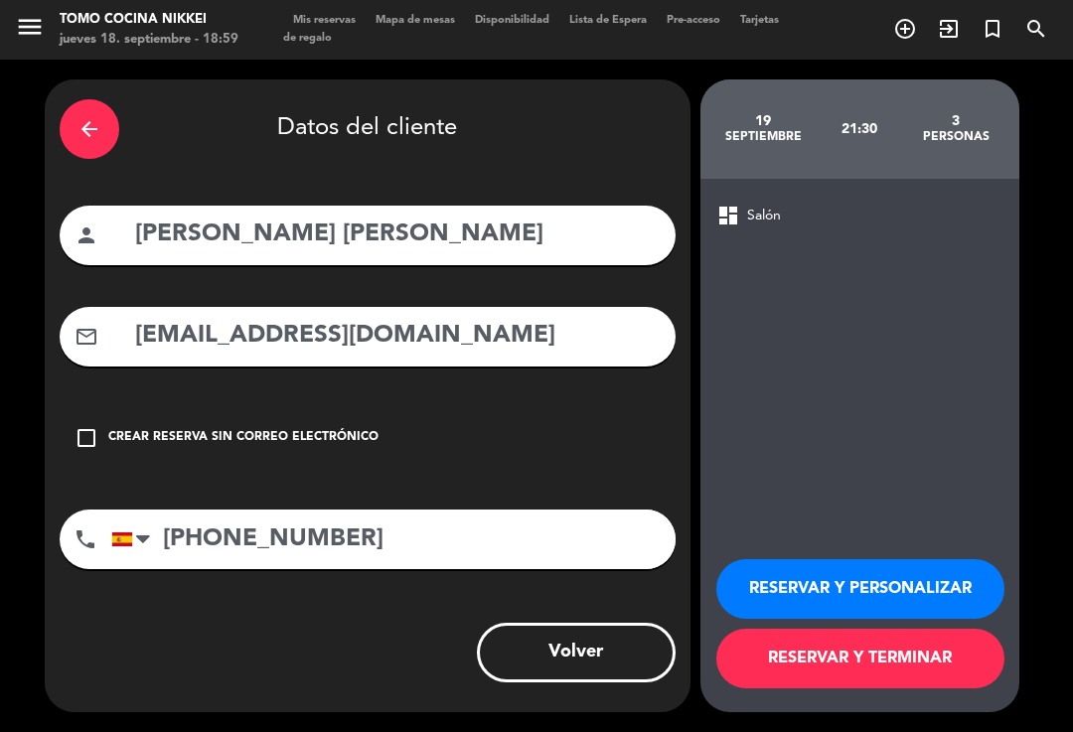
click at [899, 655] on button "RESERVAR Y TERMINAR" at bounding box center [860, 659] width 288 height 60
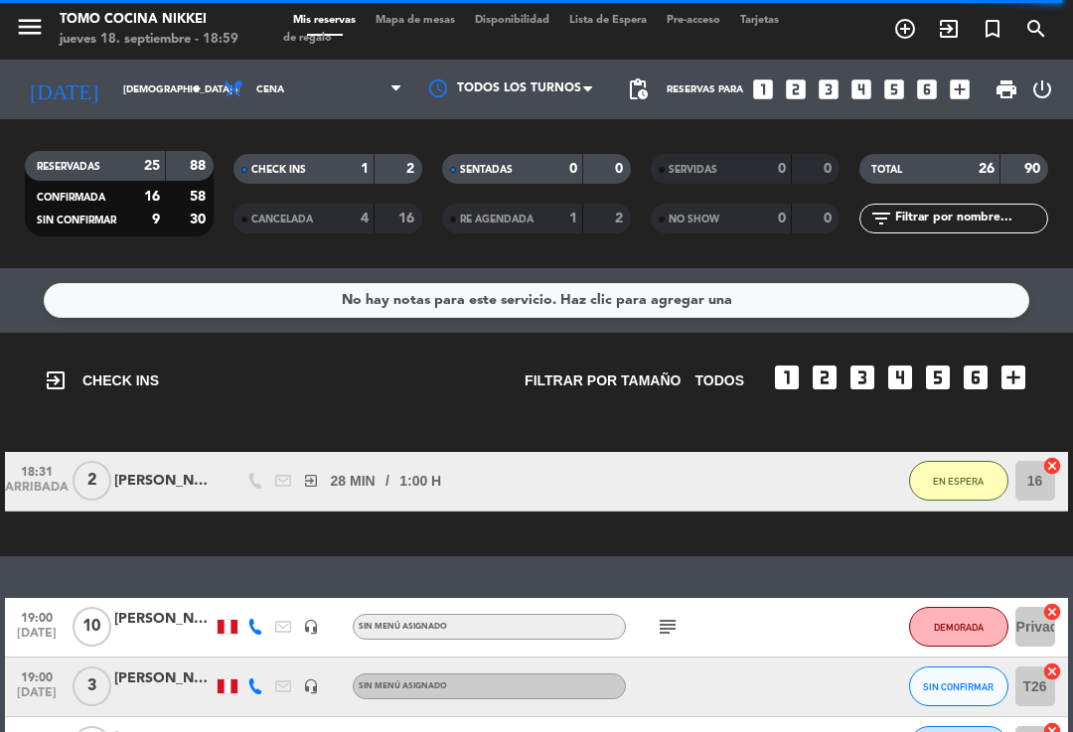
click at [413, 26] on span "Mapa de mesas" at bounding box center [415, 20] width 99 height 11
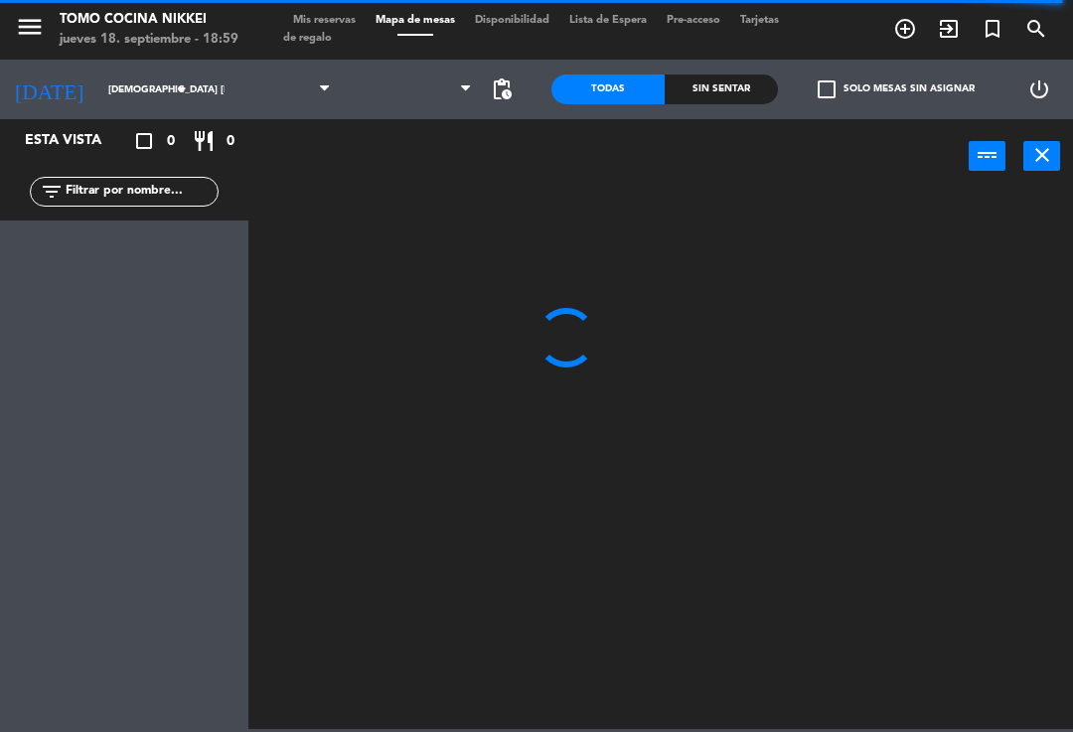
click at [413, 25] on span "Mapa de mesas" at bounding box center [415, 20] width 99 height 11
click at [98, 105] on input "[DEMOGRAPHIC_DATA][DATE]" at bounding box center [166, 90] width 136 height 31
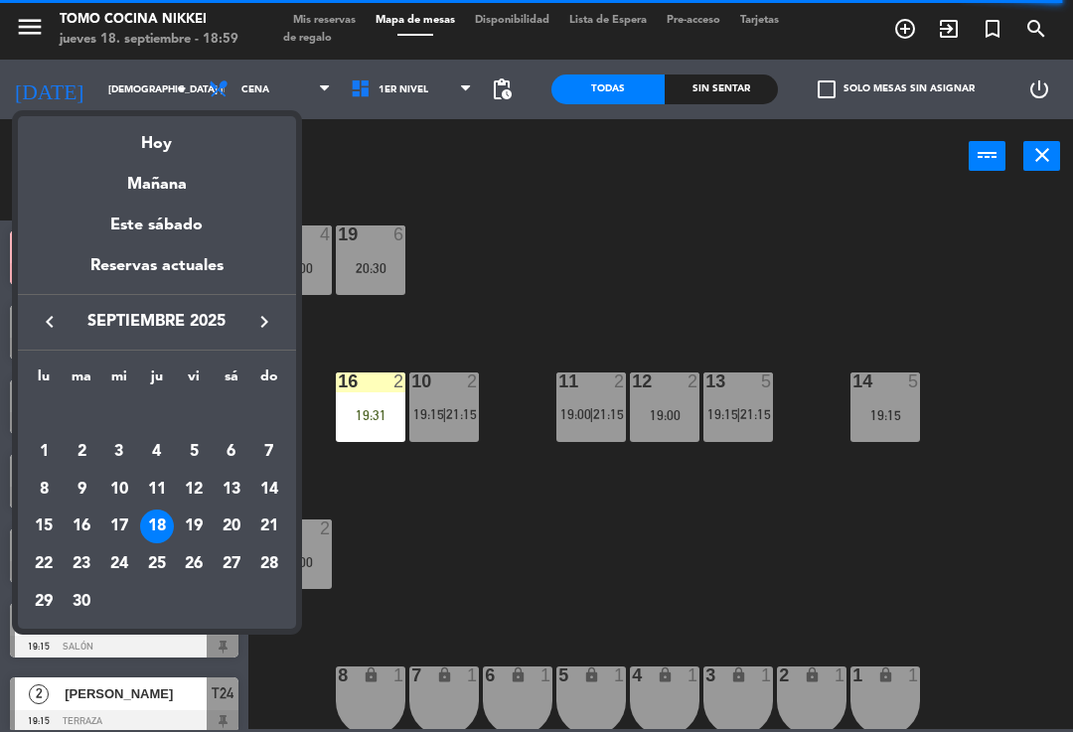
click at [479, 298] on div at bounding box center [536, 366] width 1073 height 732
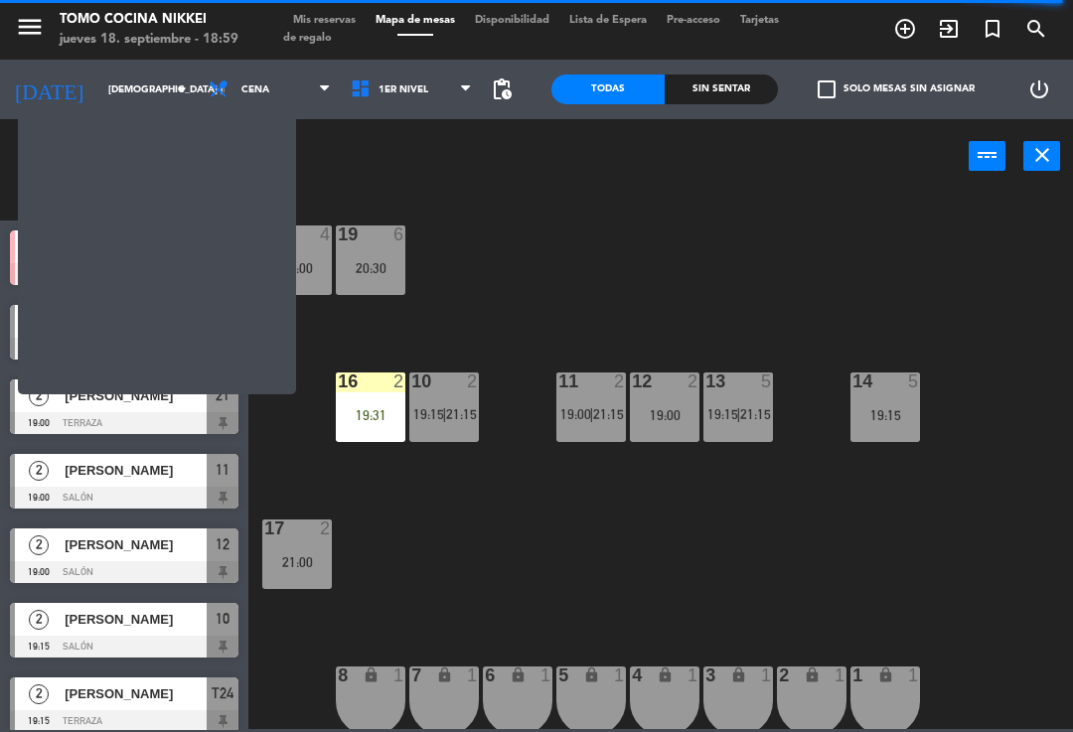
click at [98, 91] on input "[DEMOGRAPHIC_DATA][DATE]" at bounding box center [166, 90] width 136 height 31
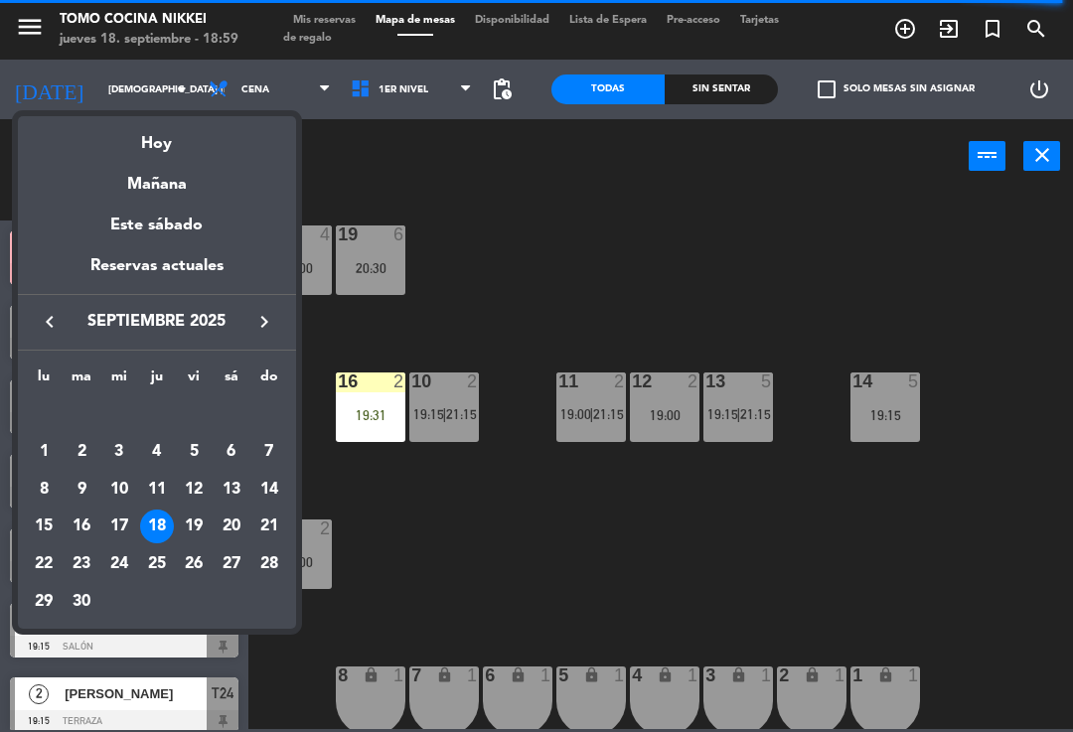
click at [141, 142] on div "Hoy" at bounding box center [157, 136] width 278 height 41
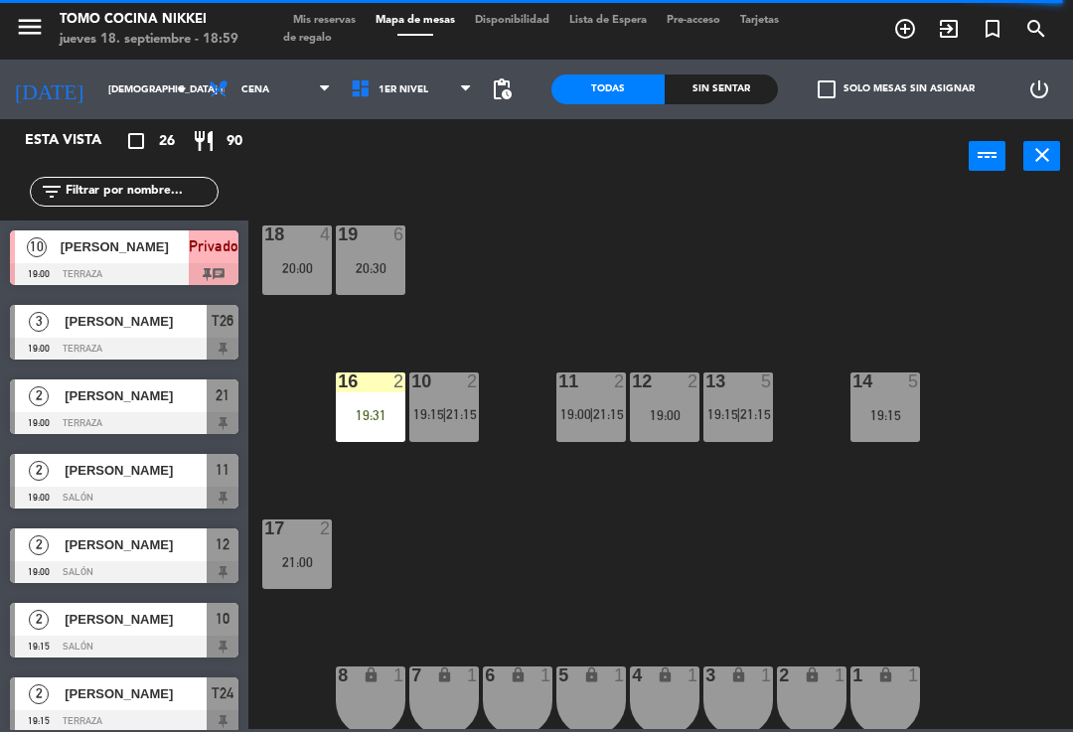
click at [736, 116] on div "Todas Sin sentar" at bounding box center [664, 90] width 227 height 60
click at [641, 100] on div "Todas" at bounding box center [607, 90] width 113 height 30
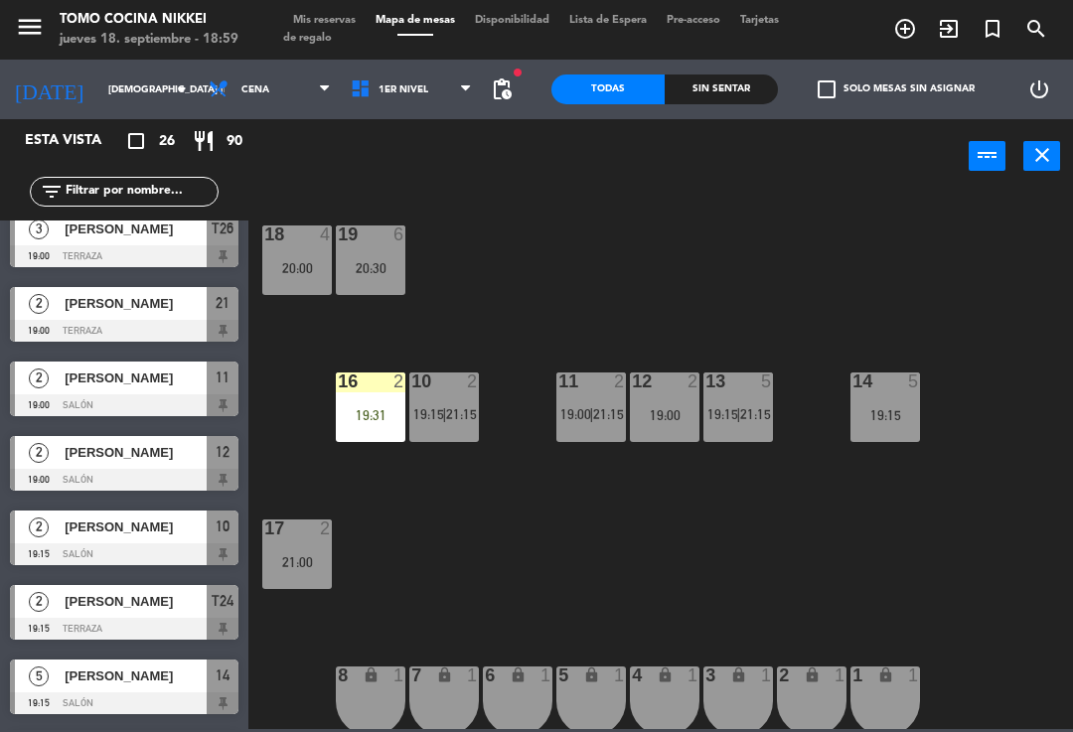
scroll to position [93, 0]
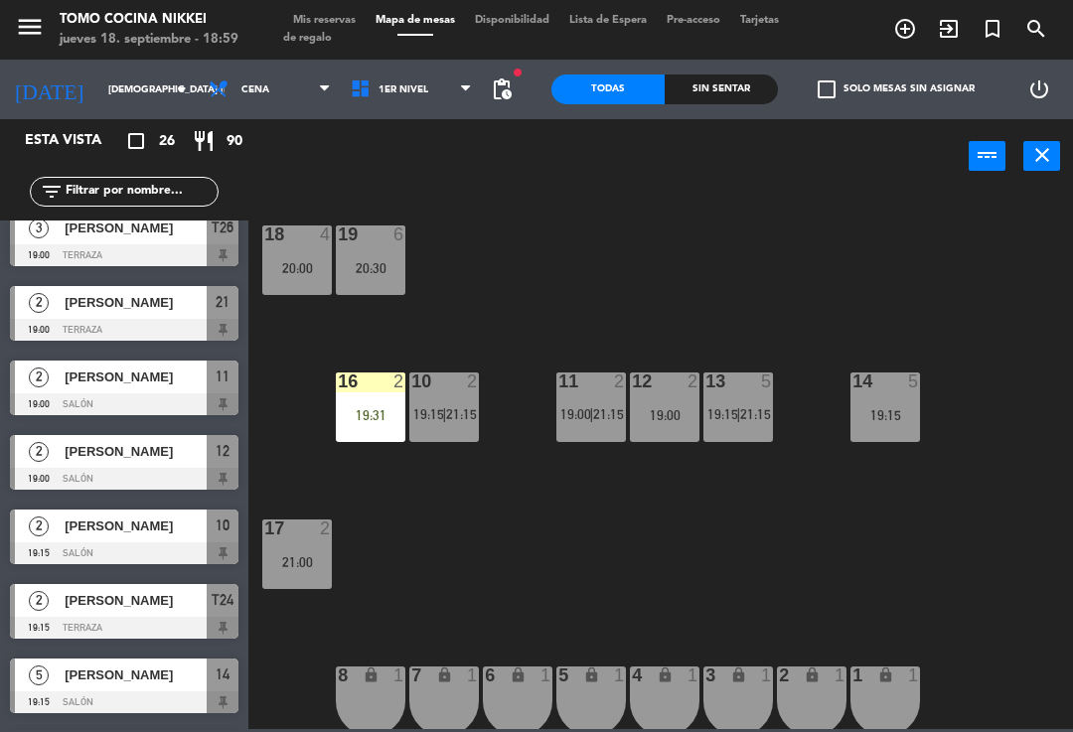
click at [72, 456] on span "[PERSON_NAME]" at bounding box center [136, 451] width 142 height 21
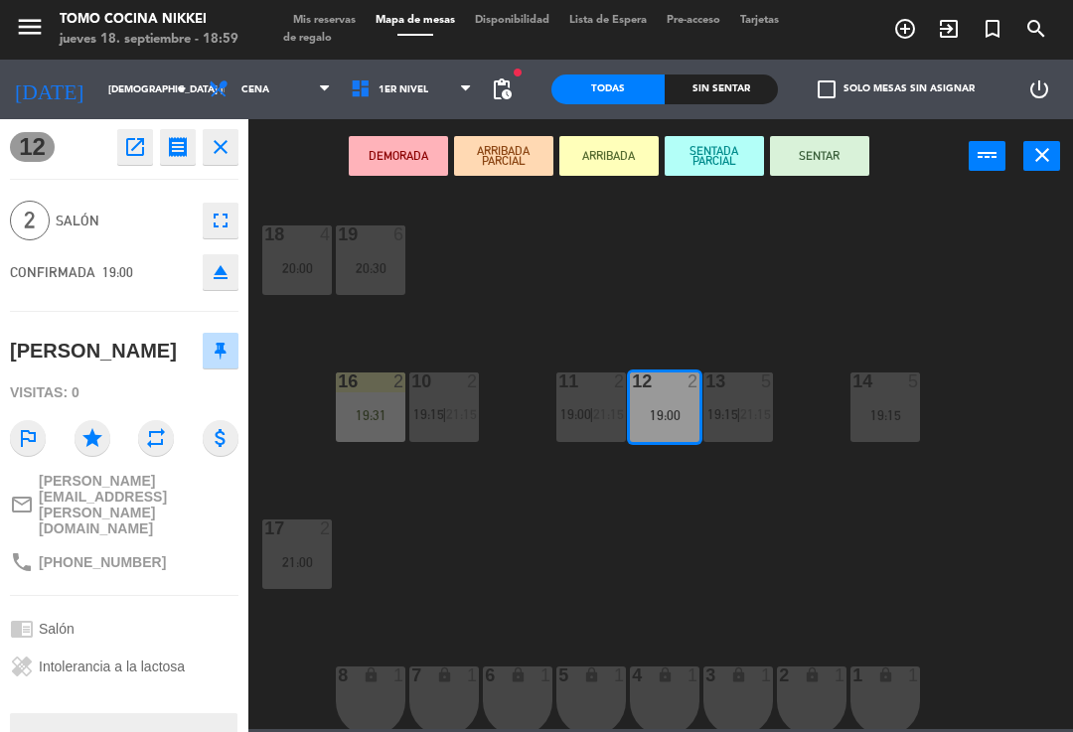
click at [729, 171] on button "SENTADA PARCIAL" at bounding box center [714, 156] width 99 height 40
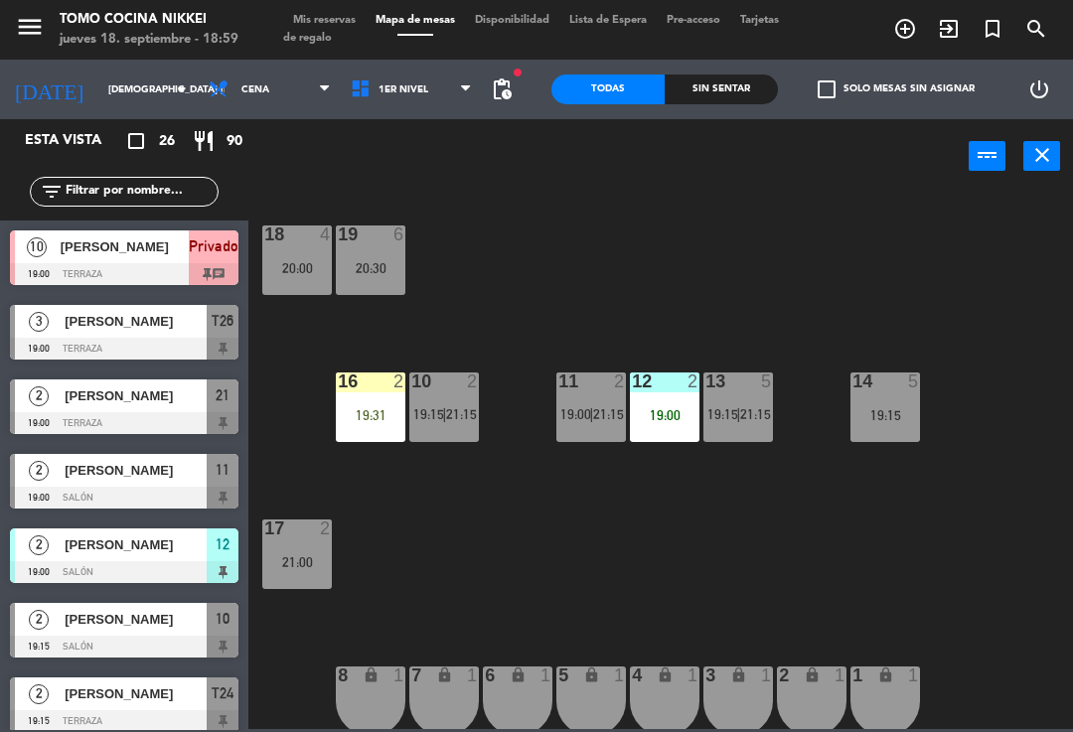
click at [737, 223] on div "18 4 20:00 19 6 20:30 16 2 19:31 10 2 19:15 | 21:15 11 2 19:00 | 21:15 12 2 19:…" at bounding box center [666, 460] width 814 height 539
click at [38, 393] on span "2" at bounding box center [39, 397] width 20 height 20
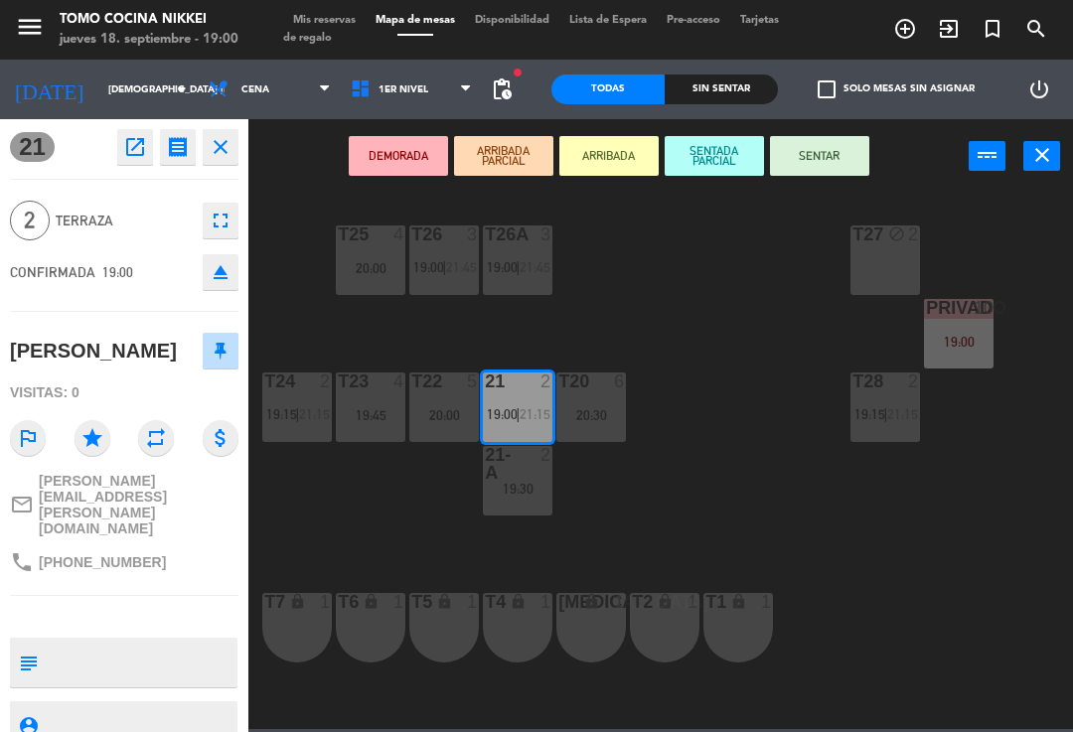
click at [724, 136] on button "SENTADA PARCIAL" at bounding box center [714, 156] width 99 height 40
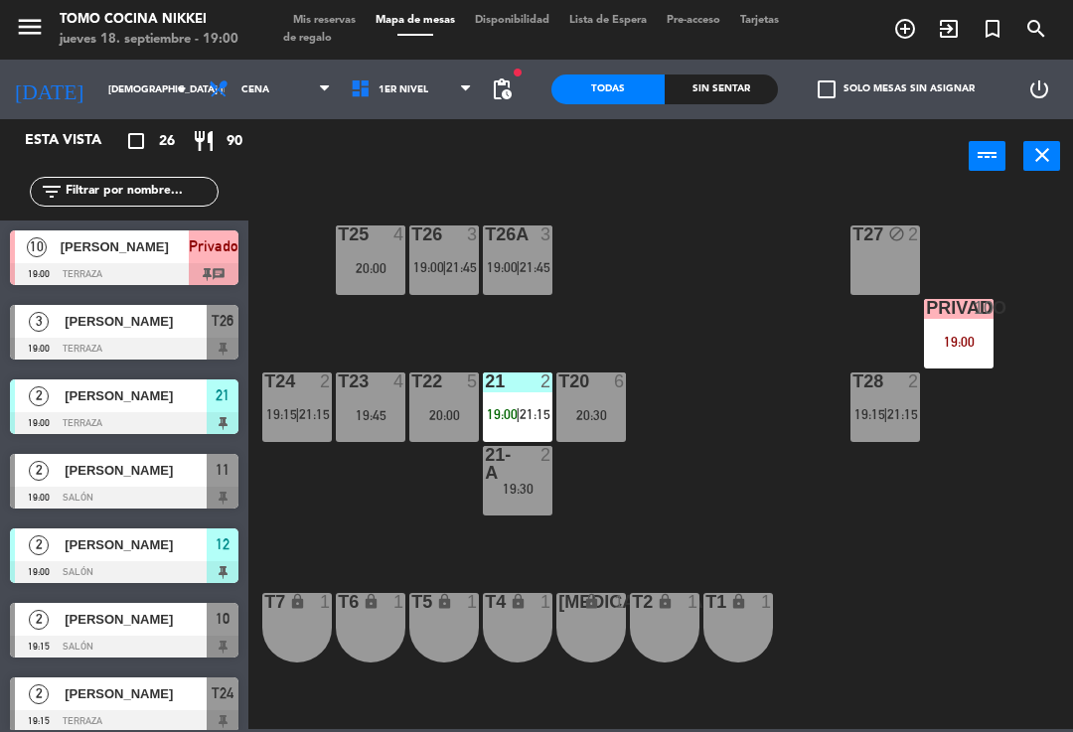
click at [729, 247] on div "T27 block 2 T25 4 20:00 T26A 3 19:00 | 21:45 T26 3 19:00 | 21:45 Privado 10 19:…" at bounding box center [666, 460] width 814 height 539
click at [371, 527] on div "T27 block 2 T25 4 20:00 T26A 3 19:00 | 21:45 T26 3 19:00 | 21:45 Privado 10 19:…" at bounding box center [666, 460] width 814 height 539
click at [380, 91] on span "1er Nivel" at bounding box center [404, 89] width 50 height 11
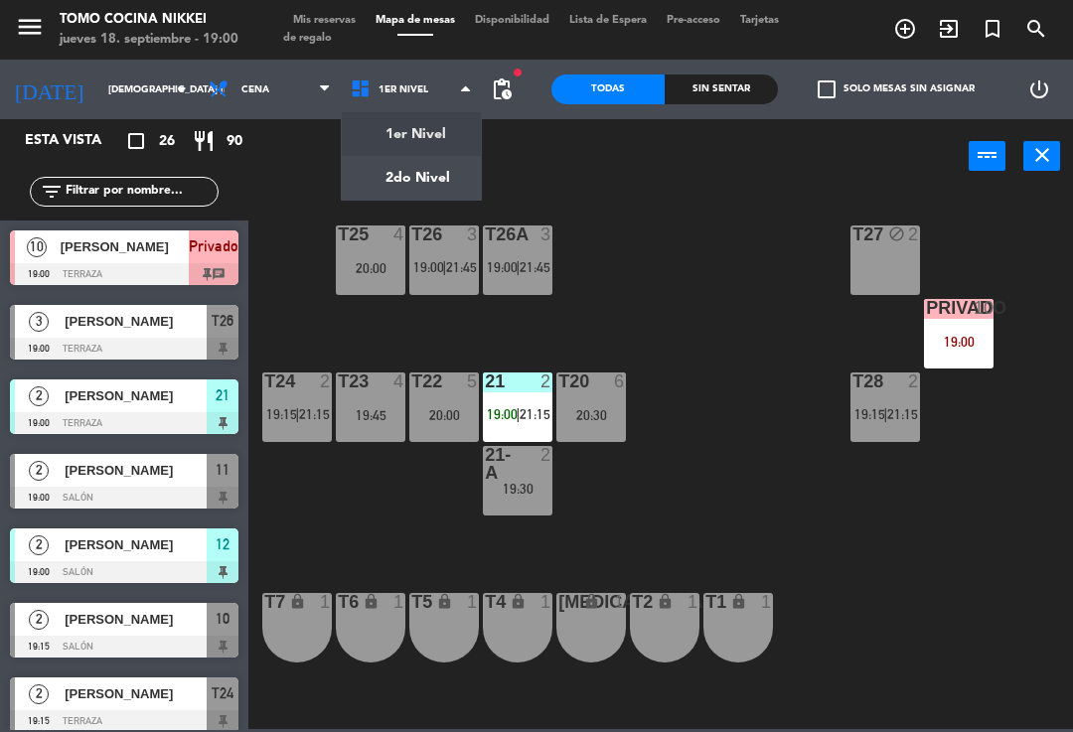
click at [374, 135] on ng-component "menu Tomo Cocina Nikkei jueves 18. septiembre - 19:00 Mis reservas Mapa de mesa…" at bounding box center [536, 364] width 1073 height 729
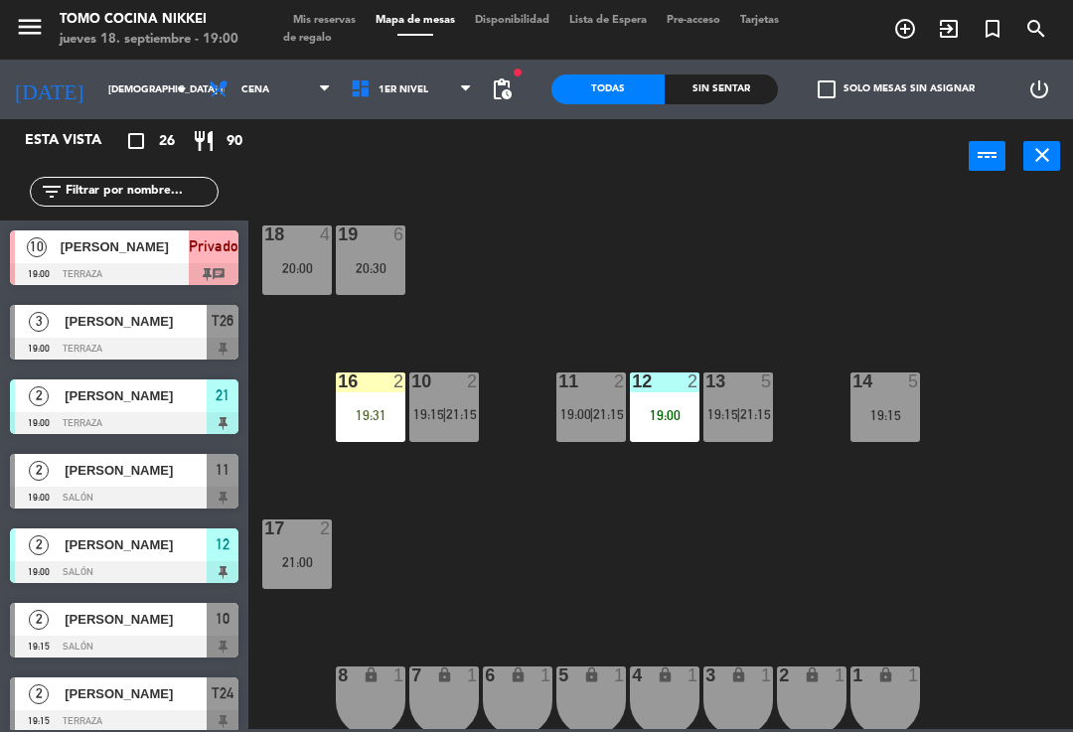
click at [804, 682] on icon "lock" at bounding box center [812, 675] width 17 height 17
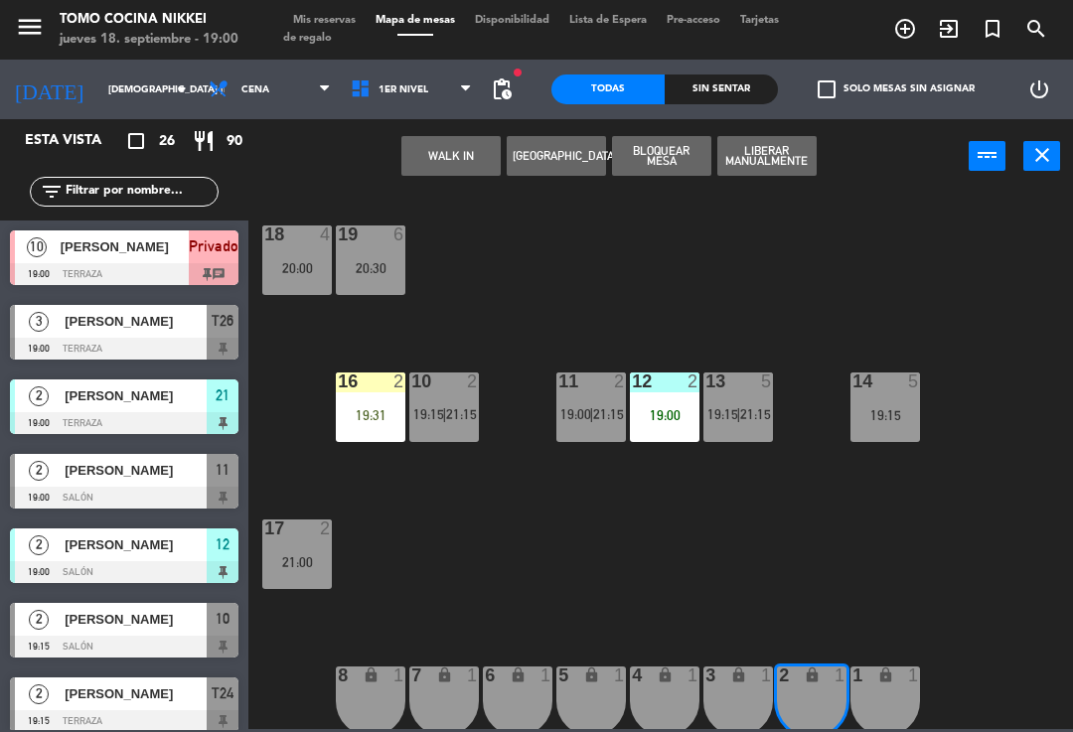
click at [442, 136] on button "WALK IN" at bounding box center [450, 156] width 99 height 40
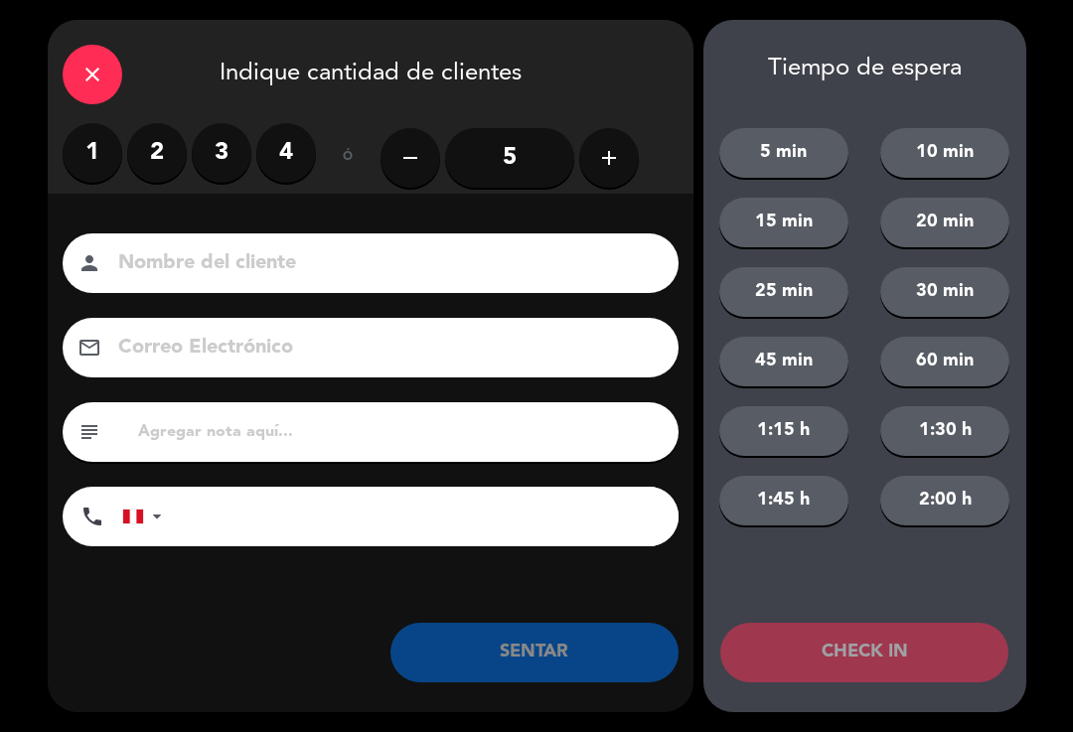
click at [107, 143] on label "1" at bounding box center [93, 153] width 60 height 60
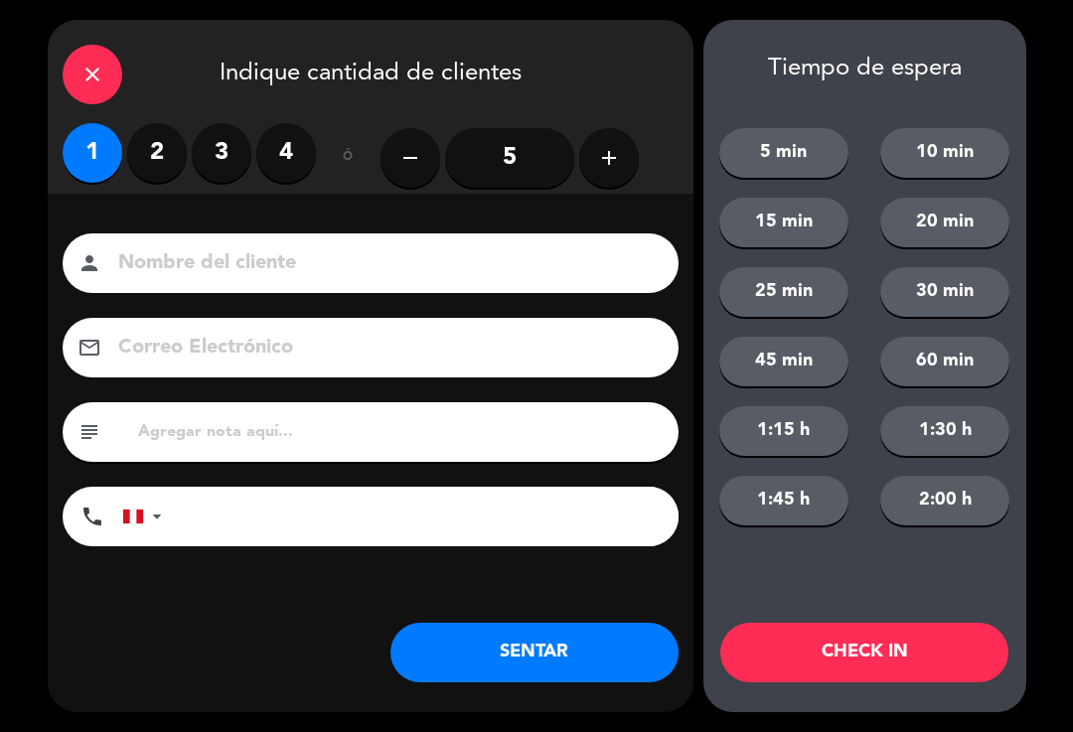
click at [166, 263] on input at bounding box center [384, 263] width 537 height 35
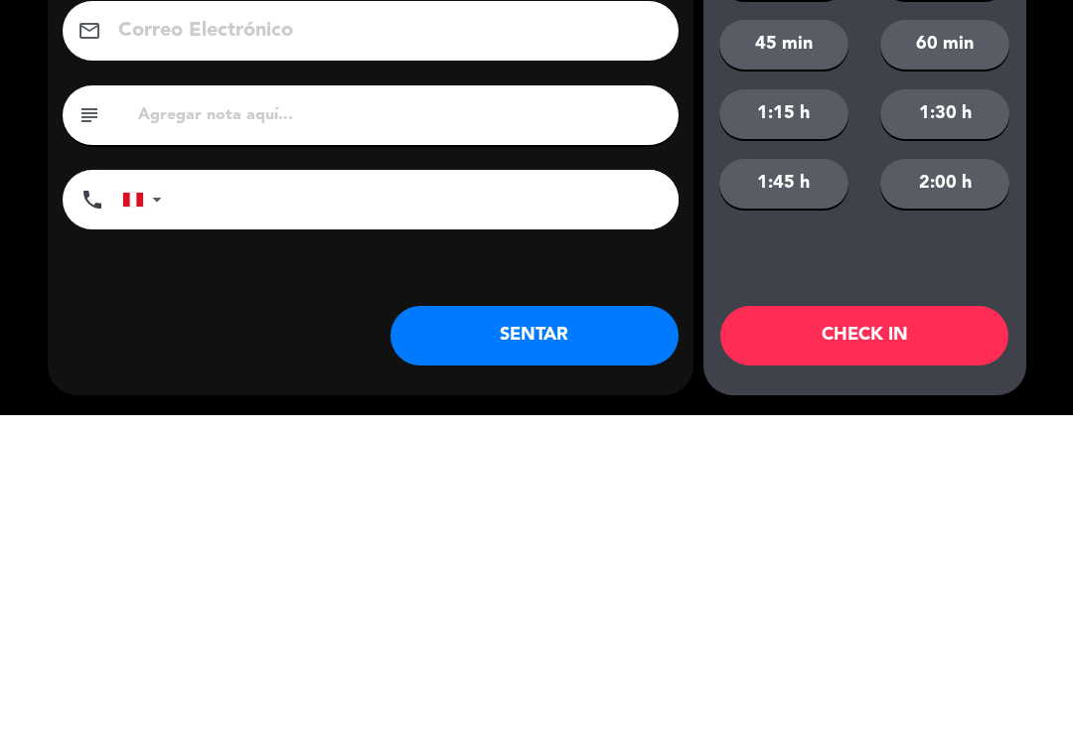
type input "Bryan Futterman"
click at [460, 487] on input "tel" at bounding box center [430, 517] width 497 height 60
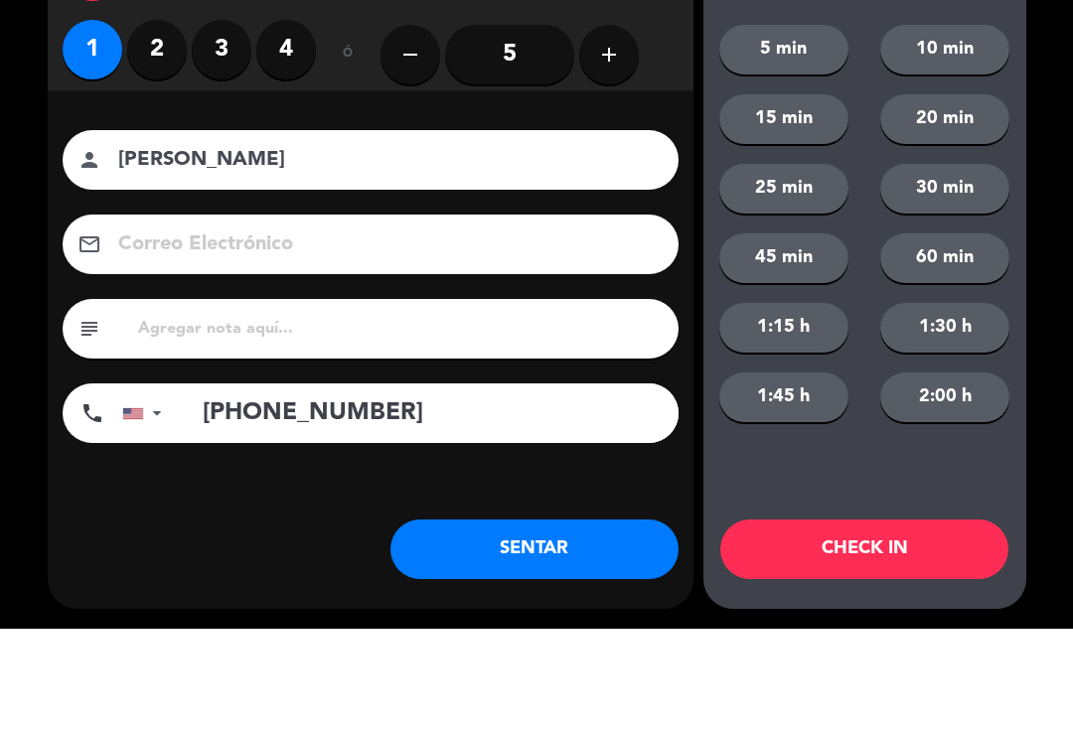
type input "+19177417739"
click at [826, 128] on button "5 min" at bounding box center [783, 153] width 129 height 50
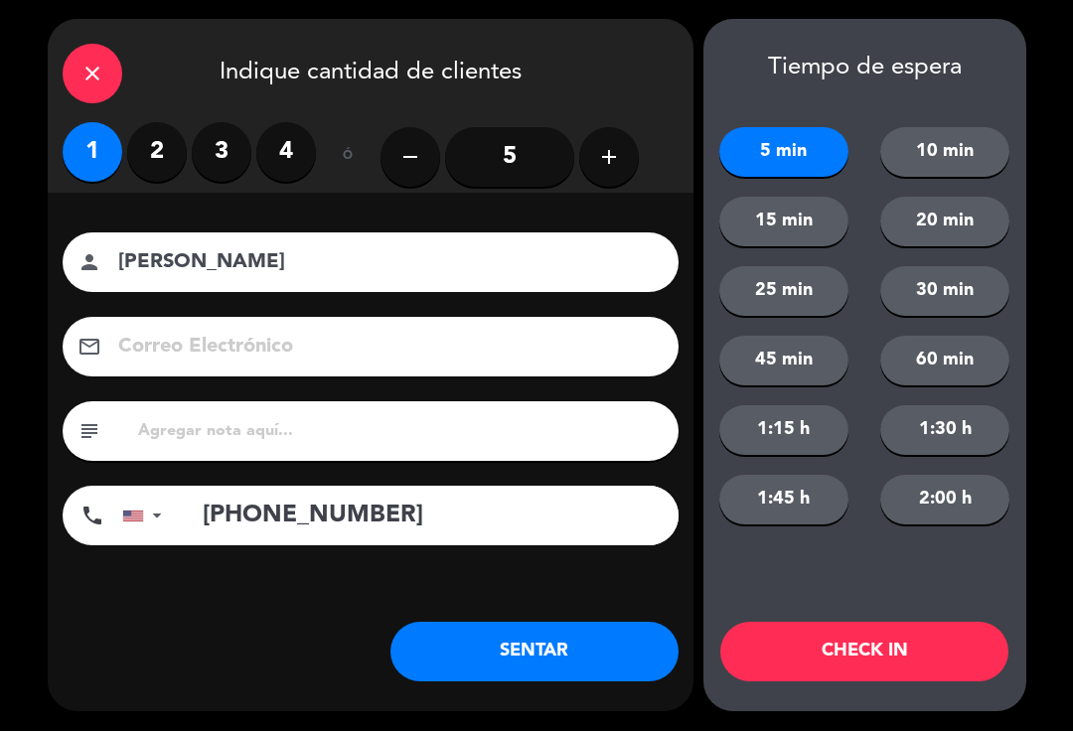
click at [853, 680] on button "CHECK IN" at bounding box center [864, 653] width 288 height 60
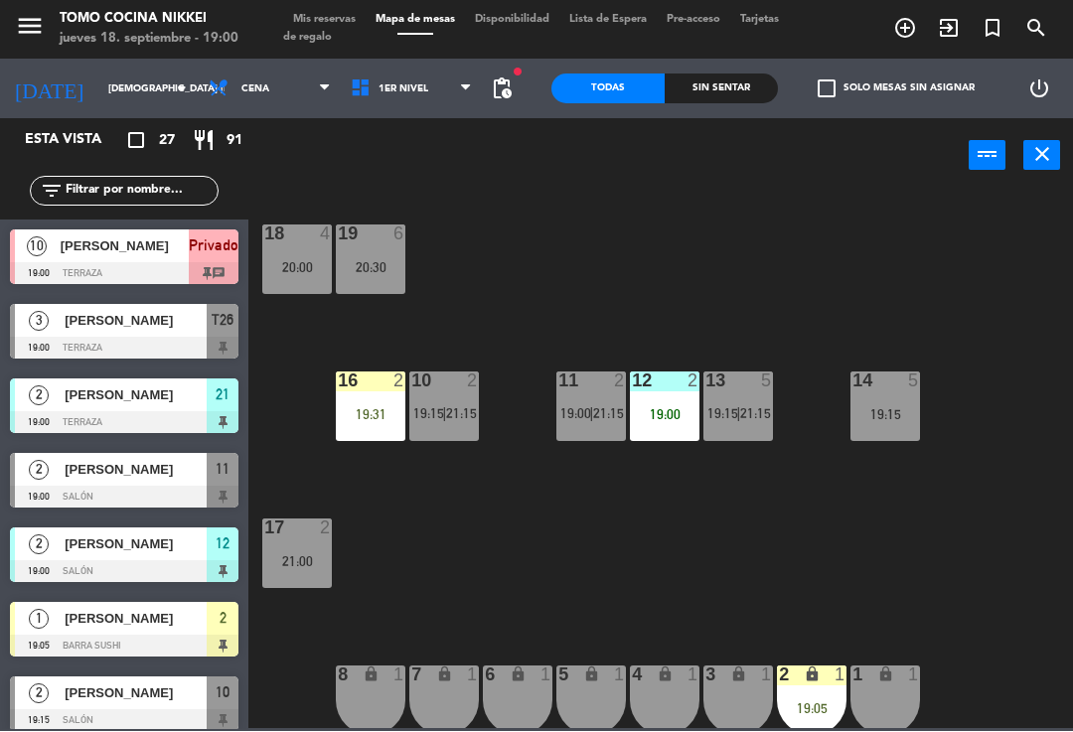
click at [602, 565] on div "18 4 20:00 19 6 20:30 16 2 19:31 10 2 19:15 | 21:15 11 2 19:00 | 21:15 12 2 19:…" at bounding box center [666, 460] width 814 height 539
click at [391, 94] on span "1er Nivel" at bounding box center [404, 89] width 50 height 11
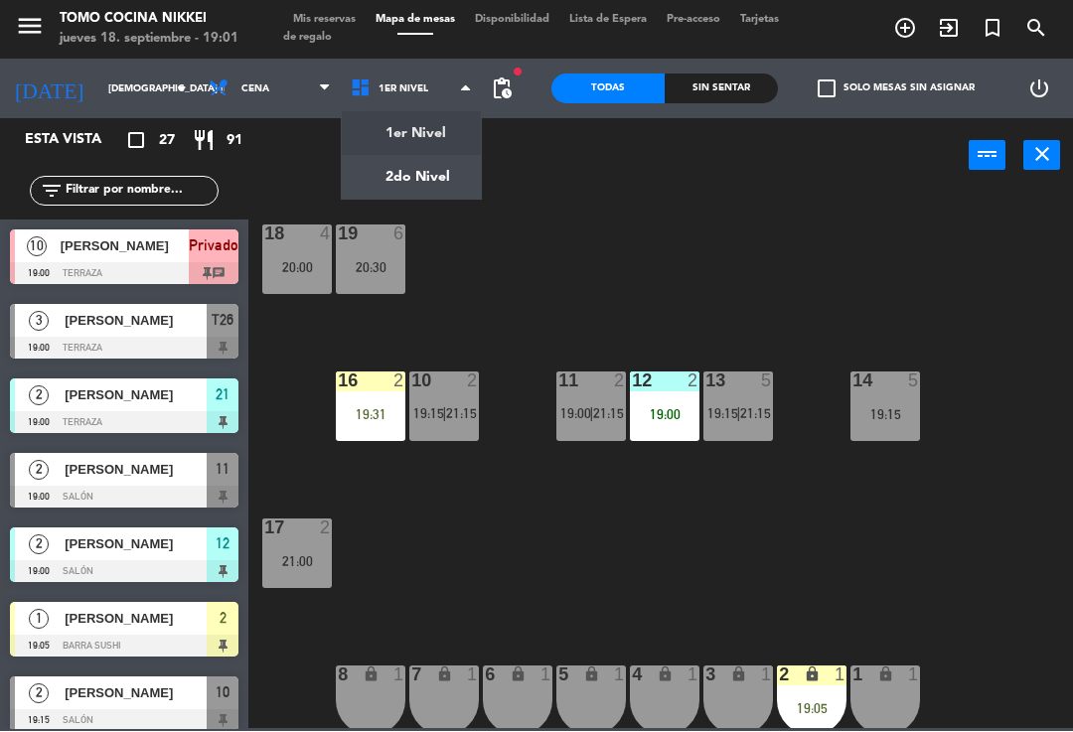
click at [547, 276] on div "18 4 20:00 19 6 20:30 16 2 19:31 10 2 19:15 | 21:15 11 2 19:00 | 21:15 12 2 19:…" at bounding box center [666, 460] width 814 height 539
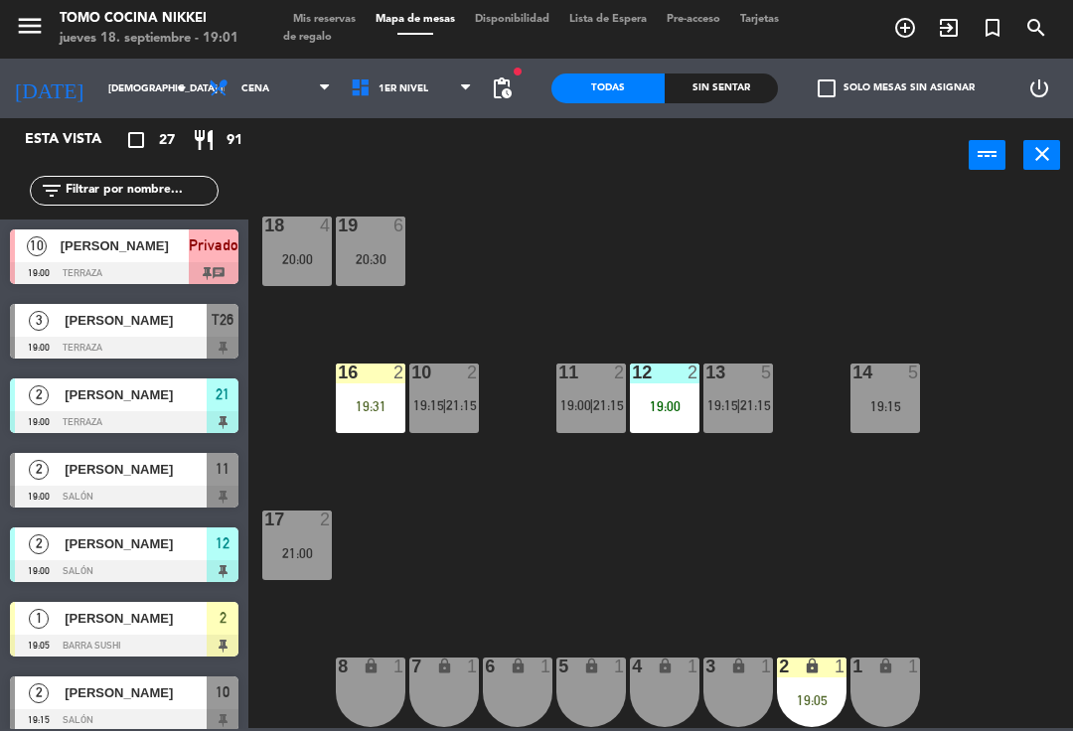
scroll to position [8, 0]
click at [430, 98] on span "1er Nivel" at bounding box center [412, 90] width 142 height 44
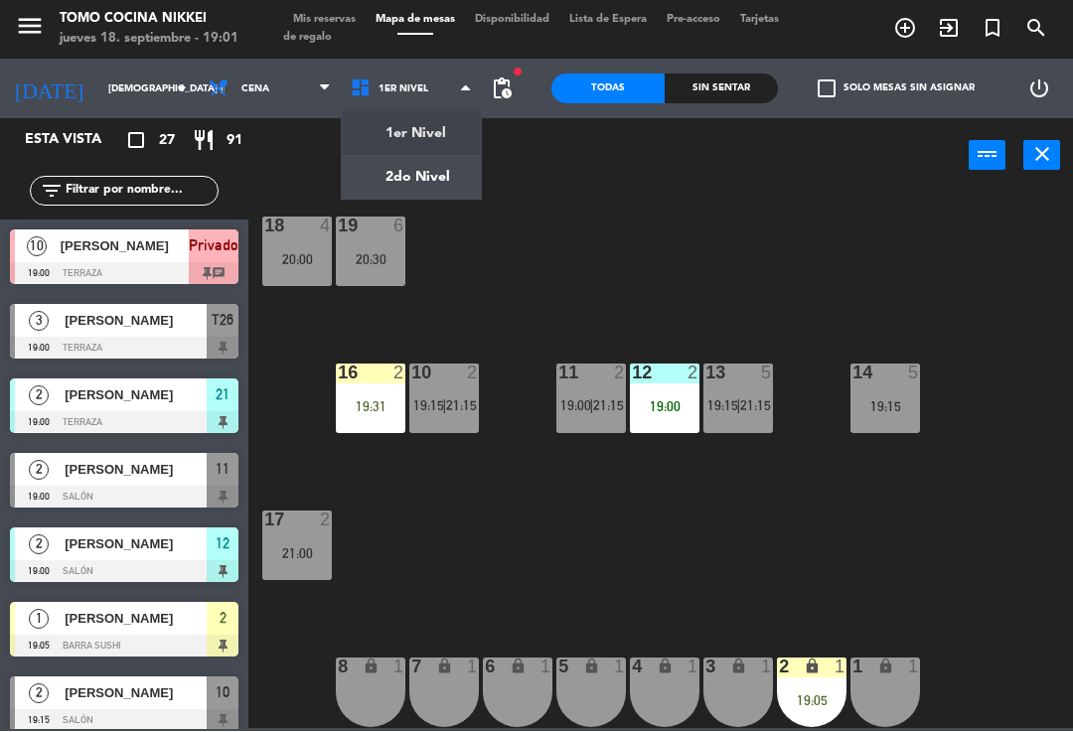
click at [515, 256] on div "18 4 20:00 19 6 20:30 16 2 19:31 10 2 19:15 | 21:15 11 2 19:00 | 21:15 12 2 19:…" at bounding box center [666, 460] width 814 height 539
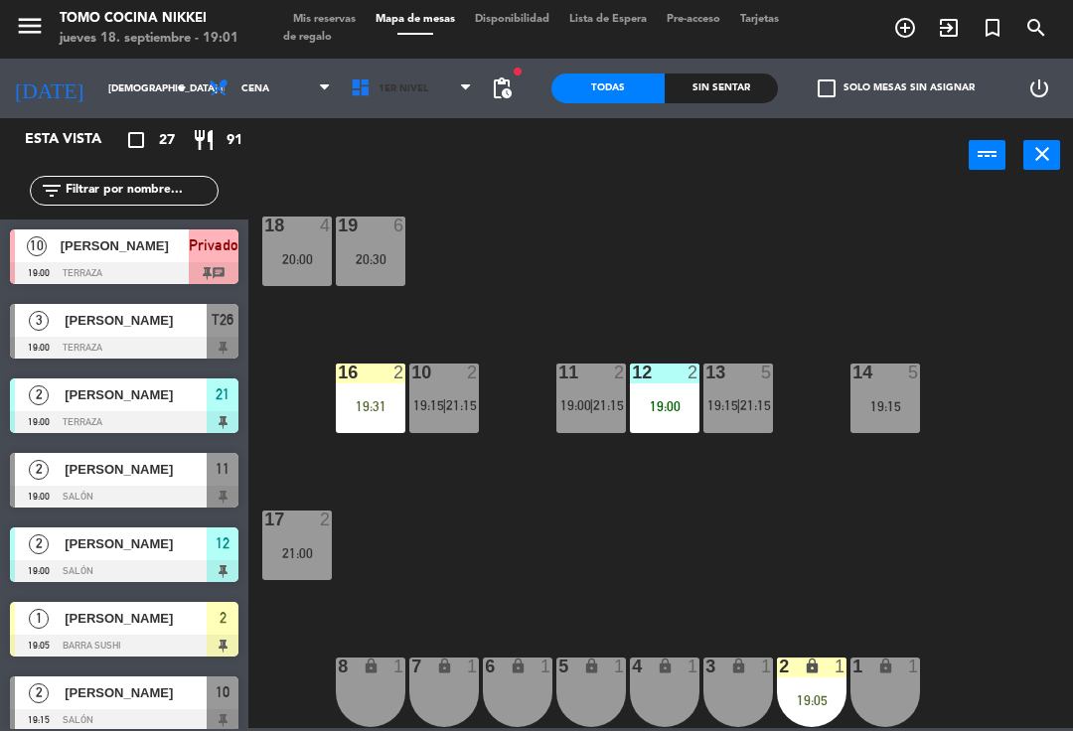
click at [428, 104] on span "1er Nivel" at bounding box center [412, 90] width 142 height 44
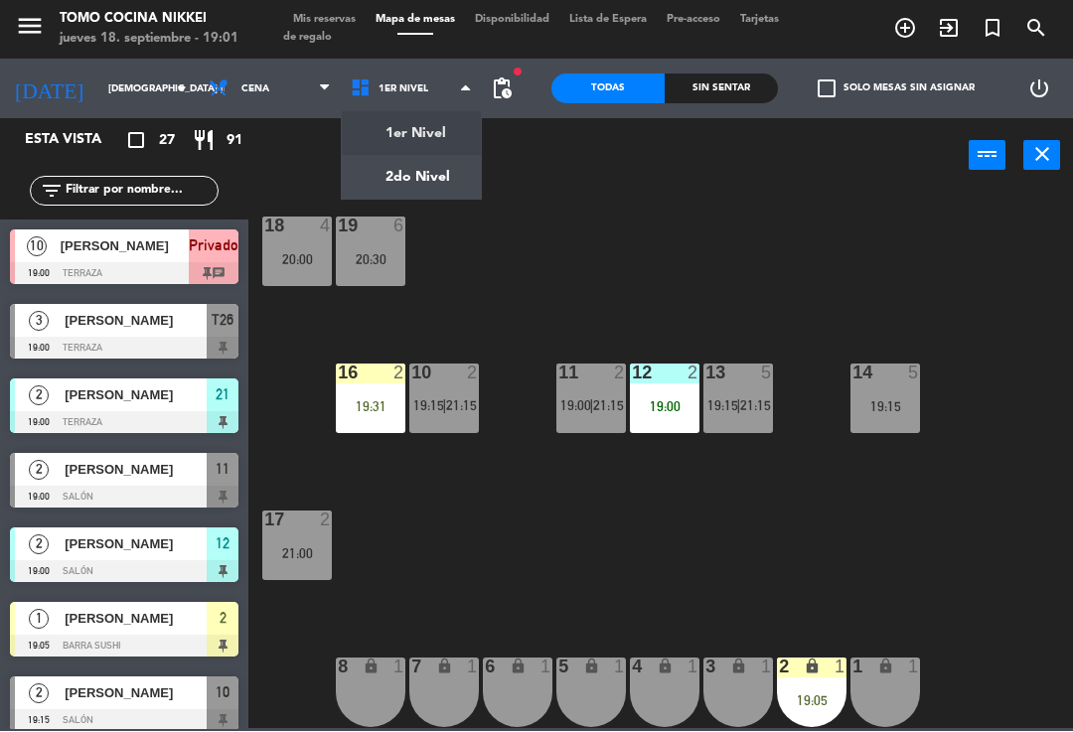
click at [997, 299] on div "18 4 20:00 19 6 20:30 16 2 19:31 10 2 19:15 | 21:15 11 2 19:00 | 21:15 12 2 19:…" at bounding box center [666, 460] width 814 height 539
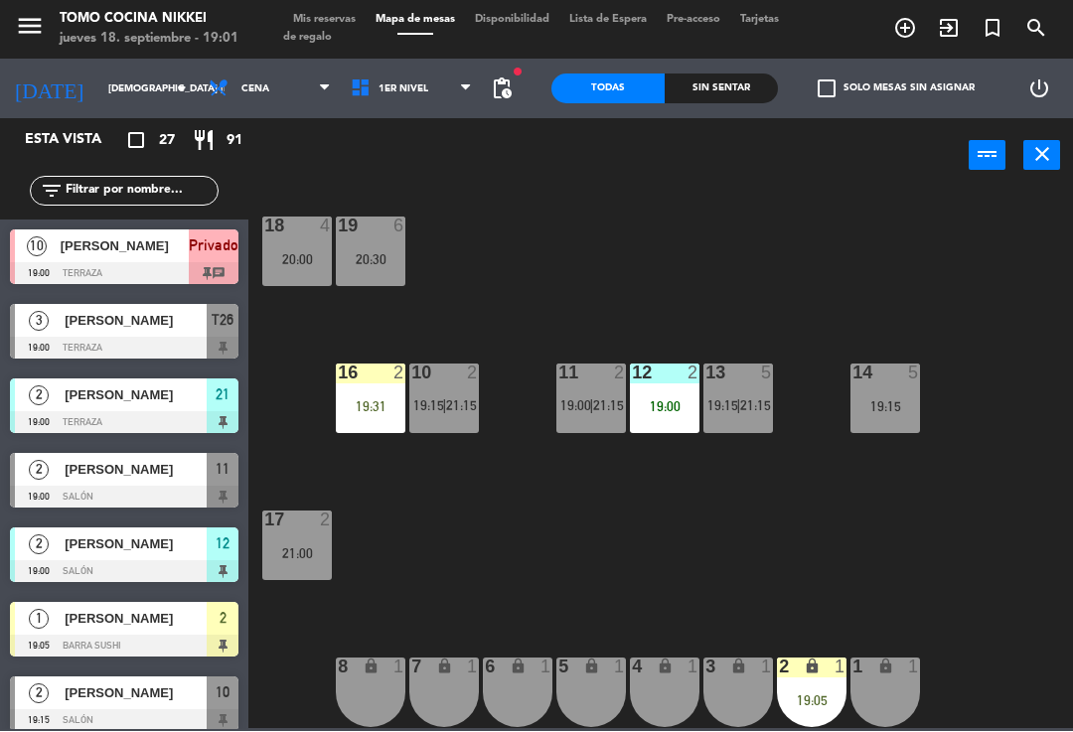
click at [653, 406] on div "19:00" at bounding box center [665, 407] width 70 height 14
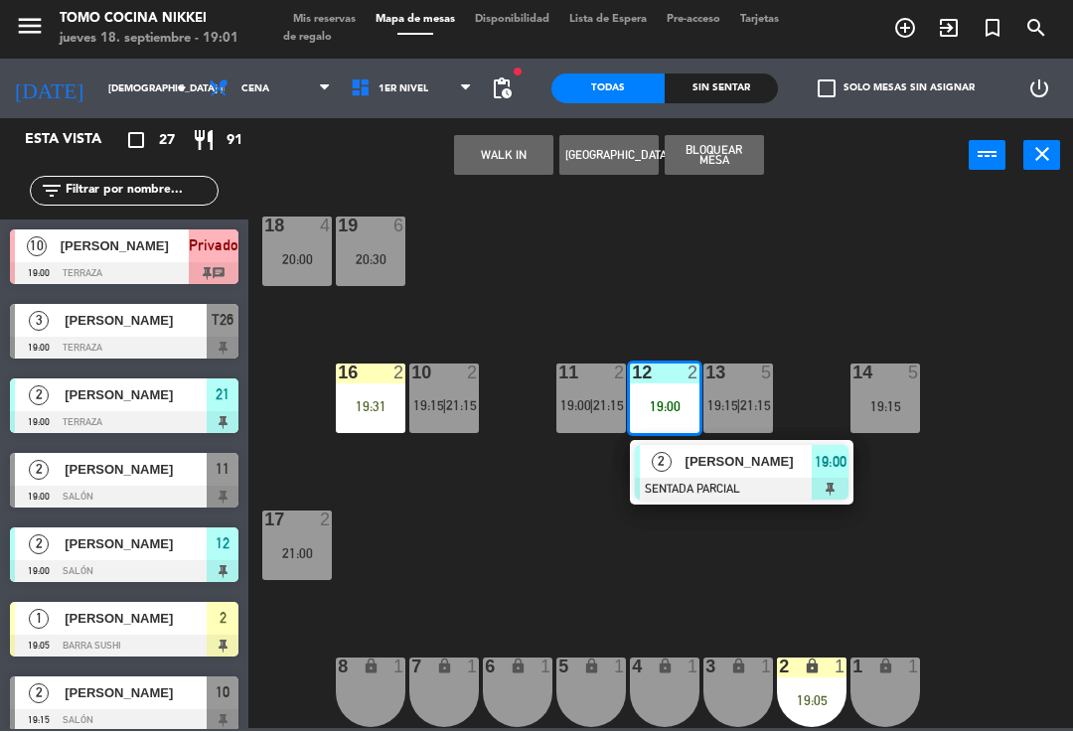
click at [717, 467] on span "[PERSON_NAME]" at bounding box center [749, 462] width 127 height 21
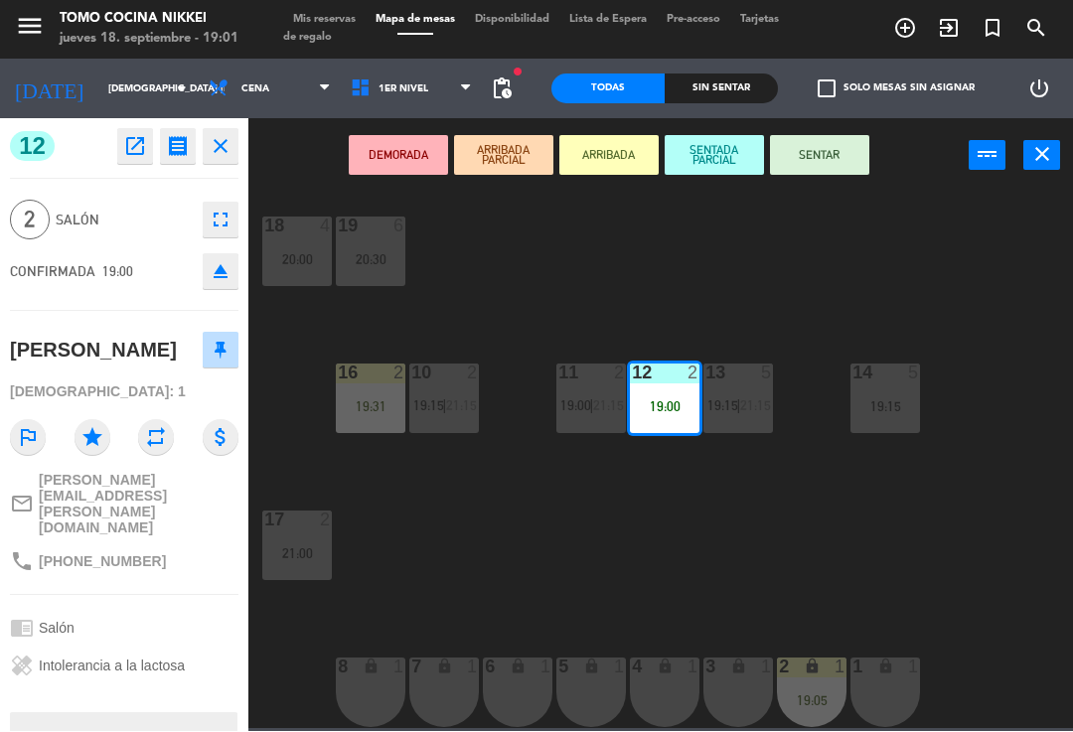
click at [820, 166] on button "SENTAR" at bounding box center [819, 156] width 99 height 40
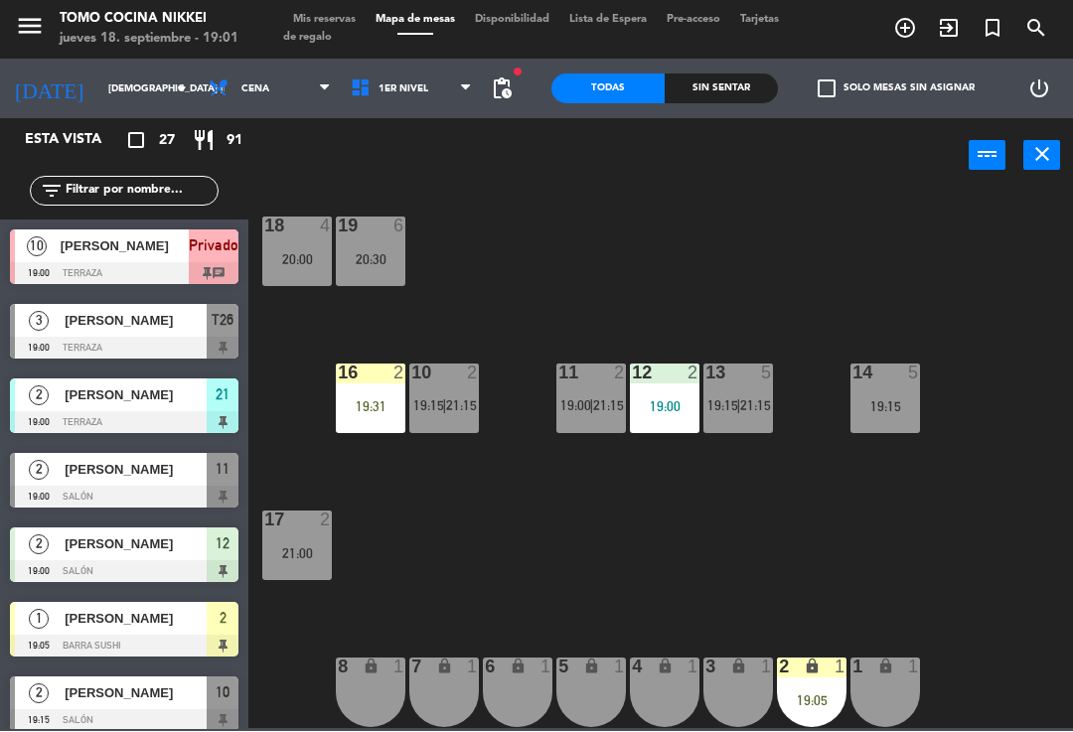
click at [456, 102] on span "1er Nivel" at bounding box center [412, 90] width 142 height 44
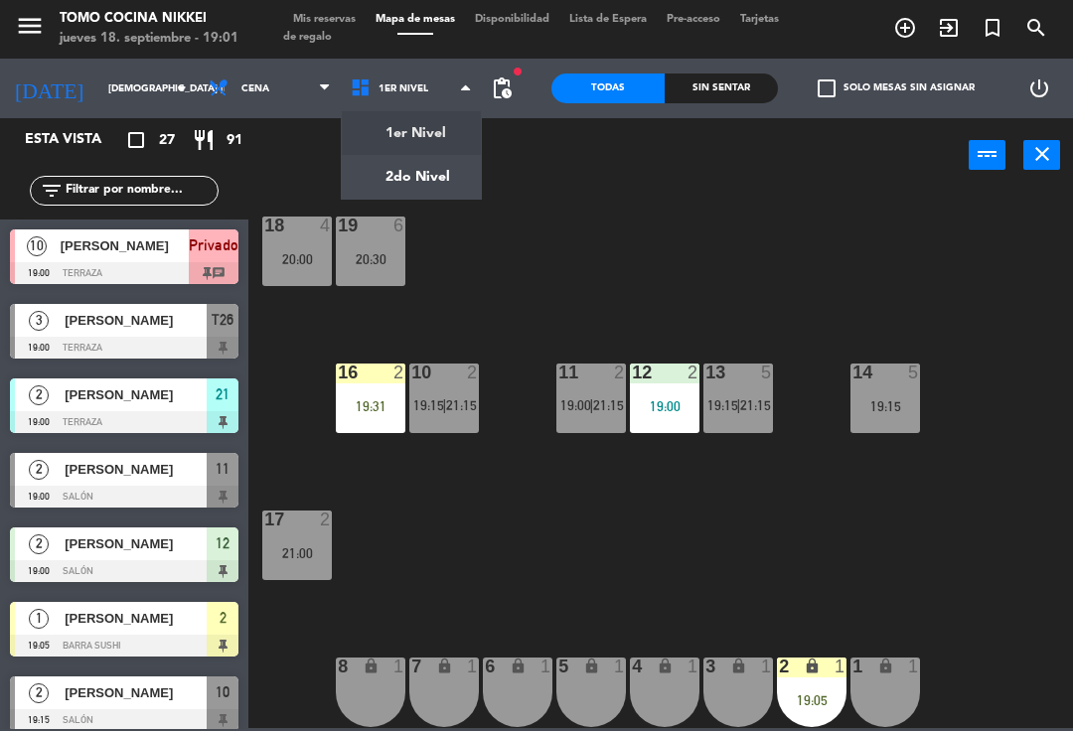
click at [440, 179] on ng-component "menu Tomo Cocina Nikkei jueves 18. septiembre - 19:01 Mis reservas Mapa de mesa…" at bounding box center [536, 364] width 1073 height 729
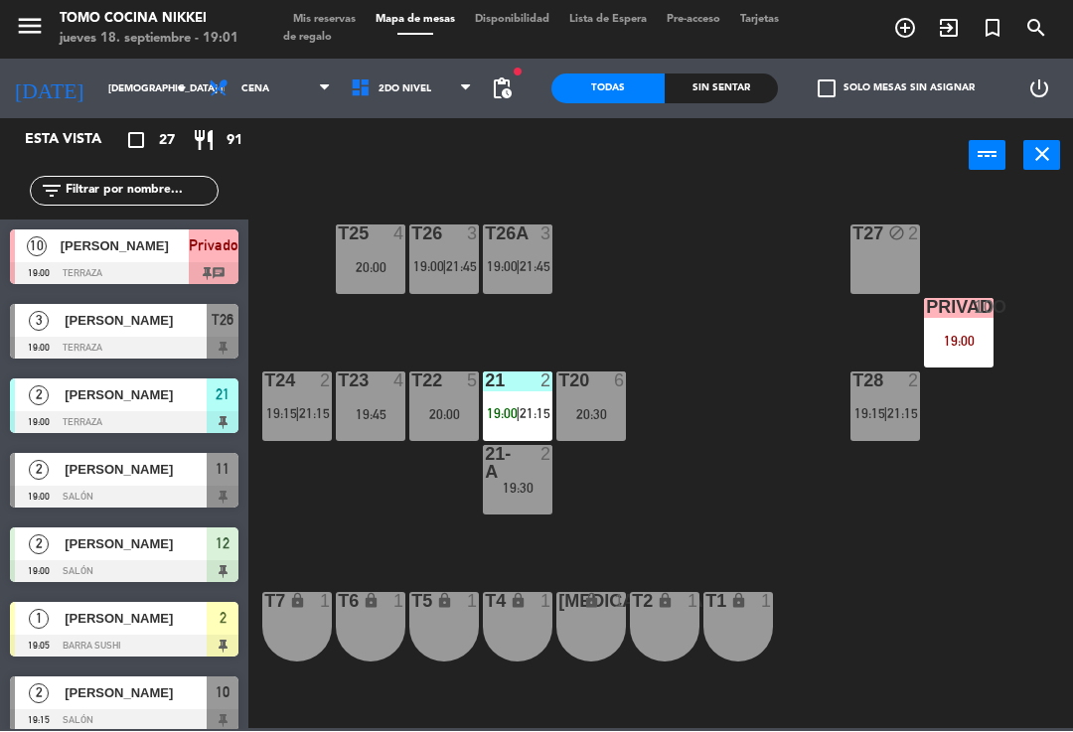
click at [525, 402] on div "21 2 19:00 | 21:15" at bounding box center [518, 408] width 70 height 70
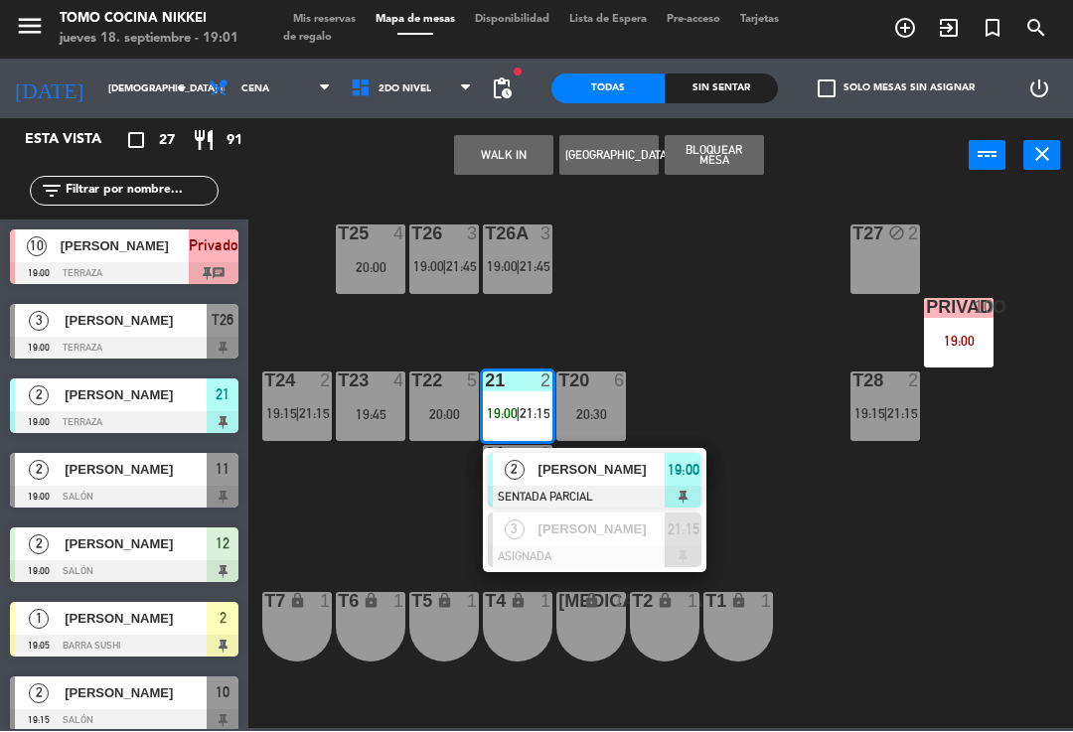
click at [663, 478] on span "[PERSON_NAME]" at bounding box center [602, 470] width 127 height 21
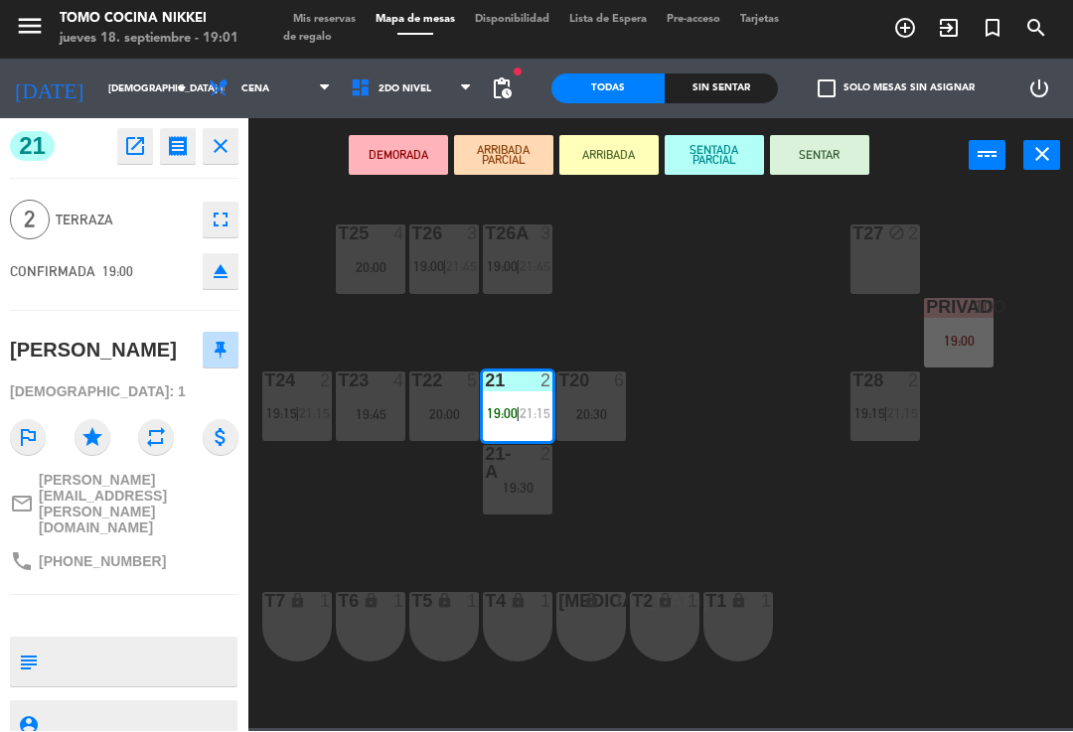
click at [720, 154] on button "SENTADA PARCIAL" at bounding box center [714, 156] width 99 height 40
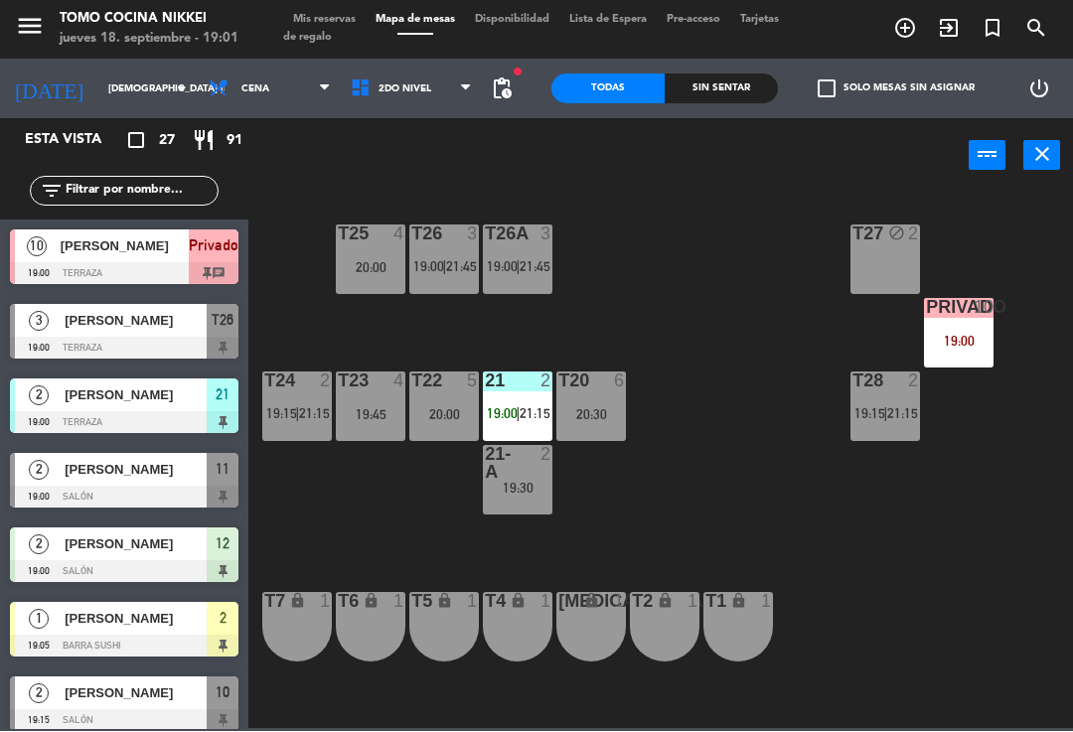
click at [779, 312] on div "T27 block 2 T25 4 20:00 T26A 3 19:00 | 21:45 T26 3 19:00 | 21:45 Privado 10 19:…" at bounding box center [666, 460] width 814 height 539
click at [442, 109] on span "2do Nivel" at bounding box center [412, 90] width 142 height 44
click at [449, 126] on ng-component "menu Tomo Cocina Nikkei jueves 18. septiembre - 19:02 Mis reservas Mapa de mesa…" at bounding box center [536, 364] width 1073 height 729
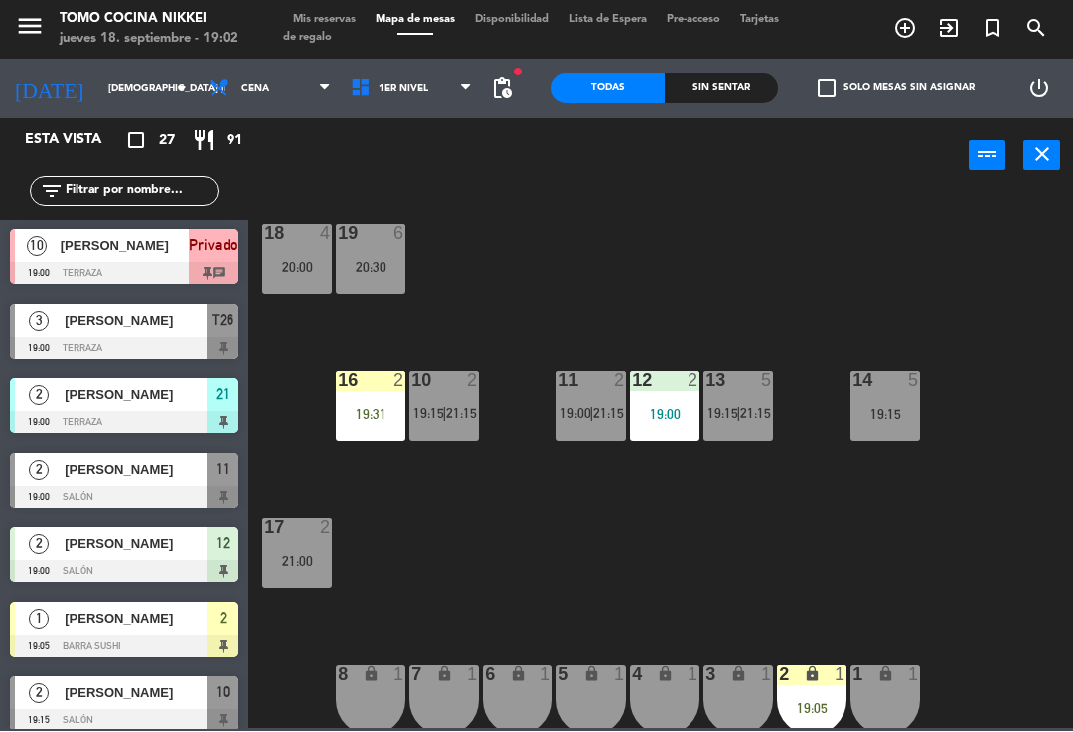
click at [814, 691] on div "2 lock 1 19:05" at bounding box center [812, 702] width 70 height 70
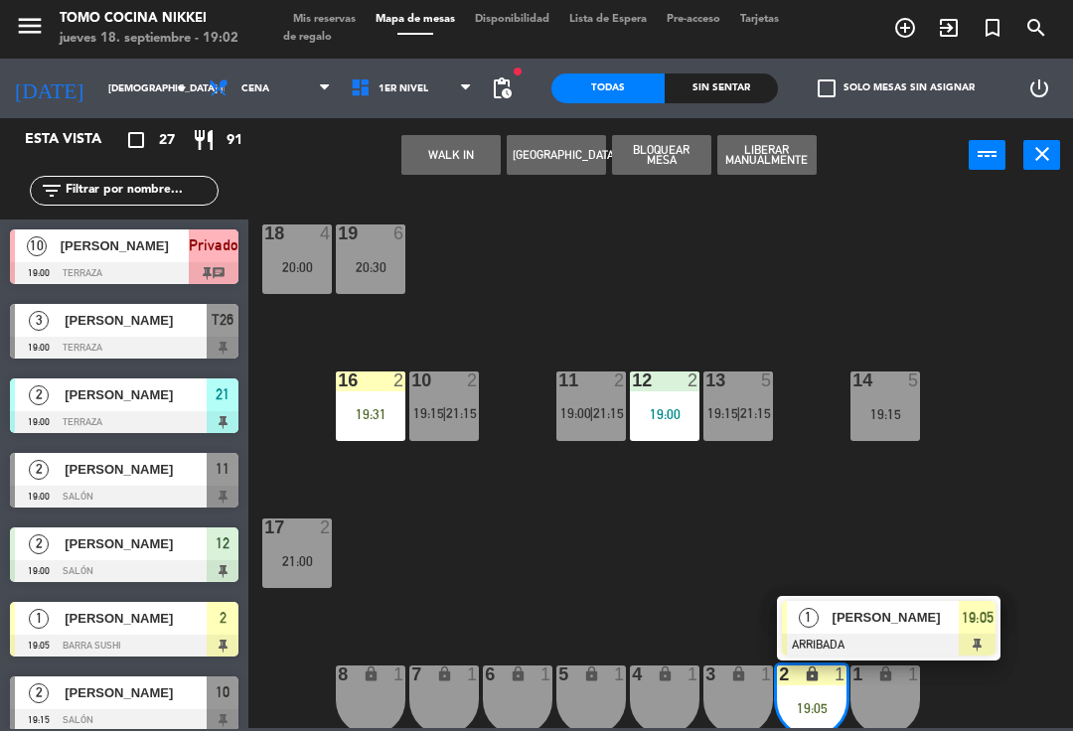
click at [877, 633] on div "Bryan Futterman" at bounding box center [895, 618] width 129 height 33
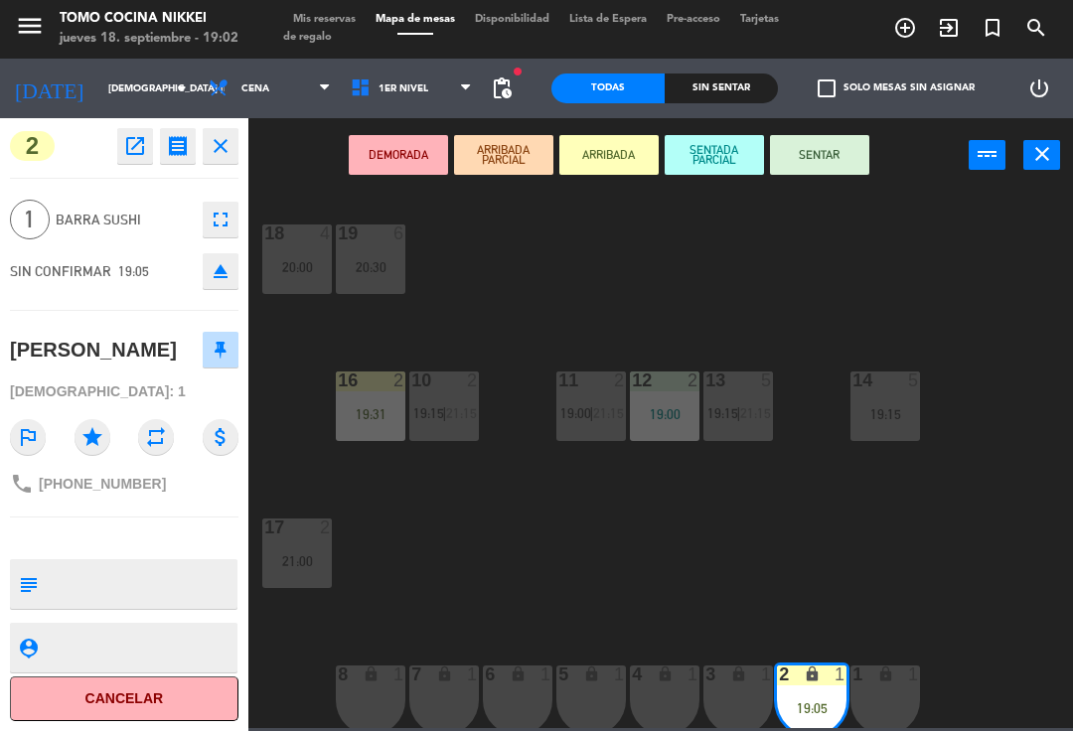
click at [848, 173] on button "SENTAR" at bounding box center [819, 156] width 99 height 40
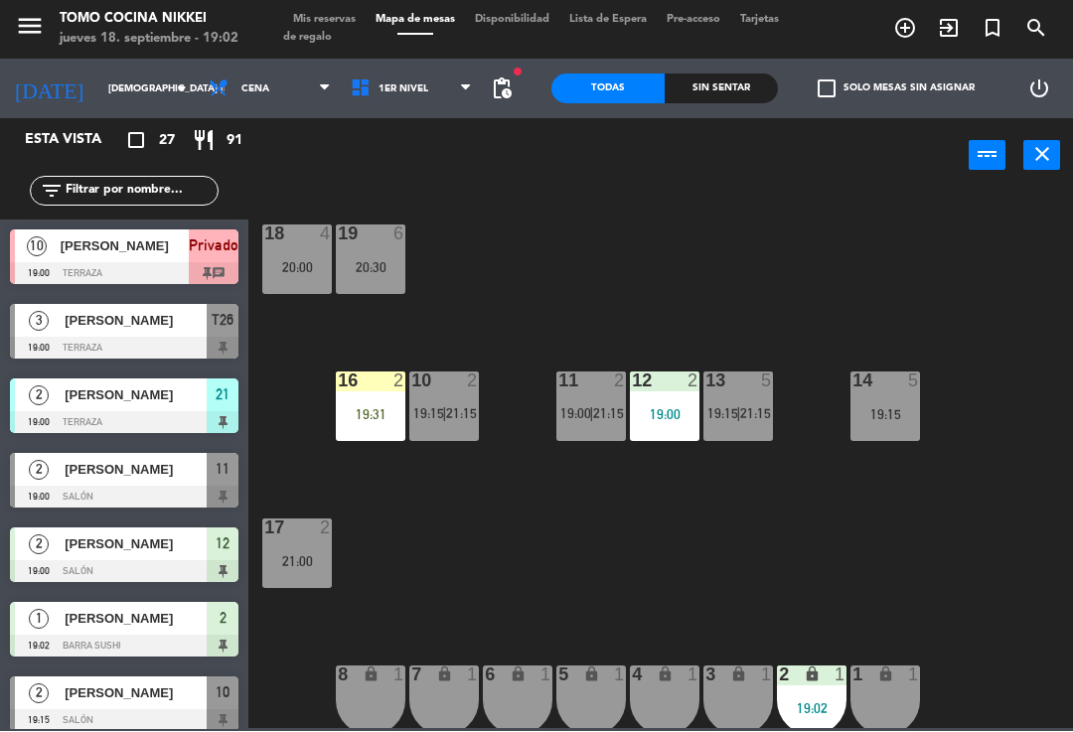
click at [984, 197] on div "18 4 20:00 19 6 20:30 16 2 19:31 10 2 19:15 | 21:15 11 2 19:00 | 21:15 12 2 19:…" at bounding box center [666, 460] width 814 height 539
click at [950, 30] on icon "exit_to_app" at bounding box center [949, 29] width 24 height 24
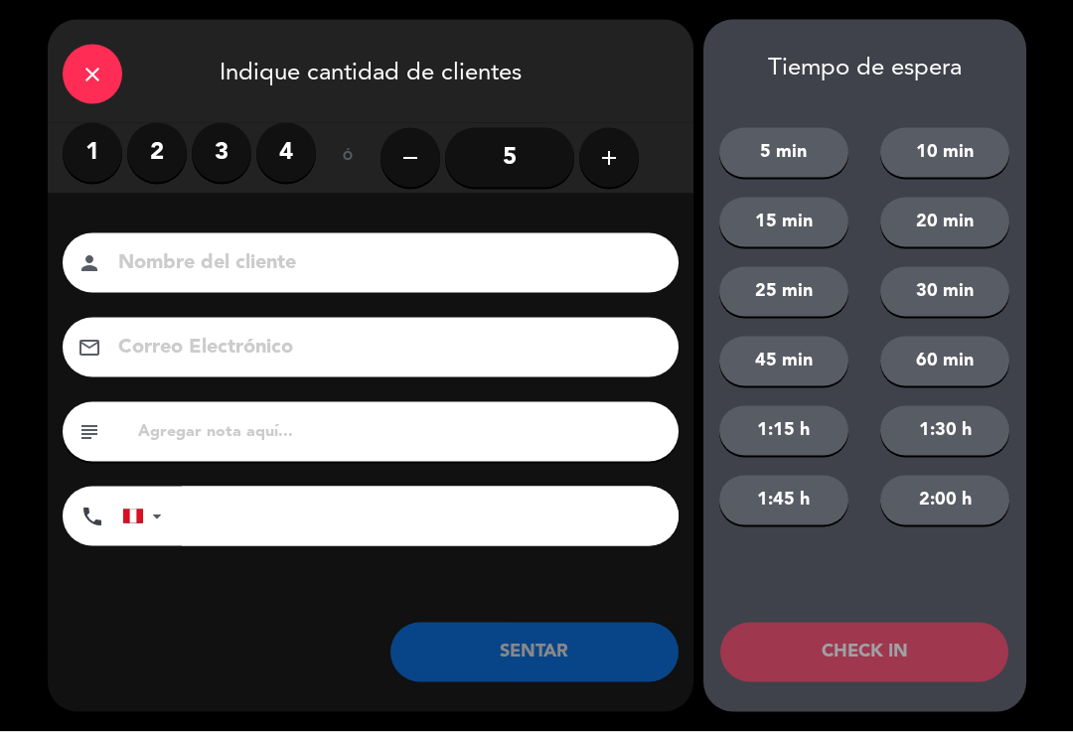
click at [277, 153] on label "4" at bounding box center [286, 153] width 60 height 60
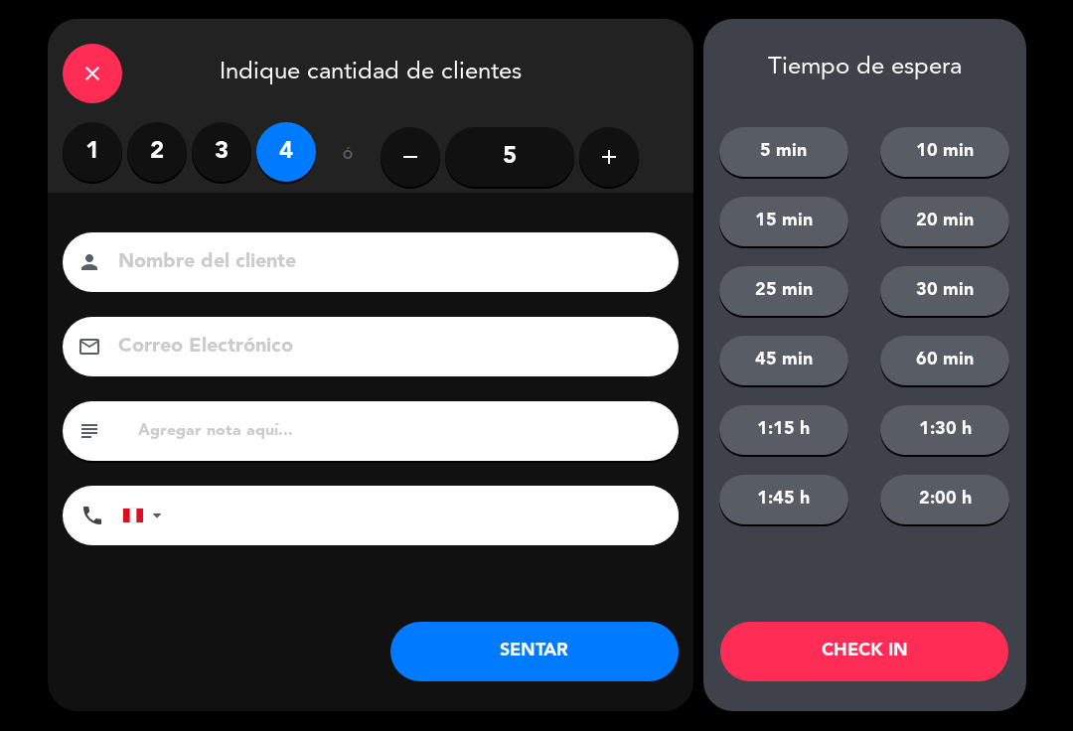
click at [190, 246] on input at bounding box center [384, 263] width 537 height 35
type input "Jose Pilares"
click at [915, 497] on button "2:00 h" at bounding box center [944, 501] width 129 height 50
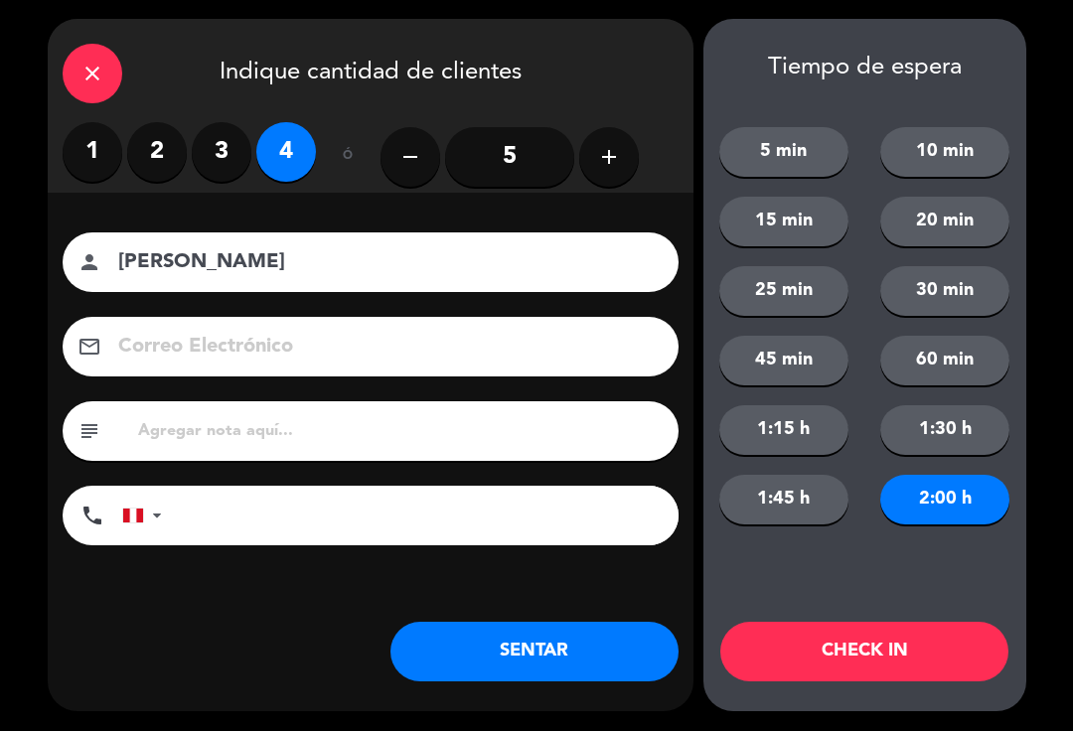
click at [277, 276] on input "Jose Pilares" at bounding box center [384, 263] width 537 height 35
click at [203, 434] on input "text" at bounding box center [400, 432] width 528 height 28
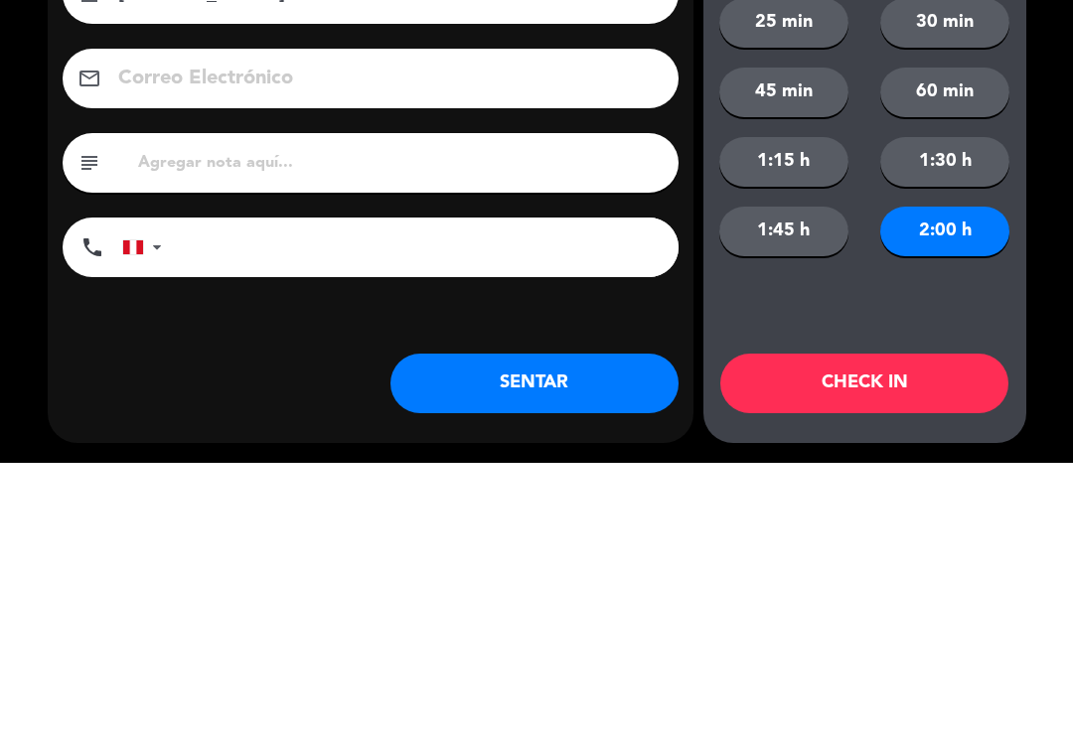
type input "O"
click at [587, 487] on input "tel" at bounding box center [430, 517] width 497 height 60
type input "959526401"
click at [192, 418] on input "text" at bounding box center [400, 432] width 528 height 28
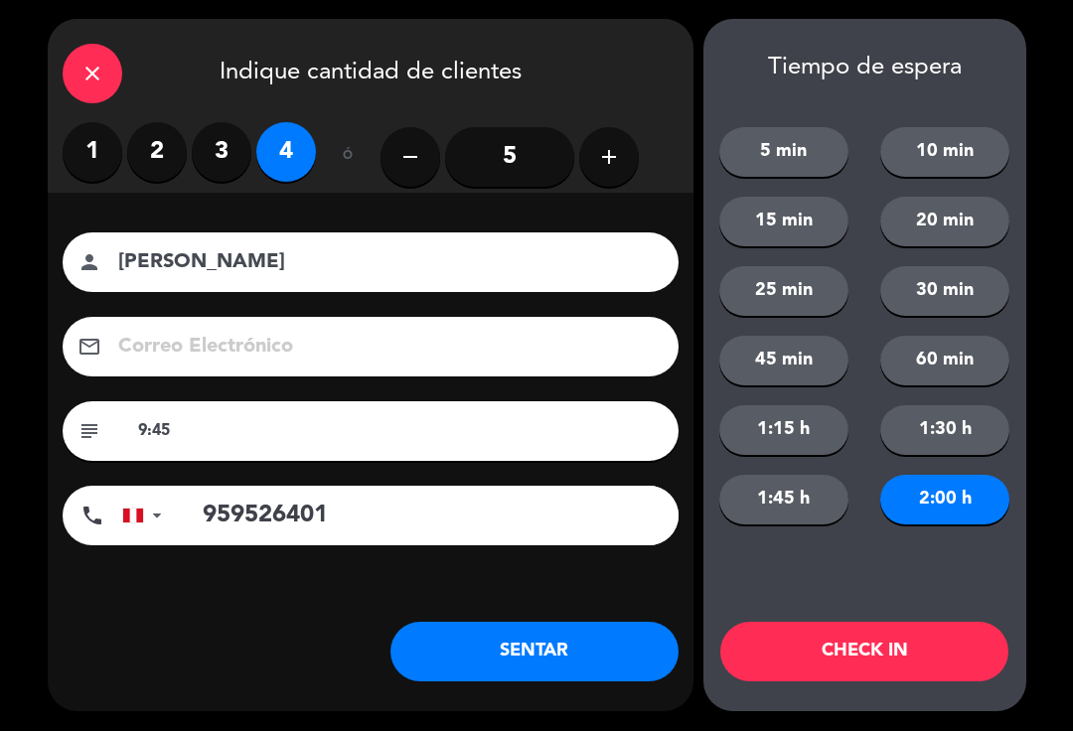
type input "9:45"
click at [893, 675] on button "CHECK IN" at bounding box center [864, 653] width 288 height 60
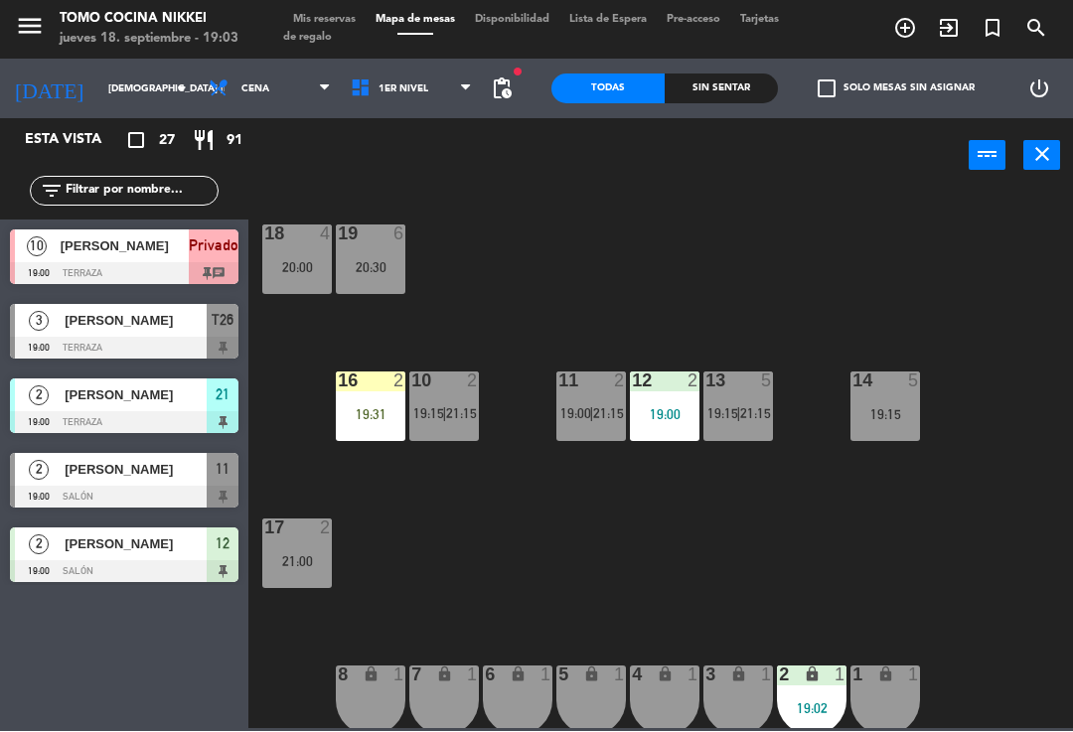
click at [976, 577] on div "18 4 20:00 19 6 20:30 16 2 19:31 10 2 19:15 | 21:15 11 2 19:00 | 21:15 12 2 19:…" at bounding box center [666, 460] width 814 height 539
click at [974, 593] on div "18 4 20:00 19 6 20:30 16 2 19:31 10 2 19:15 | 21:15 11 2 19:00 | 21:15 12 2 19:…" at bounding box center [666, 460] width 814 height 539
click at [98, 186] on input "text" at bounding box center [141, 192] width 154 height 22
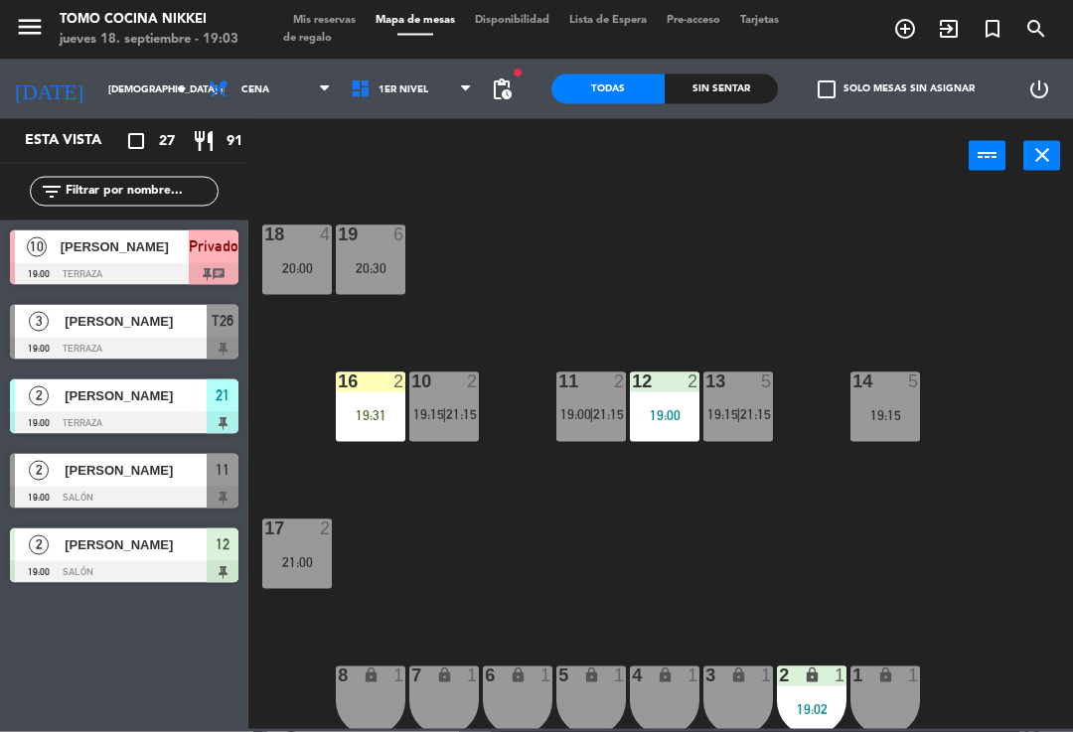
click at [775, 197] on div "18 4 20:00 19 6 20:30 16 2 19:31 10 2 19:15 | 21:15 11 2 19:00 | 21:15 12 2 19:…" at bounding box center [666, 460] width 814 height 539
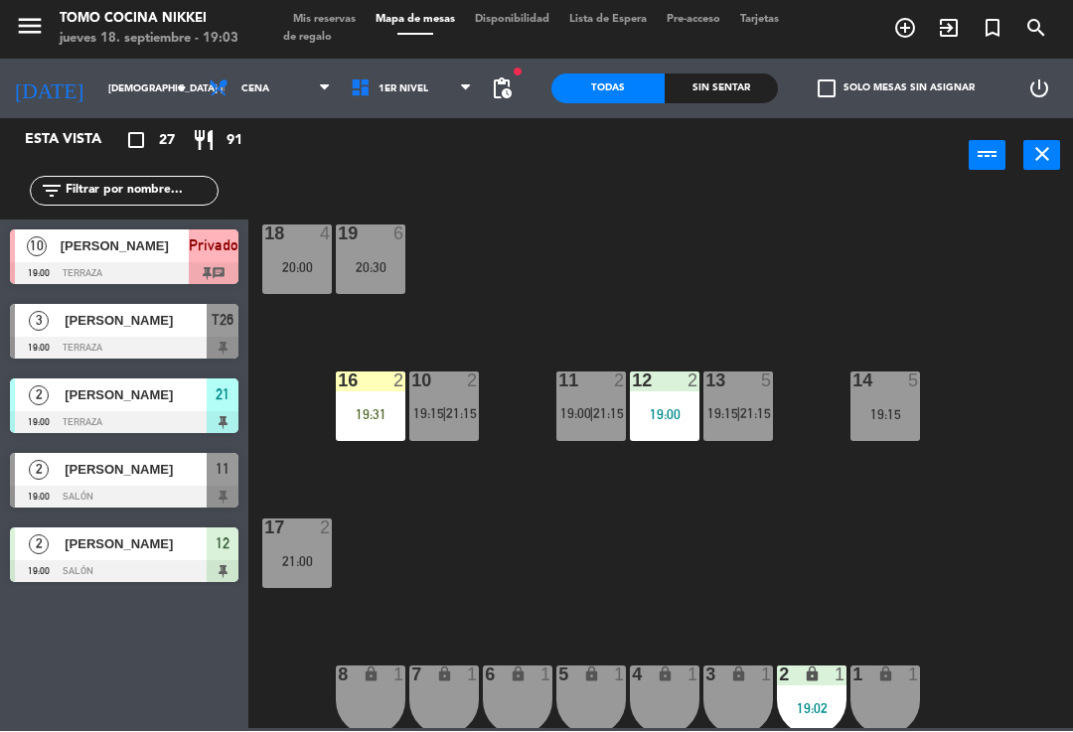
click at [83, 202] on input "text" at bounding box center [141, 192] width 154 height 22
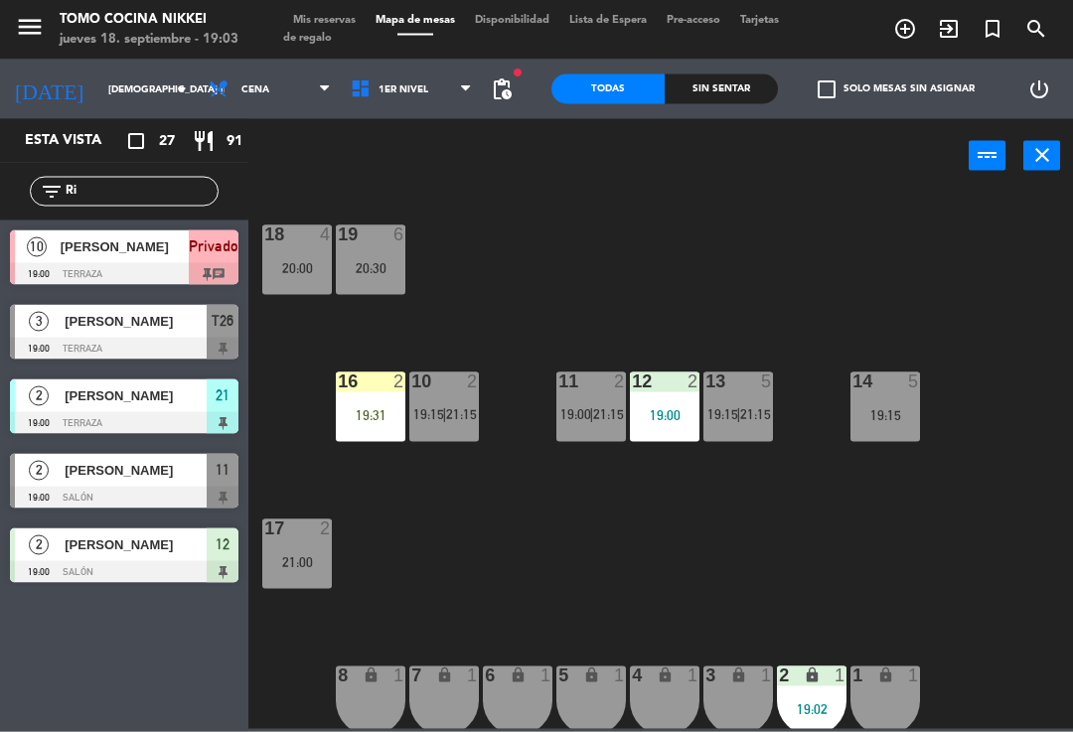
type input "Riv"
